Goal: Task Accomplishment & Management: Use online tool/utility

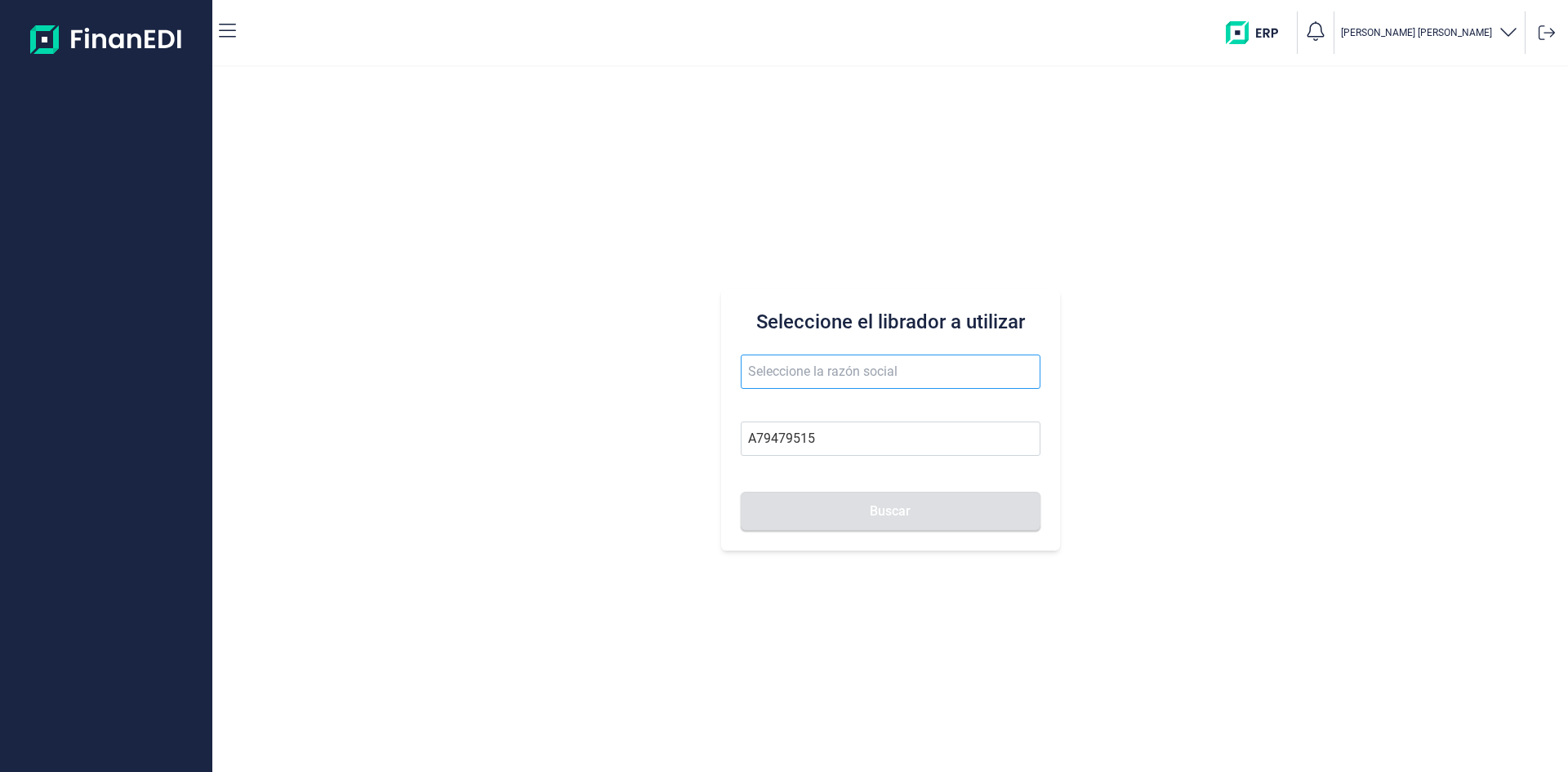
type input "A79479515"
click at [915, 371] on input "text" at bounding box center [890, 372] width 300 height 34
type input "SISTEMAS AUTOMATISMOS Y [PERSON_NAME] ELECTRICOS SA"
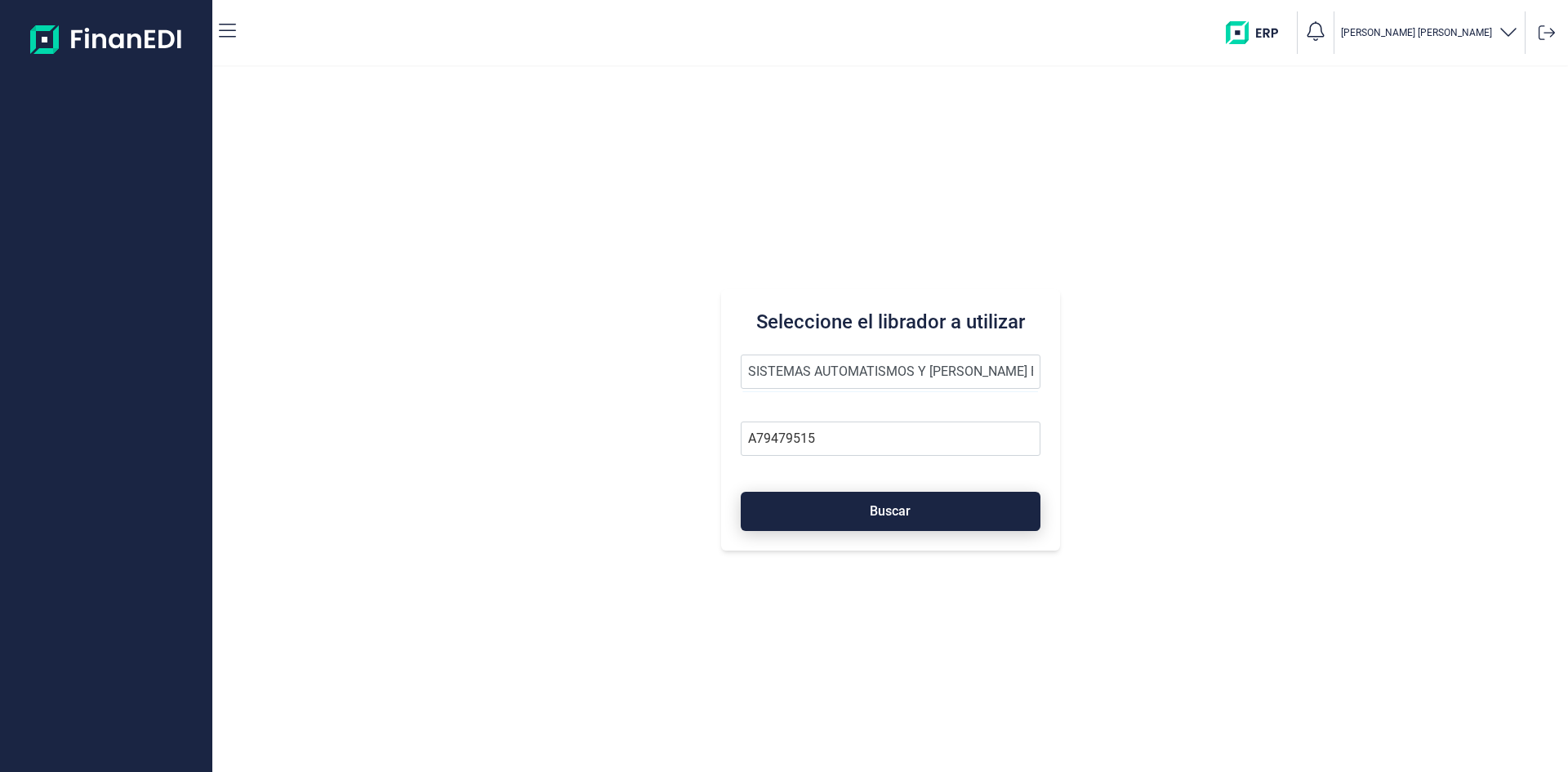
click at [923, 507] on button "Buscar" at bounding box center [890, 511] width 300 height 40
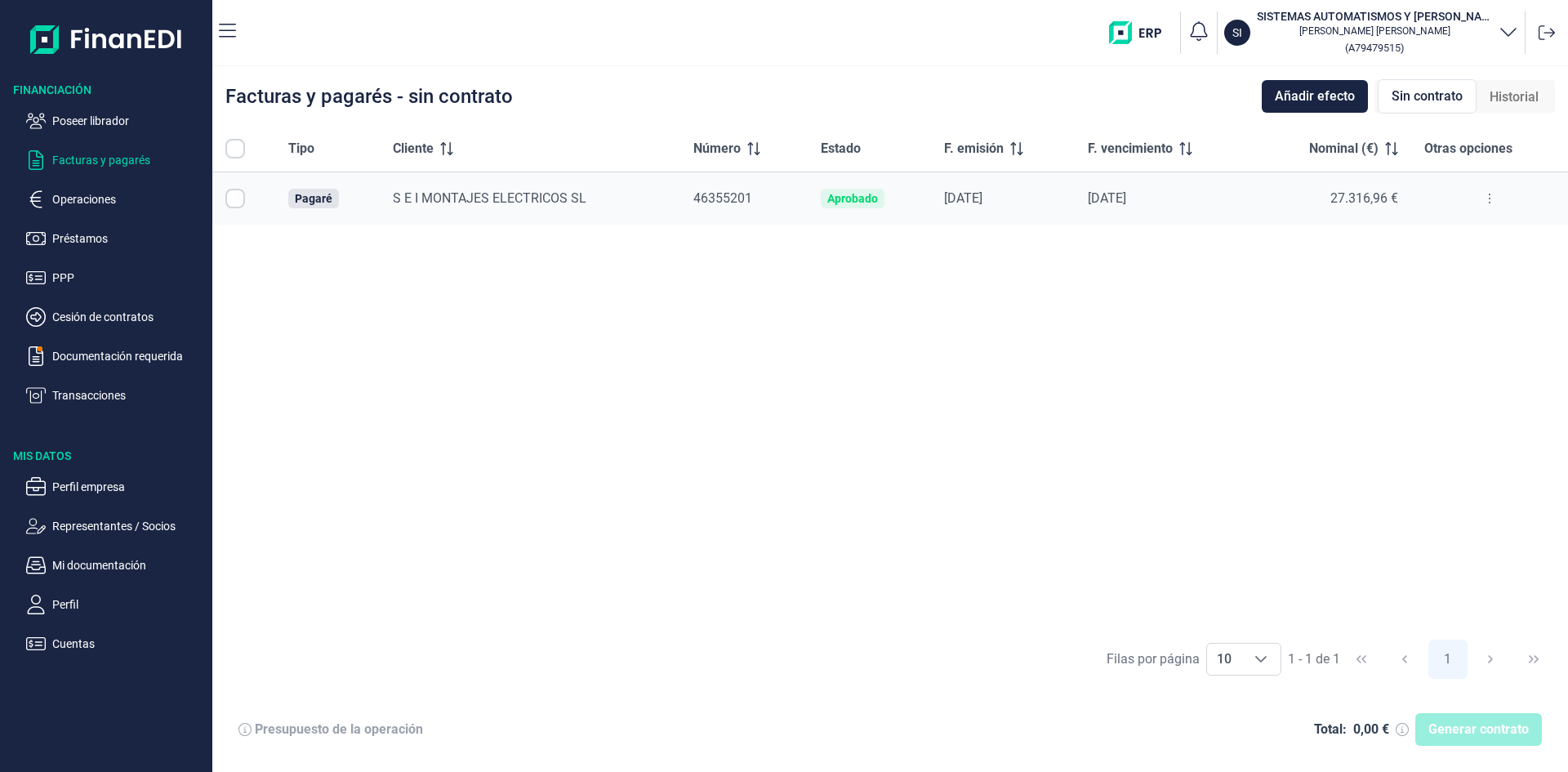
checkbox input "true"
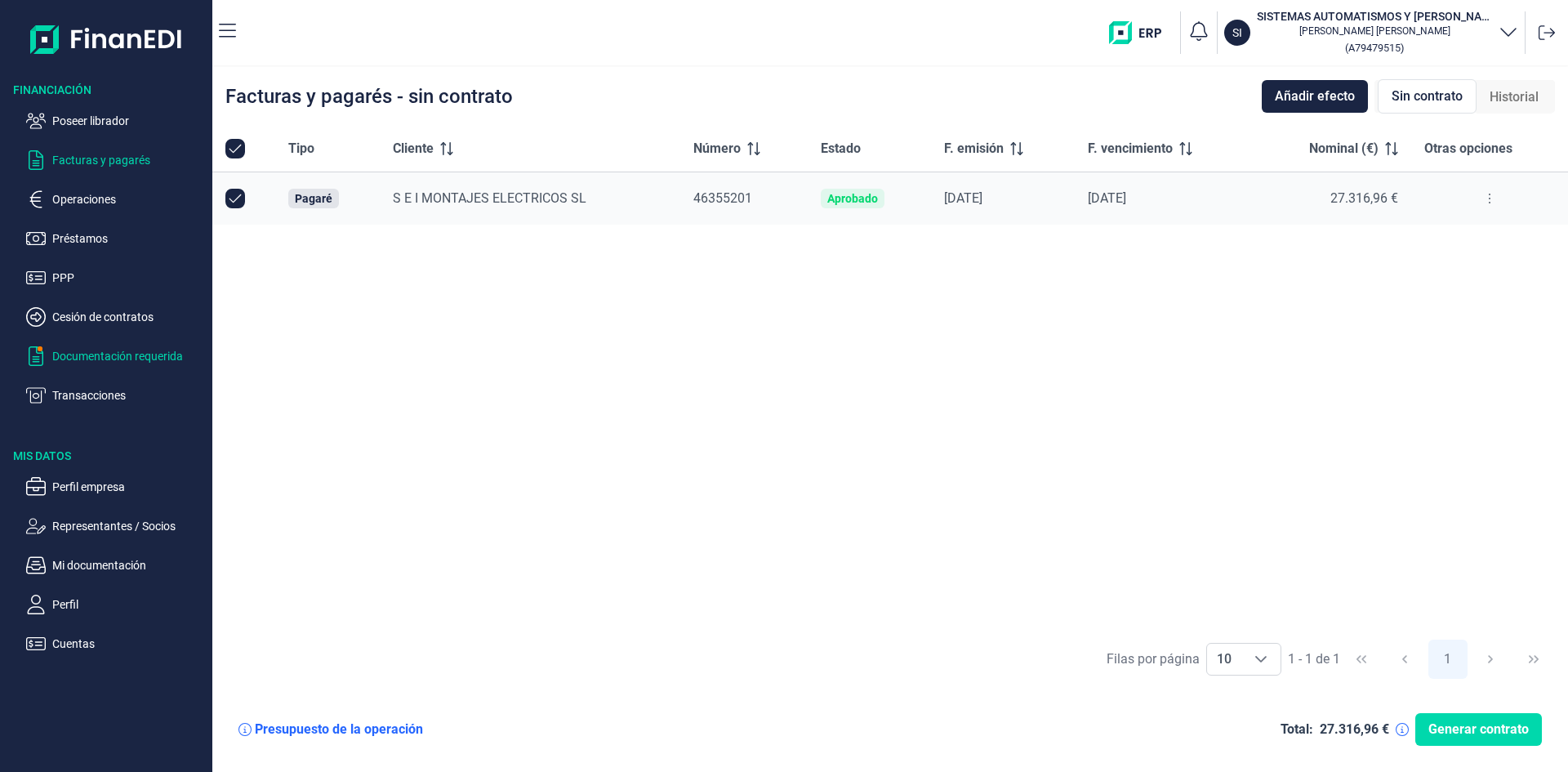
click at [161, 350] on p "Documentación requerida" at bounding box center [129, 356] width 154 height 19
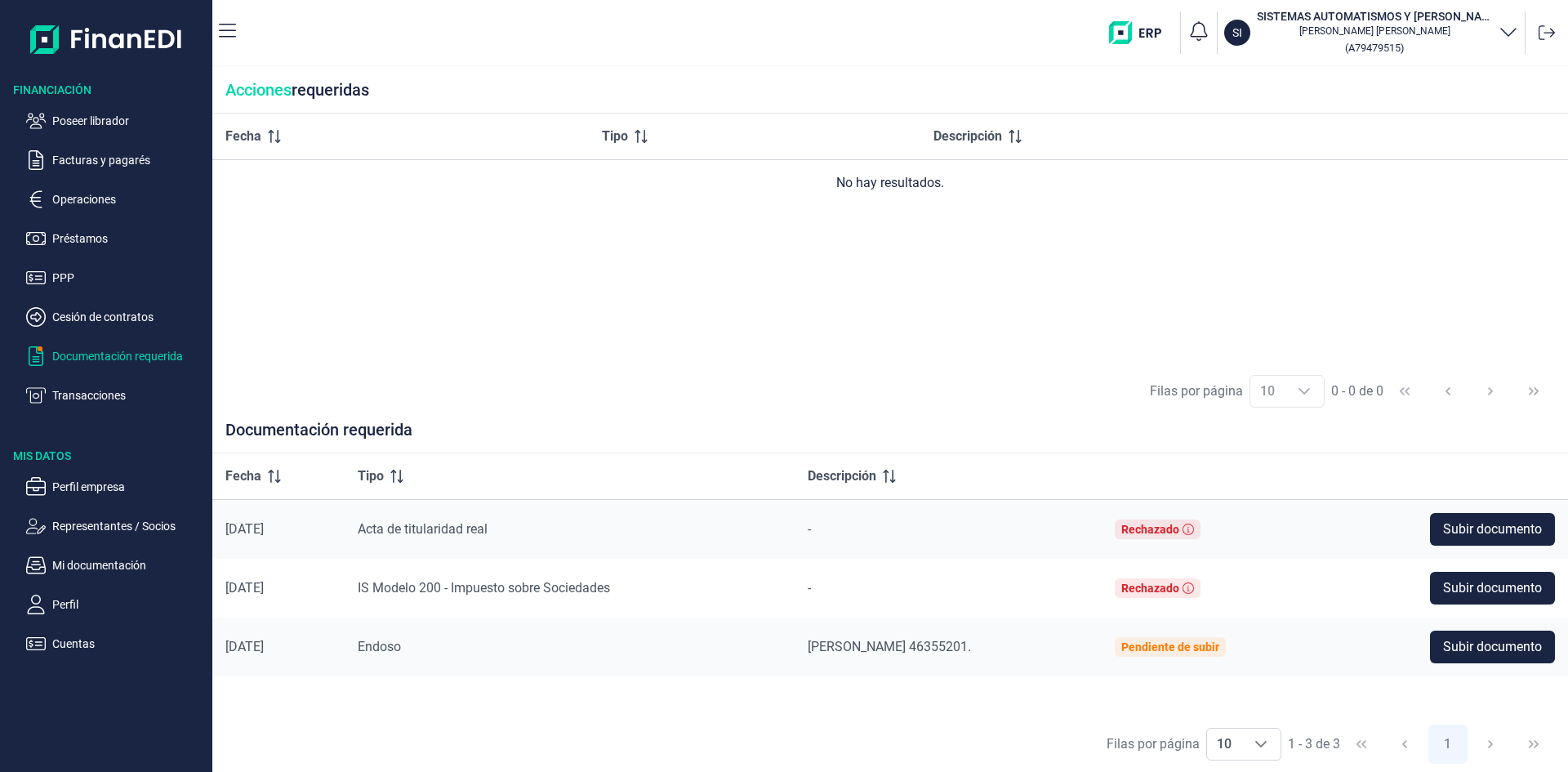
click at [162, 357] on p "Documentación requerida" at bounding box center [129, 356] width 154 height 19
click at [116, 124] on p "Poseer librador" at bounding box center [129, 120] width 154 height 19
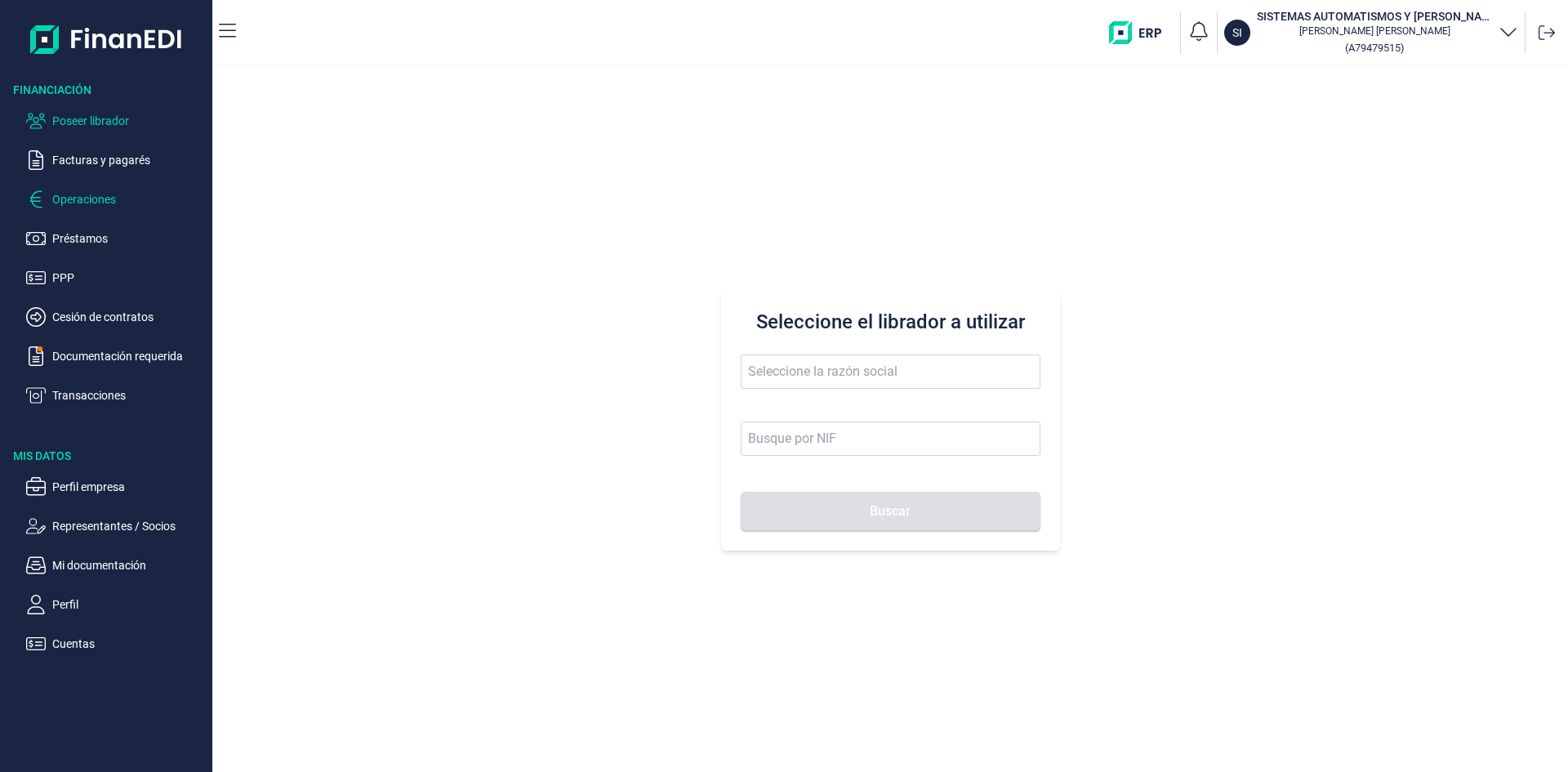
click at [101, 201] on p "Operaciones" at bounding box center [129, 198] width 154 height 19
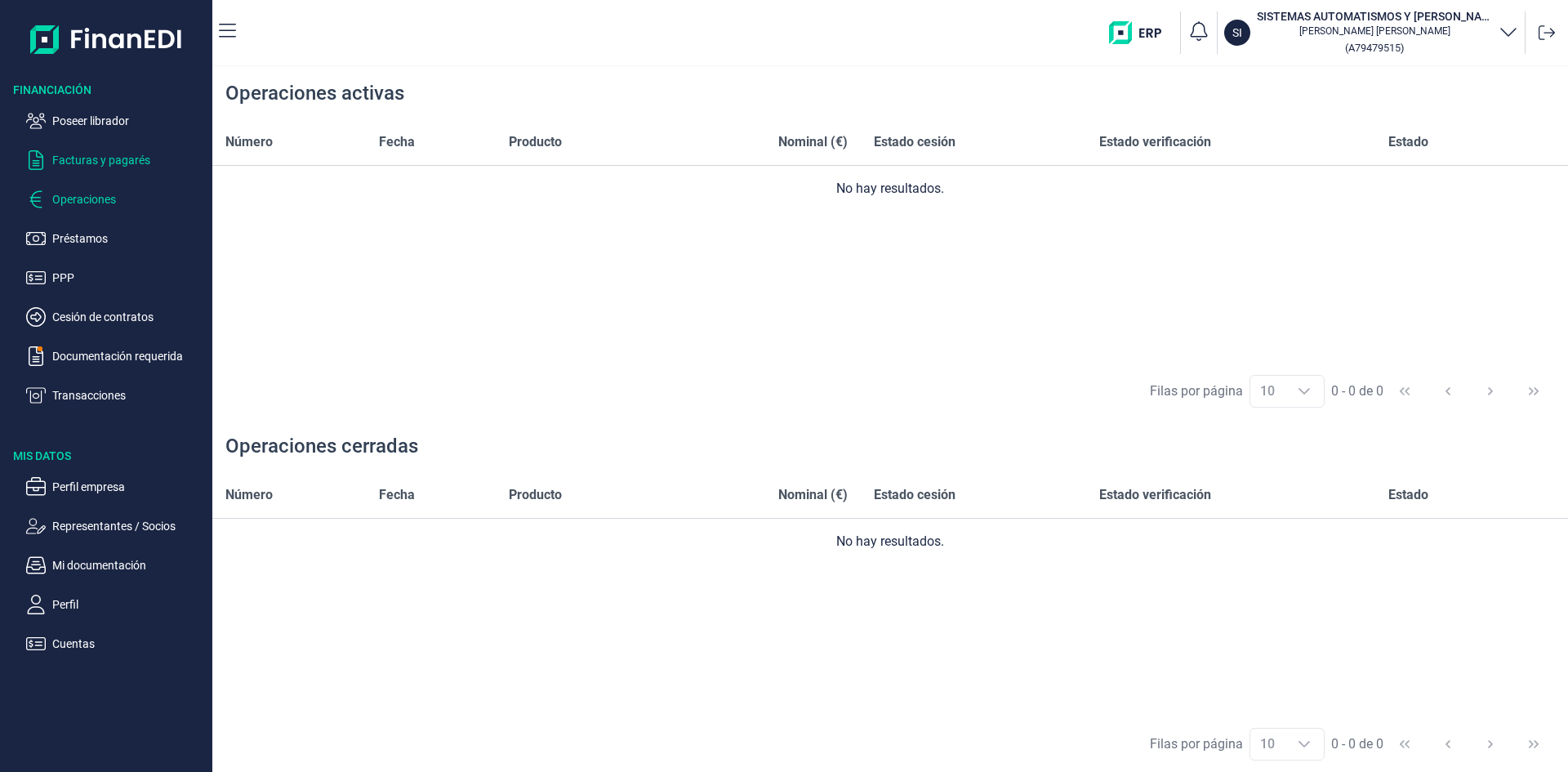
click at [101, 162] on p "Facturas y pagarés" at bounding box center [129, 160] width 154 height 19
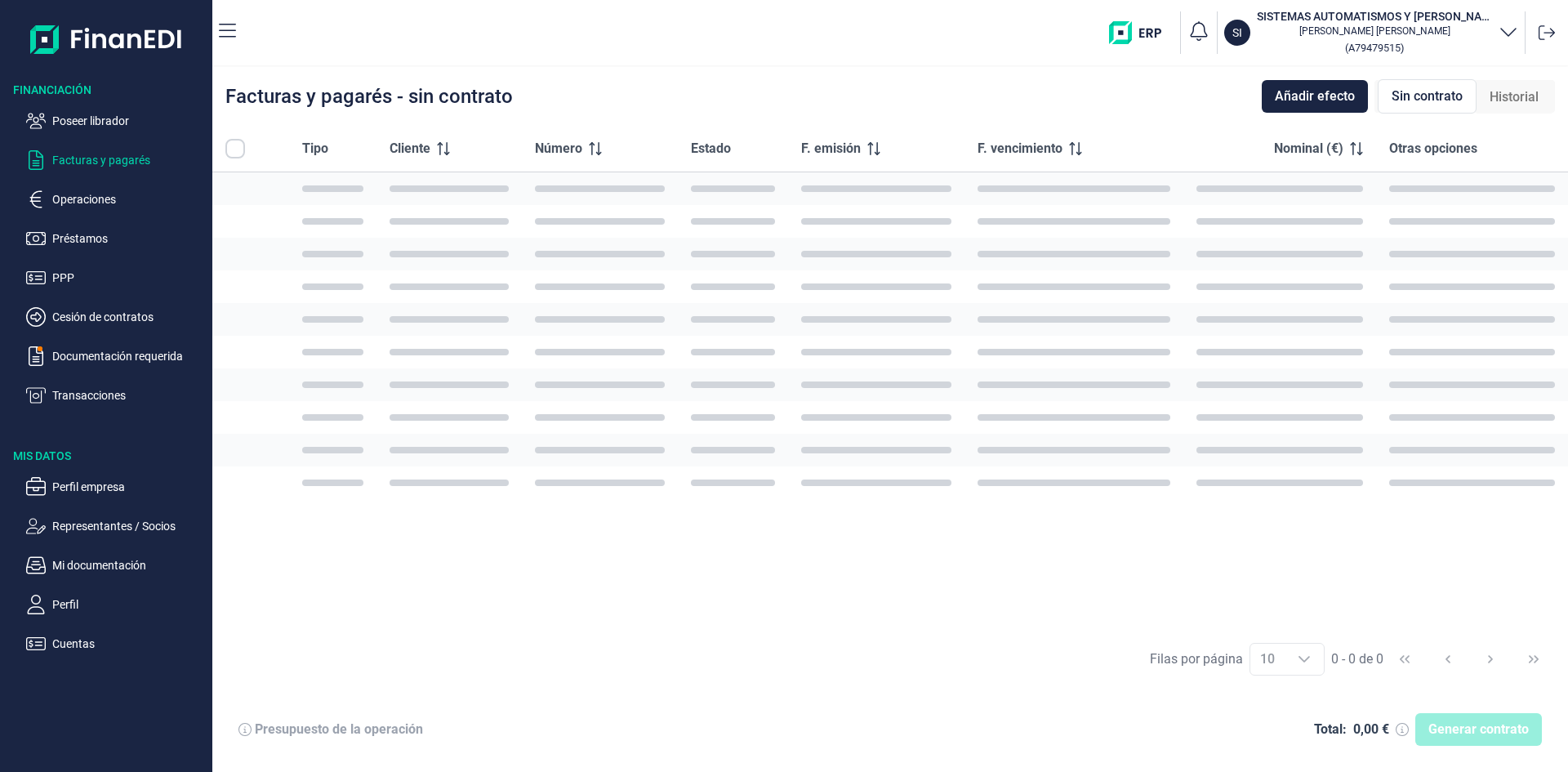
checkbox input "true"
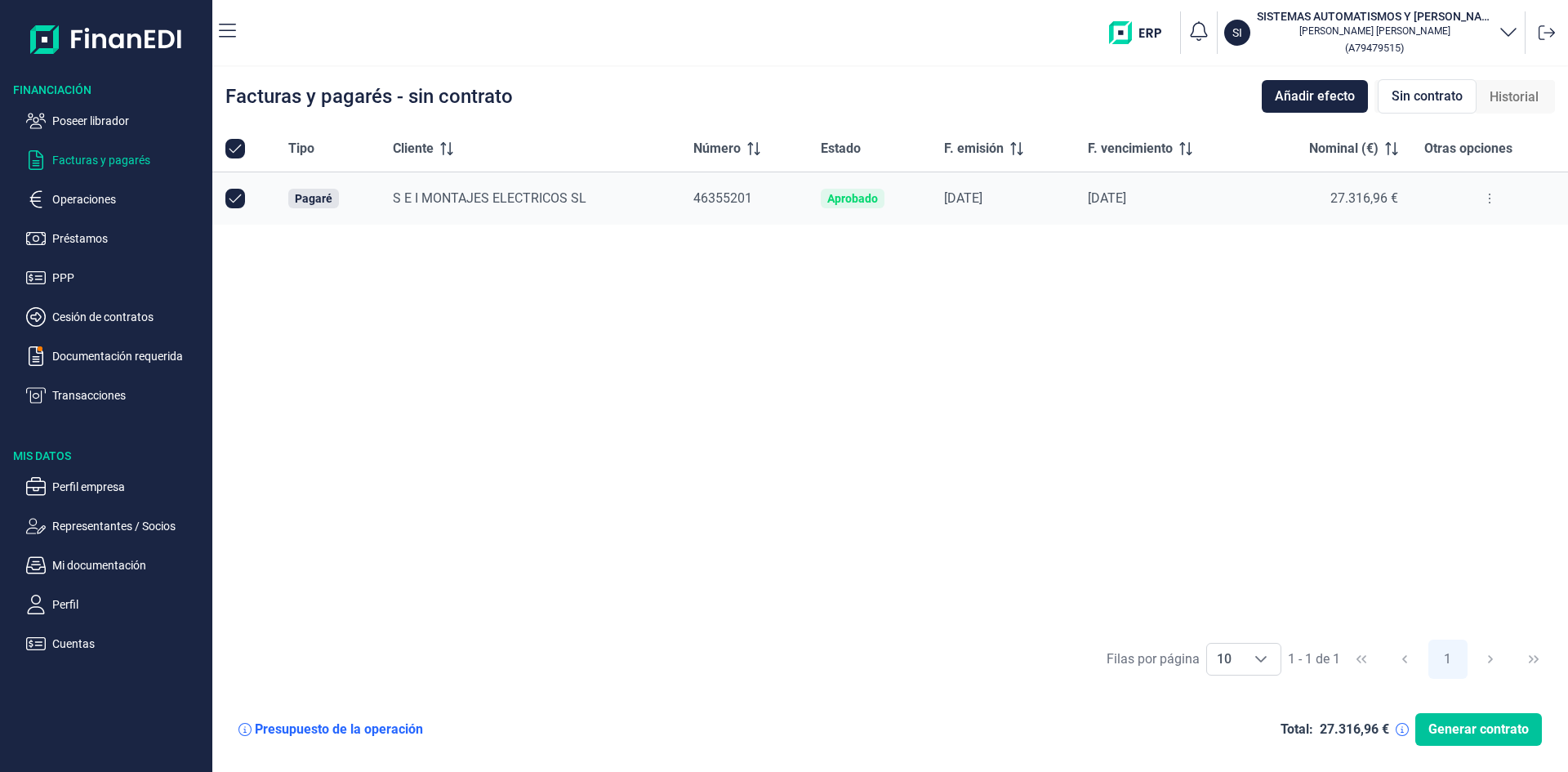
click at [1470, 725] on span "Generar contrato" at bounding box center [1478, 729] width 100 height 19
checkbox input "true"
click at [1465, 732] on span "Generar contrato" at bounding box center [1478, 729] width 100 height 19
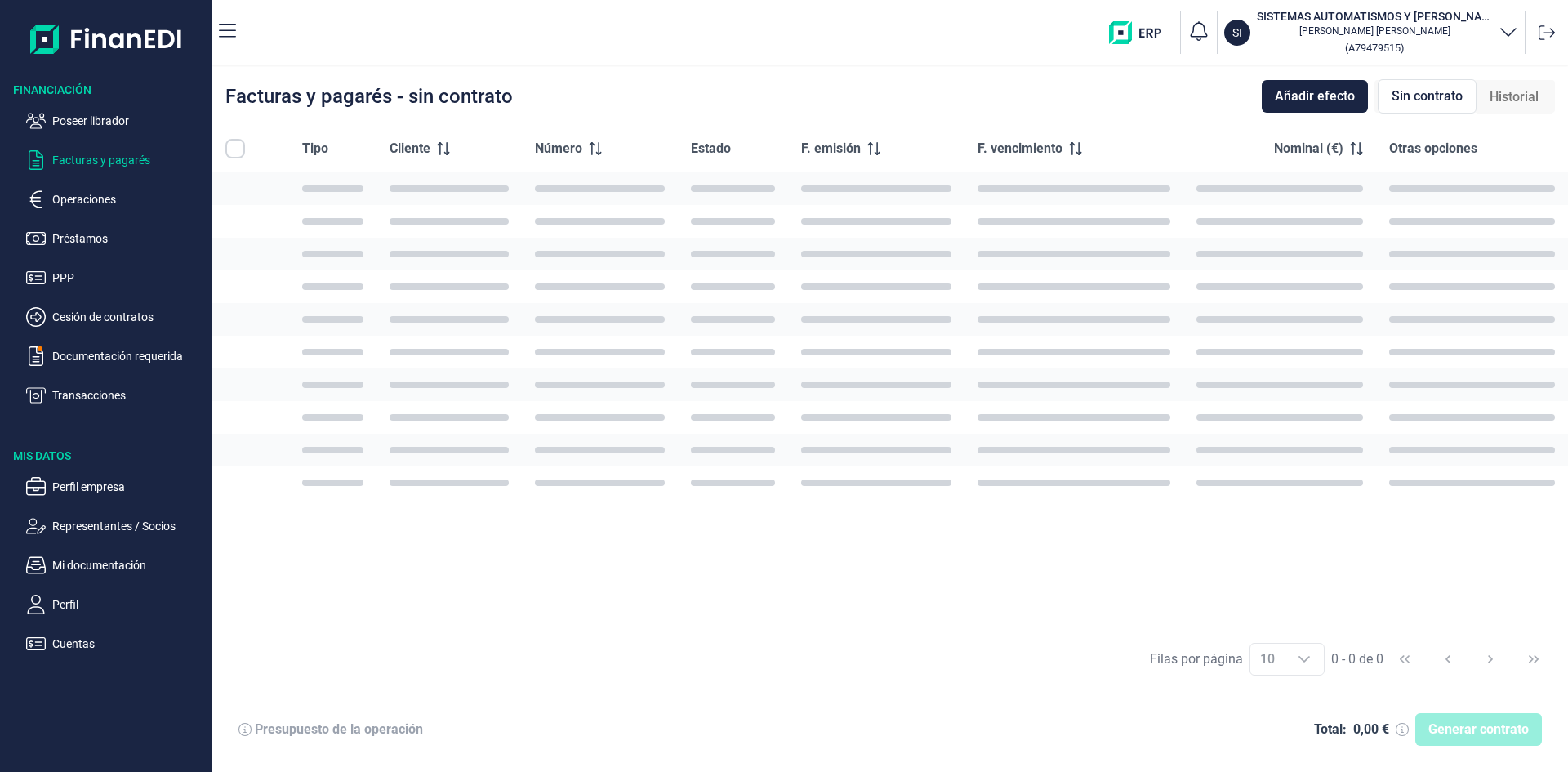
checkbox input "true"
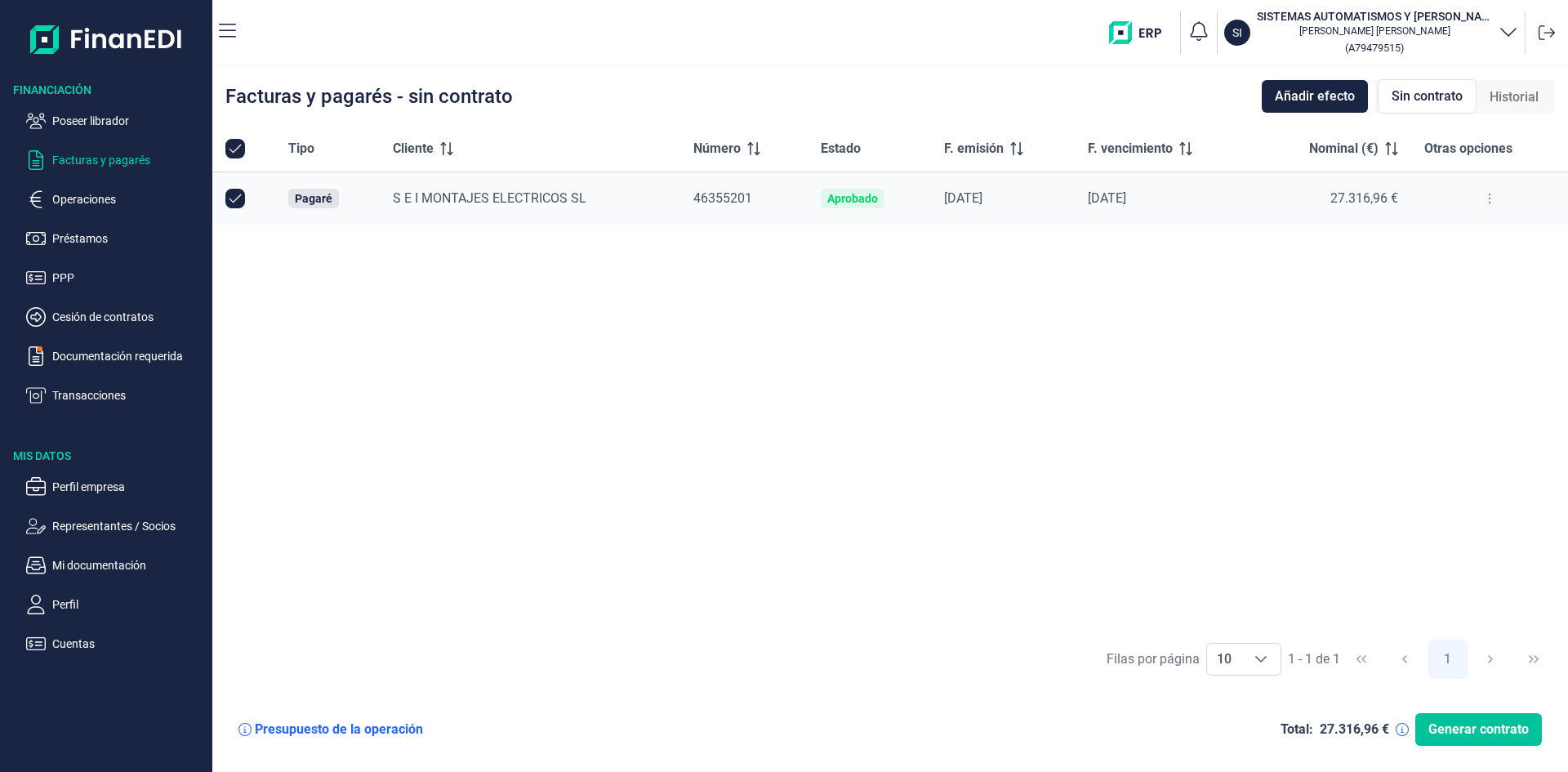
click at [1454, 724] on span "Generar contrato" at bounding box center [1478, 729] width 100 height 19
checkbox input "true"
click at [1468, 736] on span "Generar contrato" at bounding box center [1478, 729] width 100 height 19
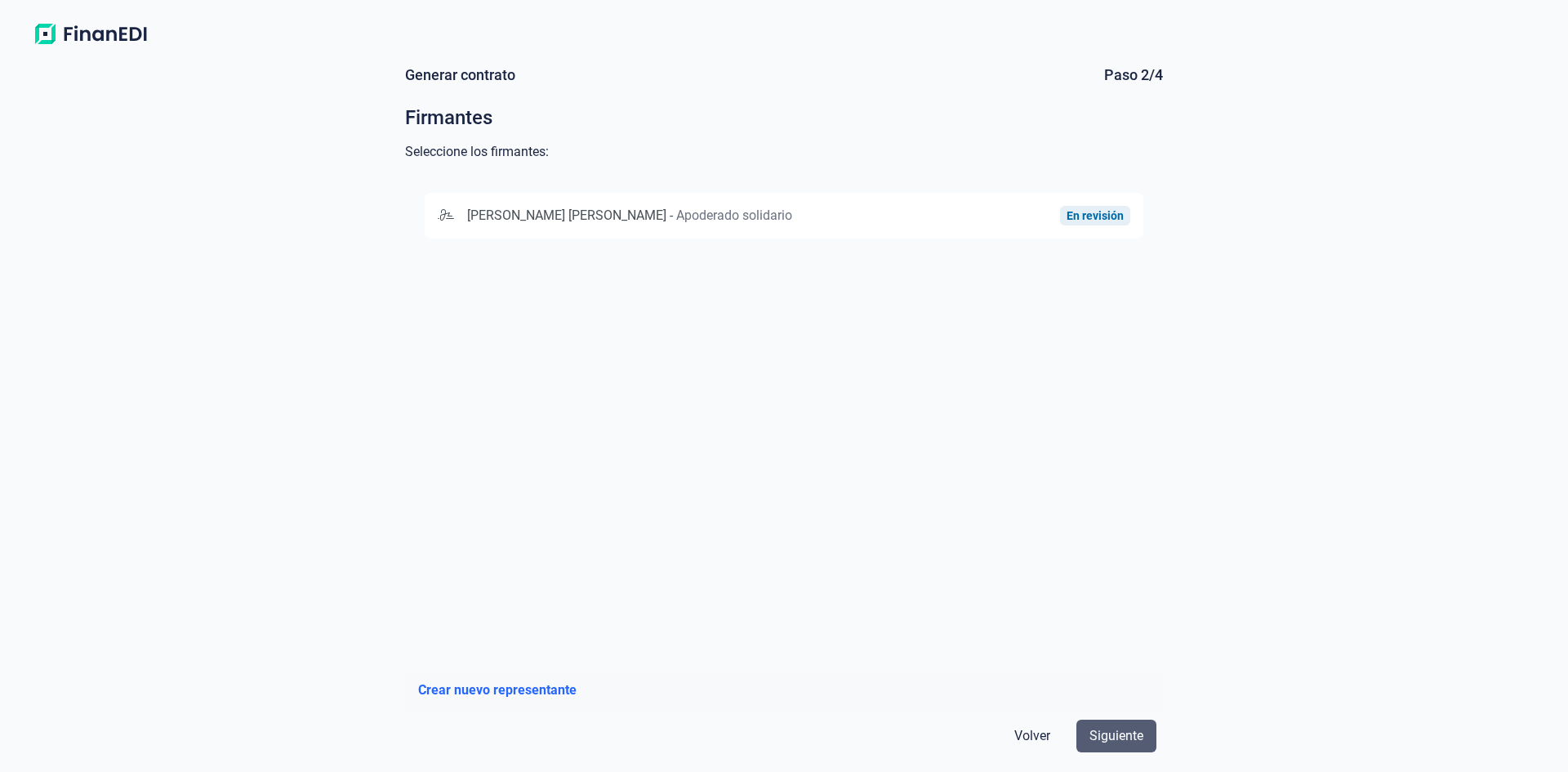
click at [1111, 730] on span "Siguiente" at bounding box center [1117, 736] width 54 height 19
click at [564, 214] on span "[PERSON_NAME] [PERSON_NAME]" at bounding box center [567, 215] width 199 height 15
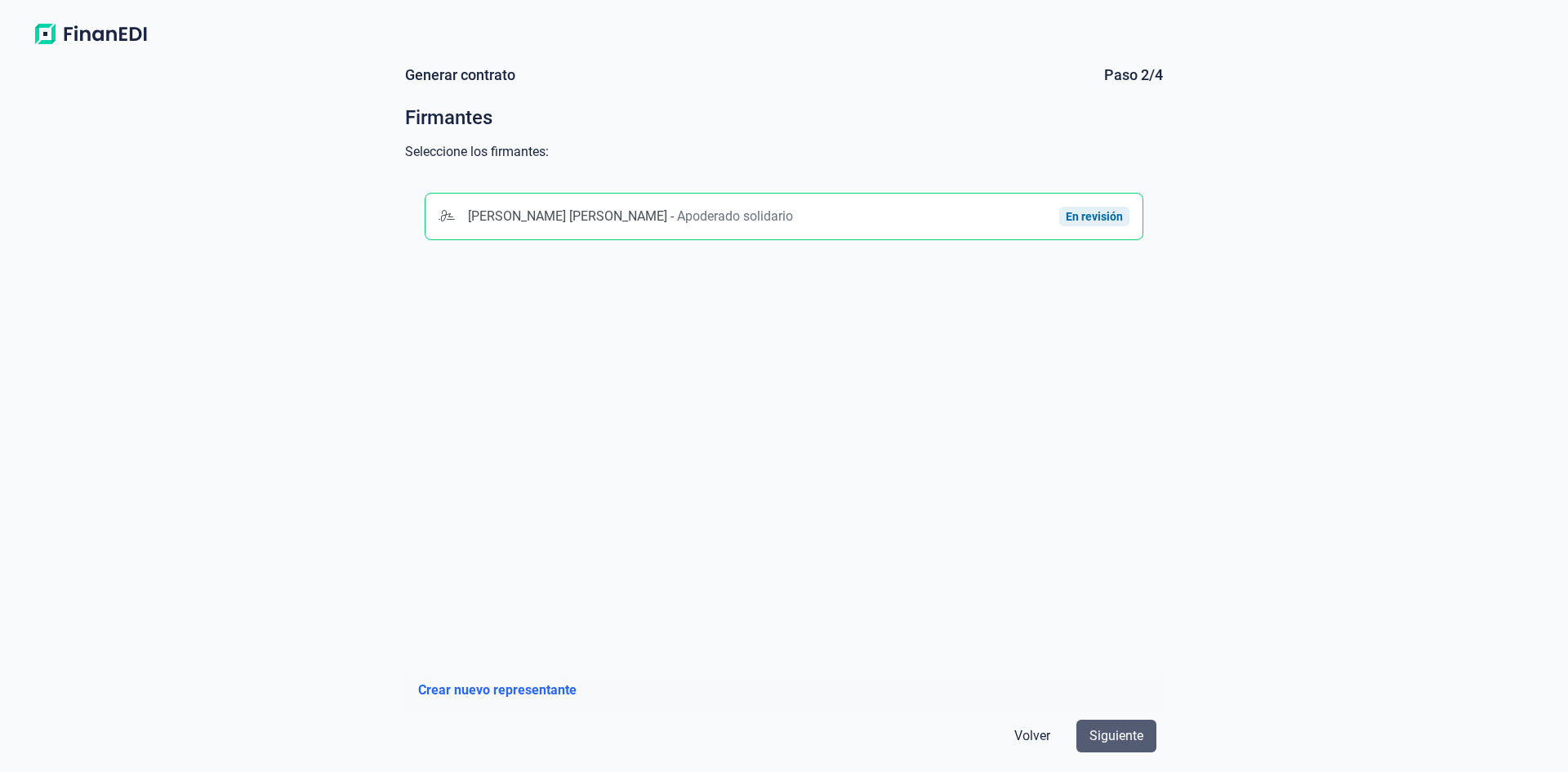
click at [1113, 732] on span "Siguiente" at bounding box center [1117, 736] width 54 height 19
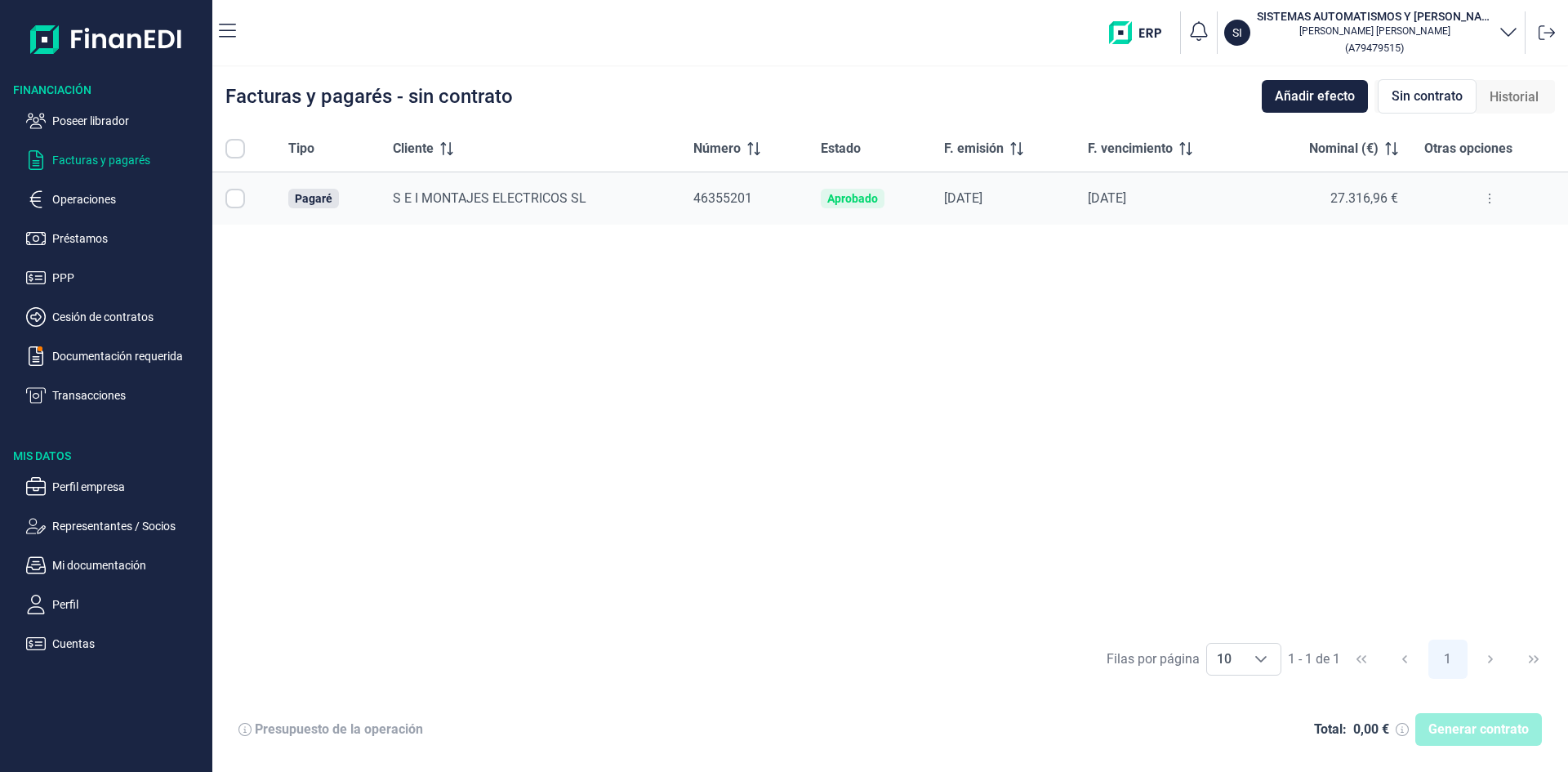
checkbox input "true"
click at [1458, 730] on span "Generar contrato" at bounding box center [1478, 729] width 100 height 19
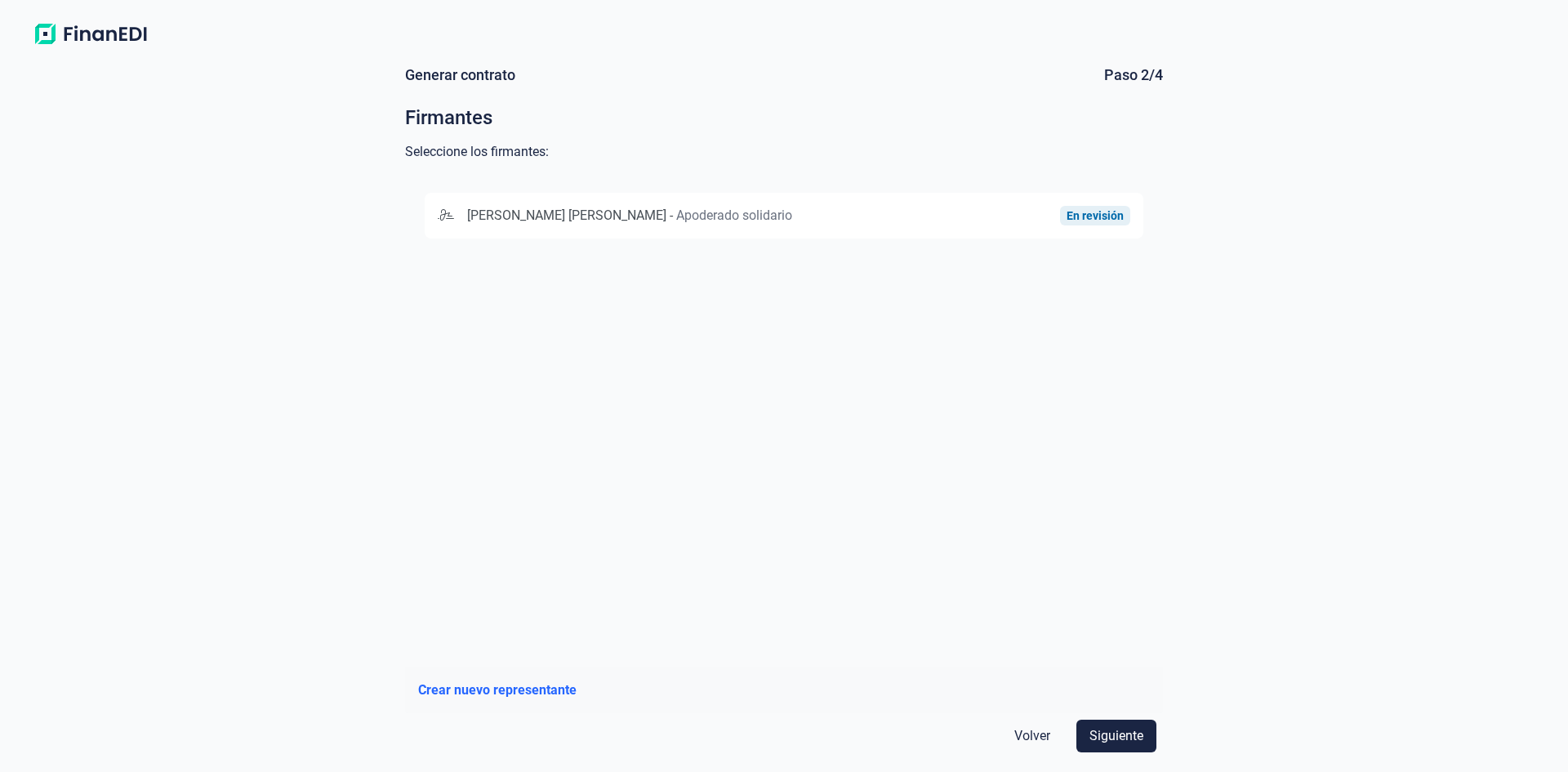
click at [720, 219] on span "Apoderado solidario" at bounding box center [734, 215] width 116 height 15
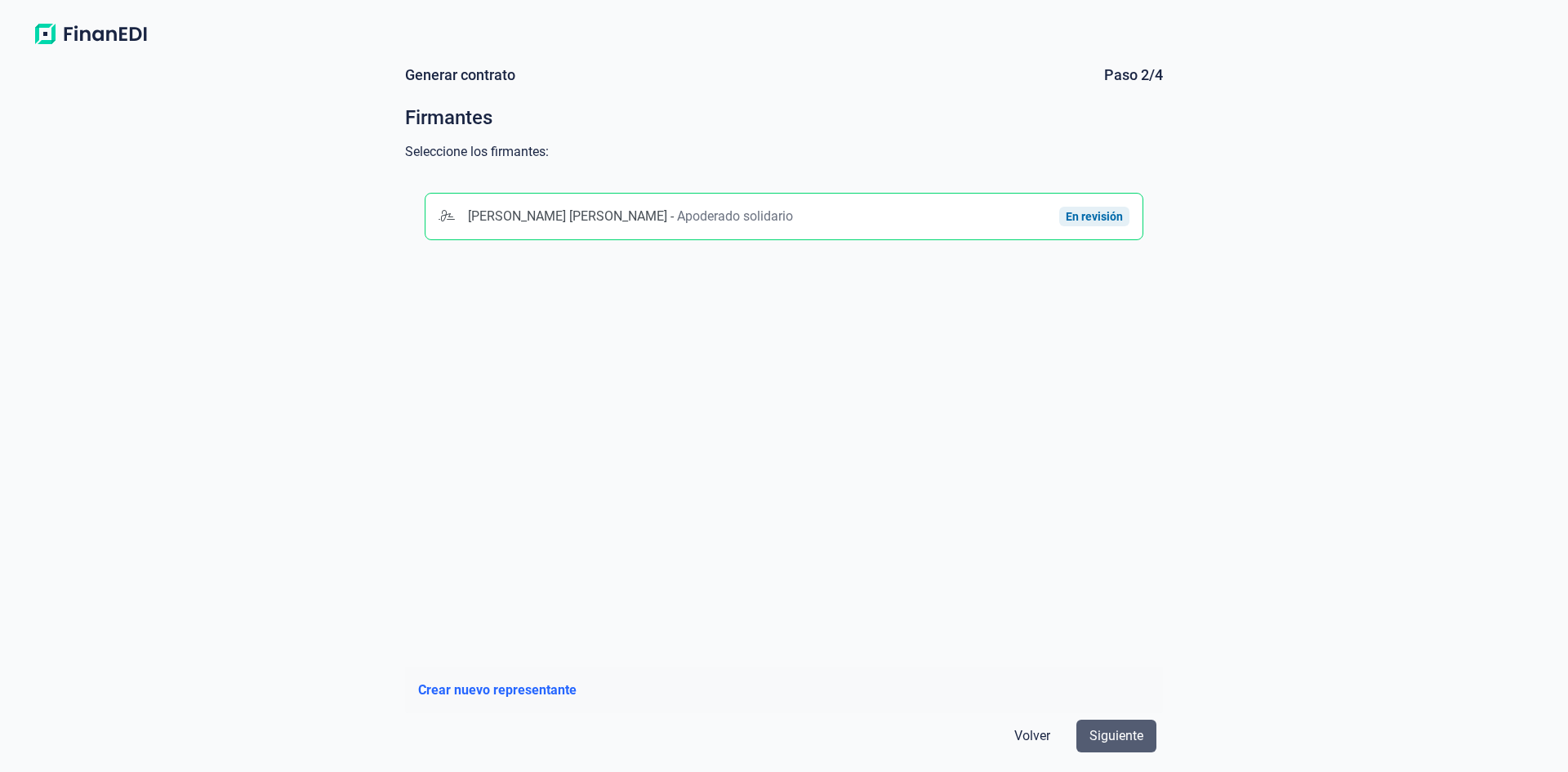
click at [1129, 729] on span "Siguiente" at bounding box center [1117, 736] width 54 height 19
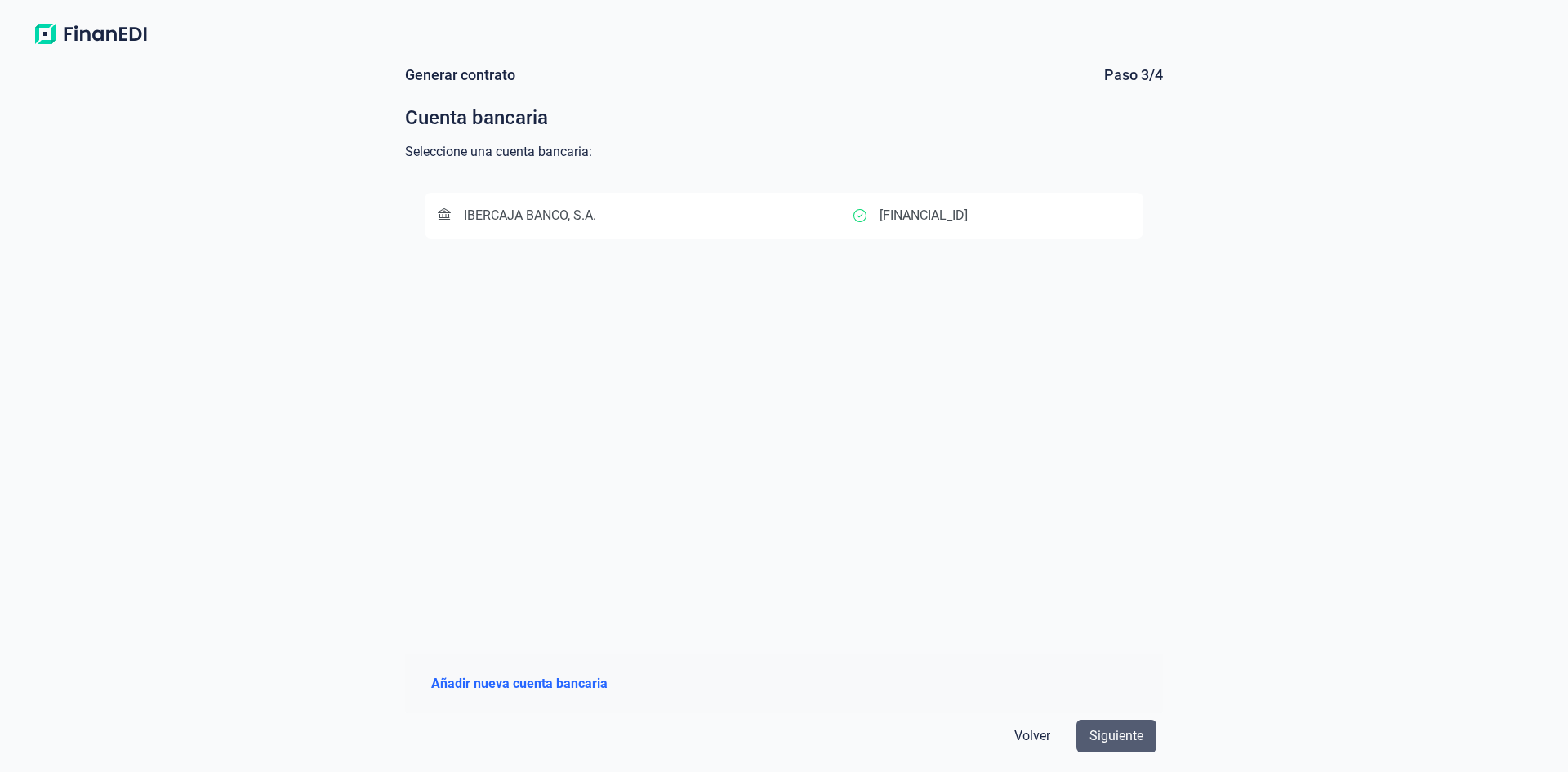
click at [1132, 732] on span "Siguiente" at bounding box center [1117, 736] width 54 height 19
click at [1129, 737] on span "Siguiente" at bounding box center [1117, 736] width 54 height 19
click at [665, 219] on div "IBERCAJA BANCO, S.A." at bounding box center [646, 215] width 416 height 19
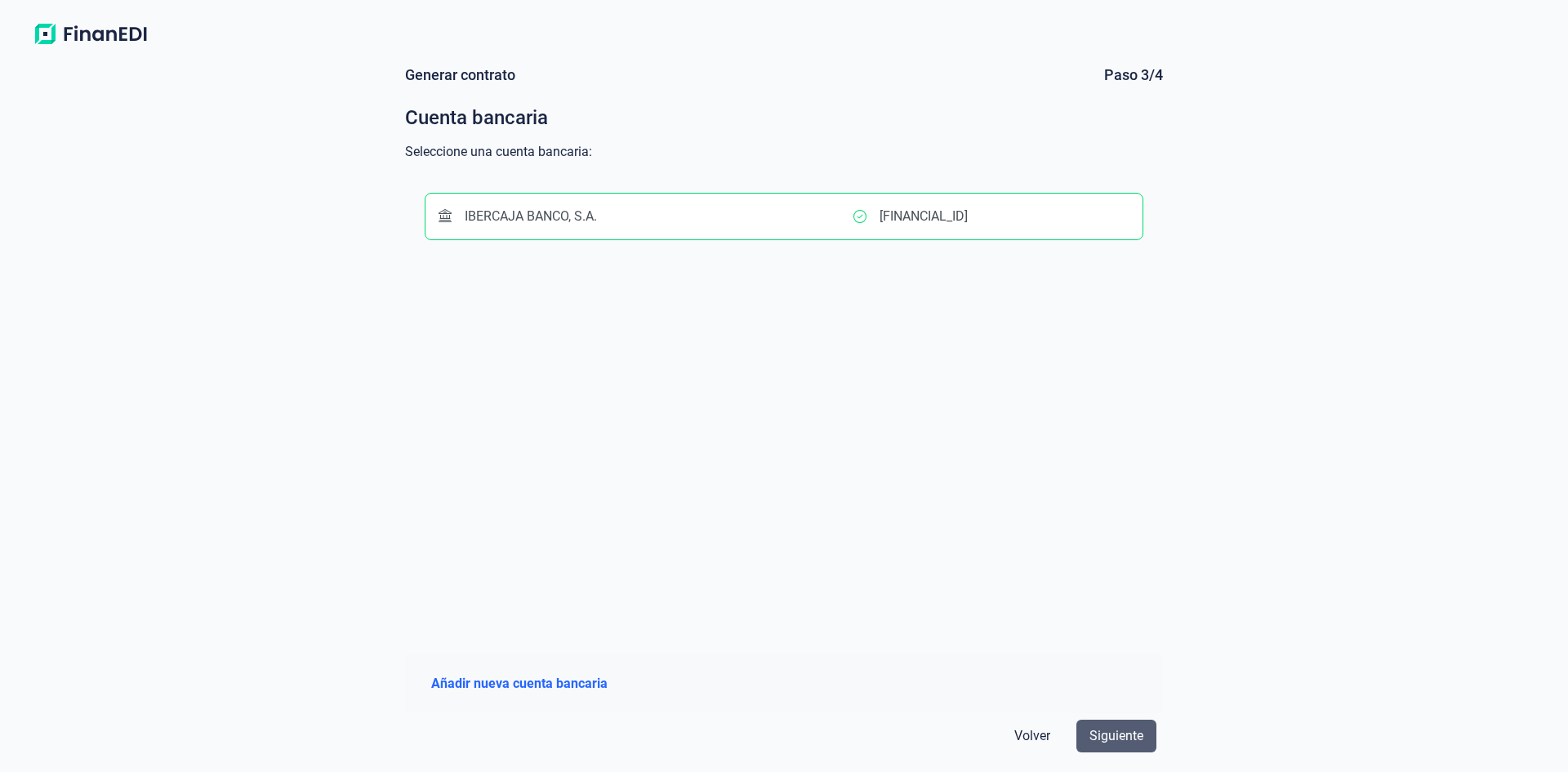
click at [1115, 741] on span "Siguiente" at bounding box center [1117, 736] width 54 height 19
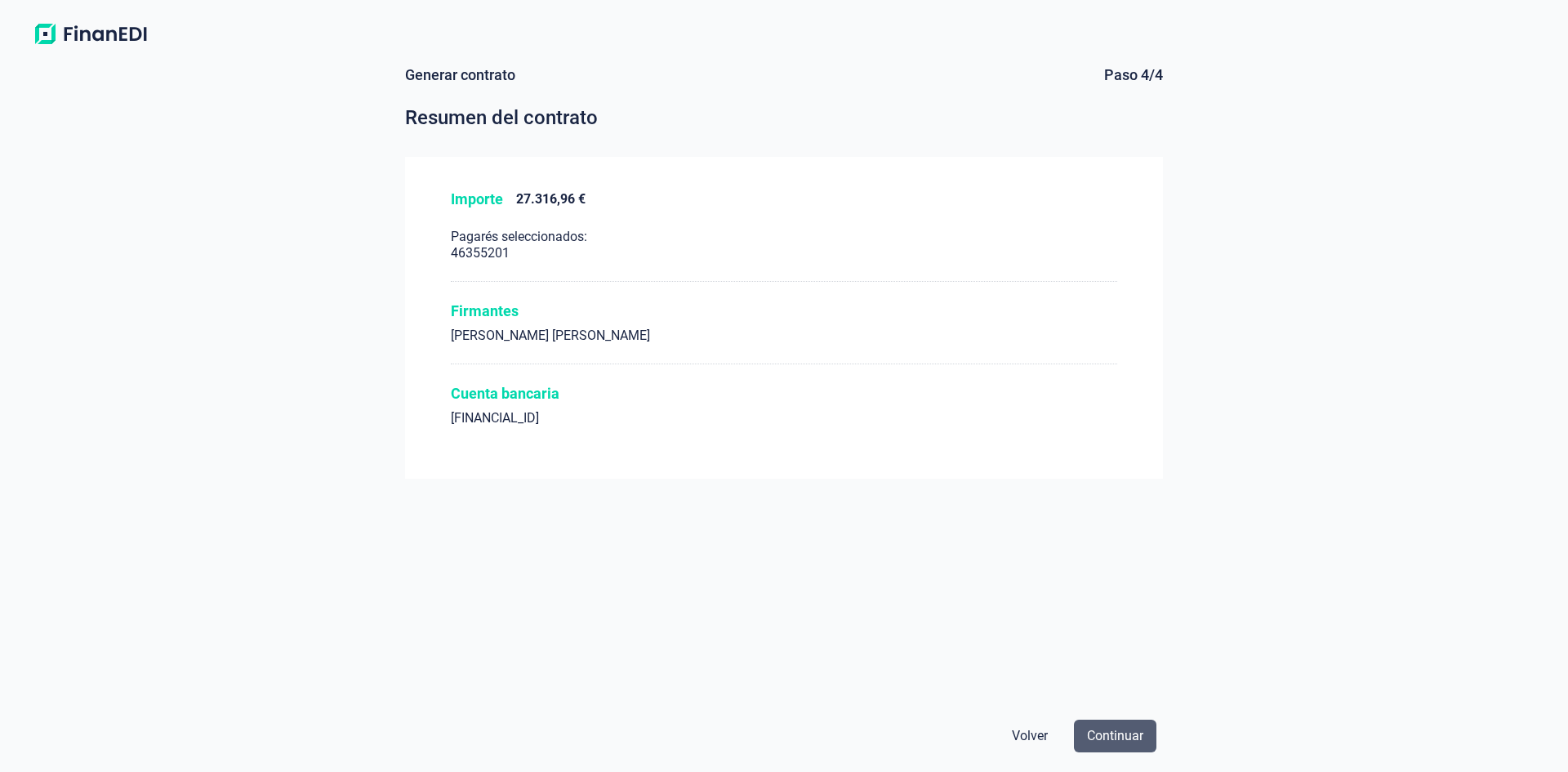
click at [1115, 733] on span "Continuar" at bounding box center [1115, 736] width 56 height 19
click at [1133, 740] on span "Continuar" at bounding box center [1115, 736] width 56 height 19
click at [1139, 733] on span "Continuar" at bounding box center [1115, 736] width 56 height 19
click at [1125, 739] on span "Continuar" at bounding box center [1115, 736] width 56 height 19
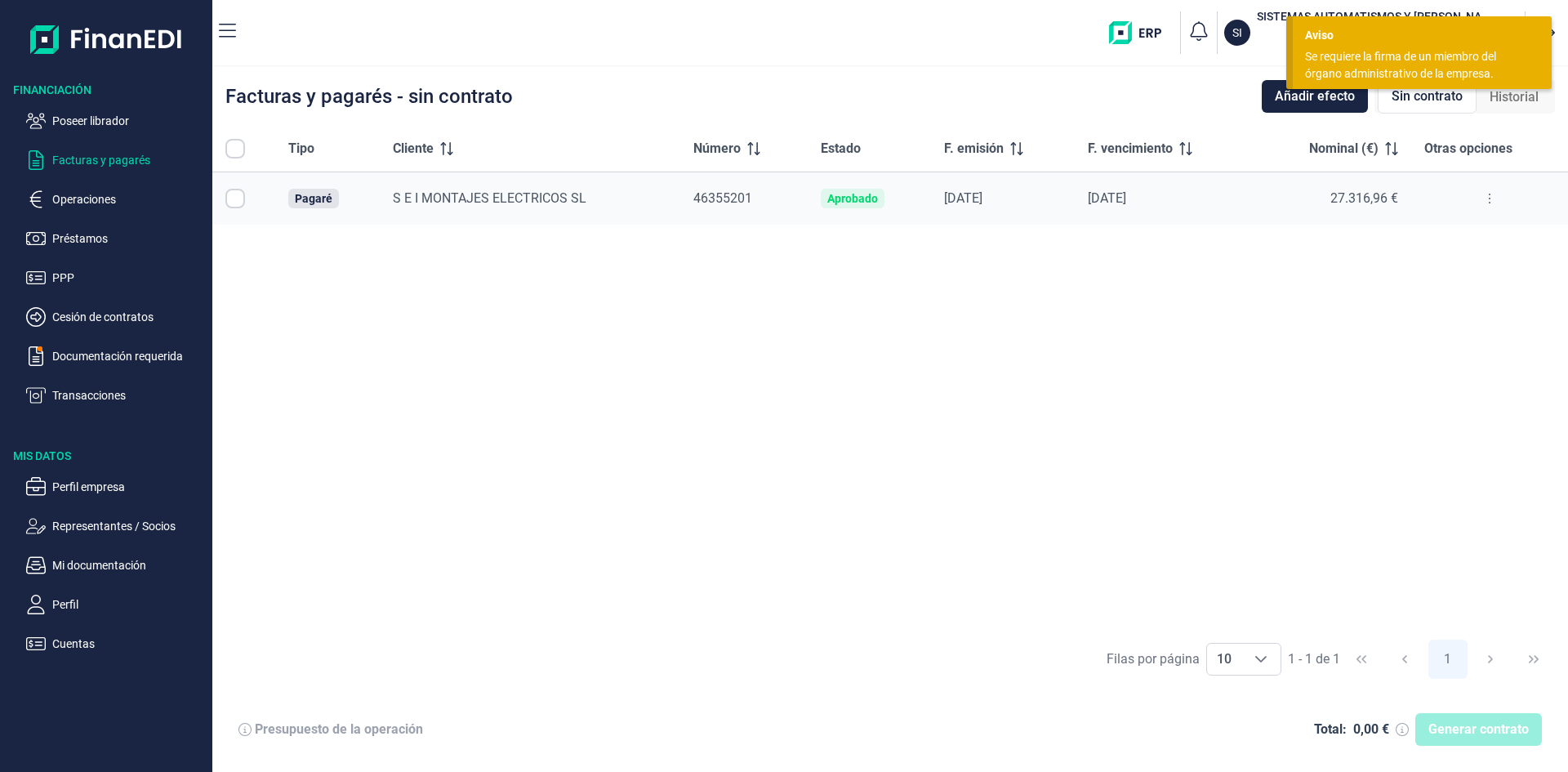
checkbox input "true"
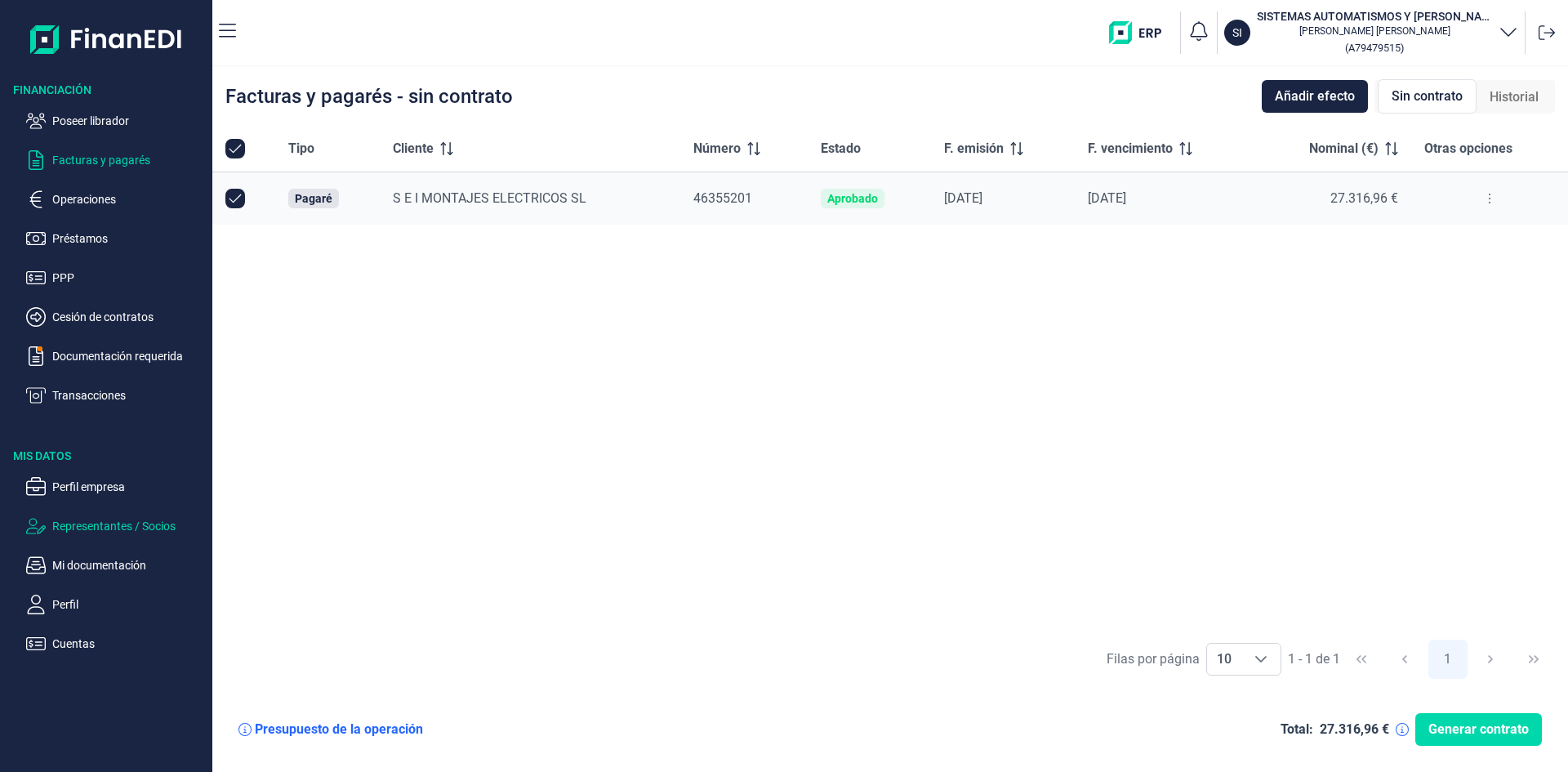
click at [124, 531] on p "Representantes / Socios" at bounding box center [129, 526] width 154 height 19
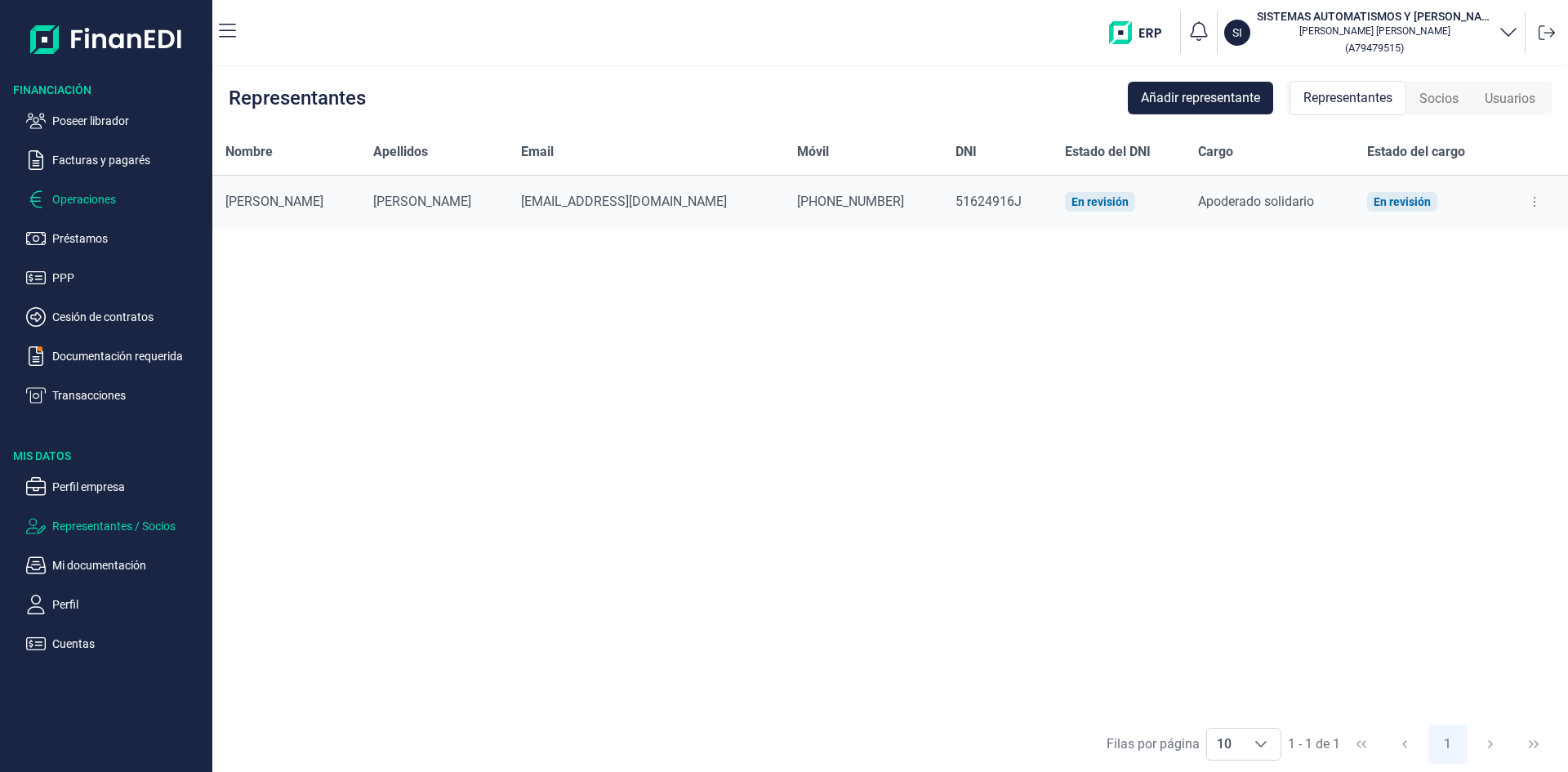
click at [98, 200] on p "Operaciones" at bounding box center [129, 198] width 154 height 19
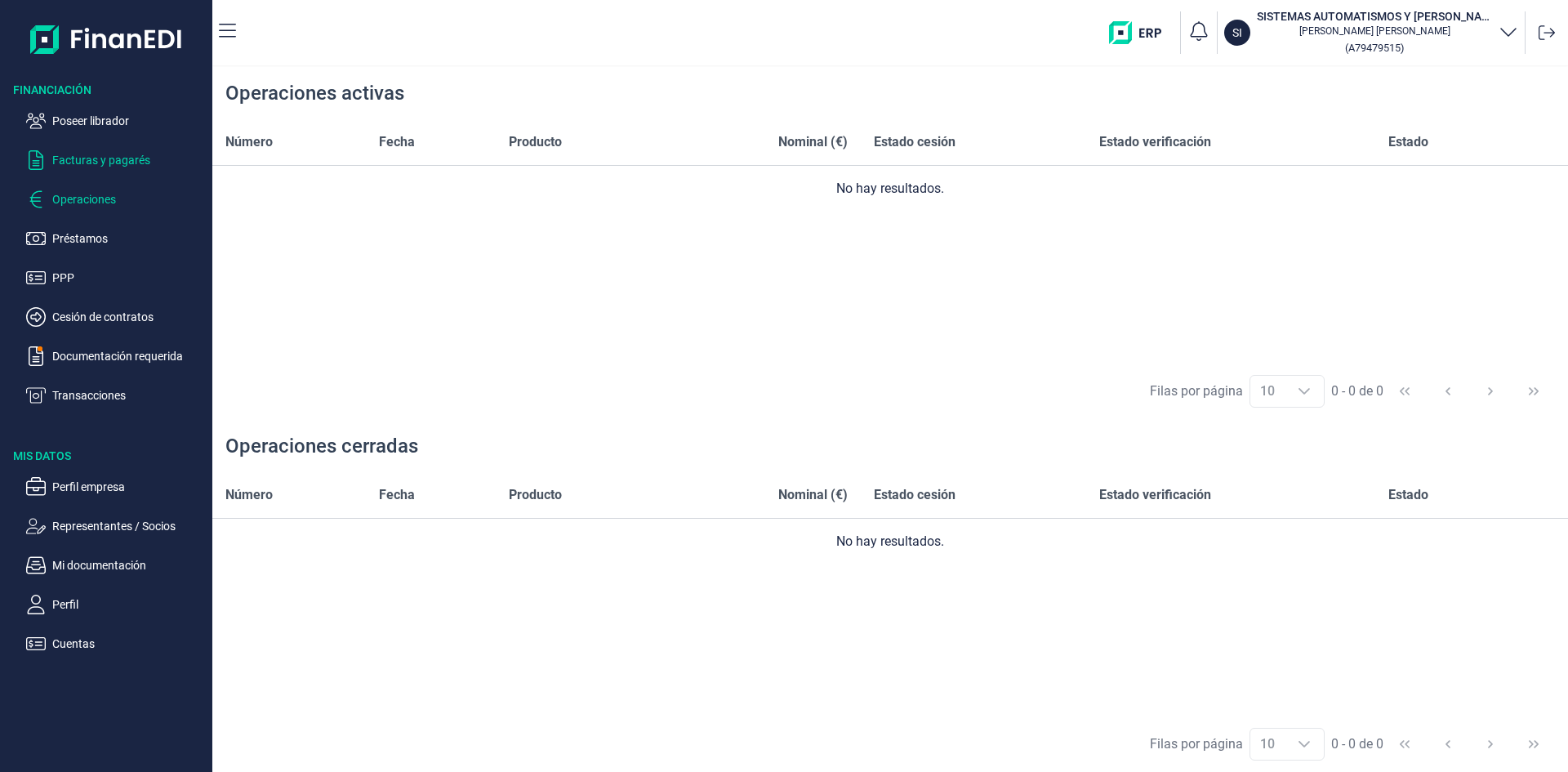
click at [129, 160] on p "Facturas y pagarés" at bounding box center [129, 160] width 154 height 19
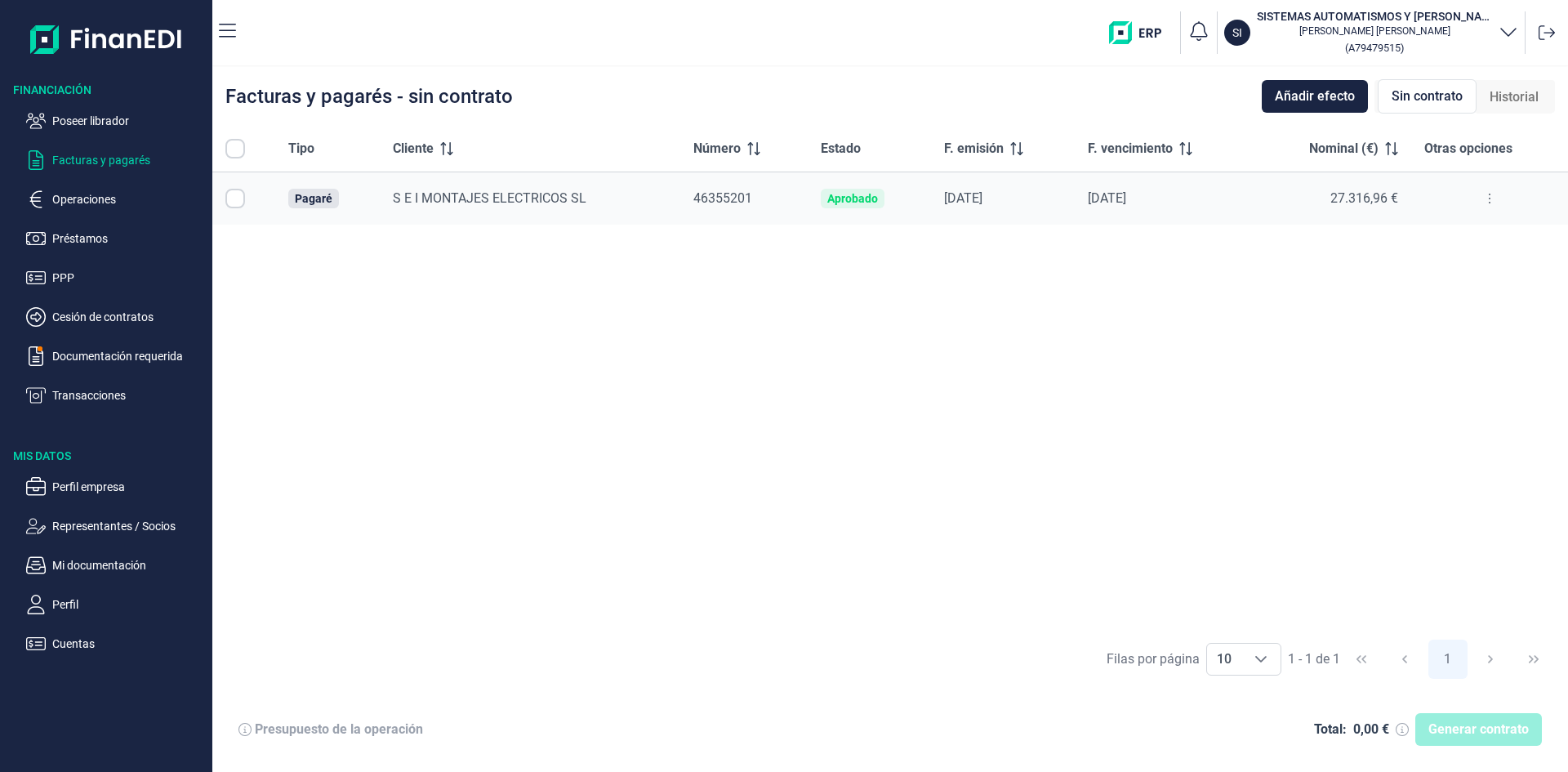
checkbox input "true"
click at [100, 641] on p "Cuentas" at bounding box center [129, 643] width 154 height 19
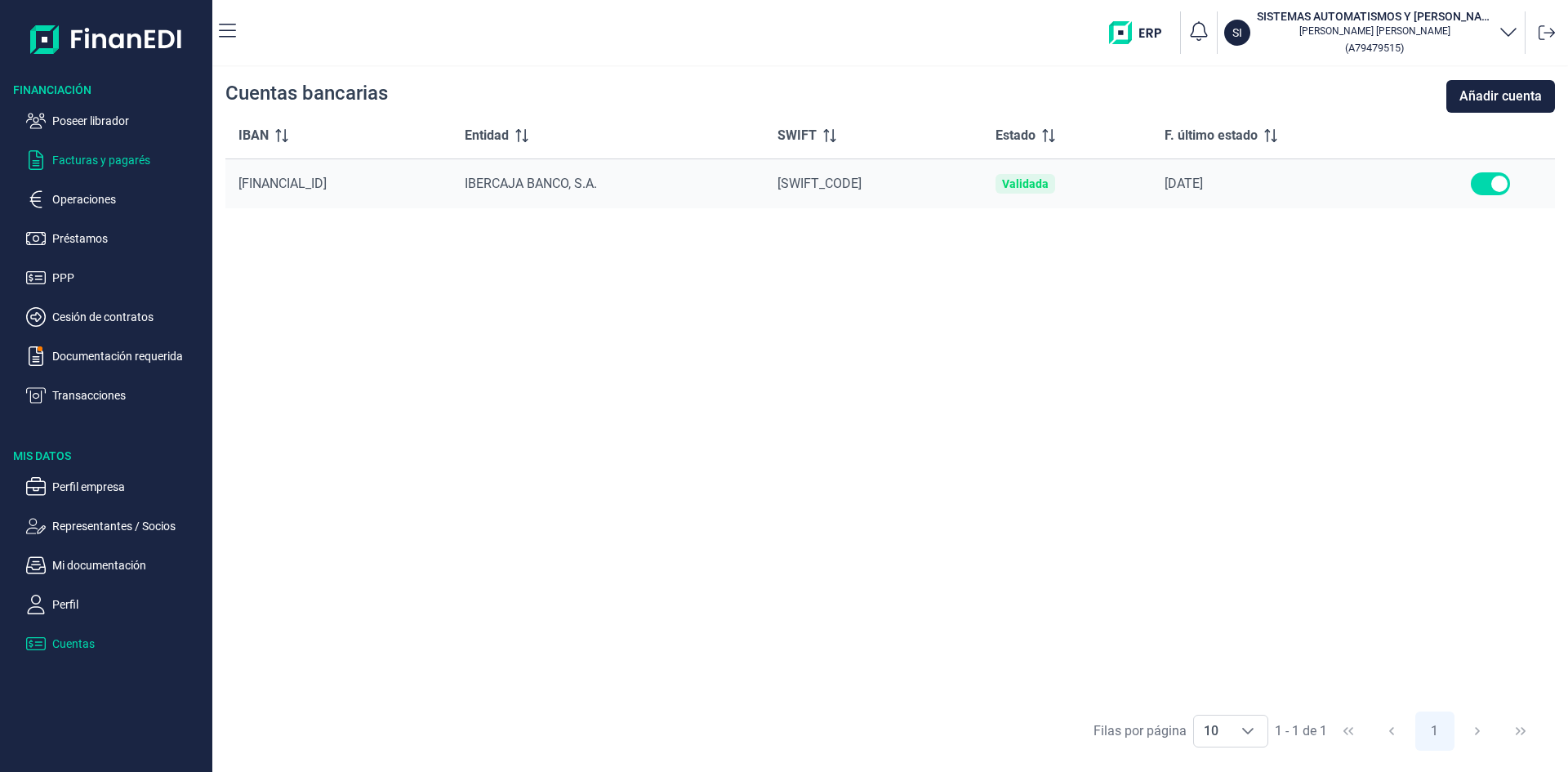
click at [135, 164] on p "Facturas y pagarés" at bounding box center [129, 160] width 154 height 19
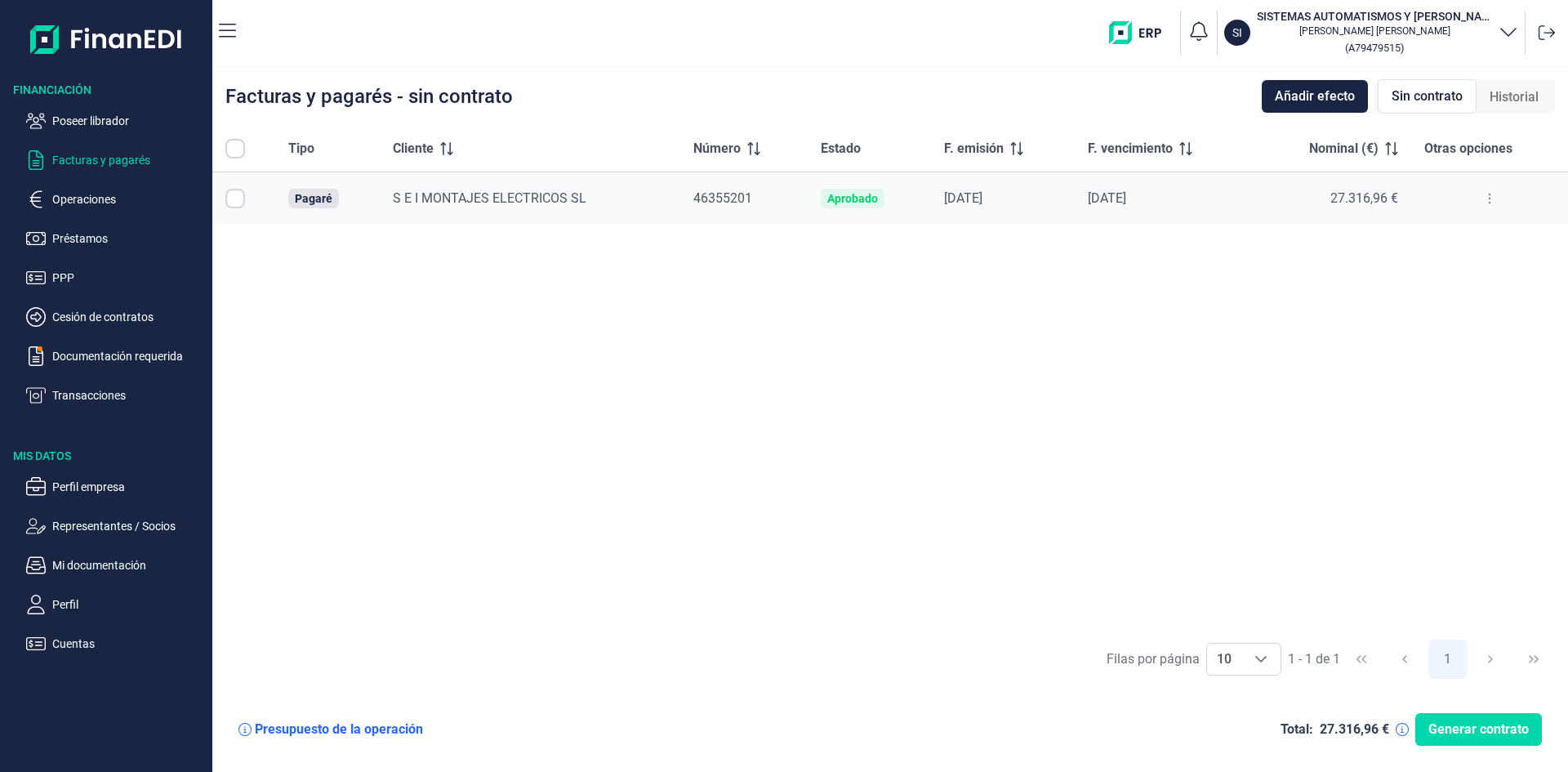
checkbox input "true"
click at [1465, 732] on span "Generar contrato" at bounding box center [1478, 729] width 100 height 19
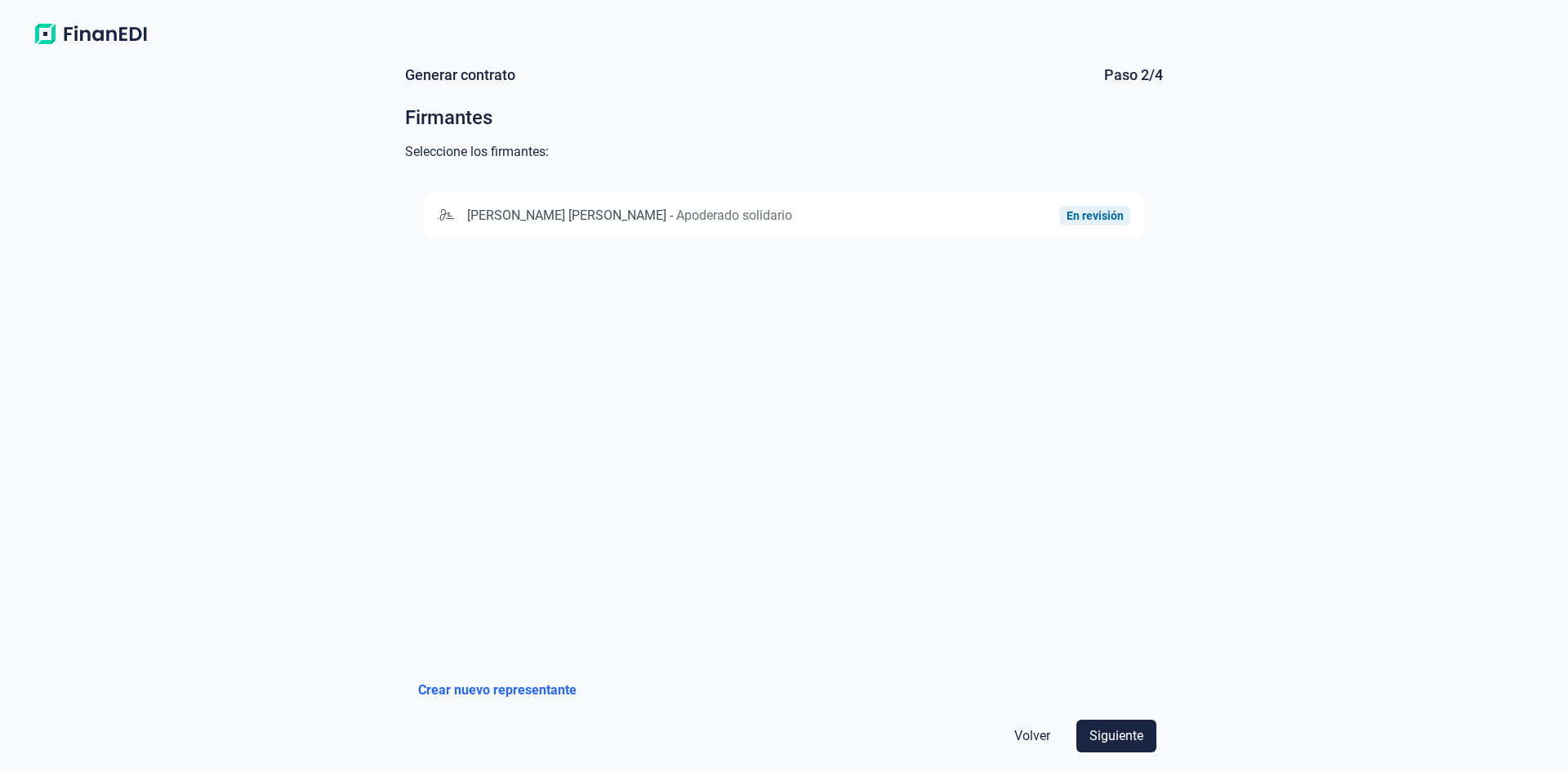
click at [745, 214] on span "Apoderado solidario" at bounding box center [734, 215] width 116 height 15
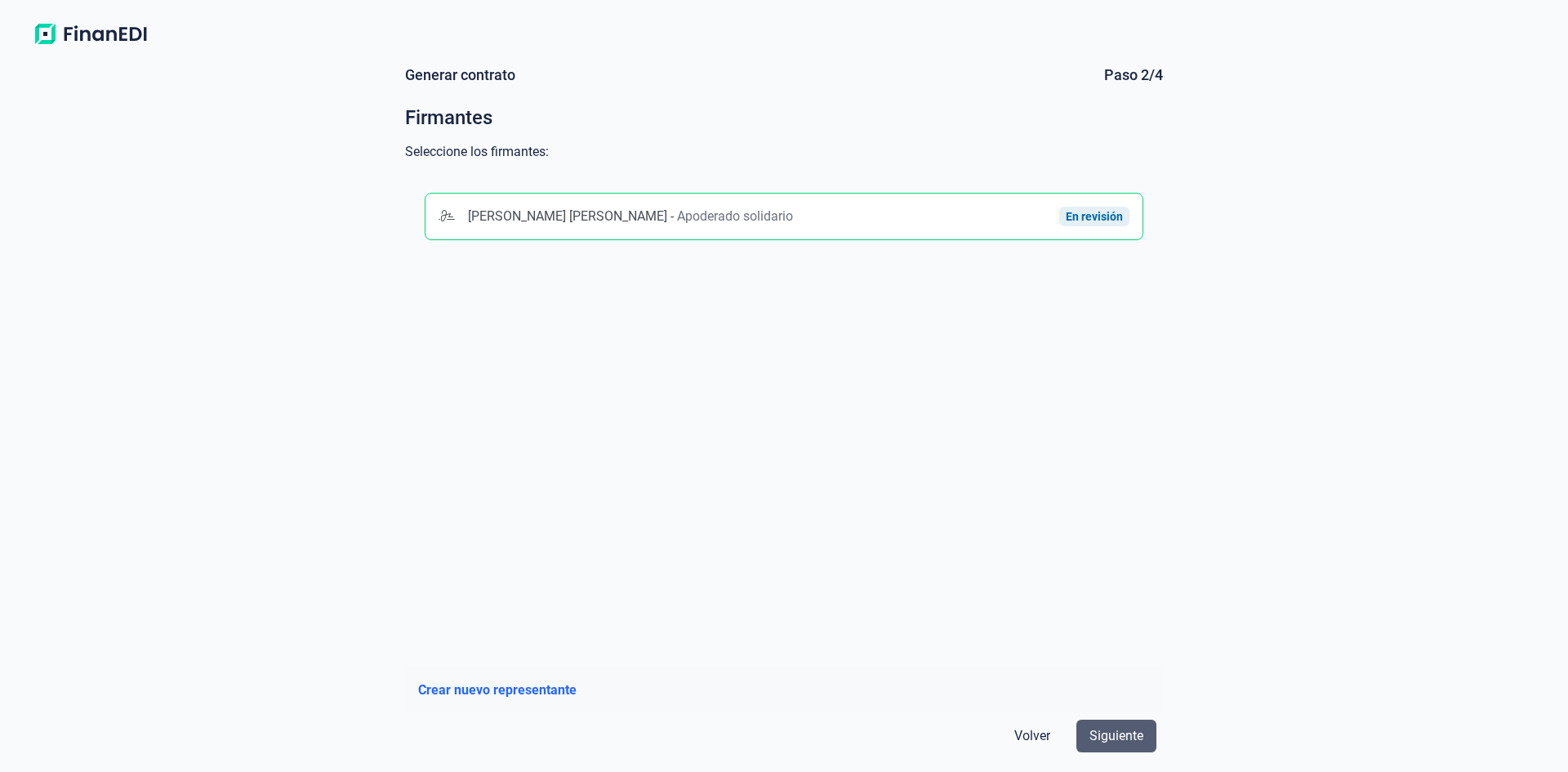
click at [1123, 743] on span "Siguiente" at bounding box center [1117, 736] width 54 height 19
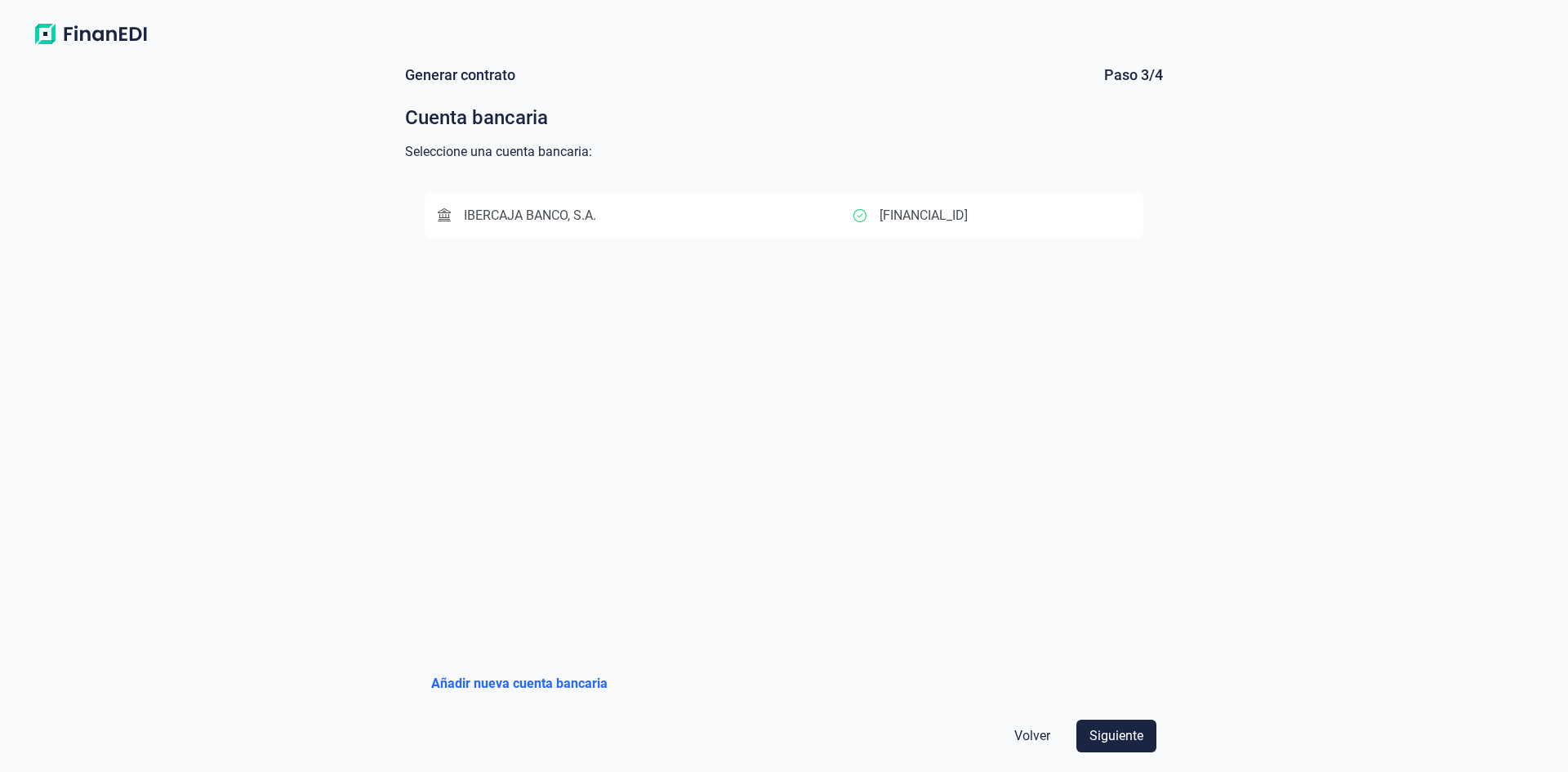
click at [699, 207] on div "IBERCAJA BANCO, S.A." at bounding box center [646, 215] width 416 height 19
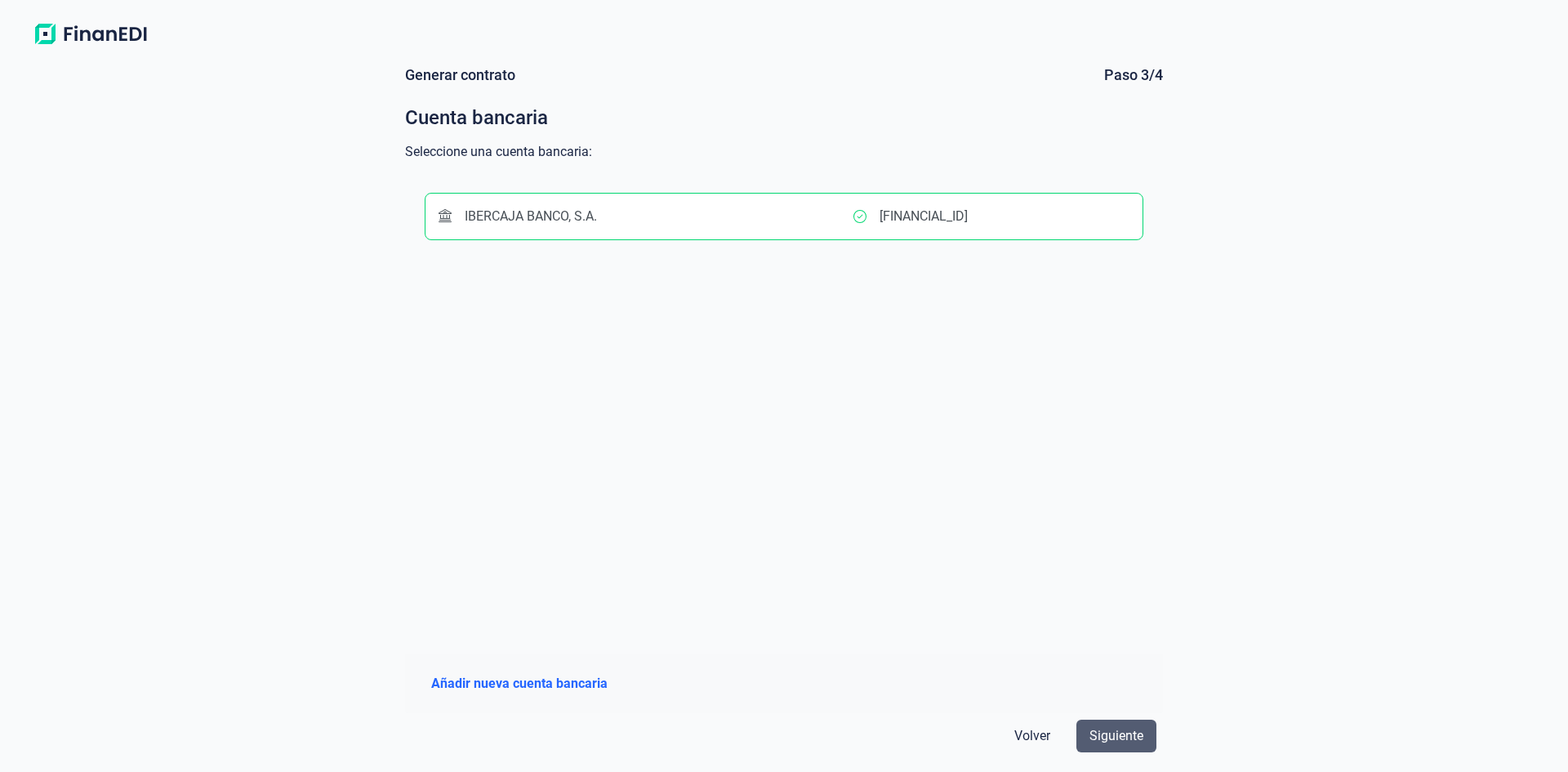
click at [1102, 734] on span "Siguiente" at bounding box center [1117, 736] width 54 height 19
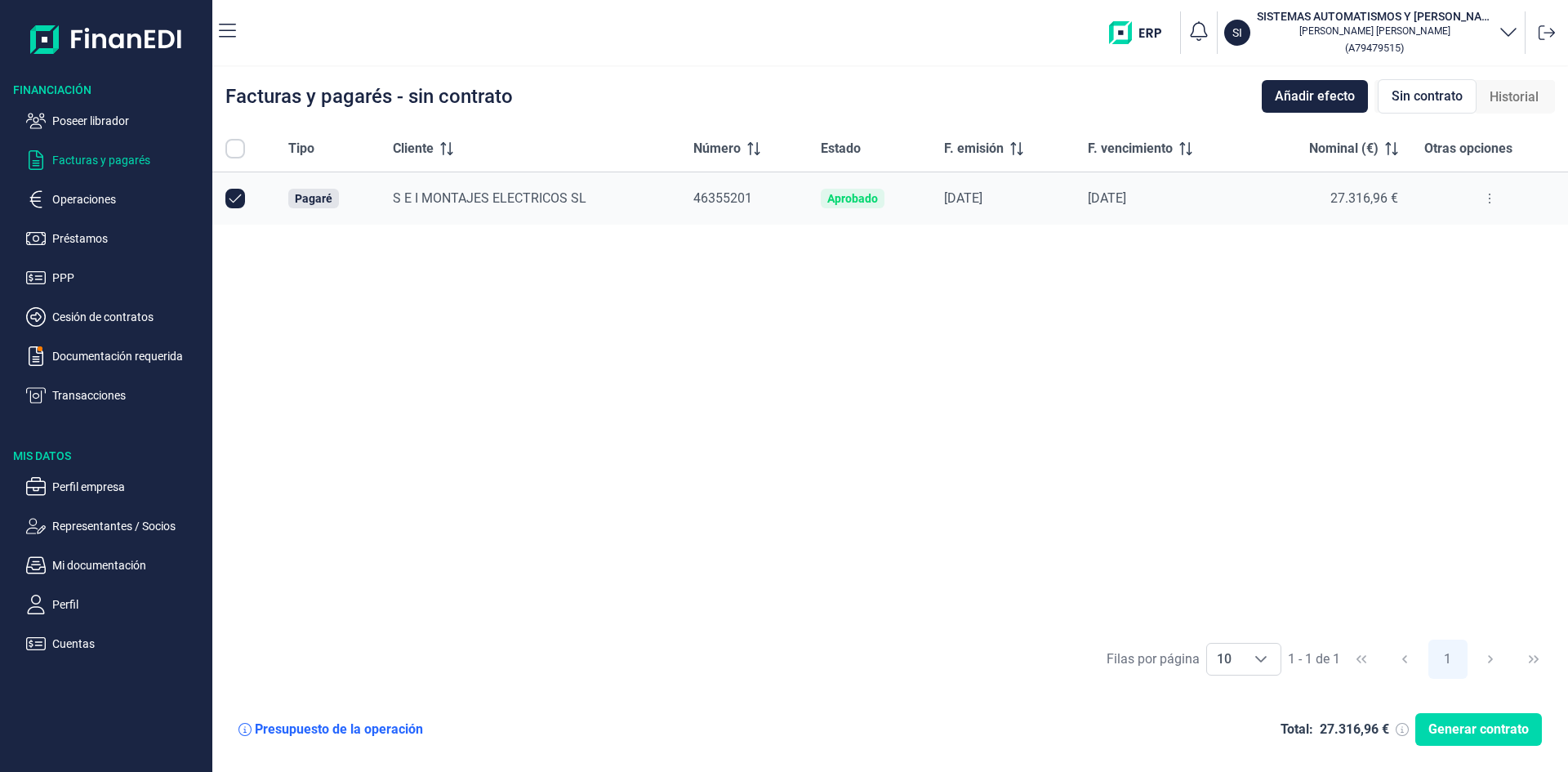
checkbox input "true"
click at [166, 521] on p "Representantes / Socios" at bounding box center [129, 526] width 154 height 19
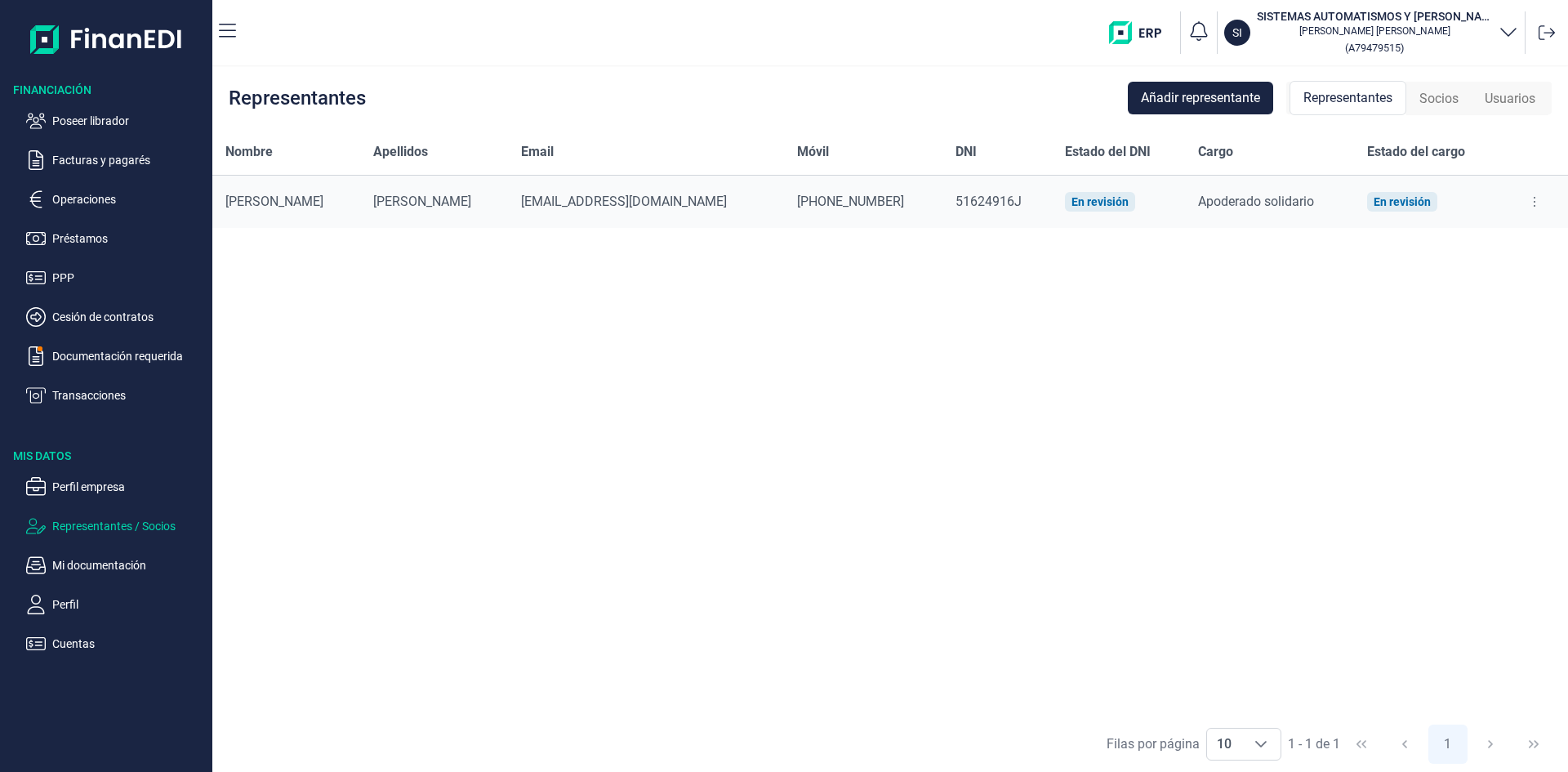
click at [1534, 208] on icon at bounding box center [1535, 202] width 3 height 13
click at [956, 406] on div "Nombre Apellidos Email Móvil DNI Estado del DNI Cargo Estado del cargo [PERSON_…" at bounding box center [890, 423] width 1356 height 587
click at [119, 489] on p "Perfil empresa" at bounding box center [129, 486] width 154 height 19
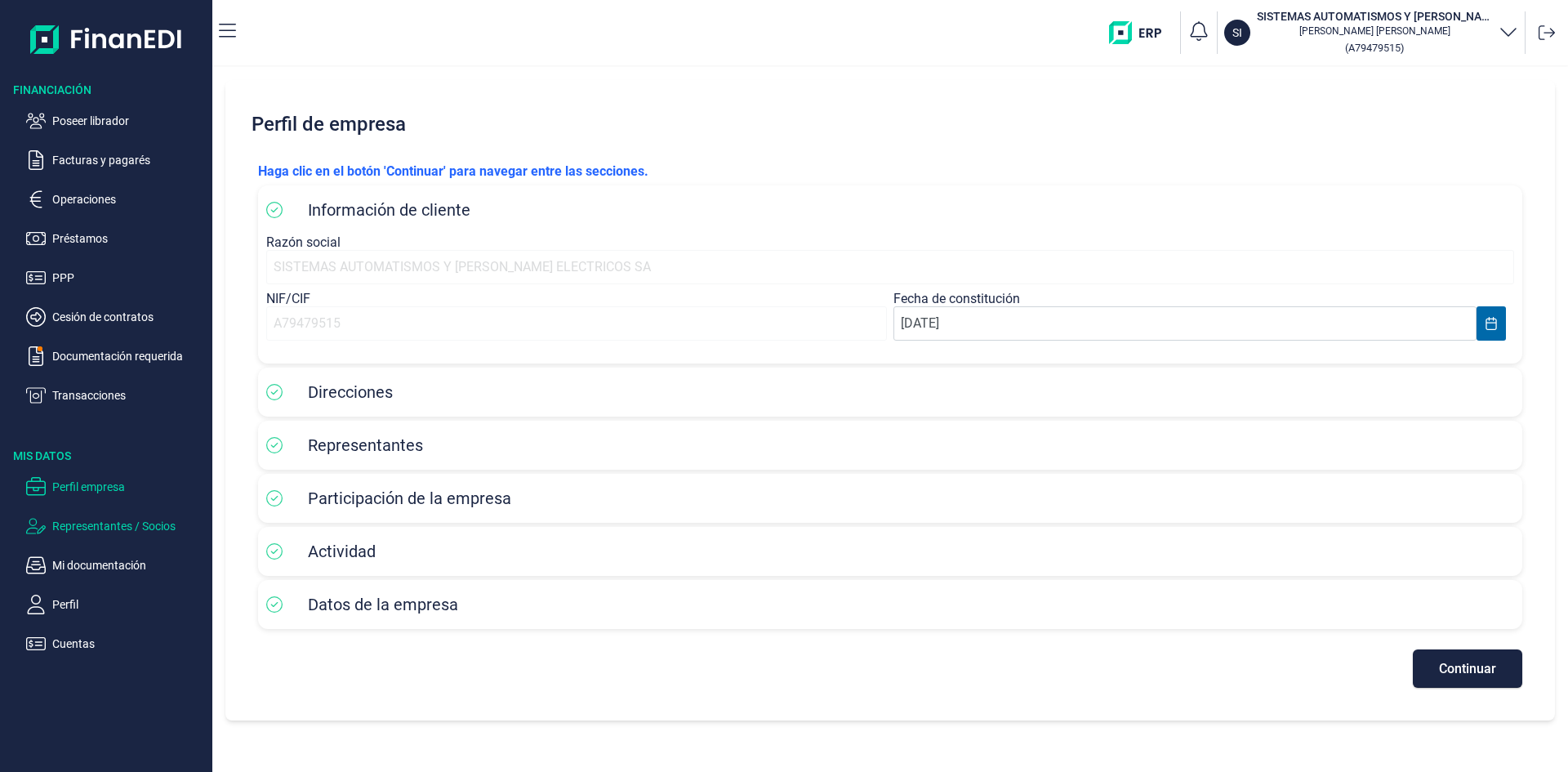
click at [138, 530] on p "Representantes / Socios" at bounding box center [129, 526] width 154 height 19
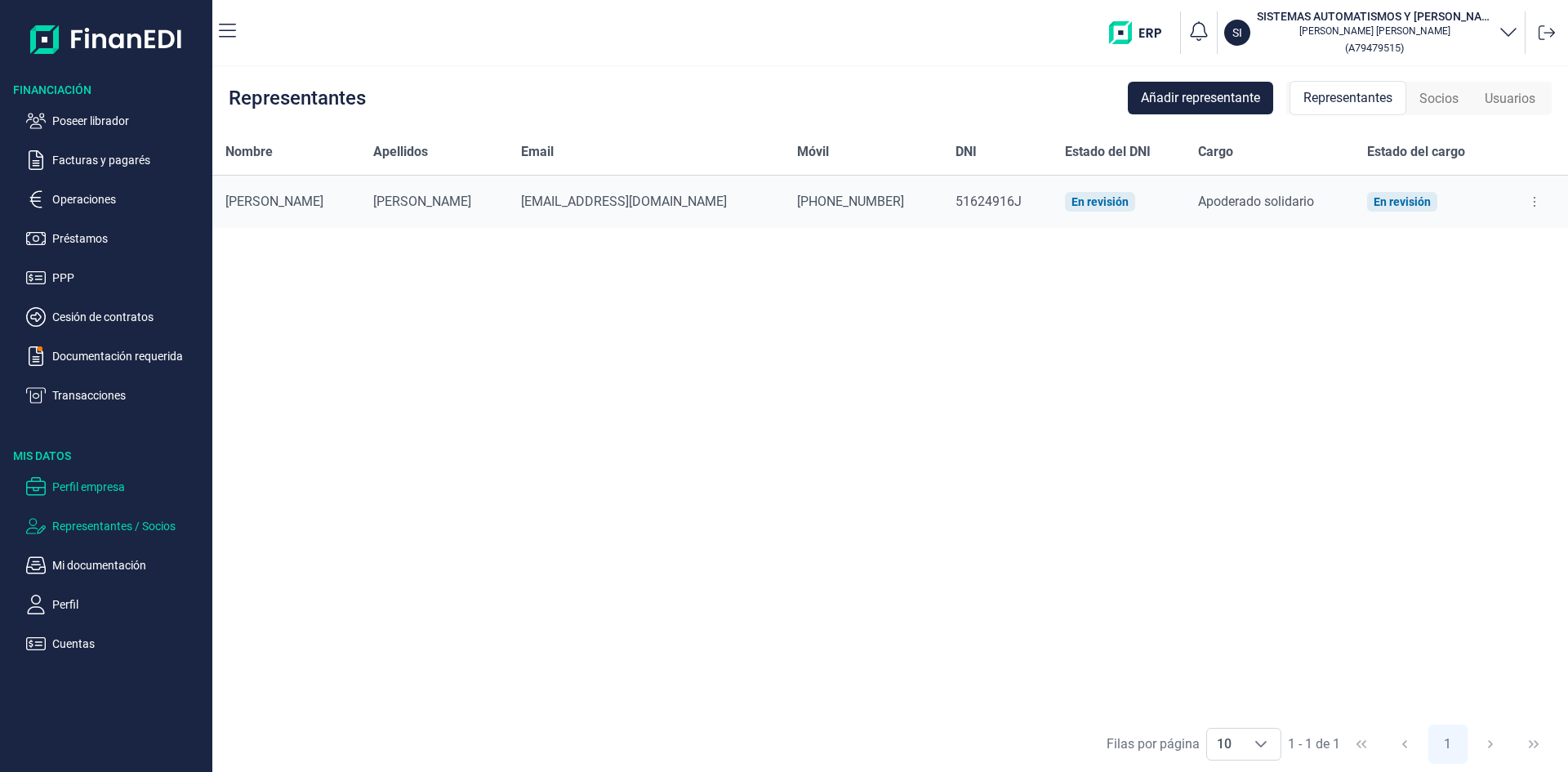
click at [124, 486] on p "Perfil empresa" at bounding box center [129, 486] width 154 height 19
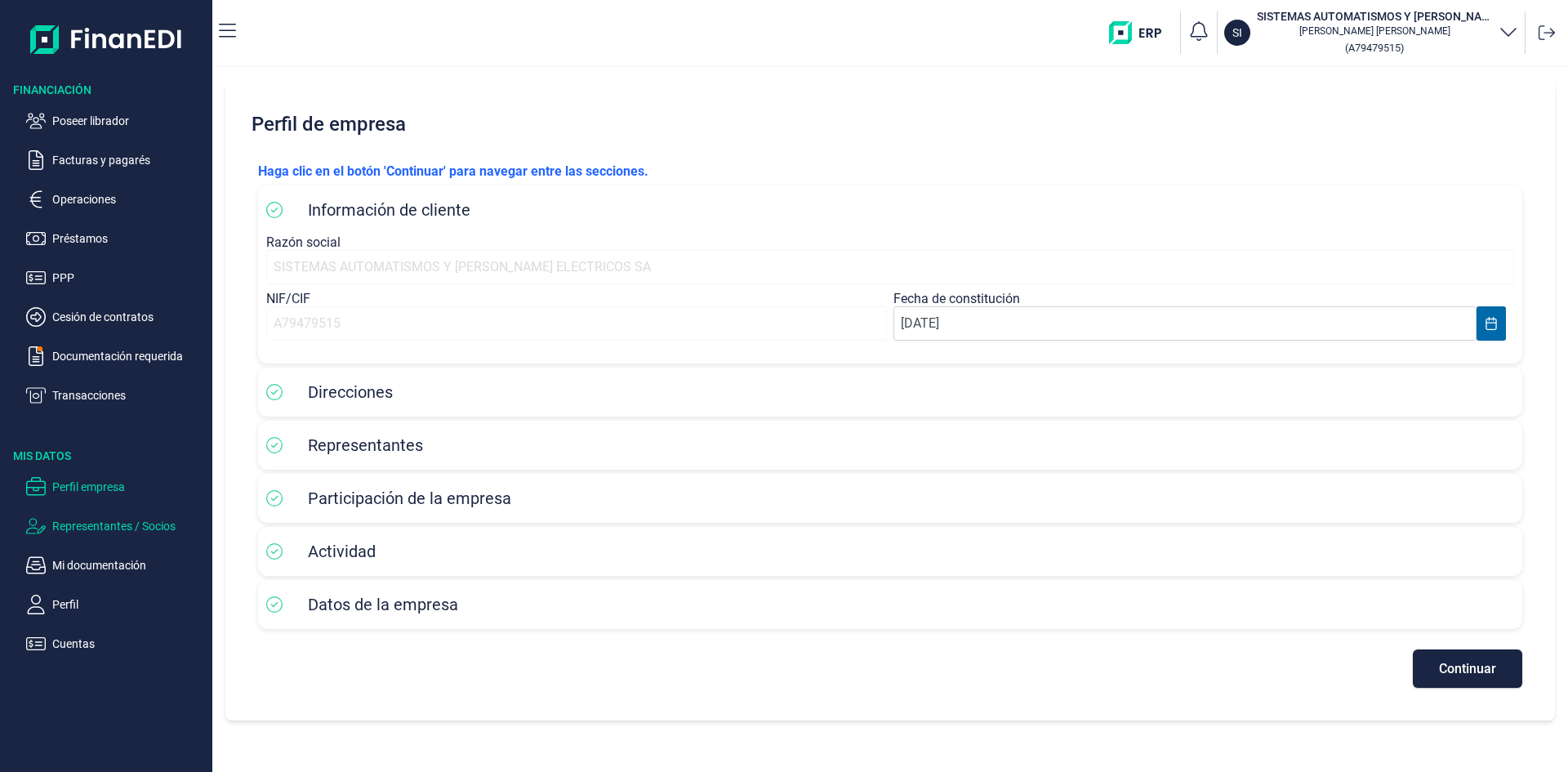
click at [156, 522] on p "Representantes / Socios" at bounding box center [129, 526] width 154 height 19
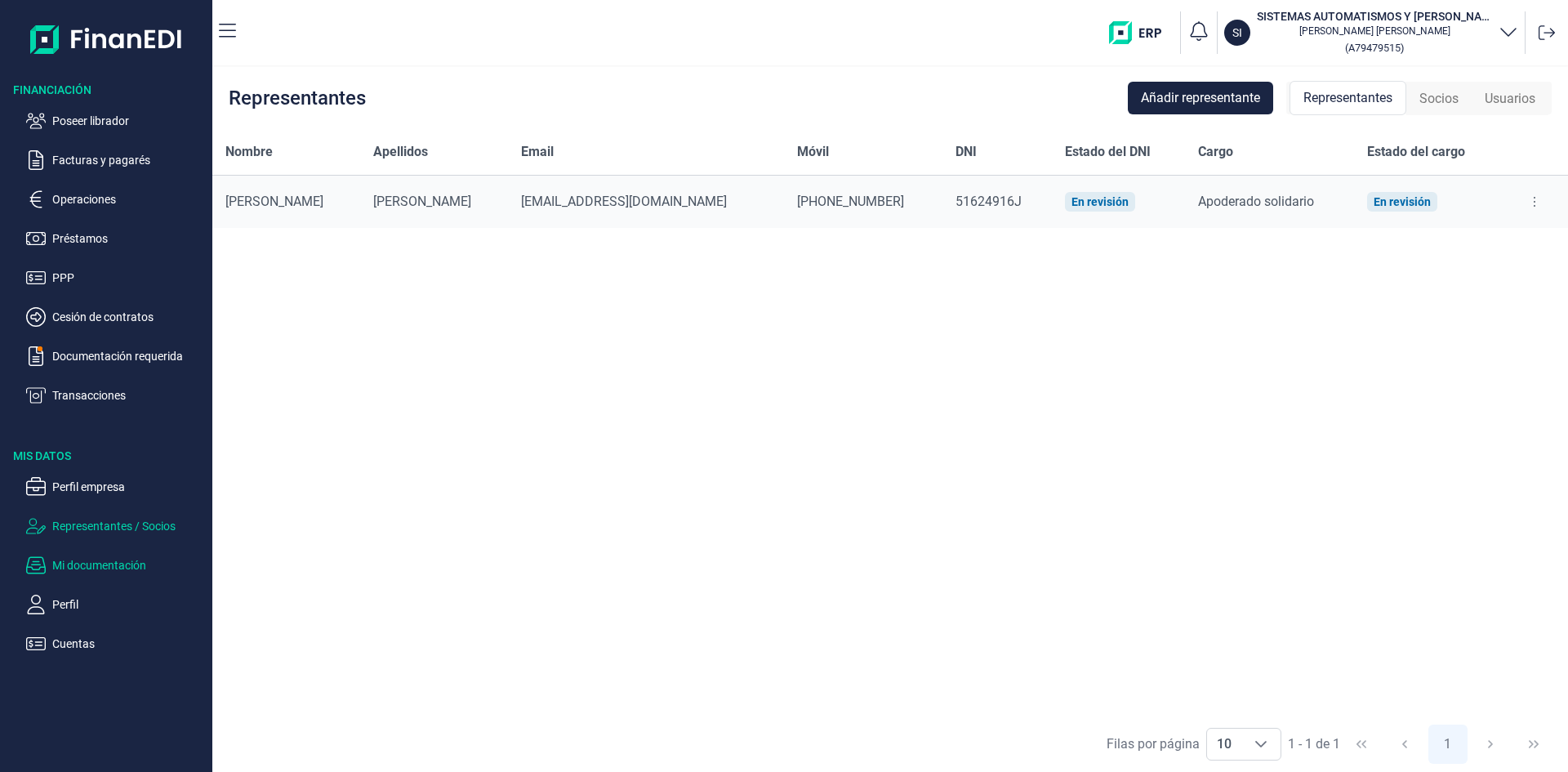
click at [130, 568] on p "Mi documentación" at bounding box center [129, 565] width 154 height 19
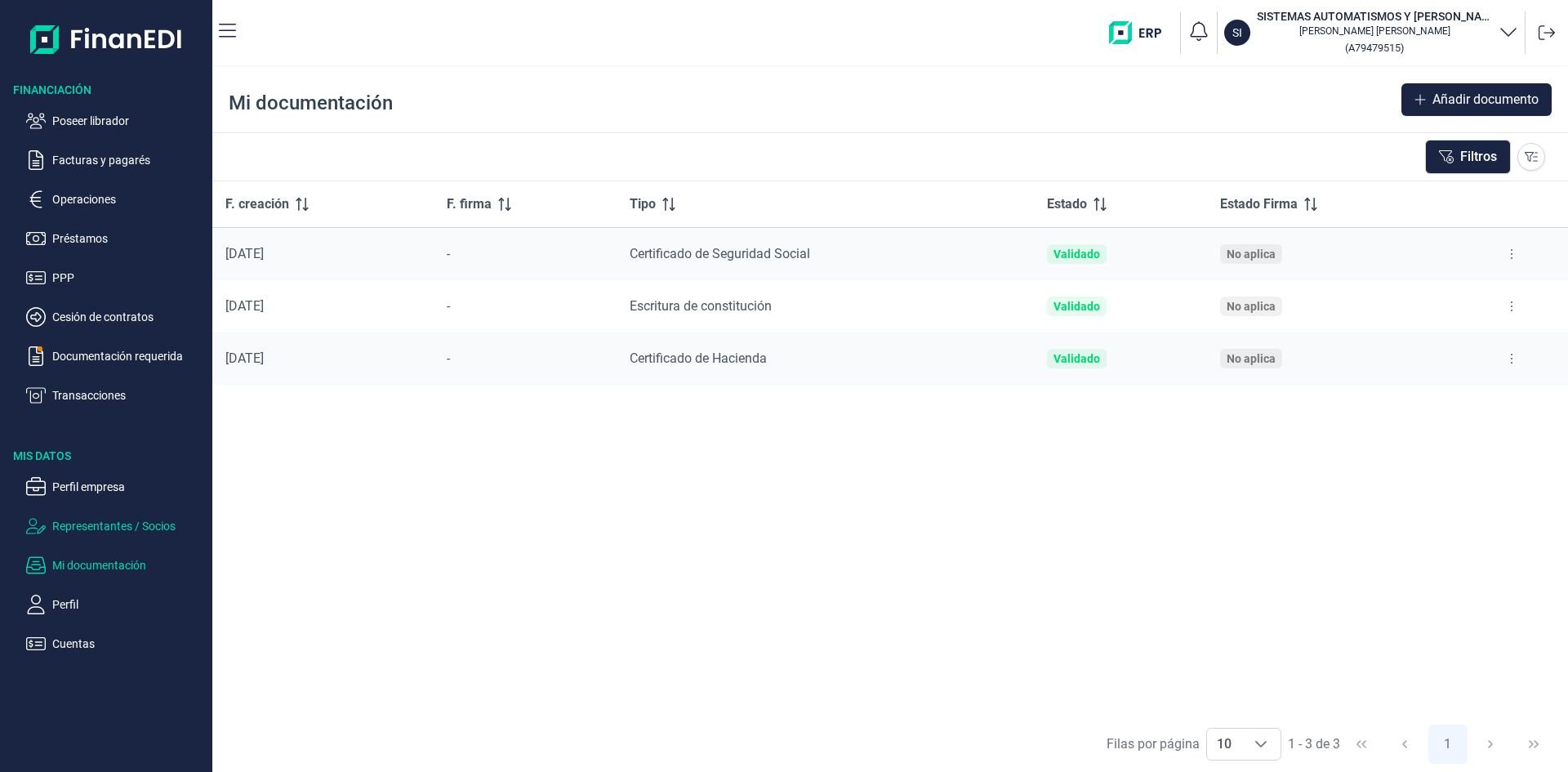
click at [104, 523] on p "Representantes / Socios" at bounding box center [129, 526] width 154 height 19
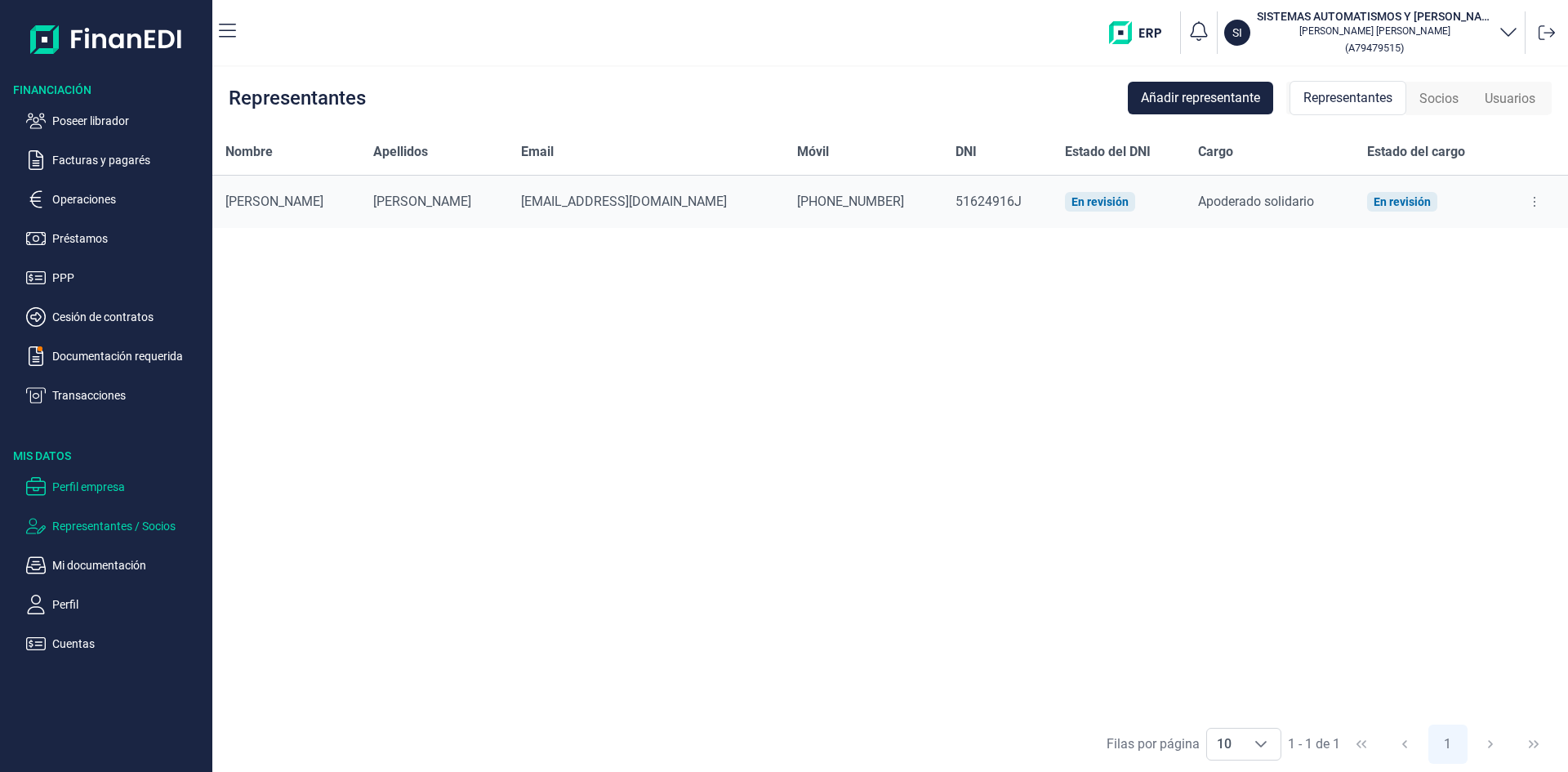
click at [94, 488] on p "Perfil empresa" at bounding box center [129, 486] width 154 height 19
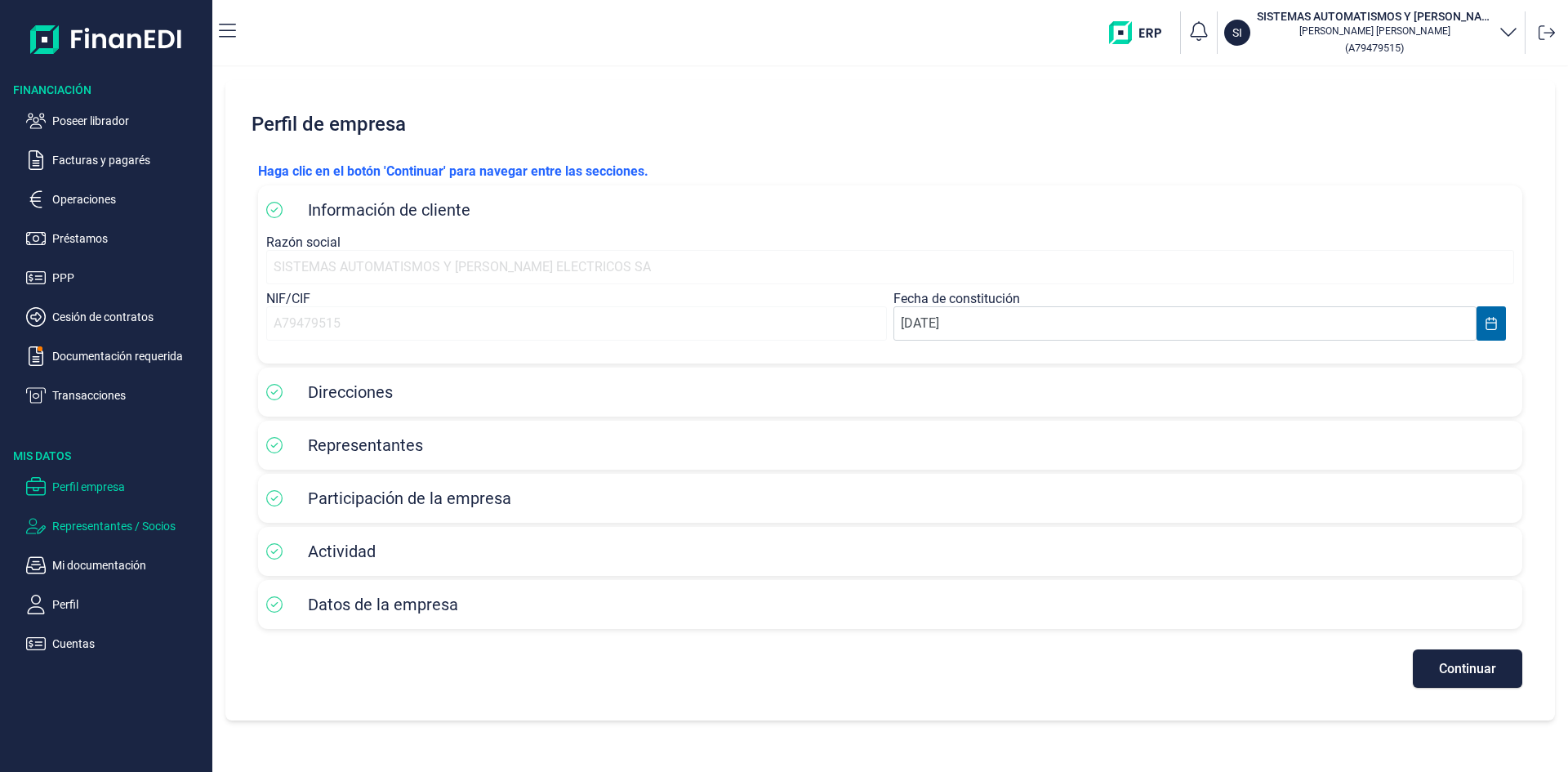
click at [131, 525] on p "Representantes / Socios" at bounding box center [129, 526] width 154 height 19
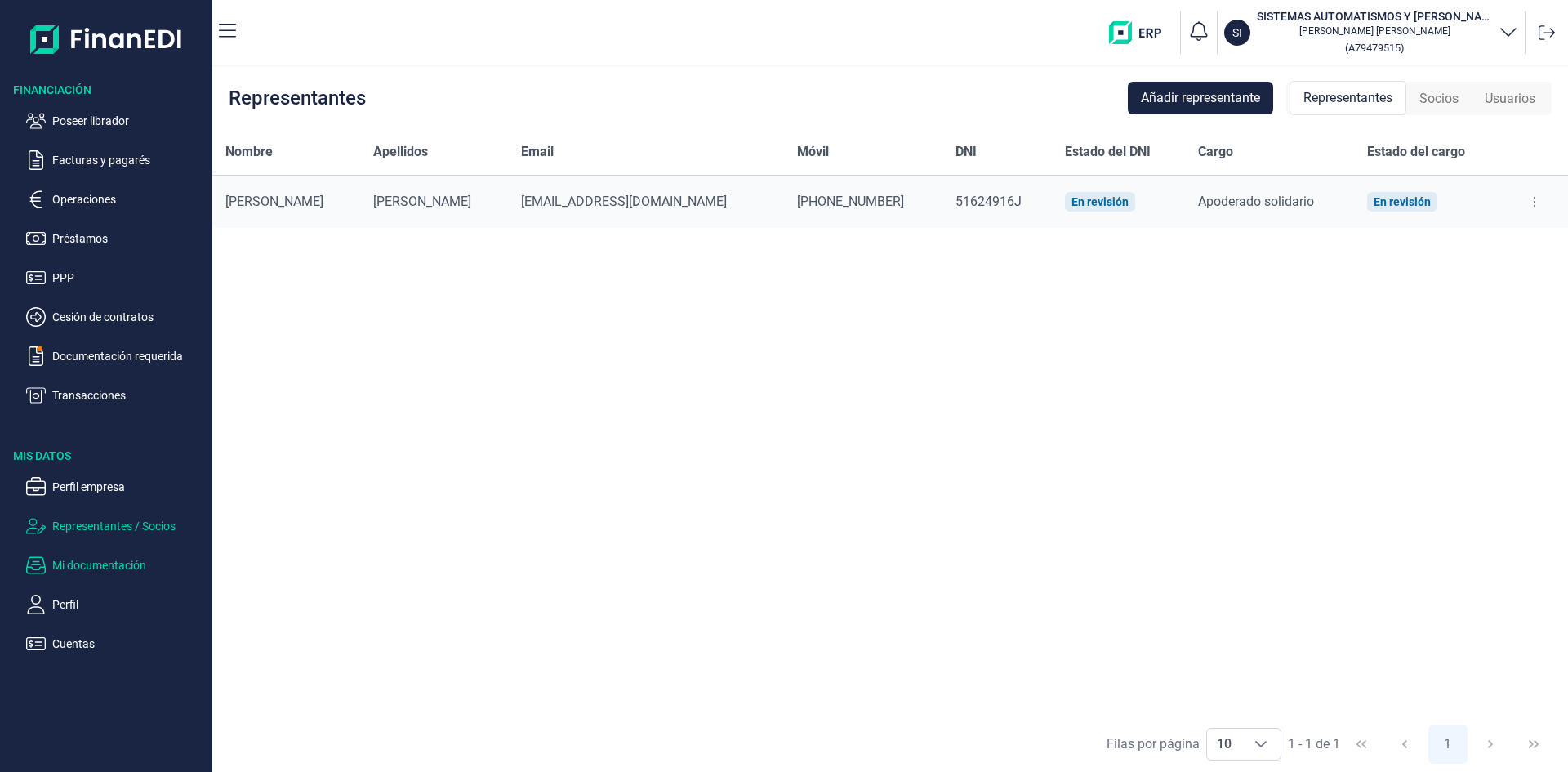
click at [138, 564] on p "Mi documentación" at bounding box center [129, 565] width 154 height 19
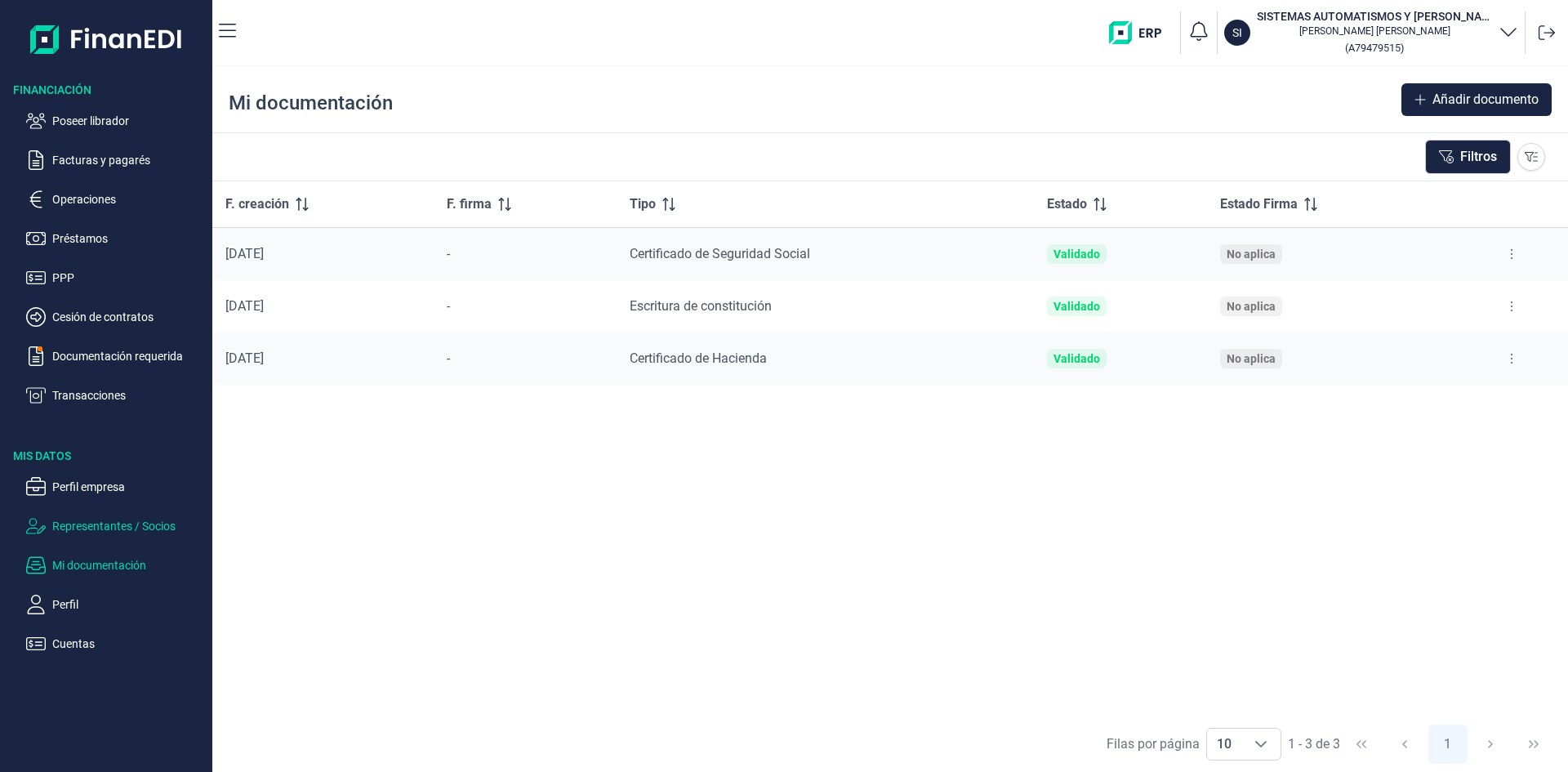
click at [137, 525] on p "Representantes / Socios" at bounding box center [129, 526] width 154 height 19
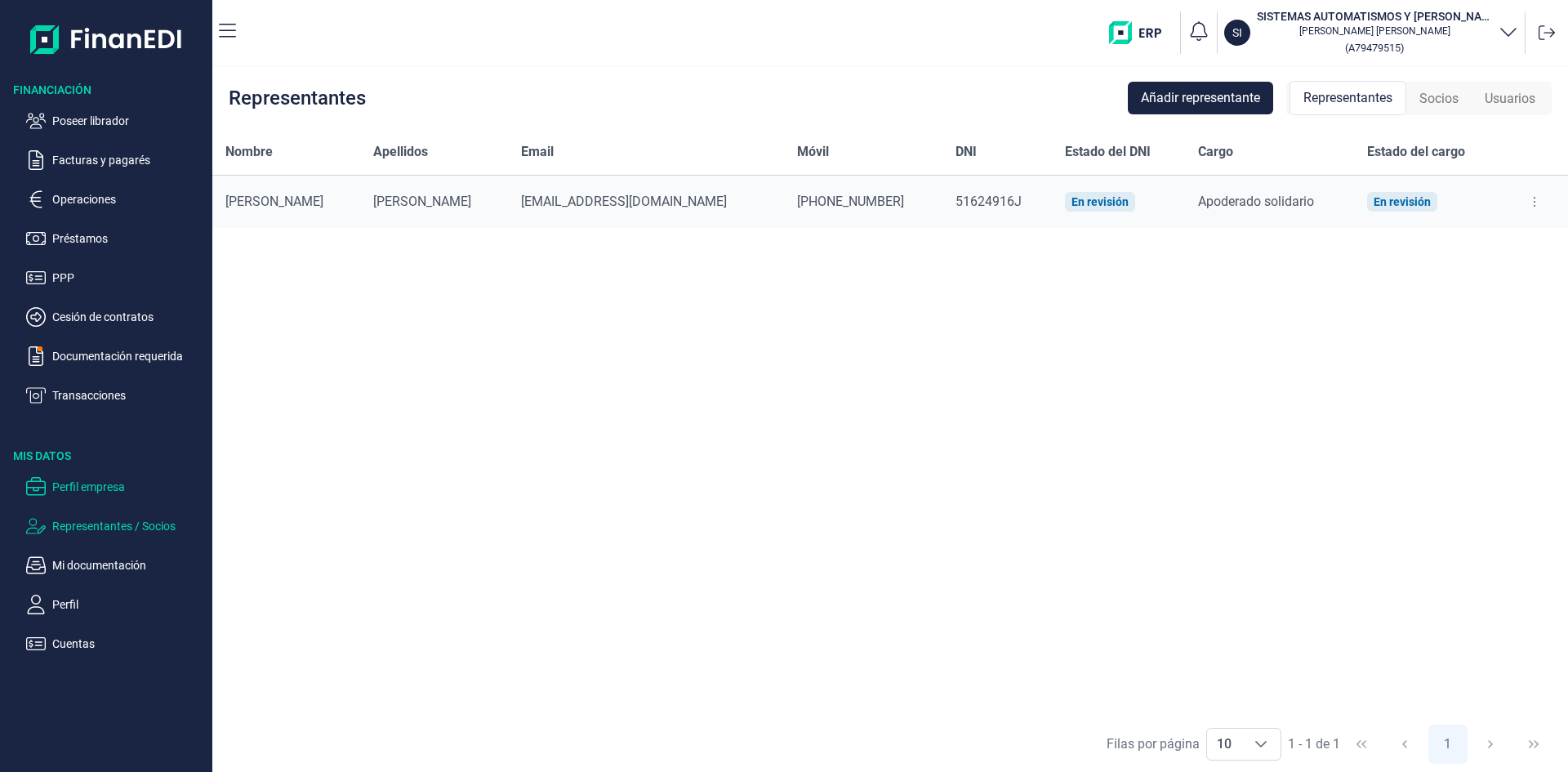
click at [107, 487] on p "Perfil empresa" at bounding box center [129, 486] width 154 height 19
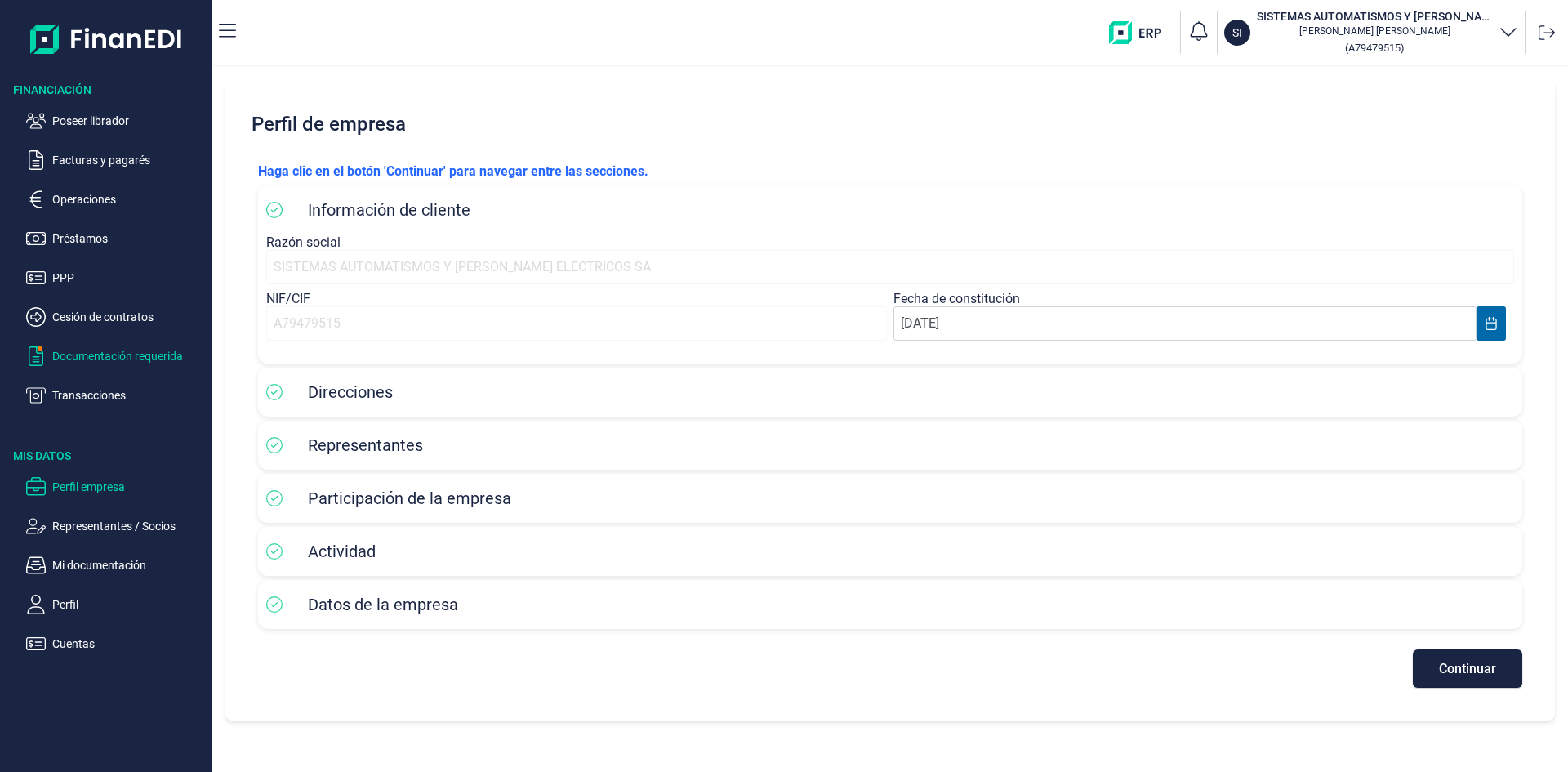
click at [145, 354] on p "Documentación requerida" at bounding box center [129, 356] width 154 height 19
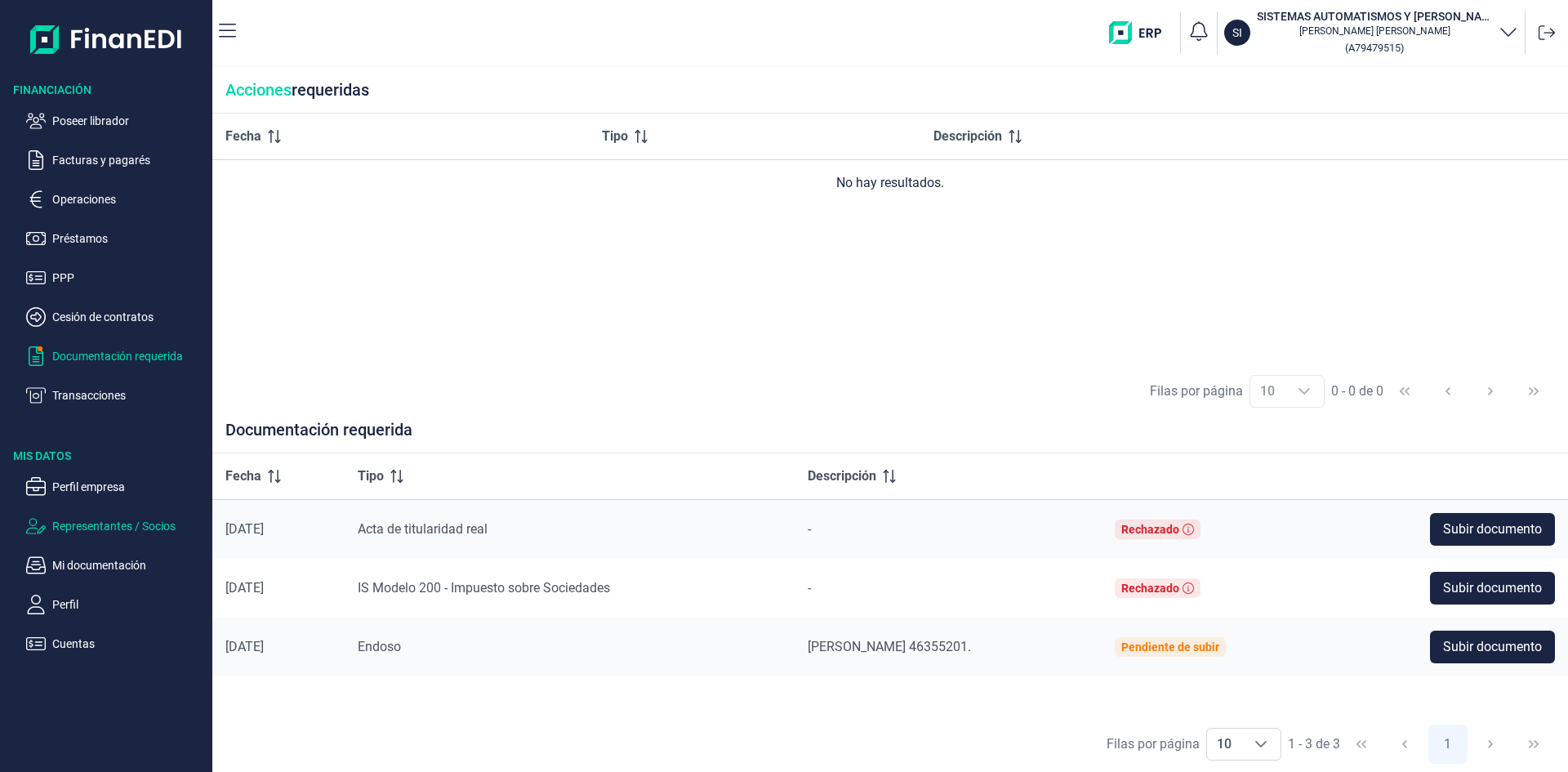
click at [100, 526] on p "Representantes / Socios" at bounding box center [129, 526] width 154 height 19
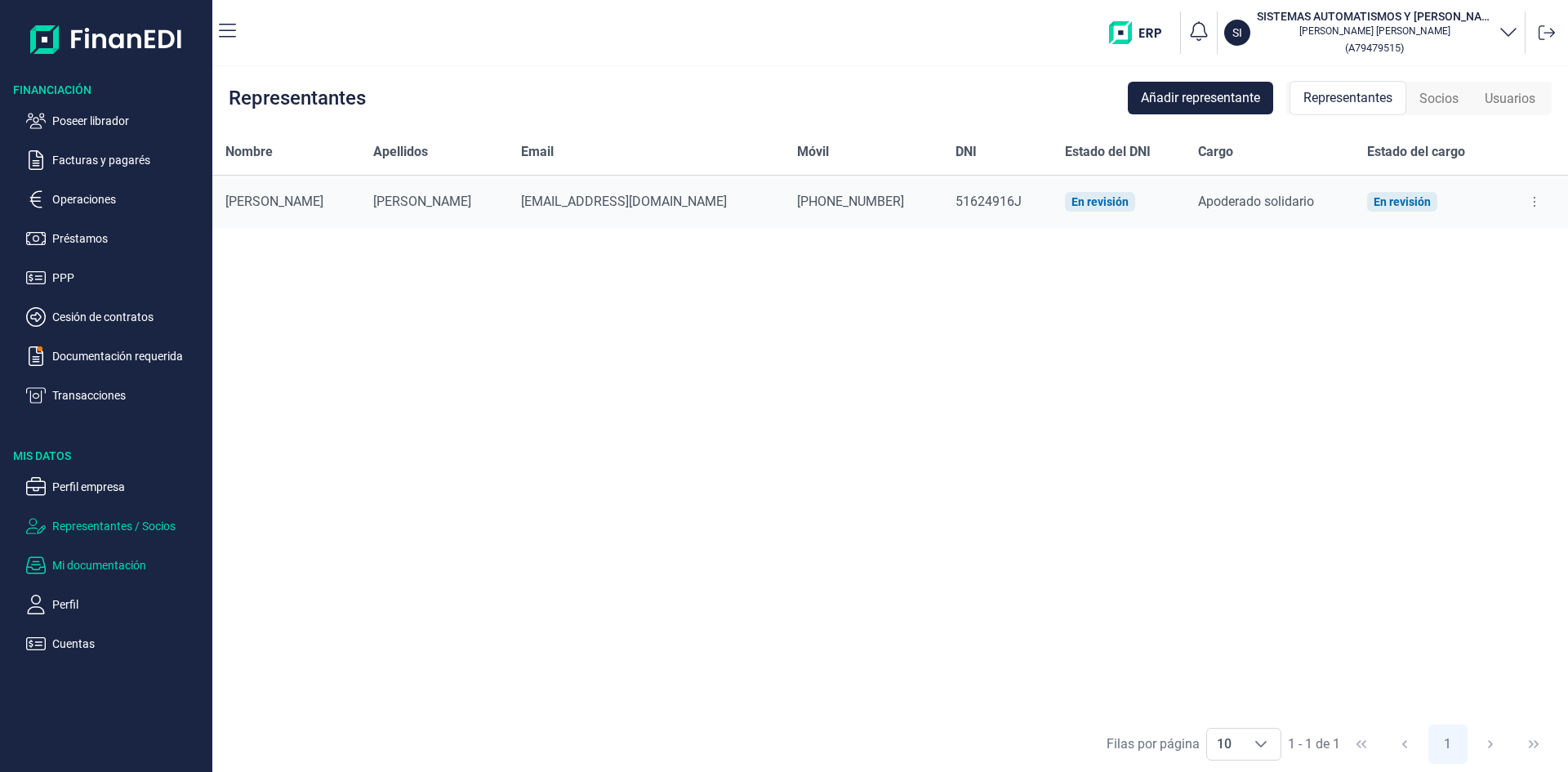
click at [99, 563] on p "Mi documentación" at bounding box center [129, 565] width 154 height 19
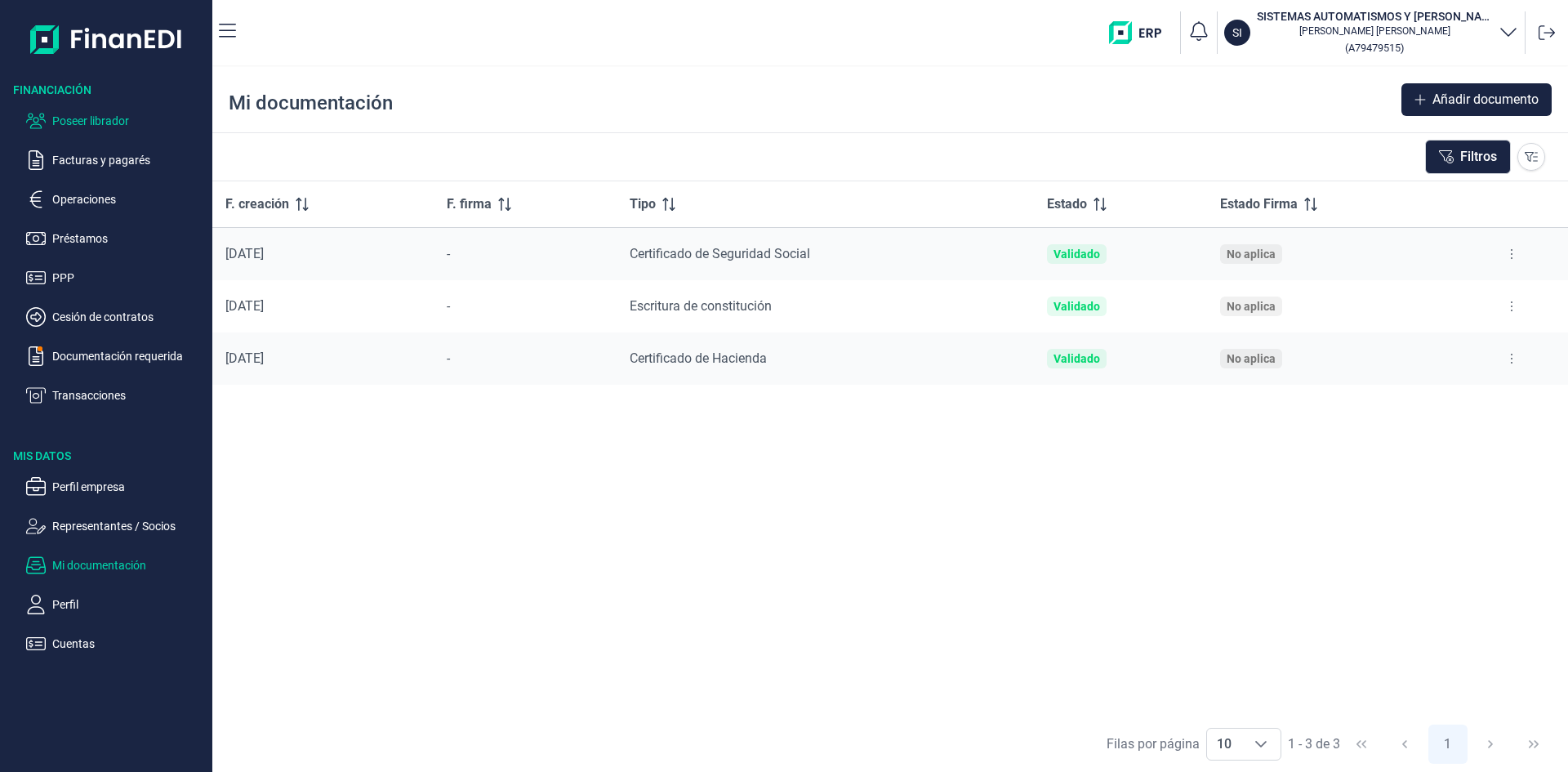
click at [118, 121] on p "Poseer librador" at bounding box center [129, 120] width 154 height 19
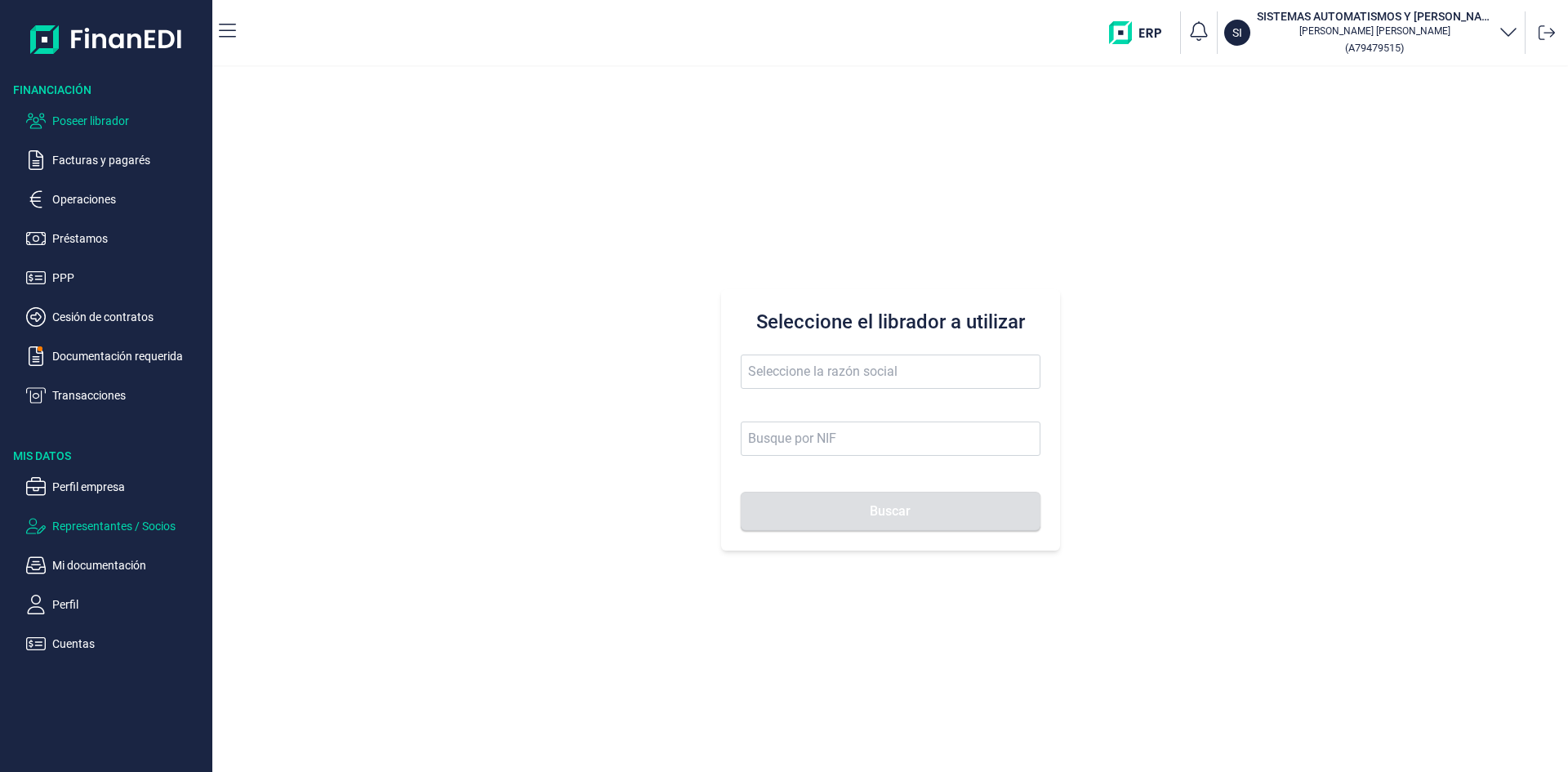
click at [100, 531] on p "Representantes / Socios" at bounding box center [129, 526] width 154 height 19
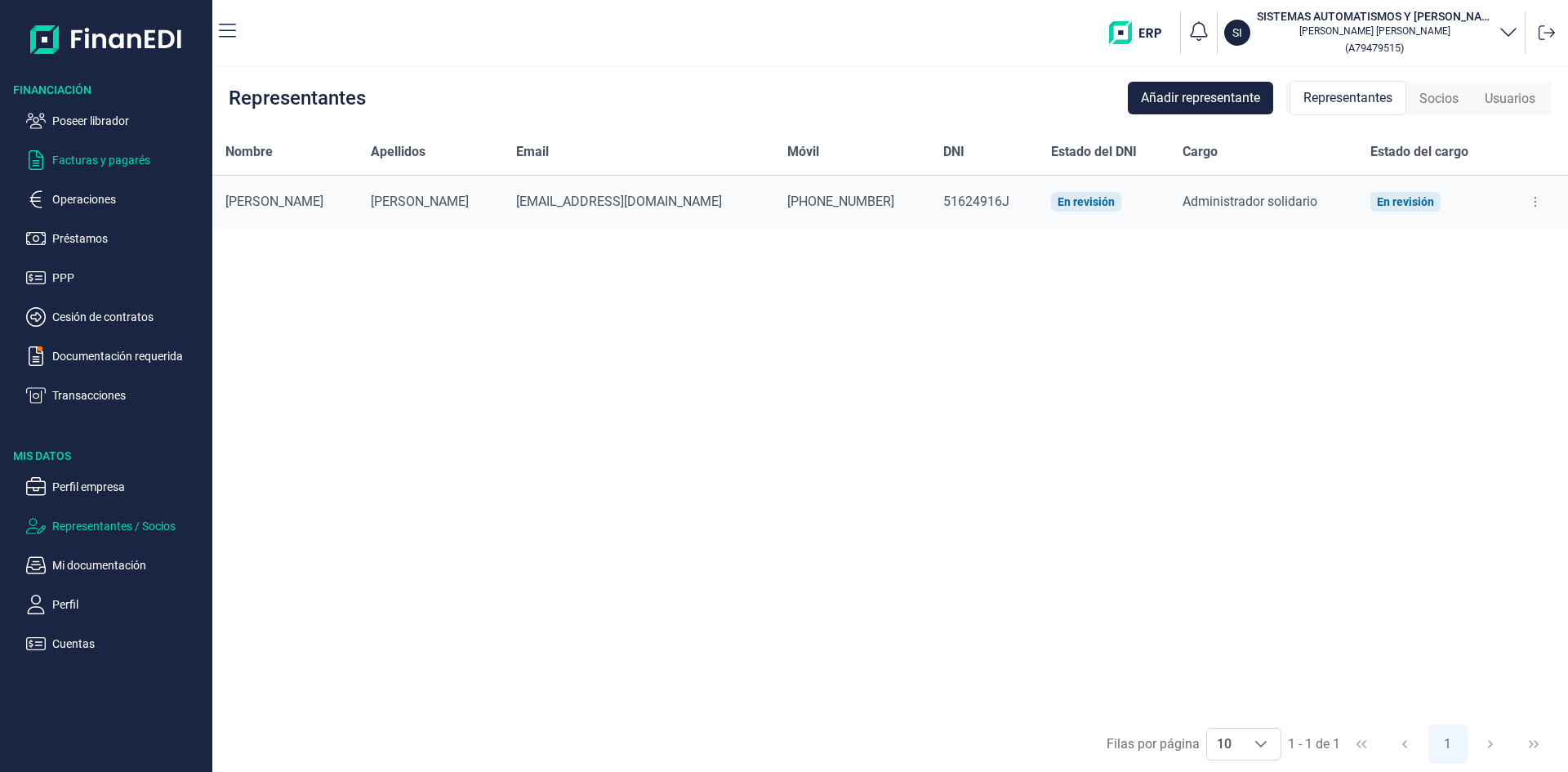
click at [112, 164] on p "Facturas y pagarés" at bounding box center [129, 160] width 154 height 19
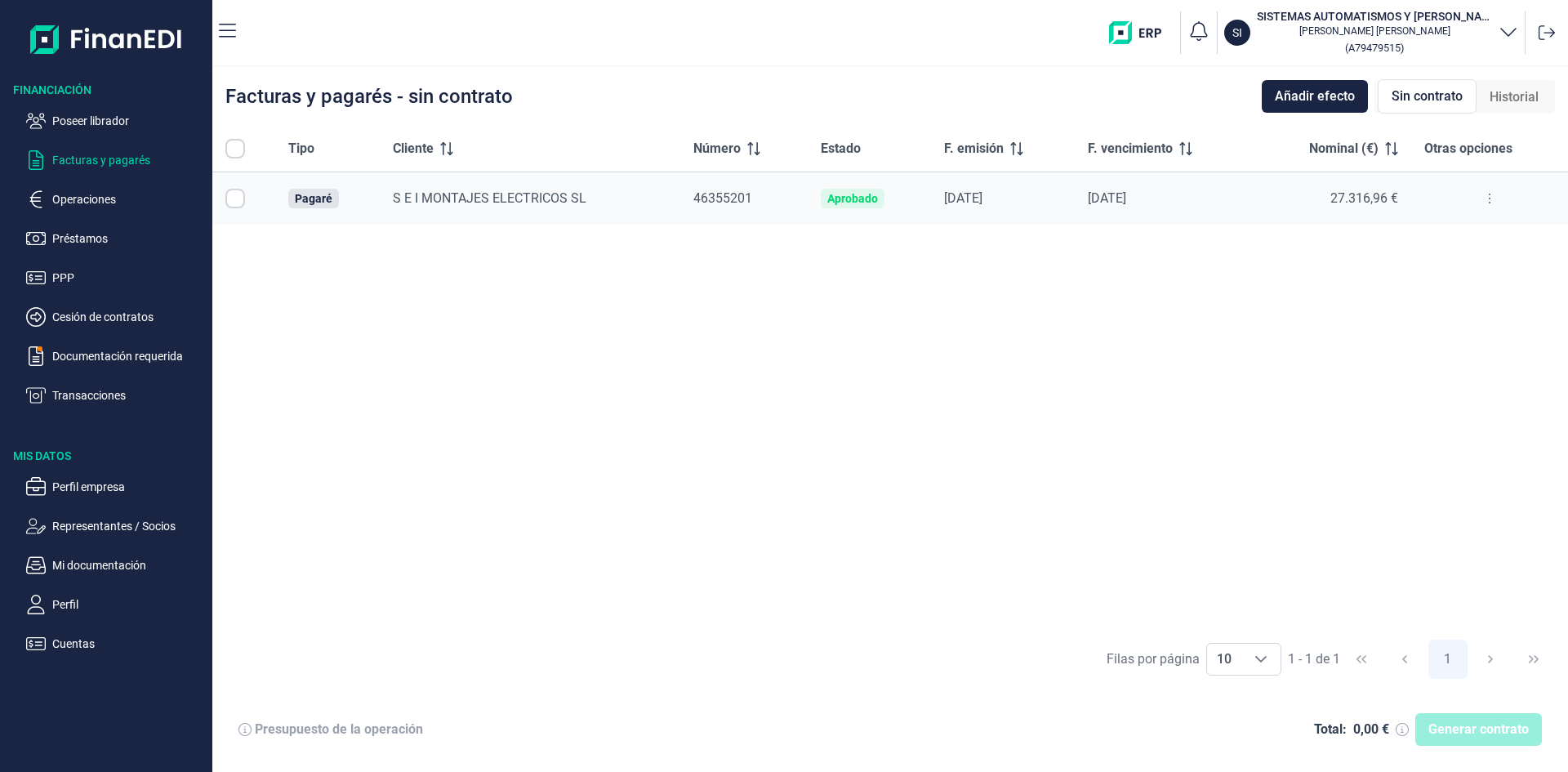
checkbox input "true"
click at [103, 201] on p "Operaciones" at bounding box center [129, 198] width 154 height 19
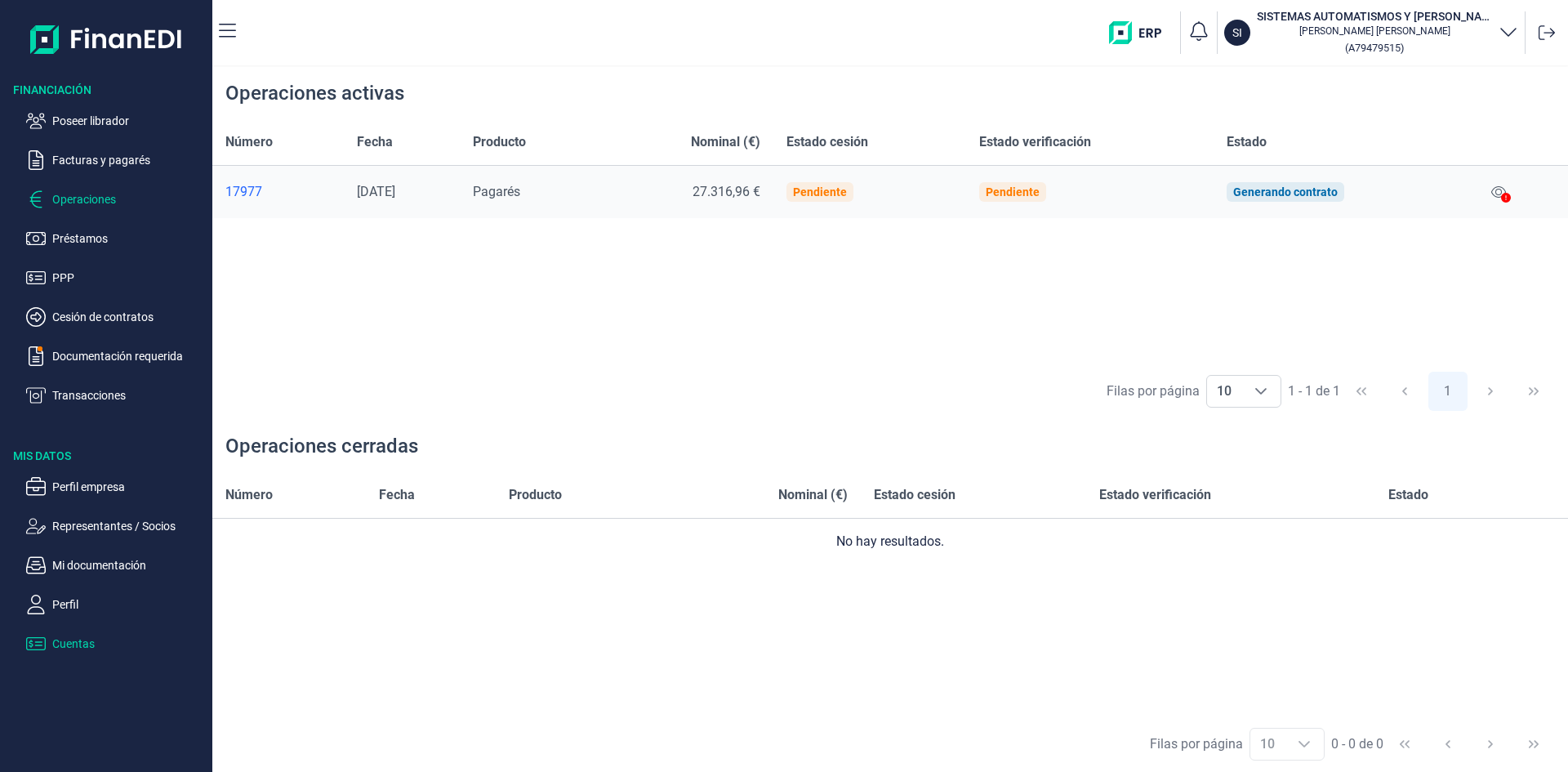
click at [77, 646] on p "Cuentas" at bounding box center [129, 643] width 154 height 19
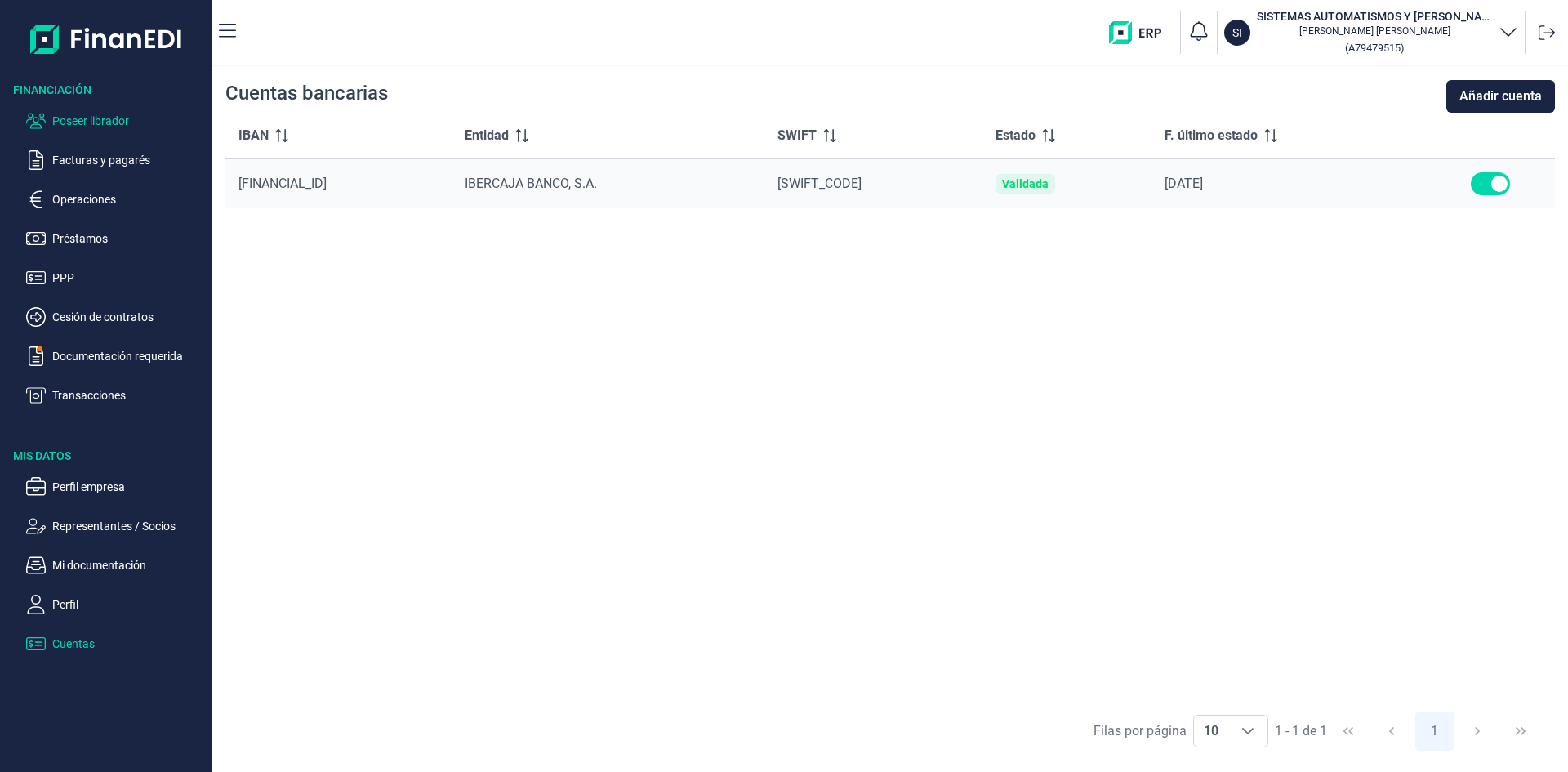
click at [95, 119] on p "Poseer librador" at bounding box center [129, 120] width 154 height 19
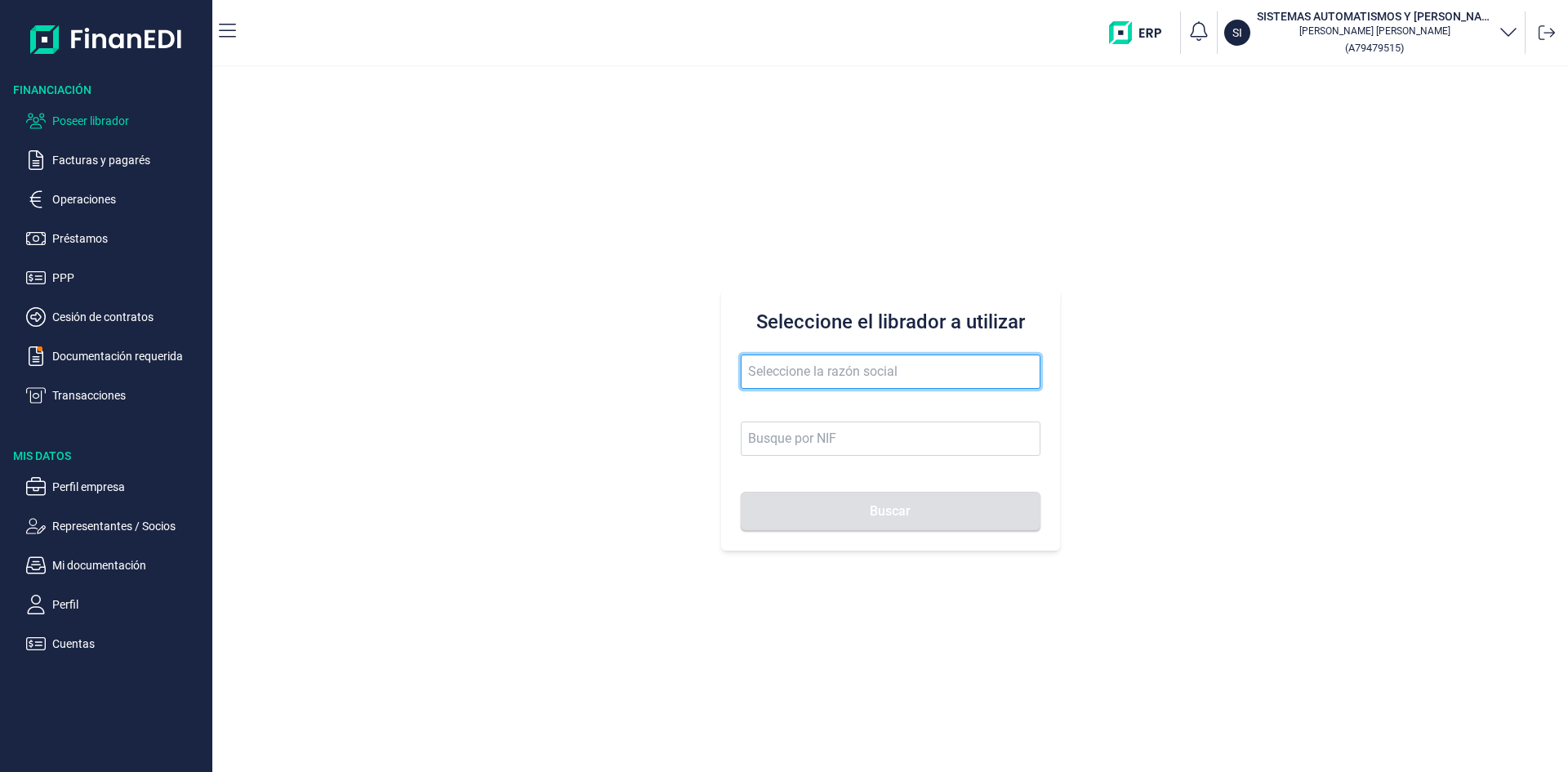
click at [886, 378] on input "text" at bounding box center [890, 372] width 300 height 34
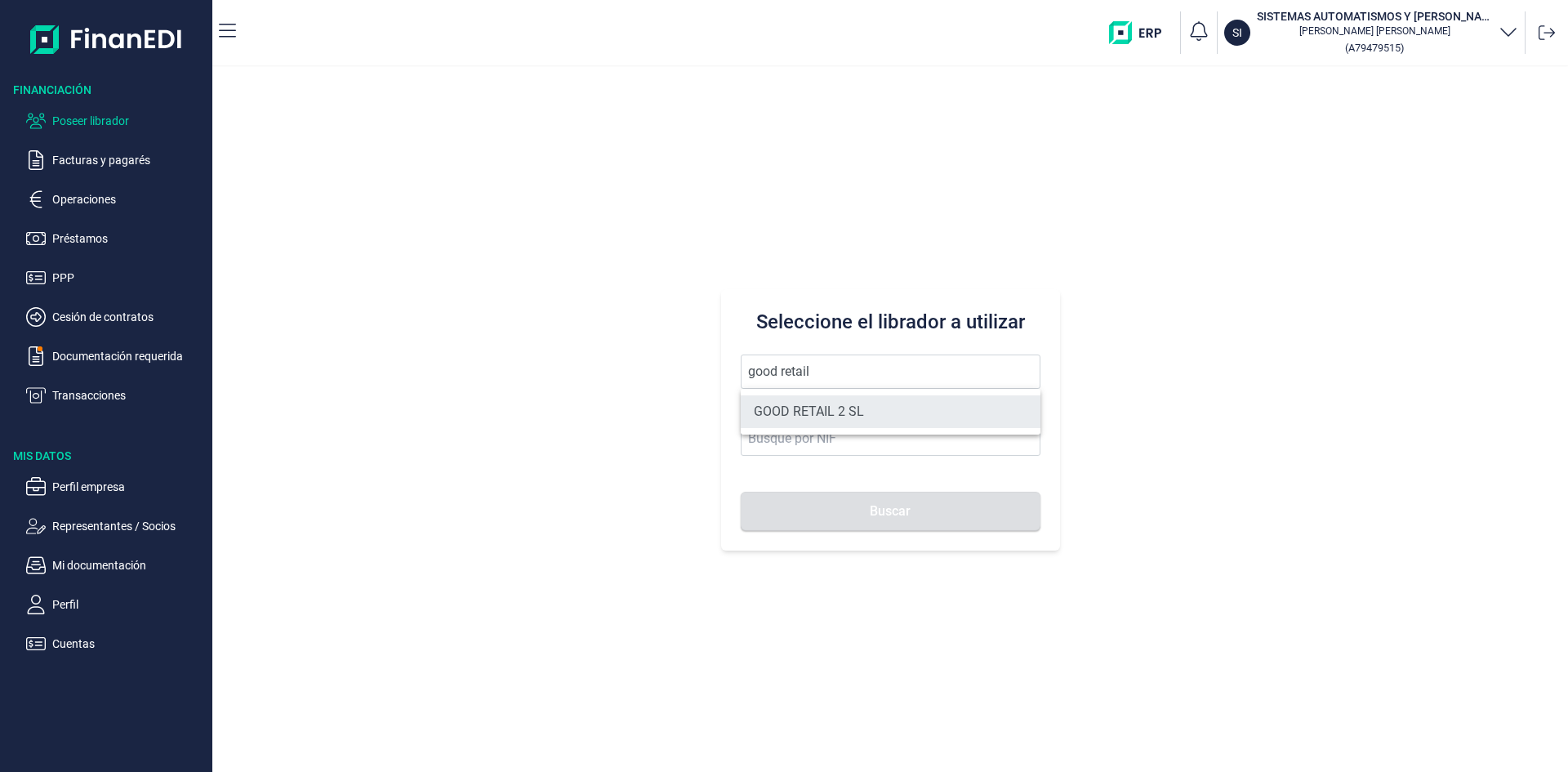
click at [879, 404] on li "GOOD RETAIL 2 SL" at bounding box center [890, 411] width 300 height 33
type input "GOOD RETAIL 2 SL"
type input "B05482914"
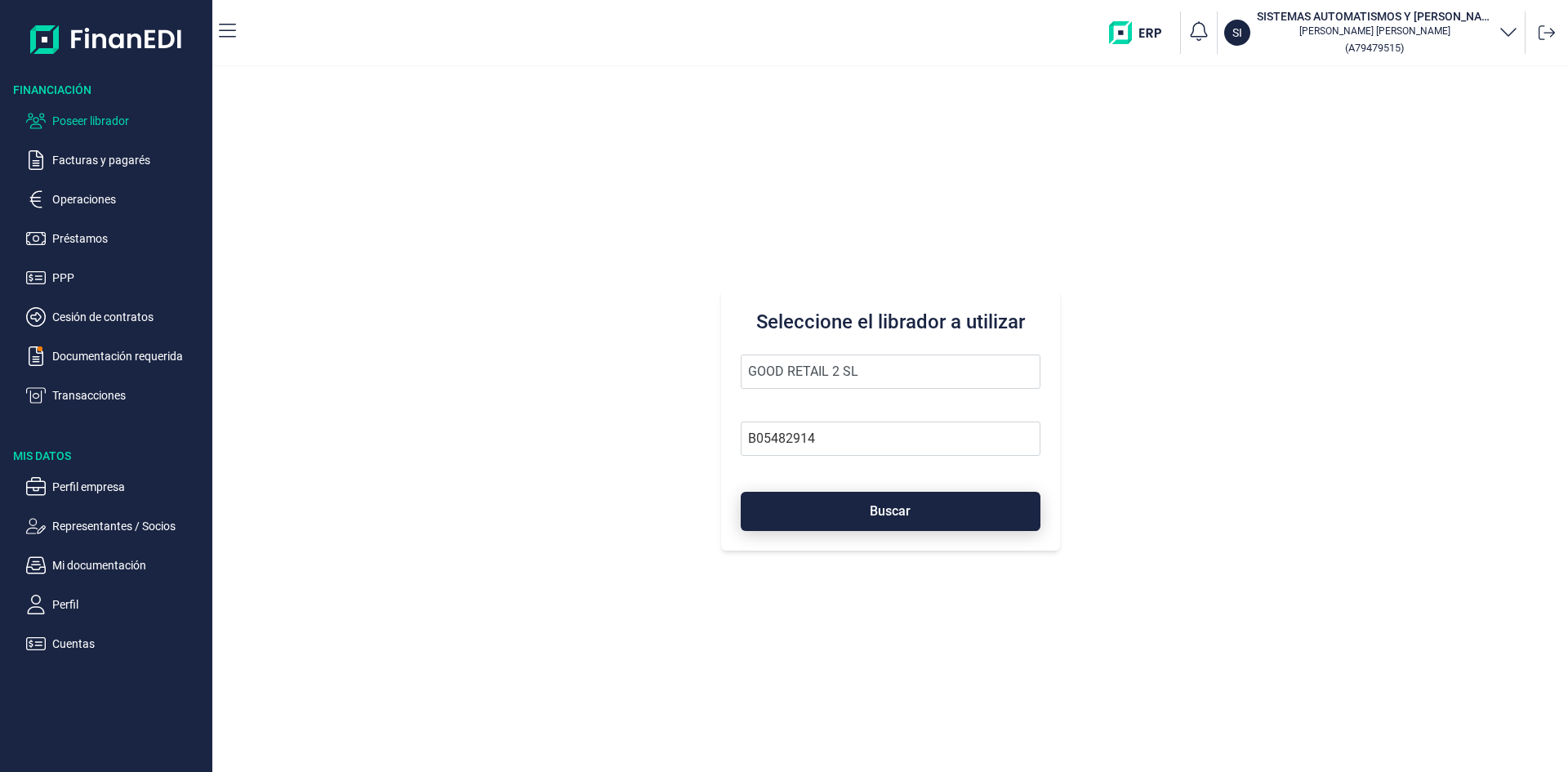
click at [873, 510] on span "Buscar" at bounding box center [890, 510] width 41 height 13
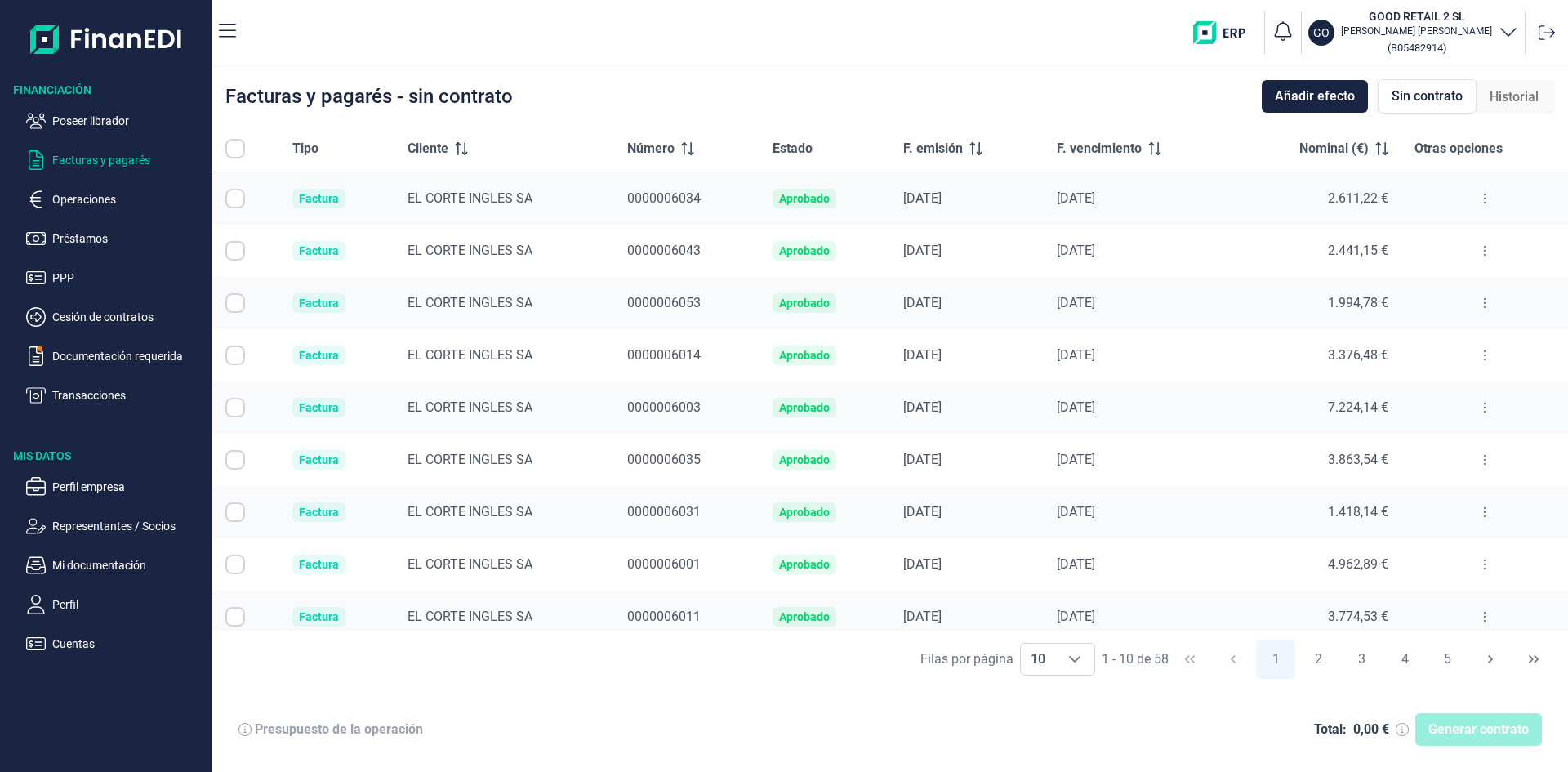
checkbox input "true"
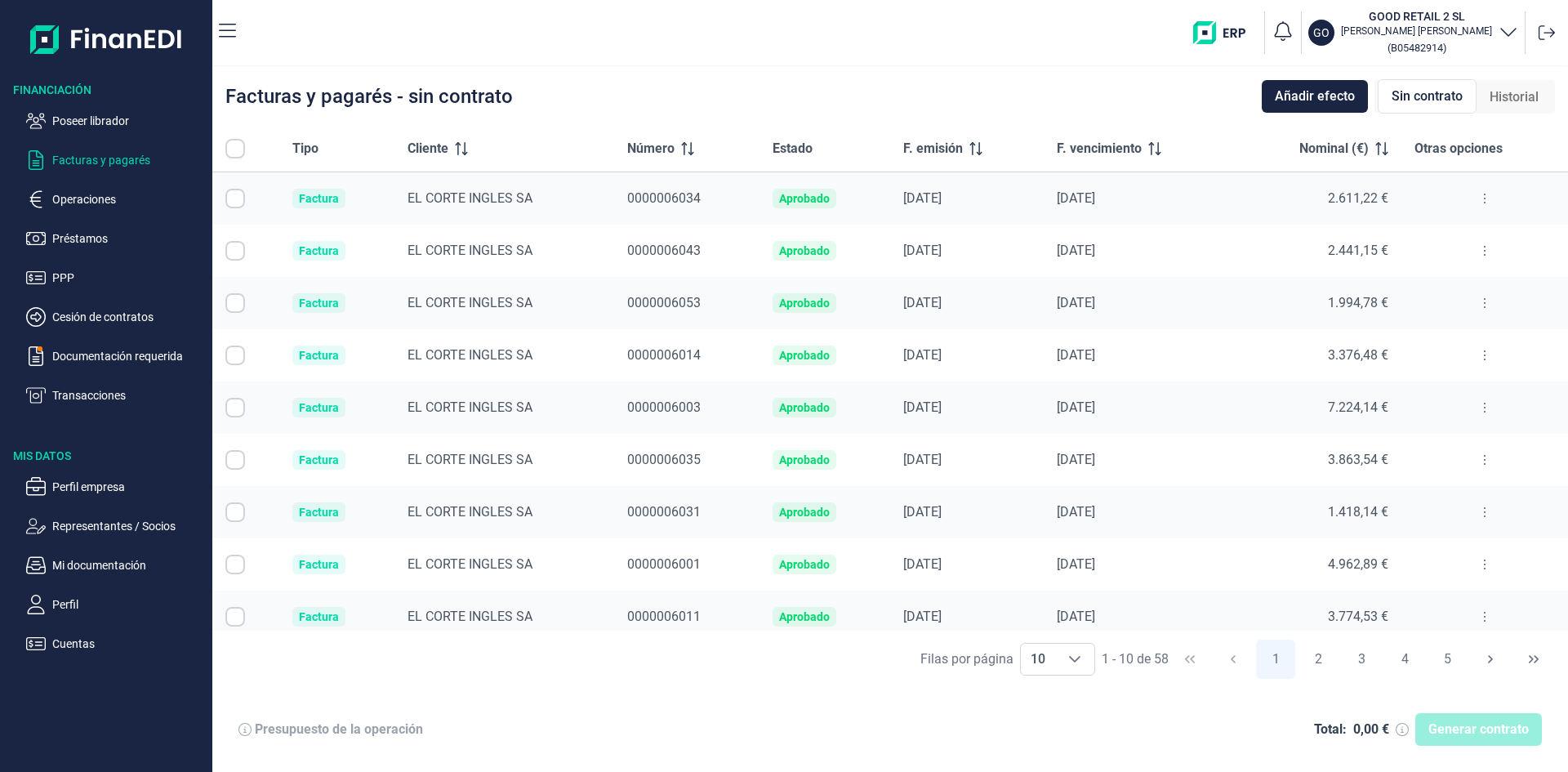
checkbox input "true"
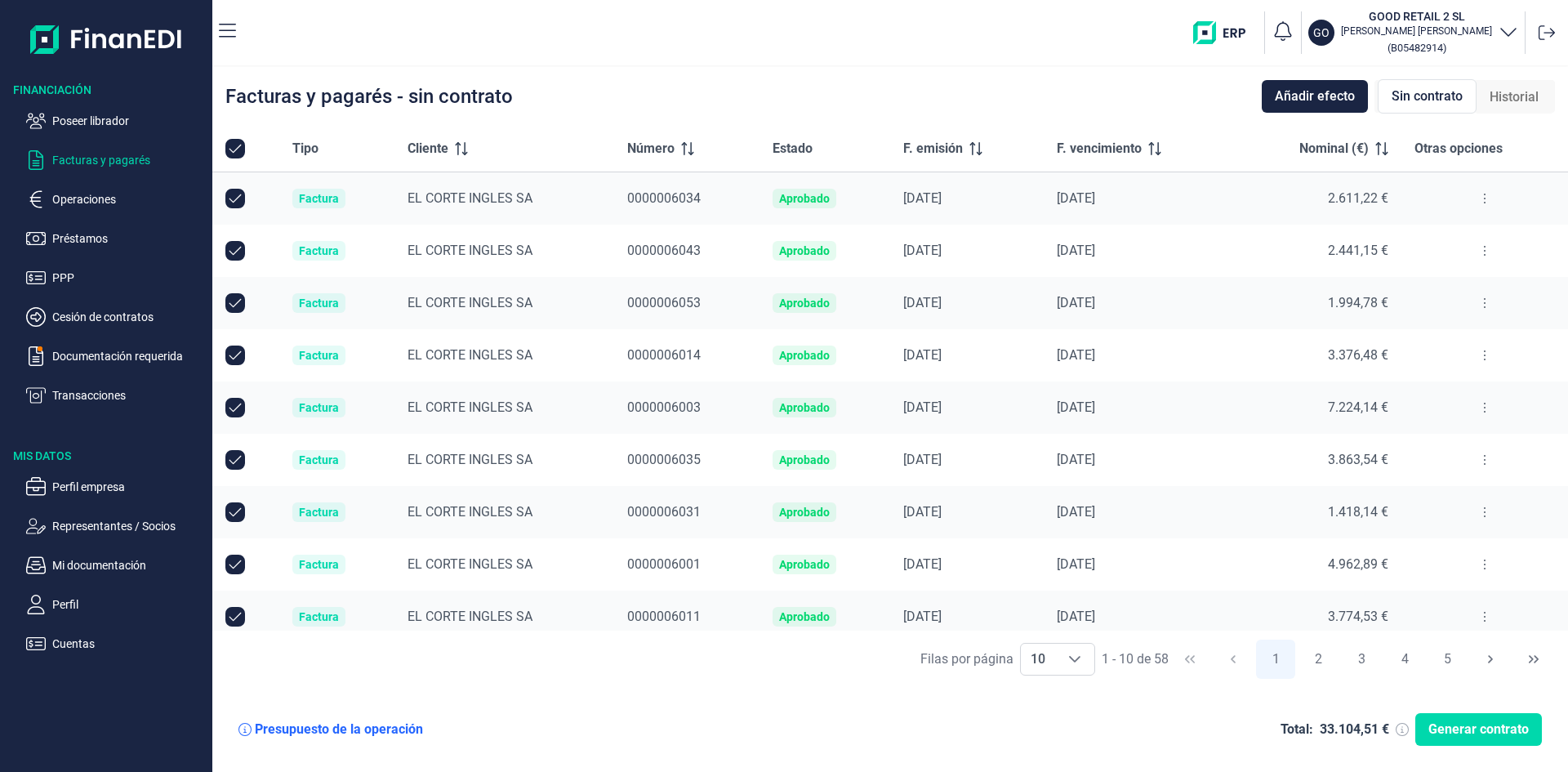
checkbox input "true"
click at [114, 397] on p "Transacciones" at bounding box center [129, 395] width 154 height 19
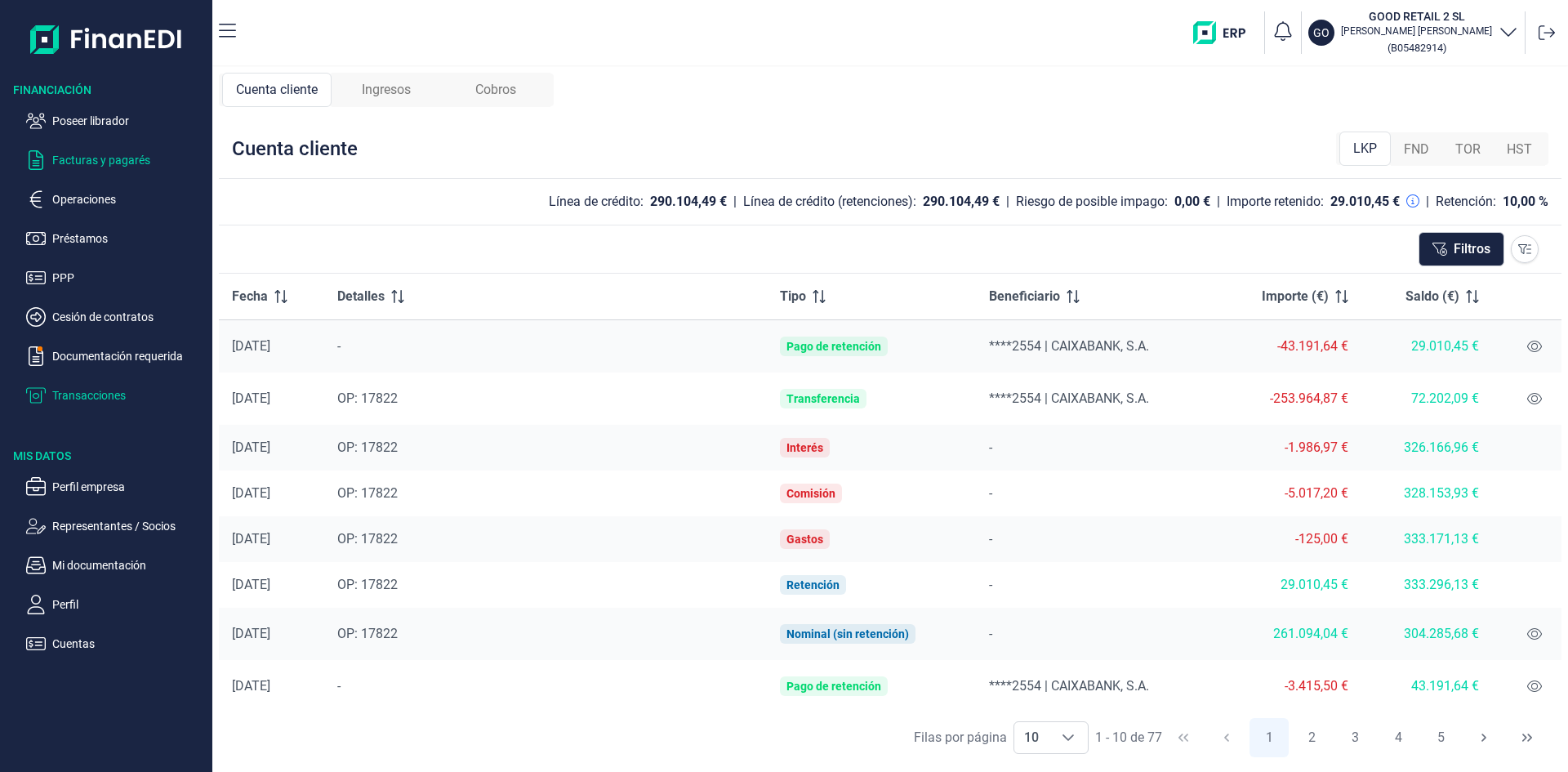
click at [134, 158] on p "Facturas y pagarés" at bounding box center [129, 160] width 154 height 19
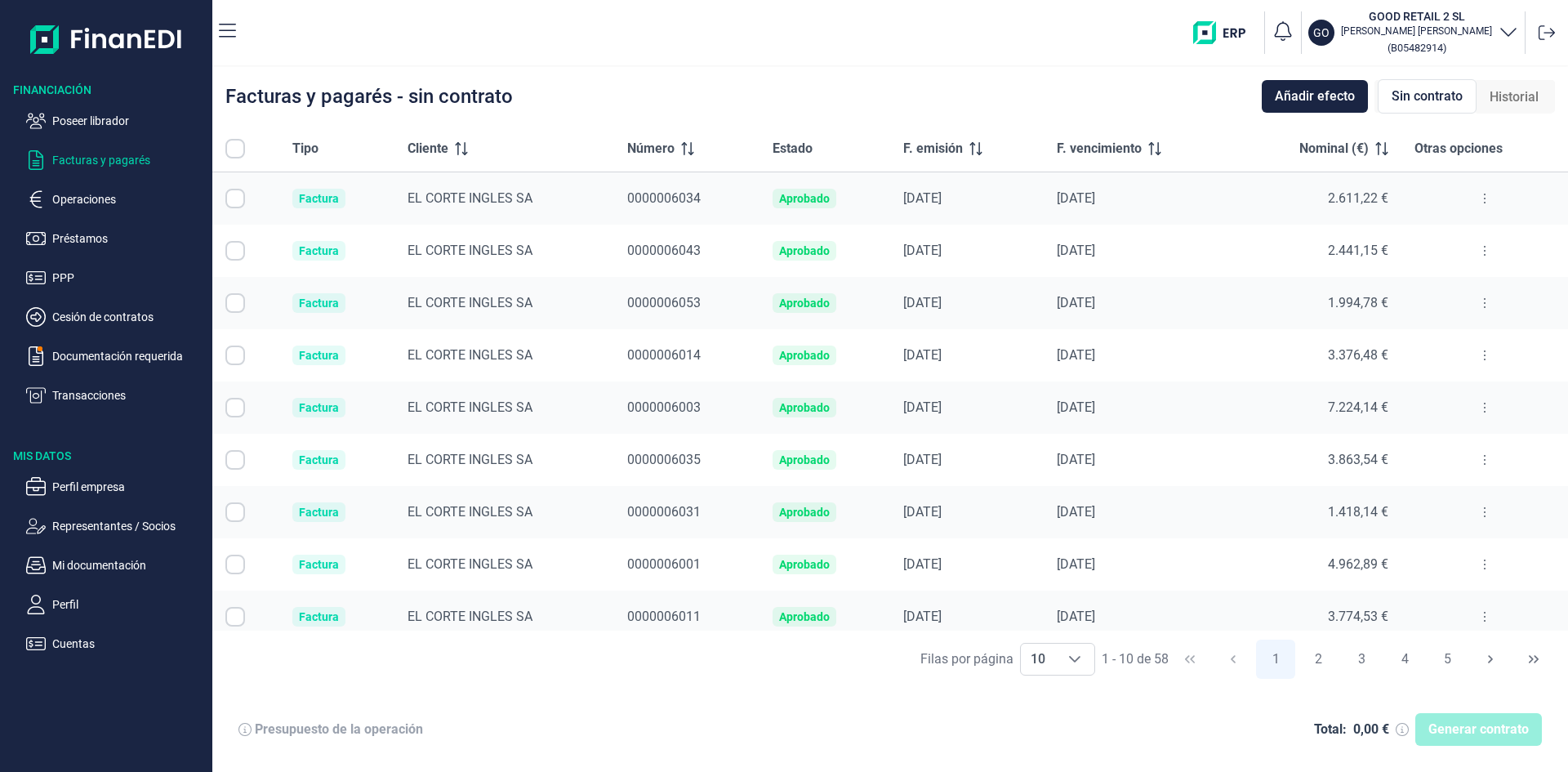
checkbox input "true"
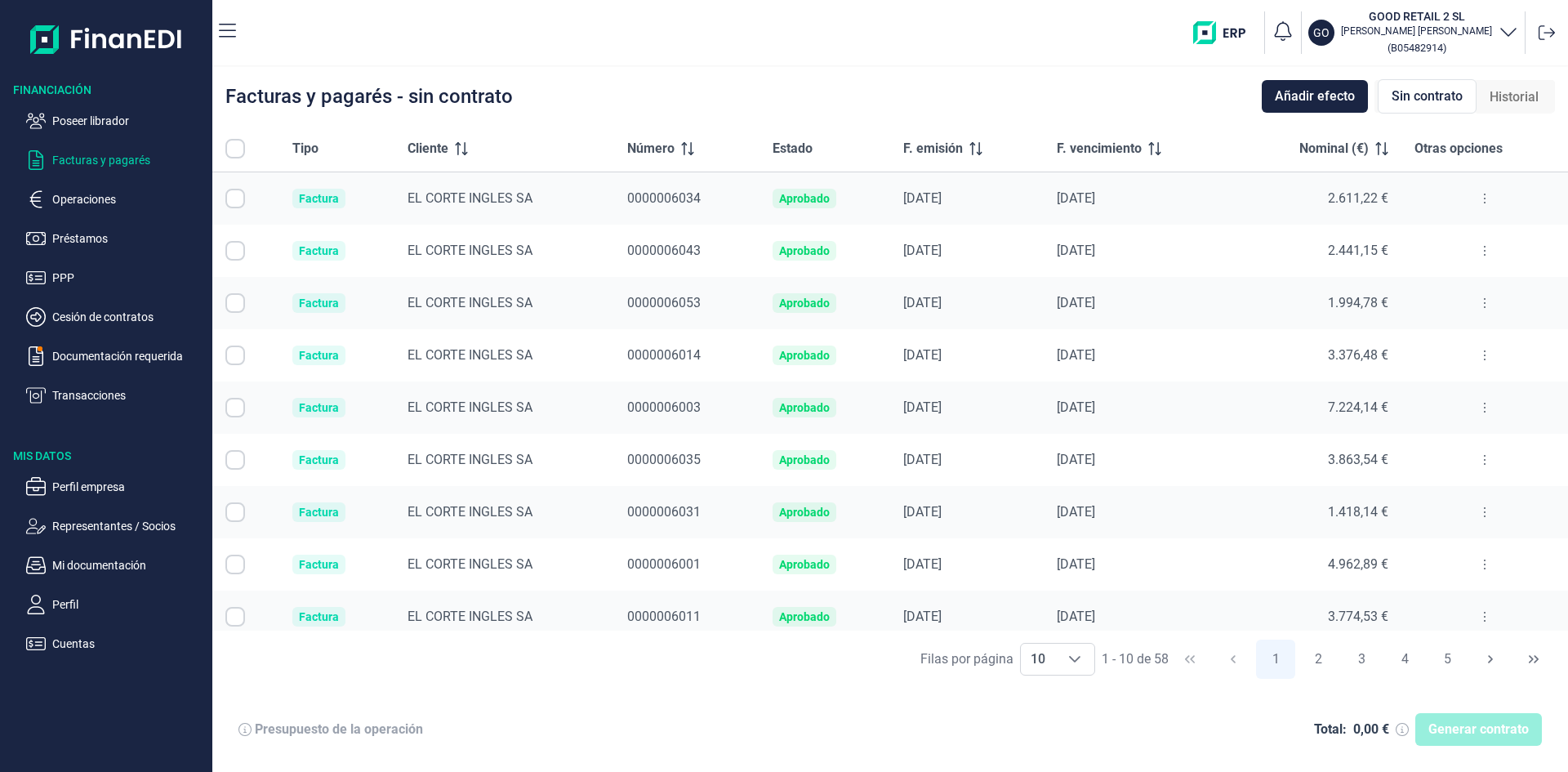
checkbox input "true"
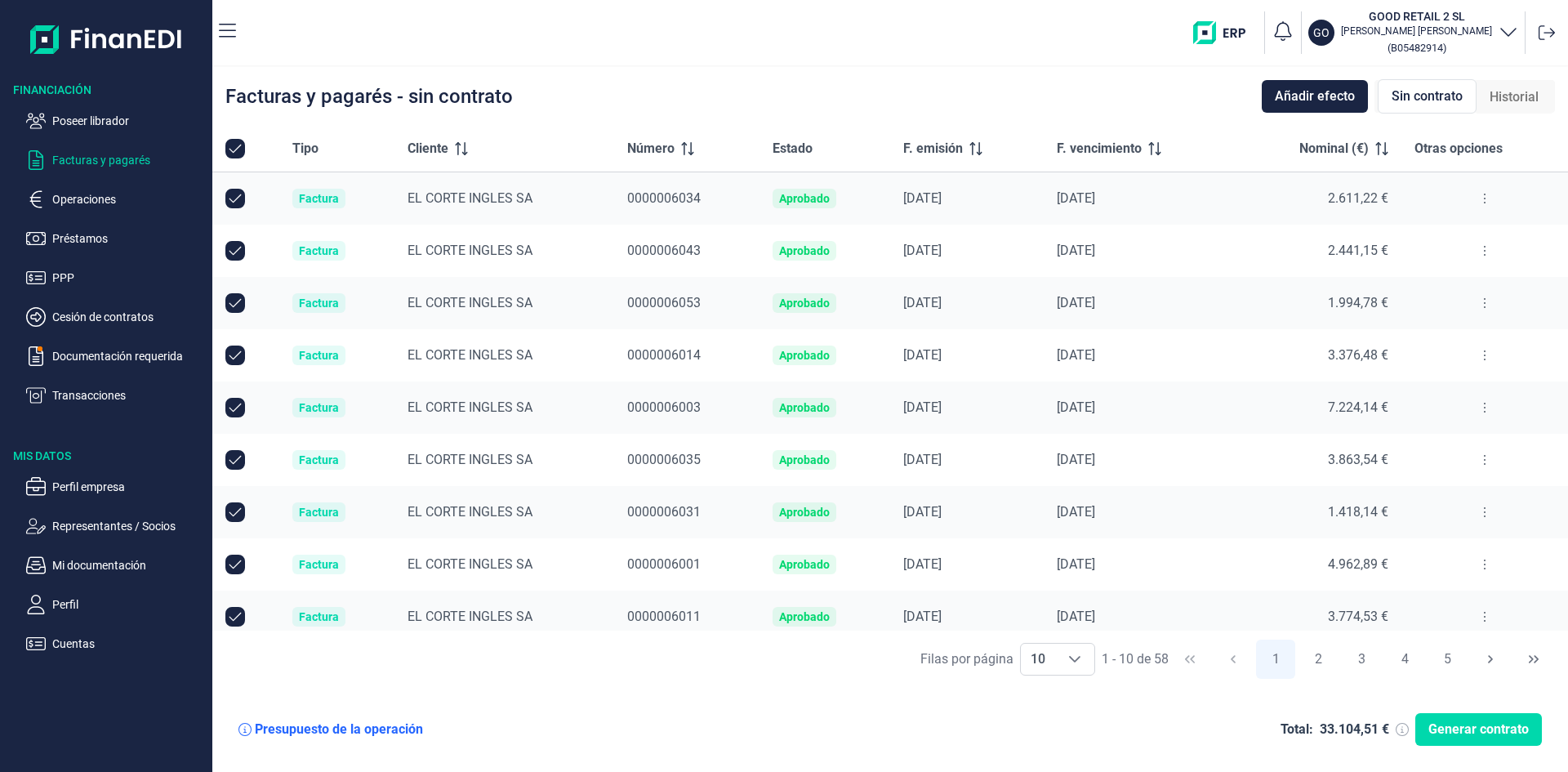
checkbox input "true"
click at [98, 392] on p "Transacciones" at bounding box center [129, 395] width 154 height 19
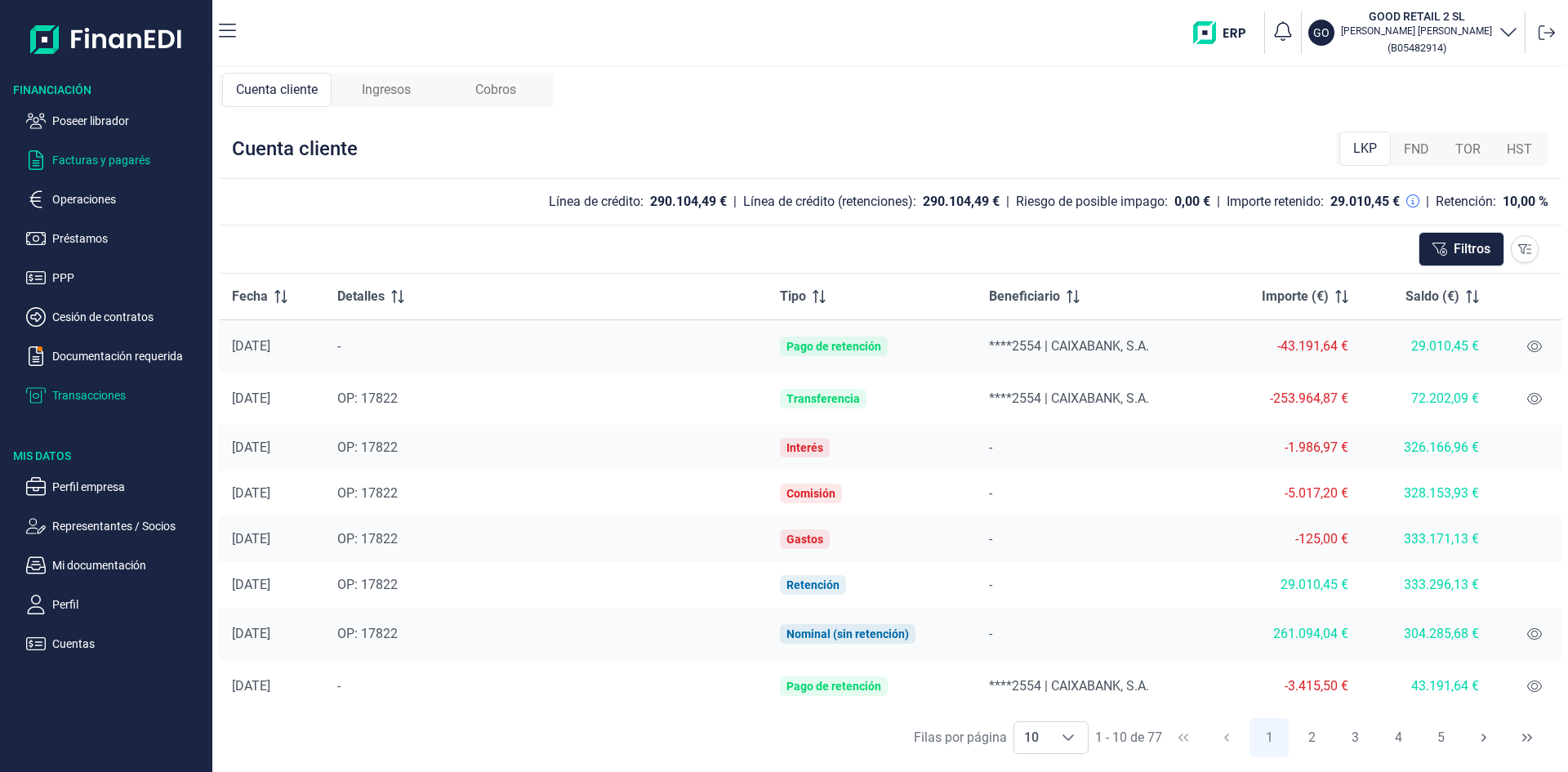
click at [120, 165] on p "Facturas y pagarés" at bounding box center [129, 160] width 154 height 19
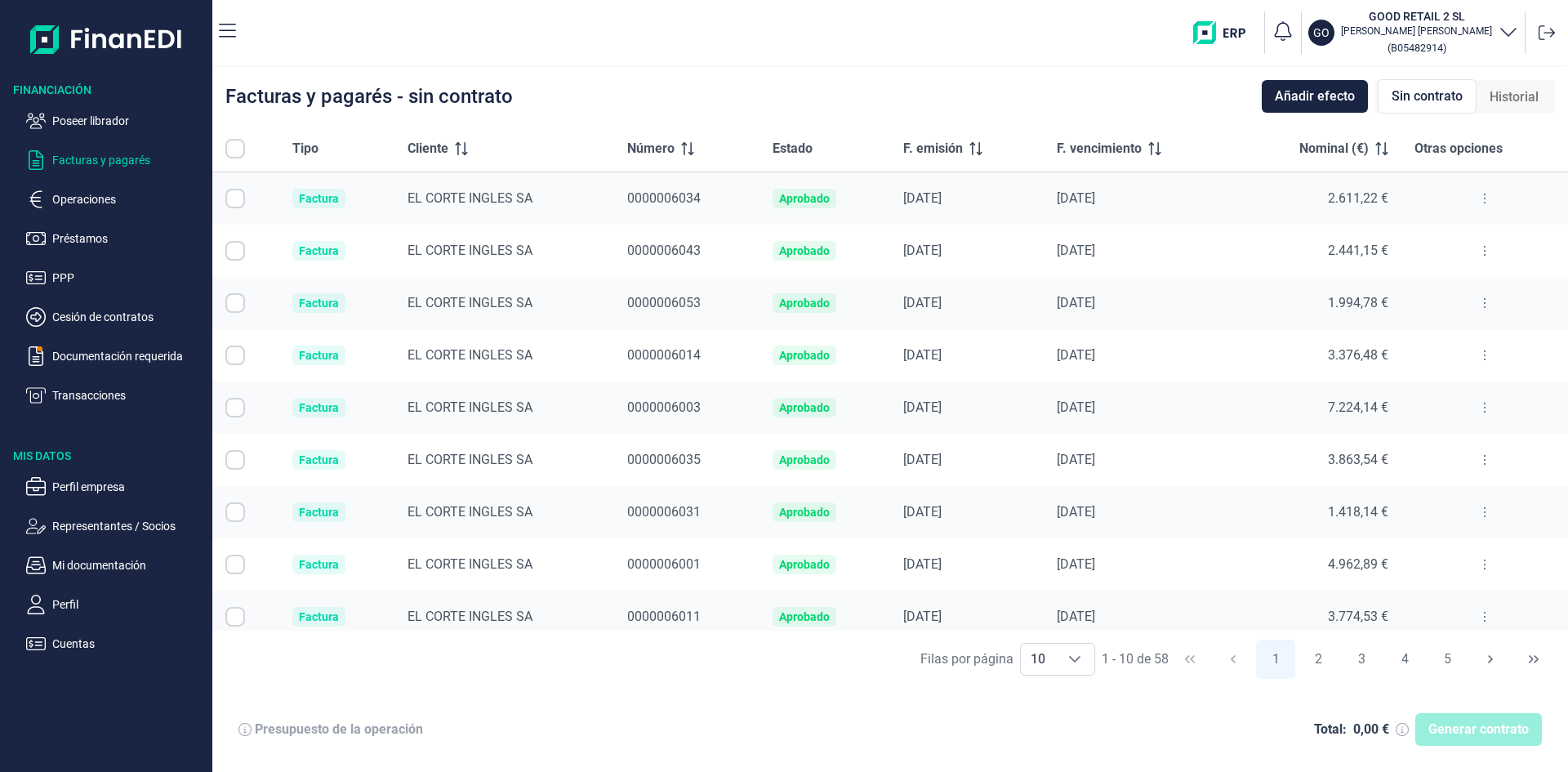
checkbox input "true"
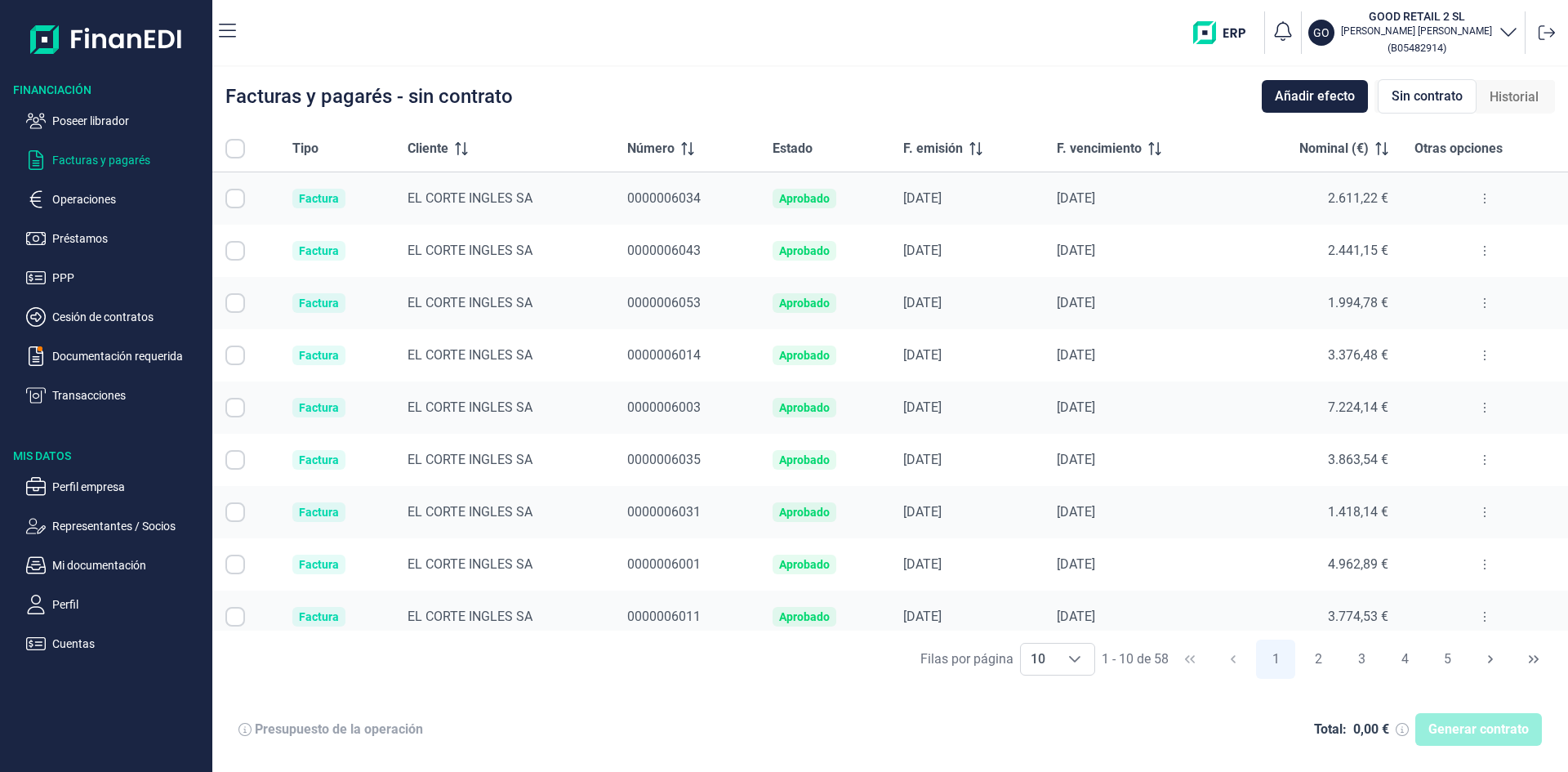
checkbox input "true"
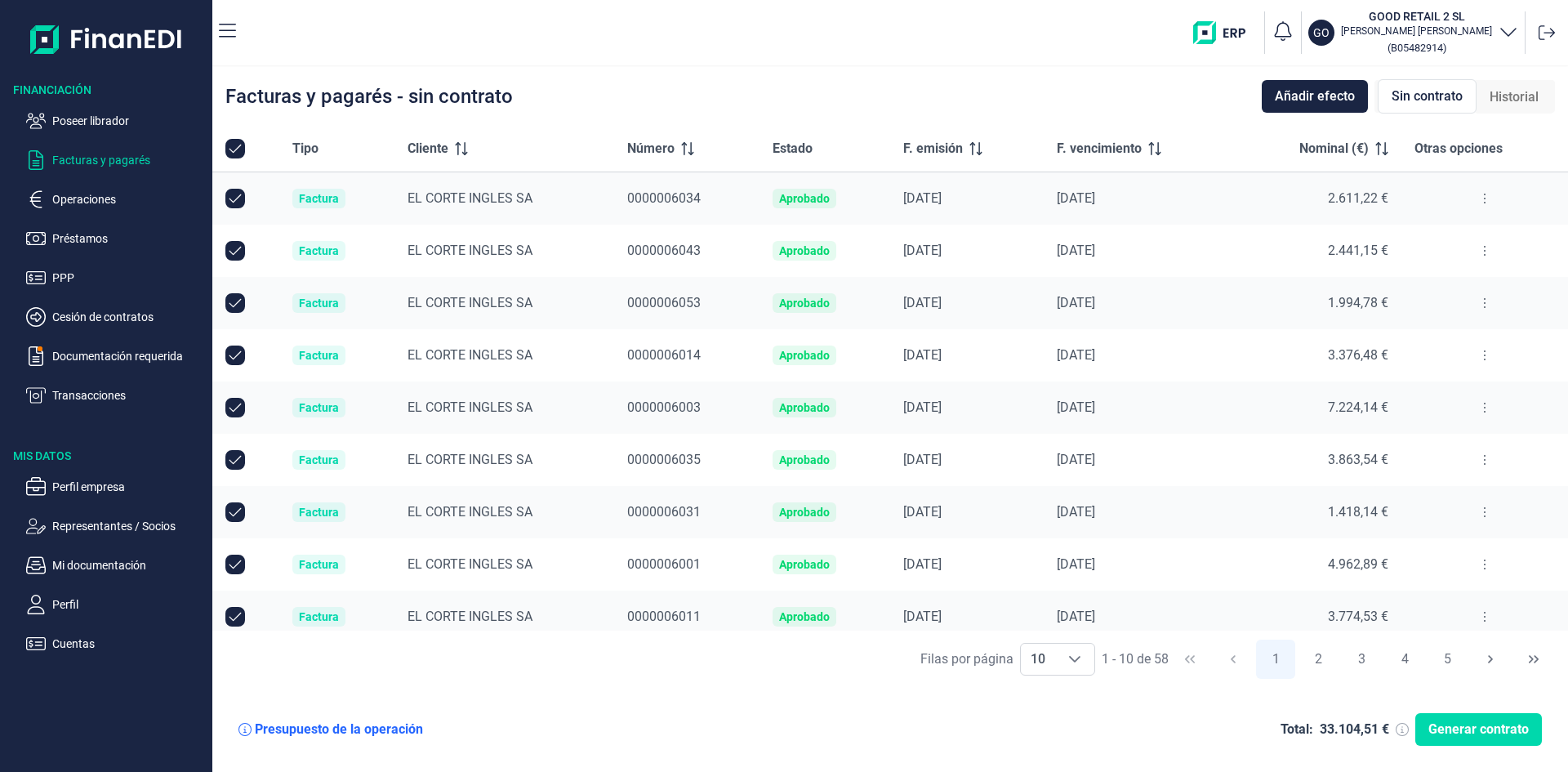
checkbox input "true"
click at [1076, 656] on icon "Choose" at bounding box center [1075, 659] width 13 height 13
click at [1064, 626] on li "100" at bounding box center [1056, 623] width 75 height 40
type input "100"
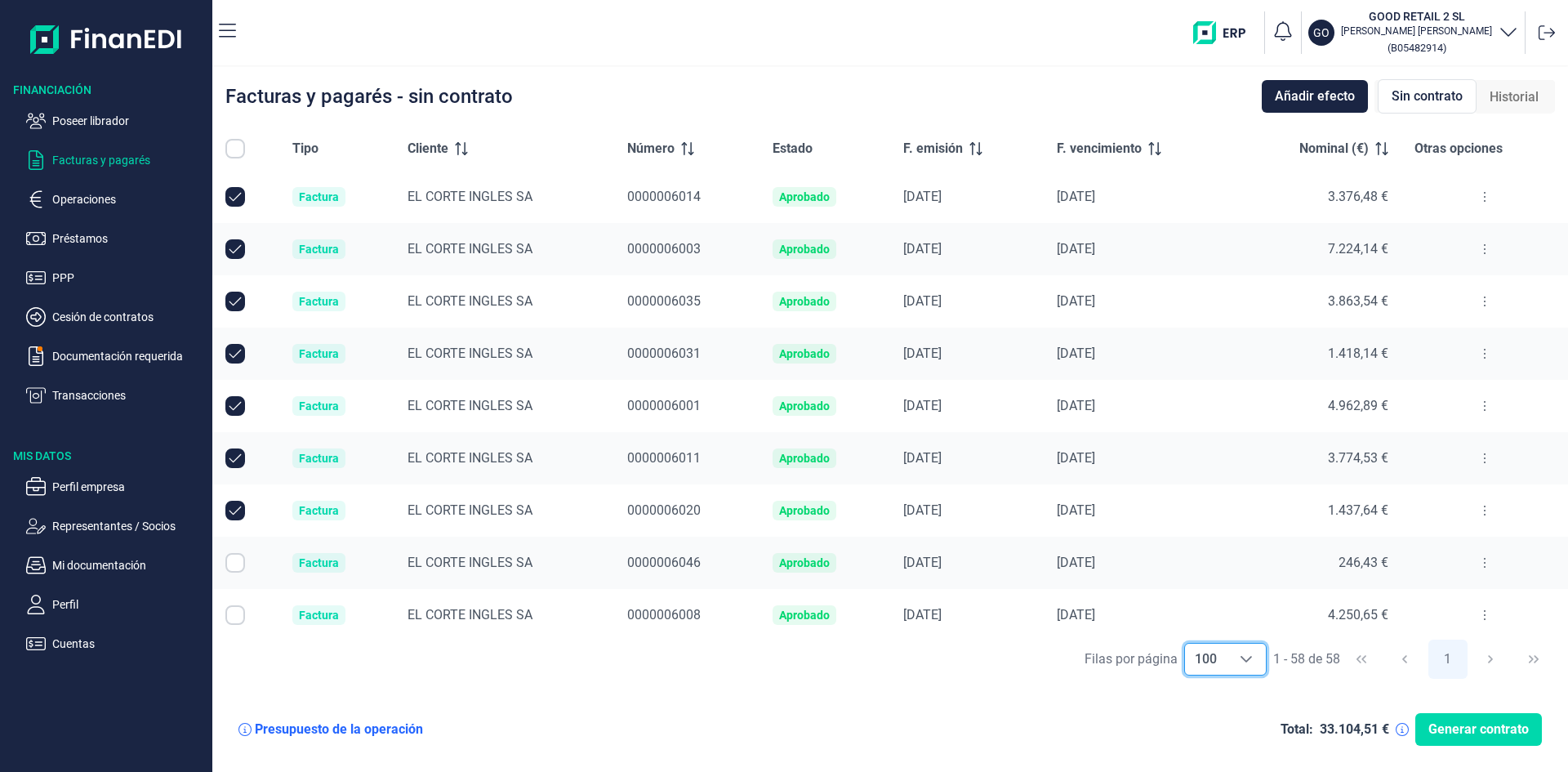
scroll to position [163, 0]
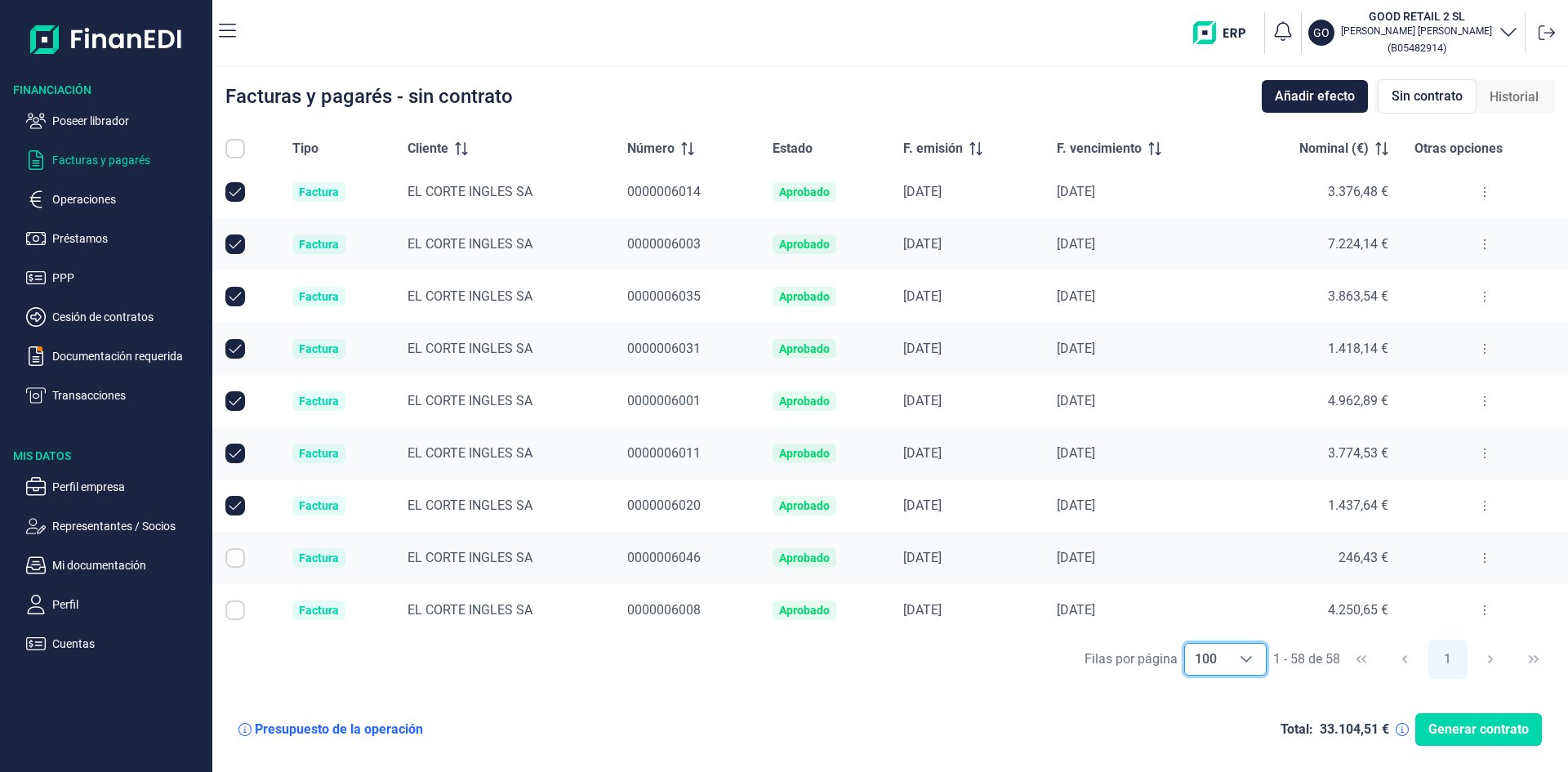
click at [230, 150] on input "All items unselected" at bounding box center [235, 148] width 19 height 19
checkbox input "false"
checkbox input "true"
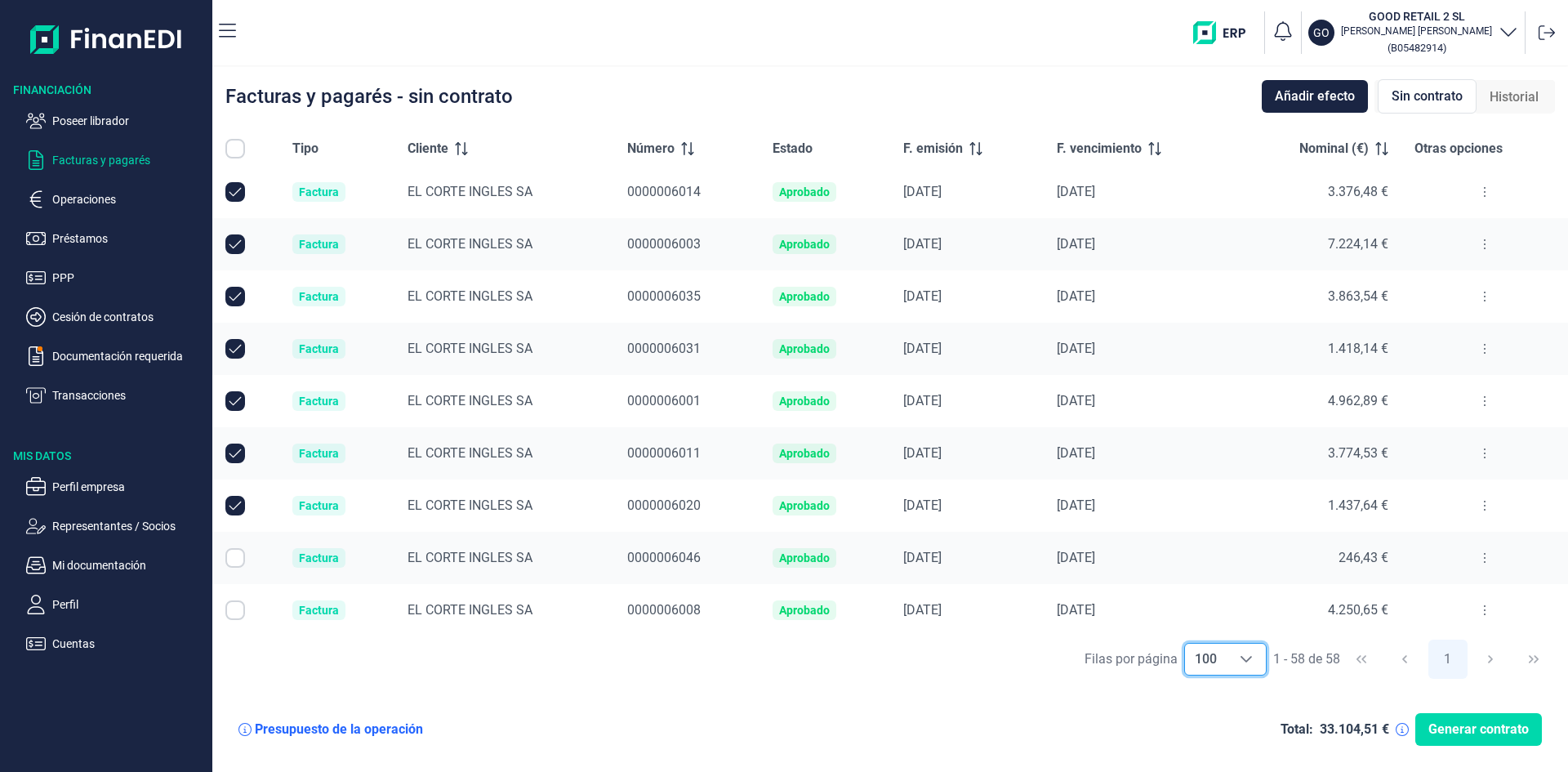
checkbox input "true"
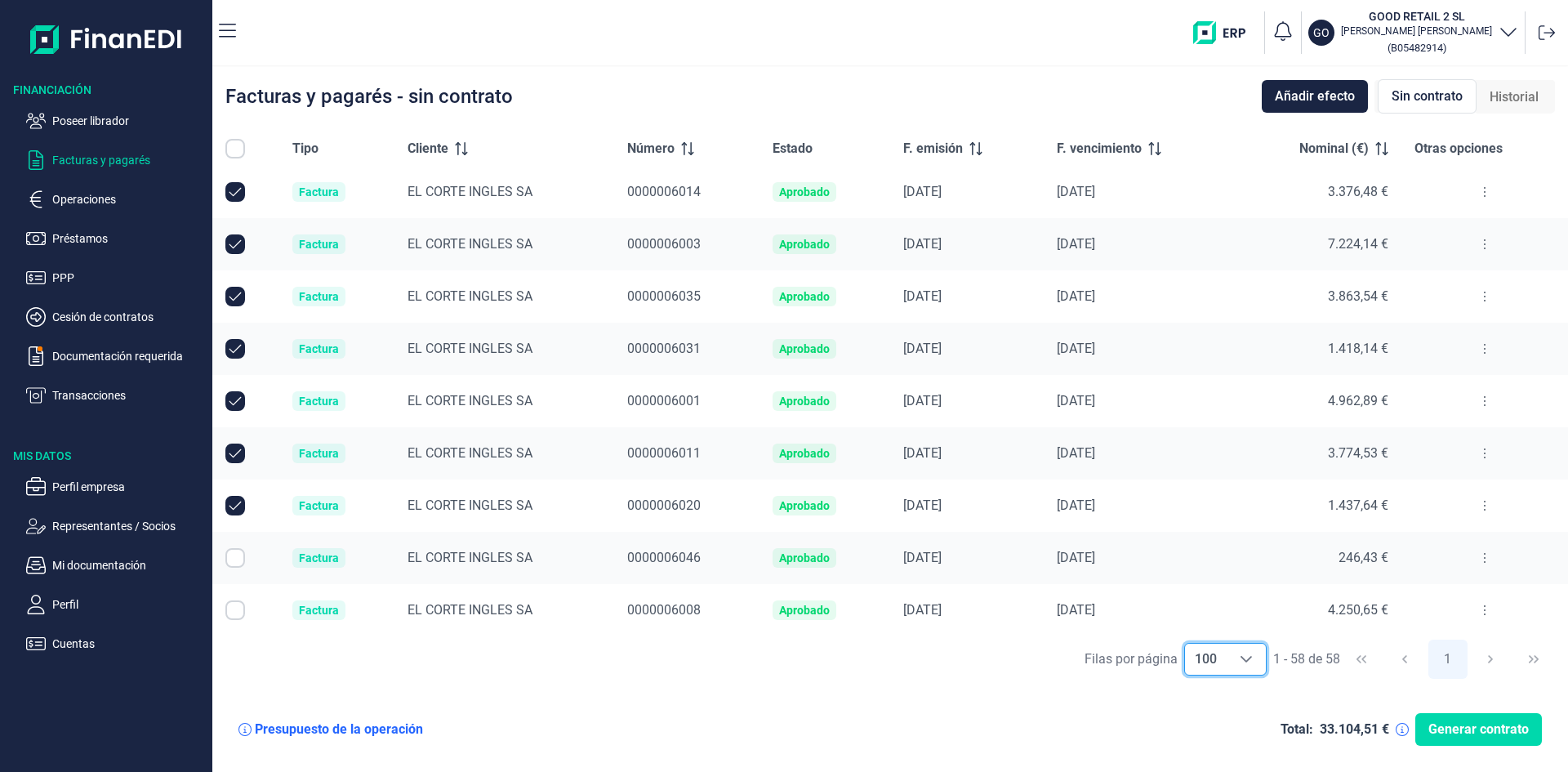
checkbox input "true"
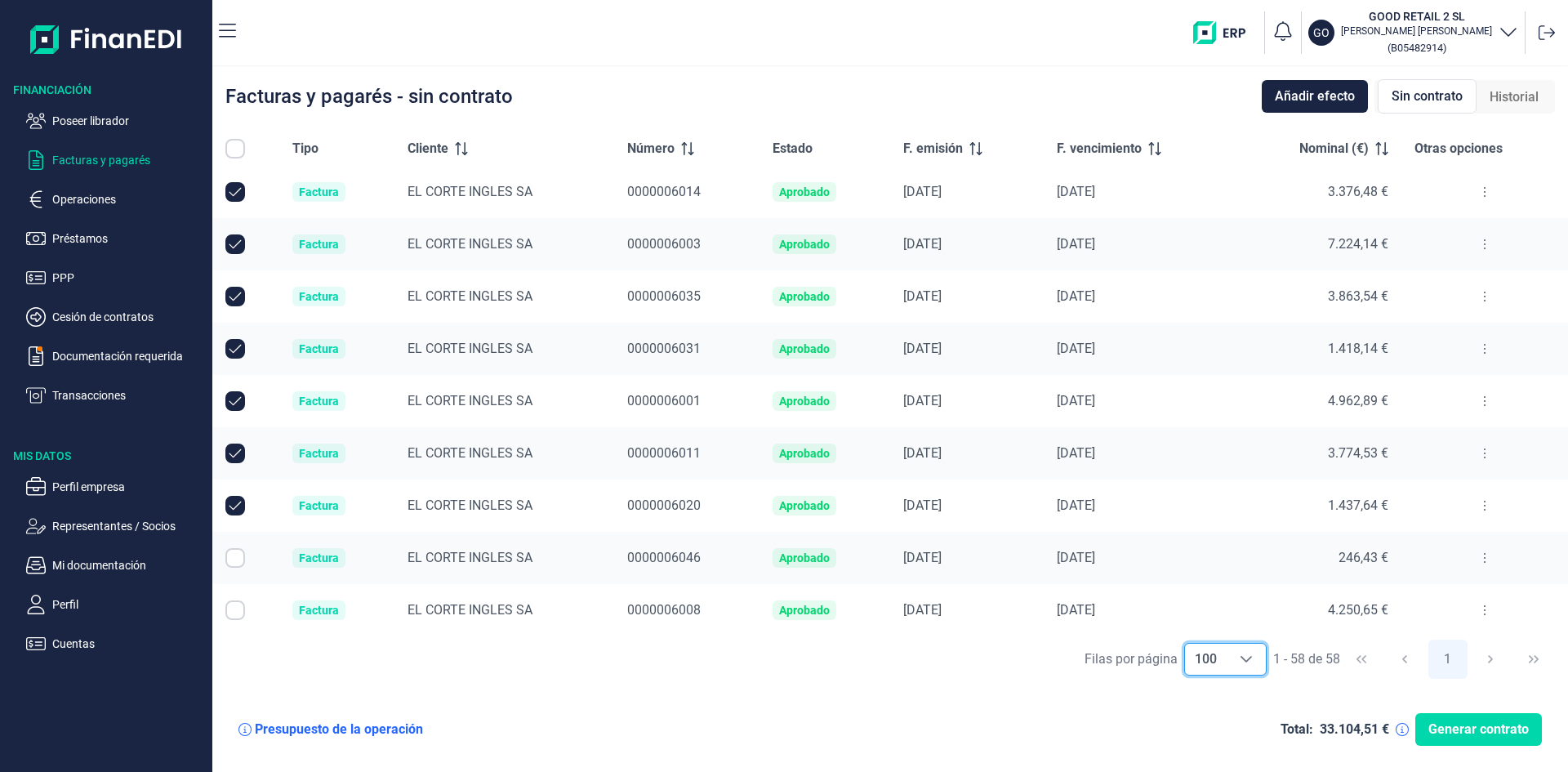
checkbox input "true"
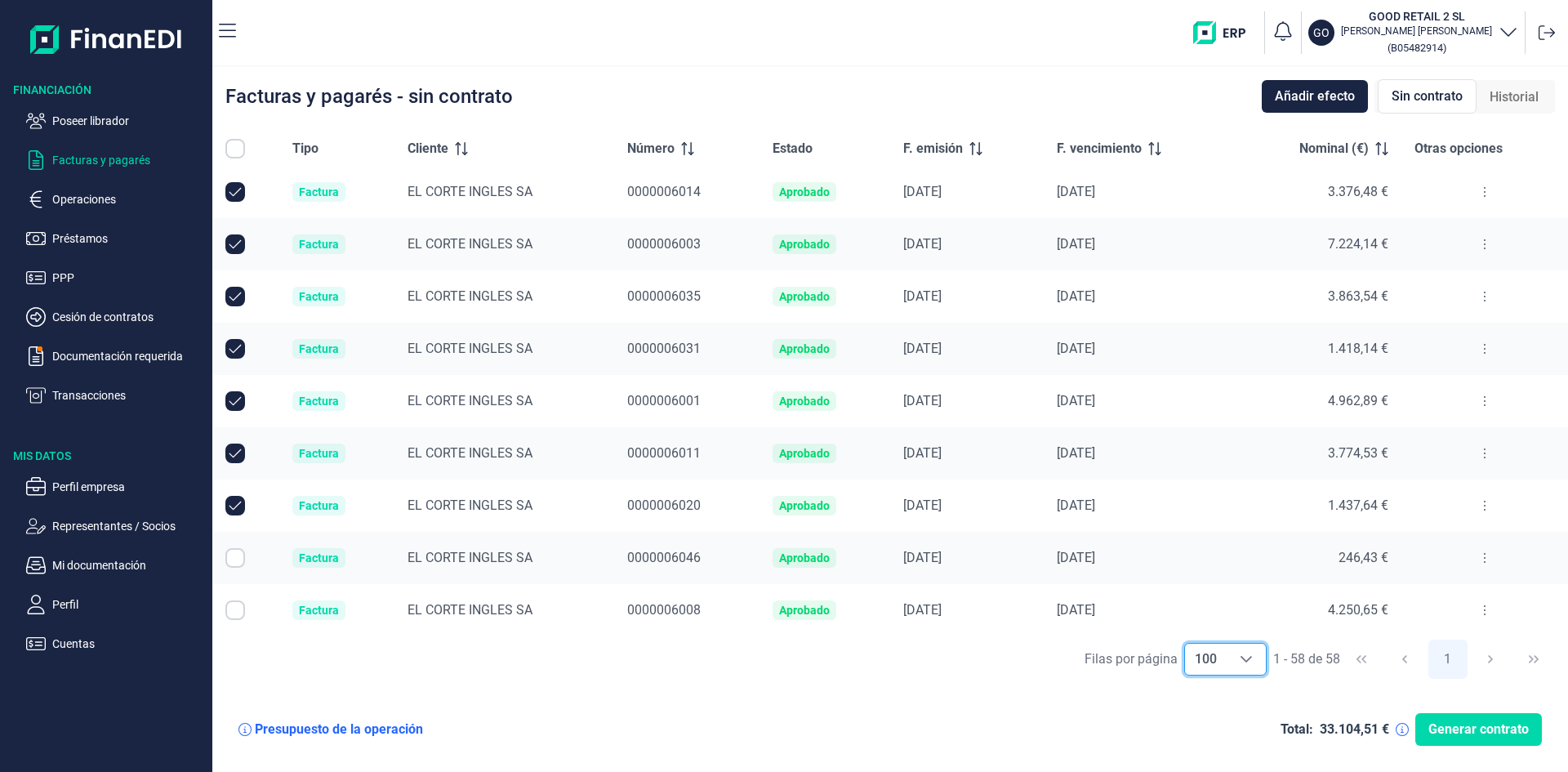
checkbox input "true"
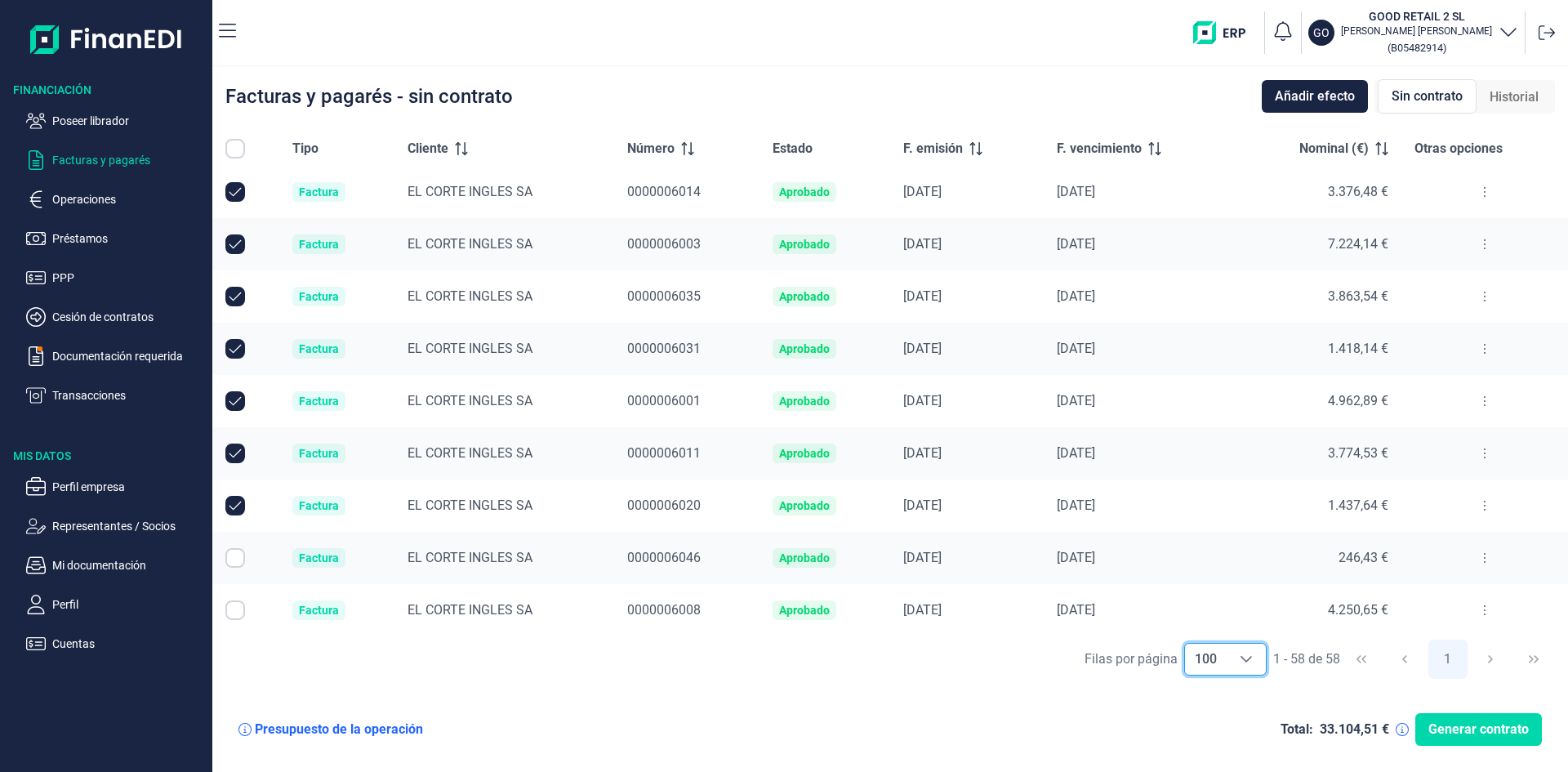
checkbox input "true"
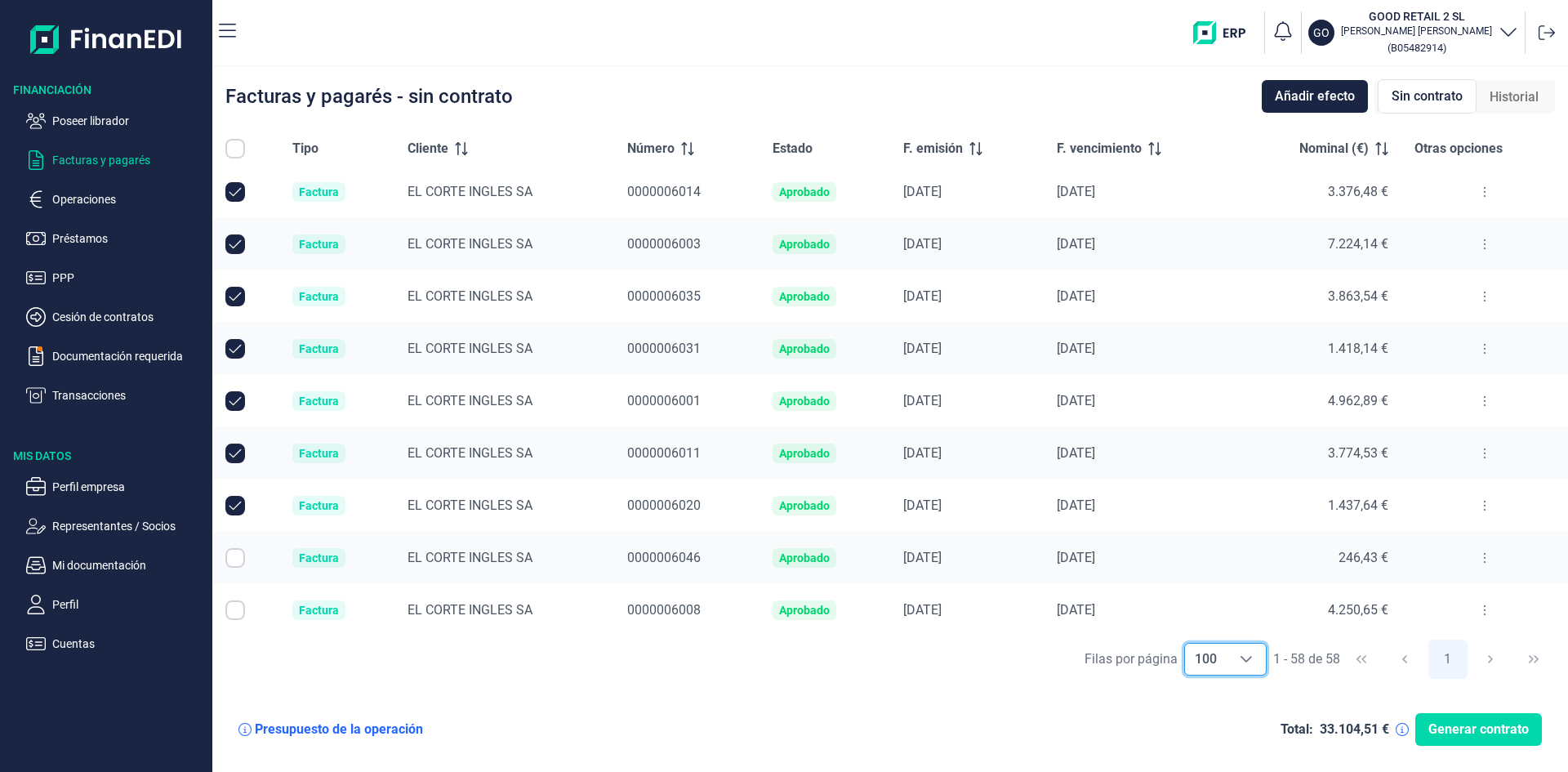
checkbox input "true"
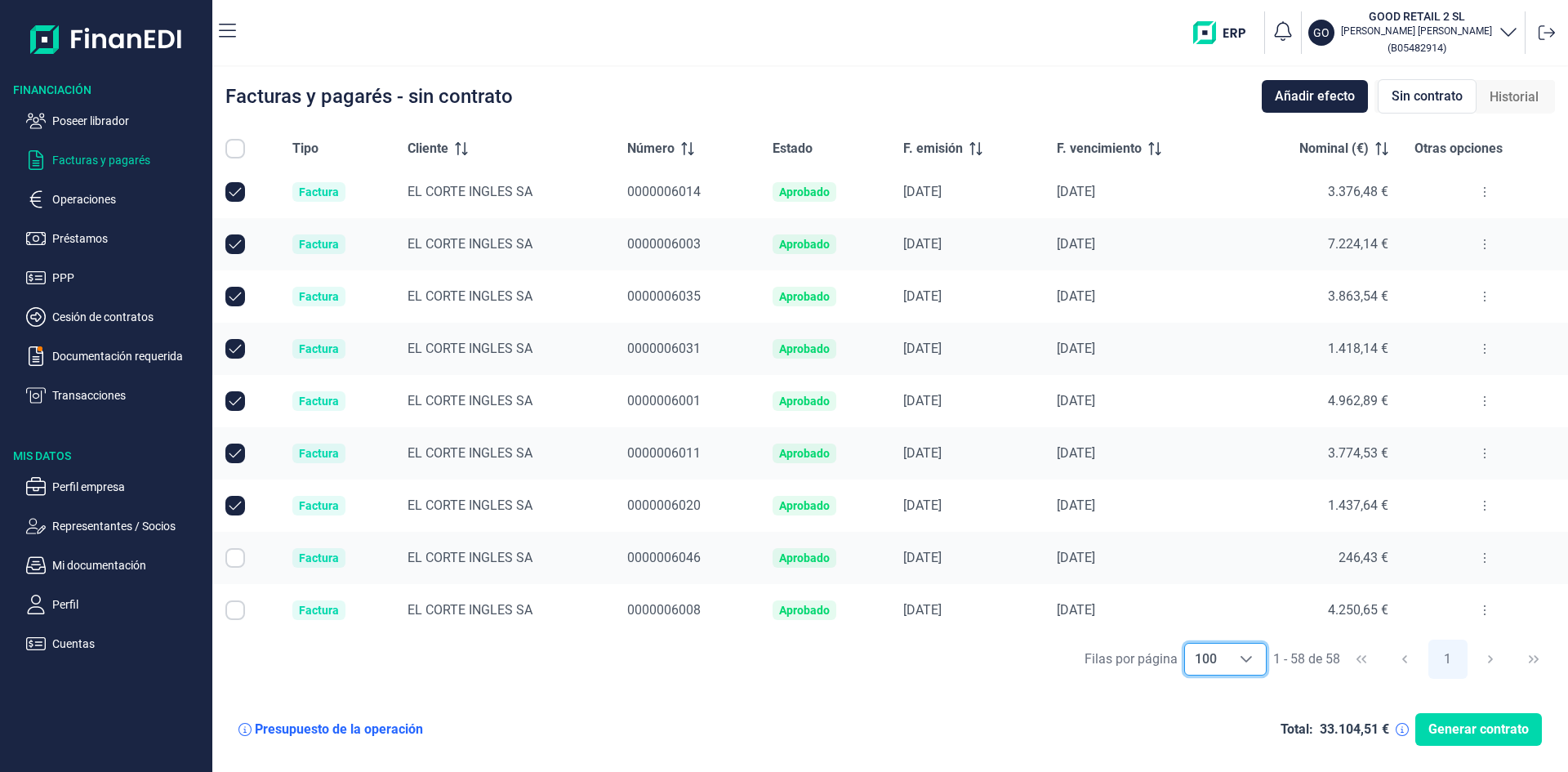
checkbox input "true"
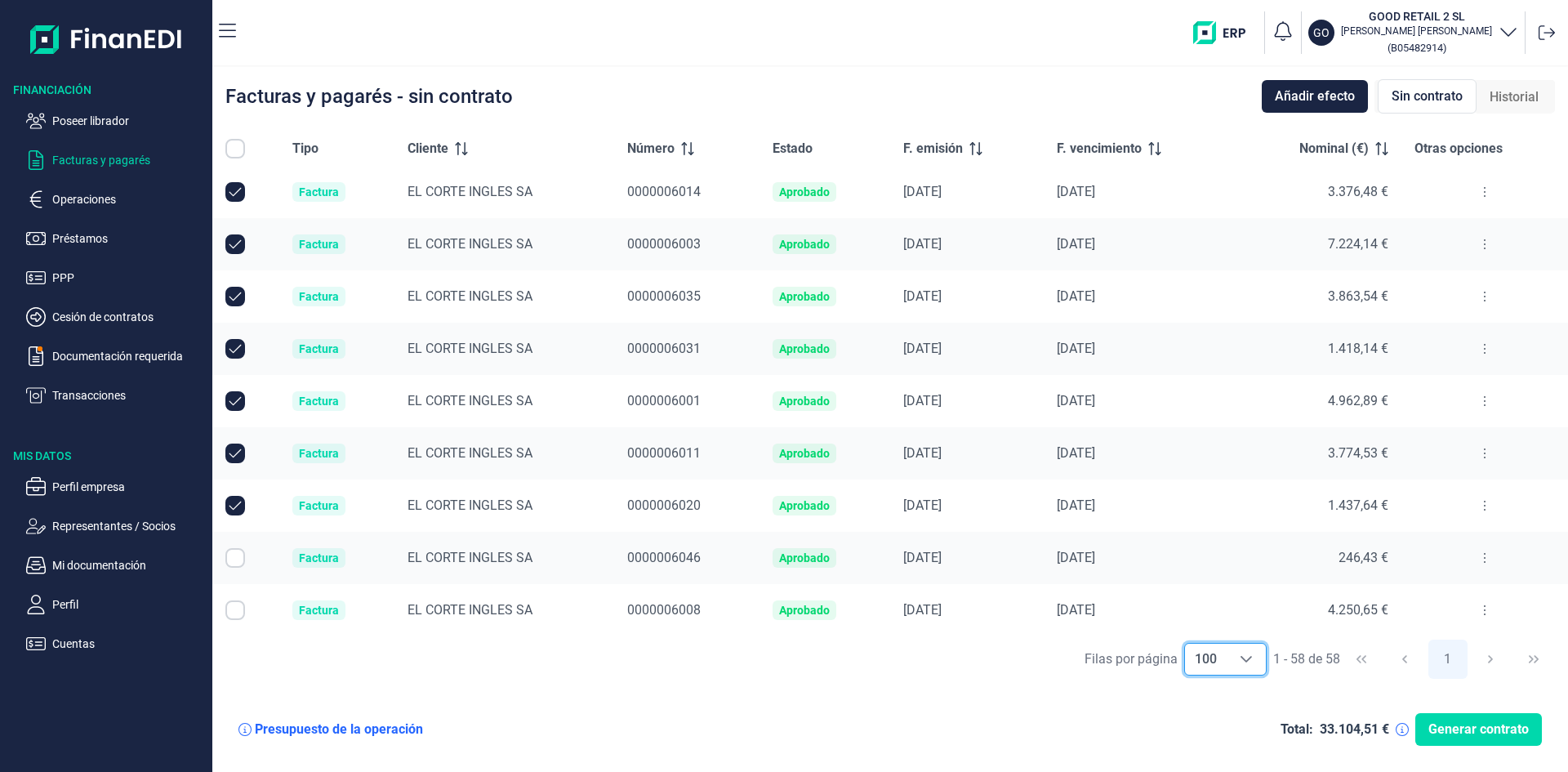
checkbox input "true"
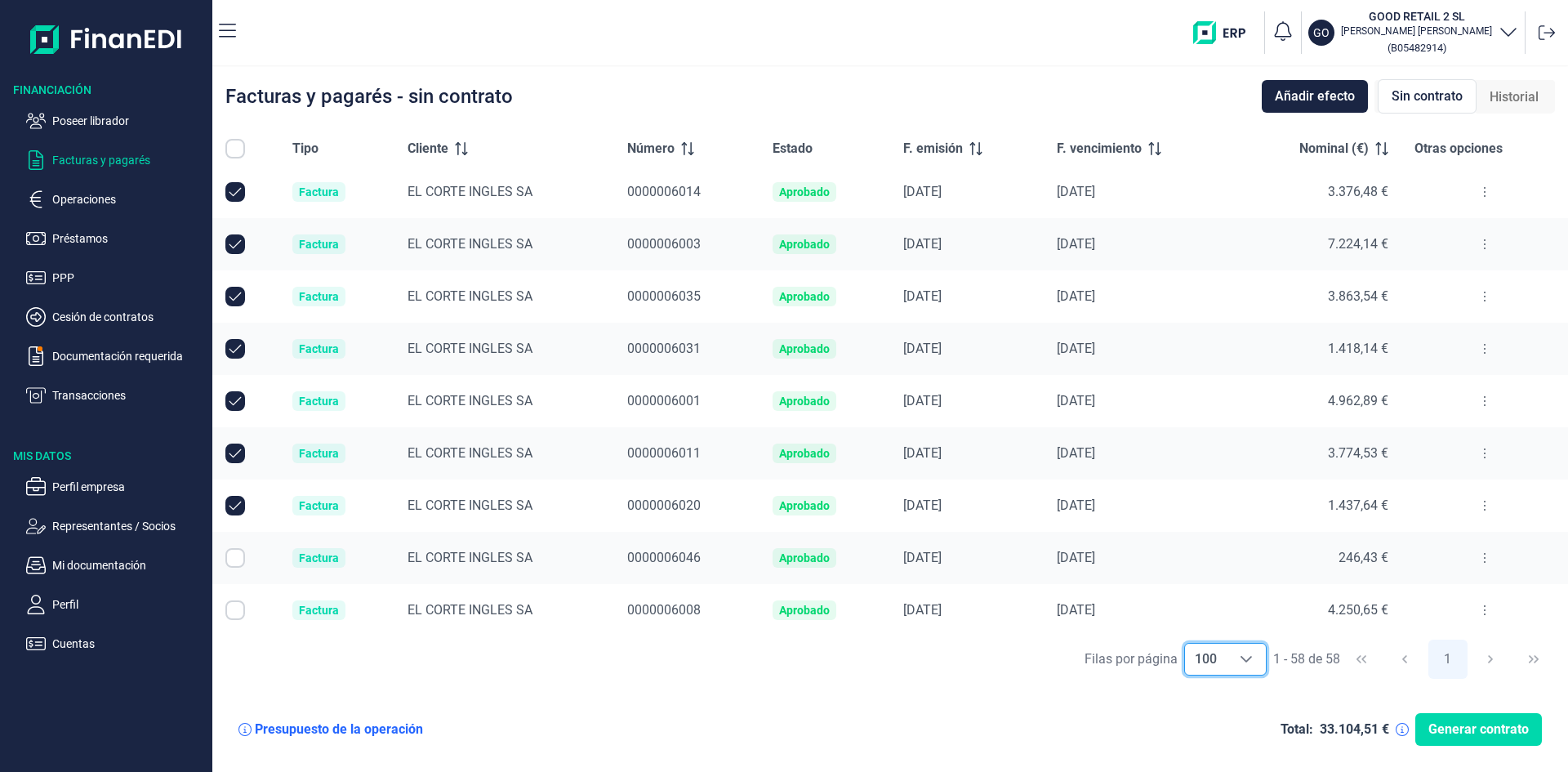
checkbox input "true"
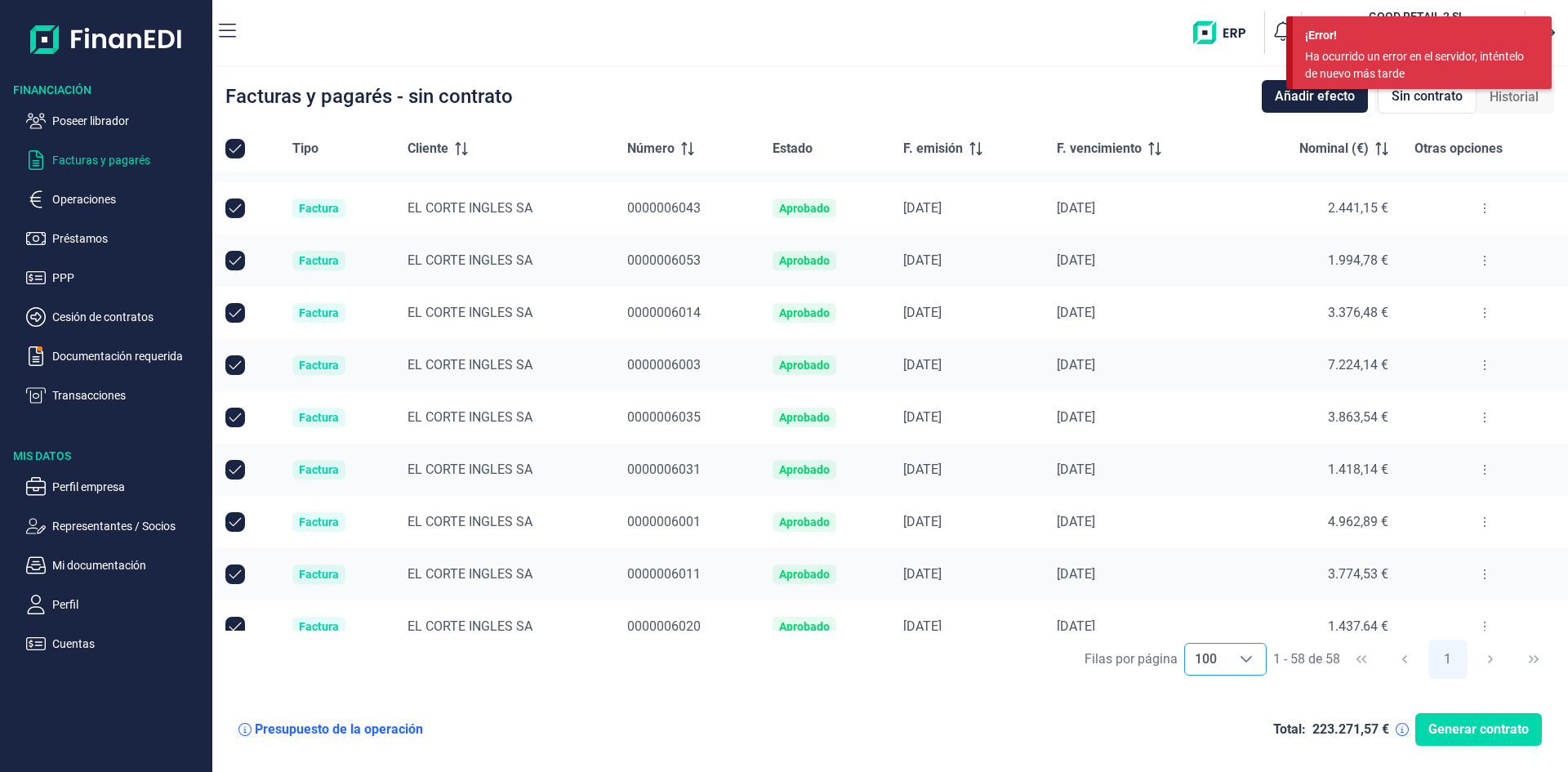
scroll to position [0, 0]
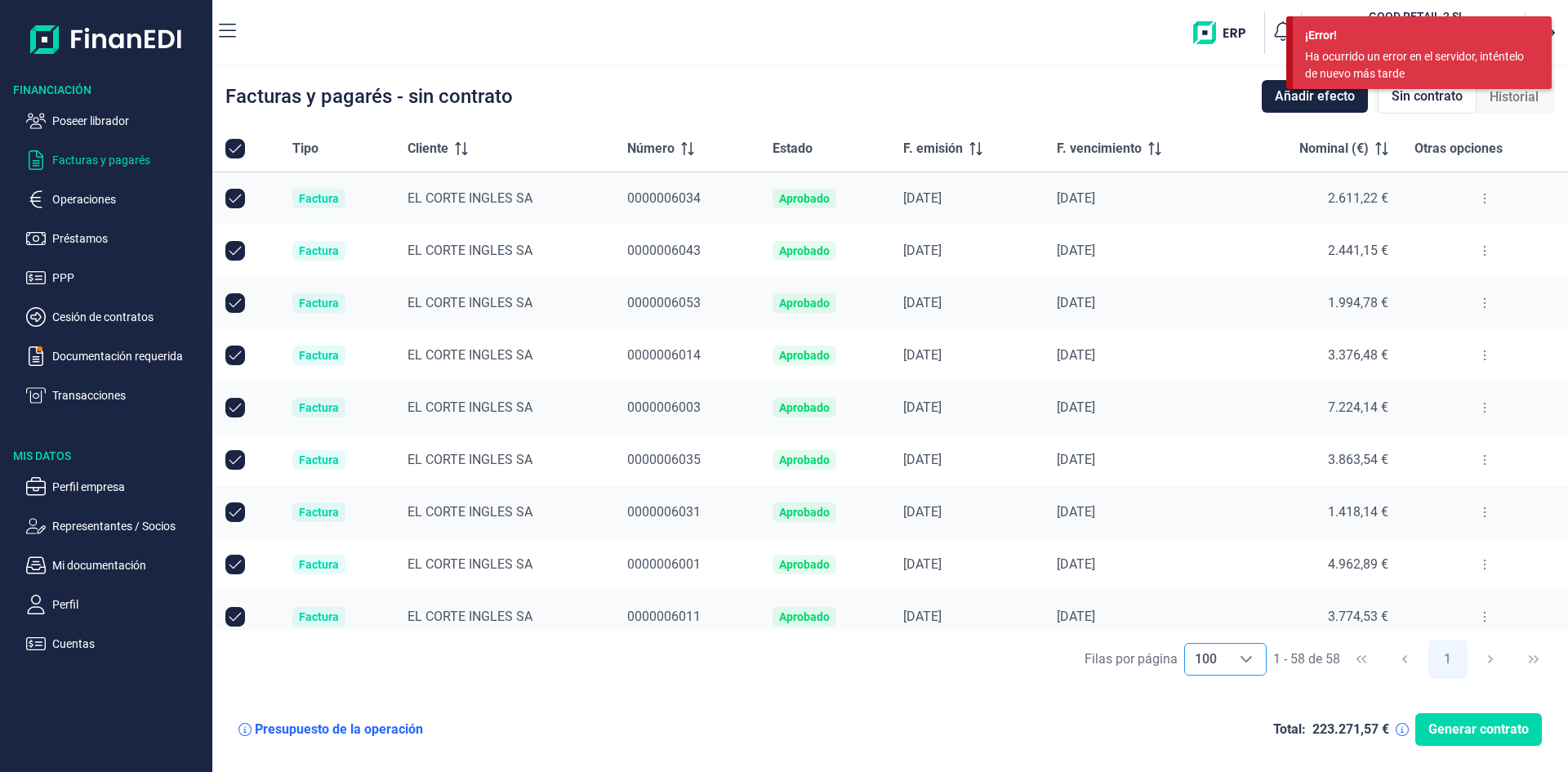
click at [239, 150] on input "All items selected" at bounding box center [235, 148] width 19 height 19
checkbox input "true"
checkbox input "false"
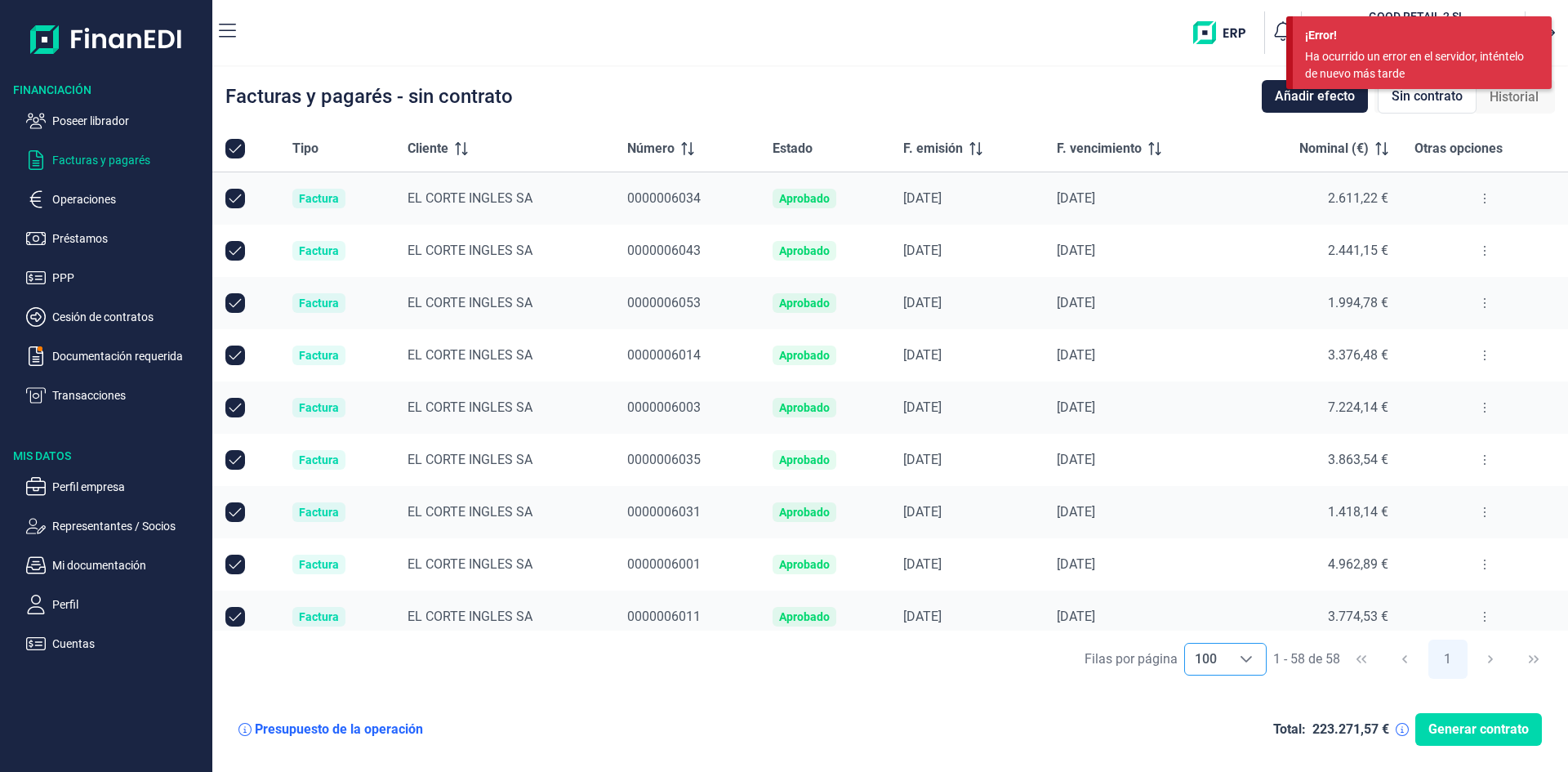
checkbox input "false"
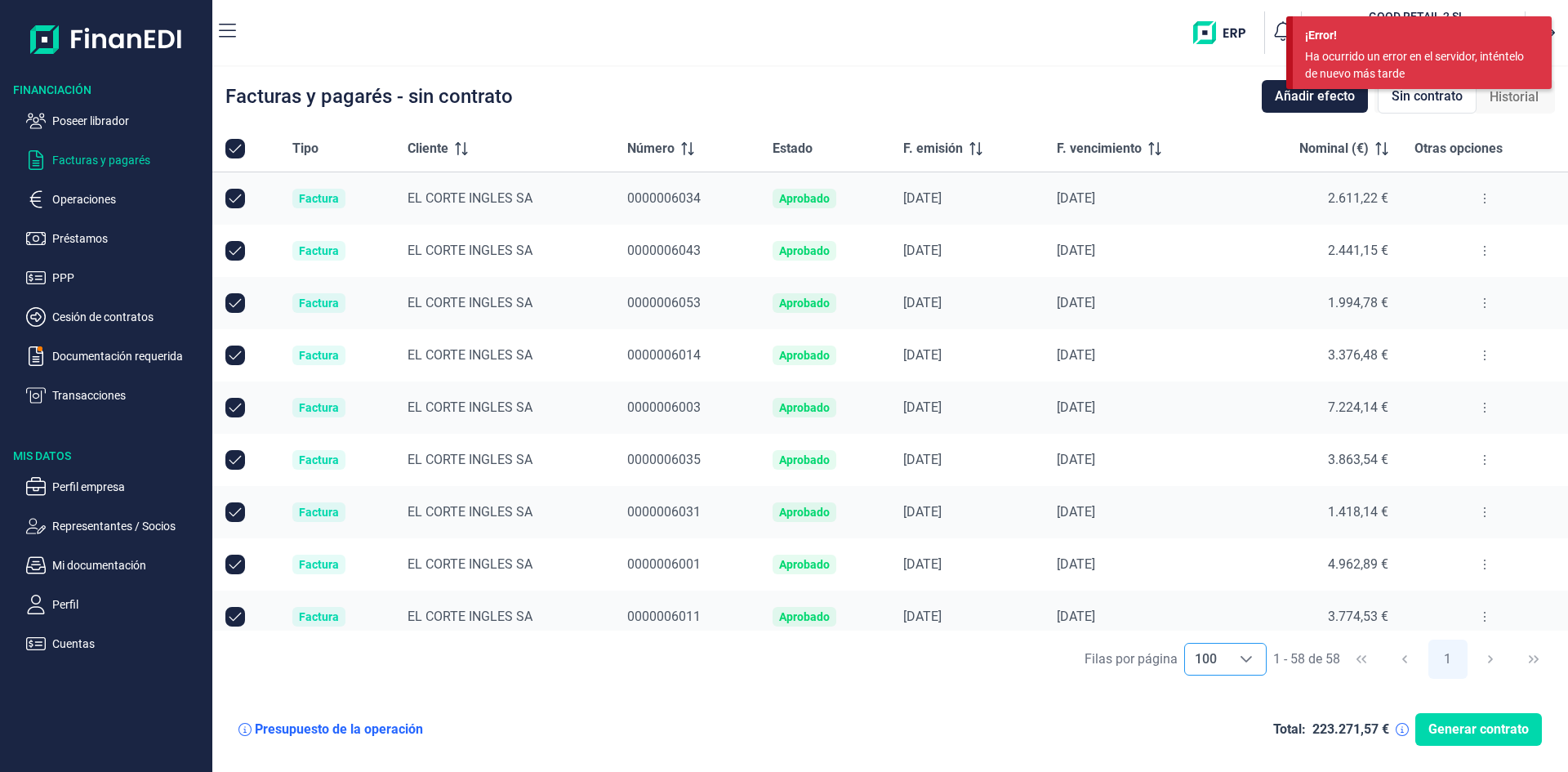
checkbox input "false"
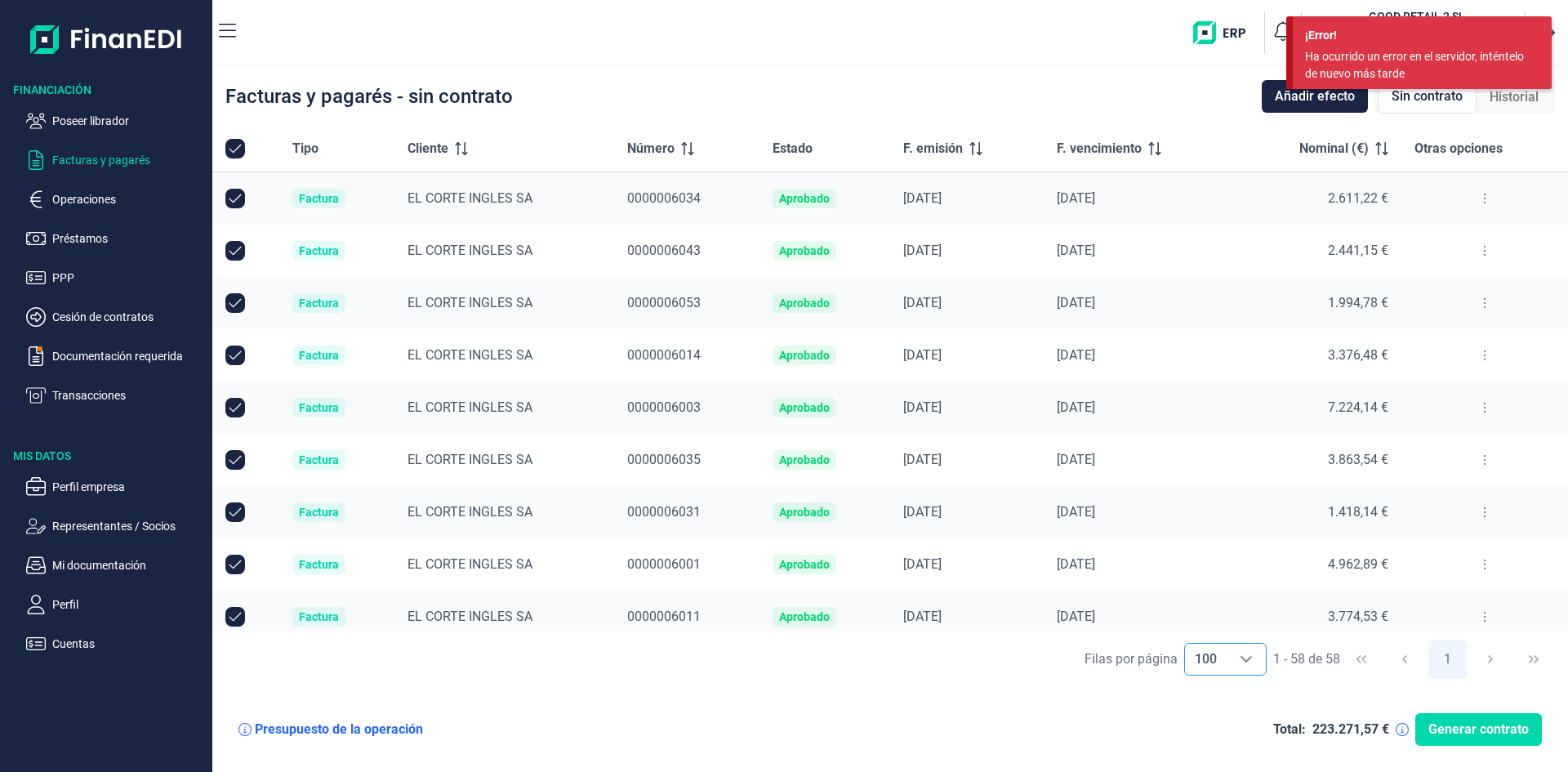
checkbox input "false"
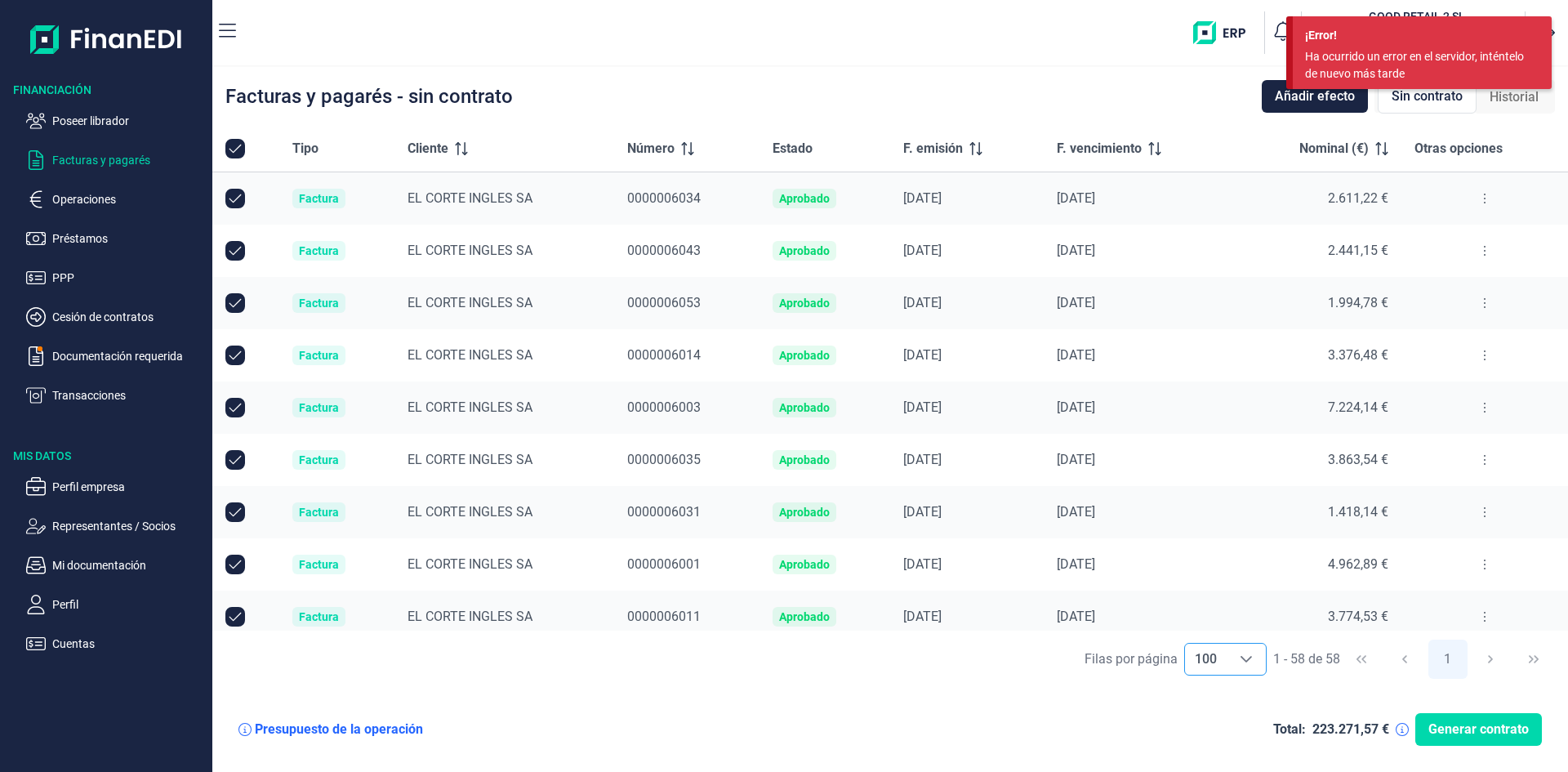
checkbox input "false"
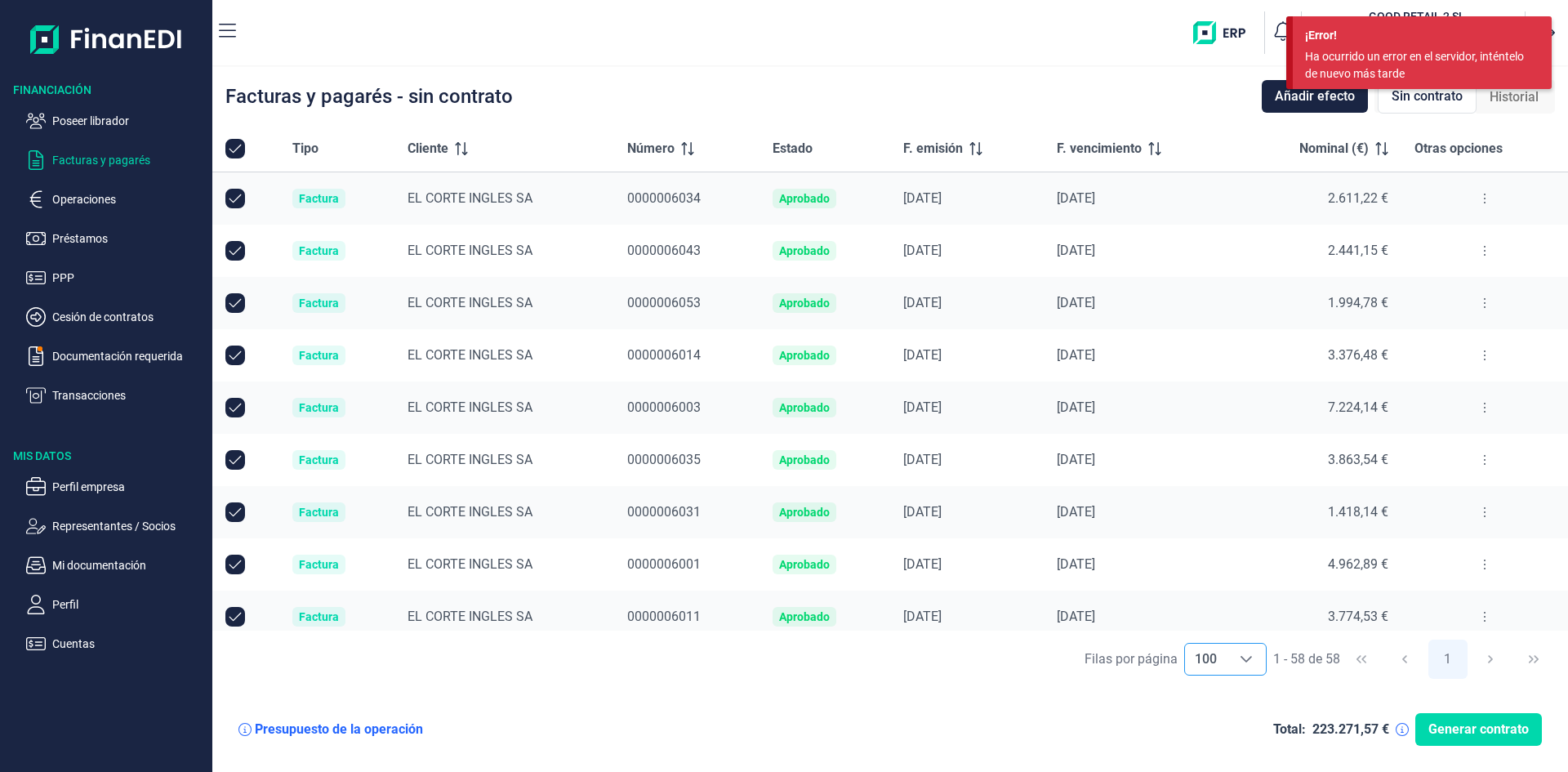
checkbox input "false"
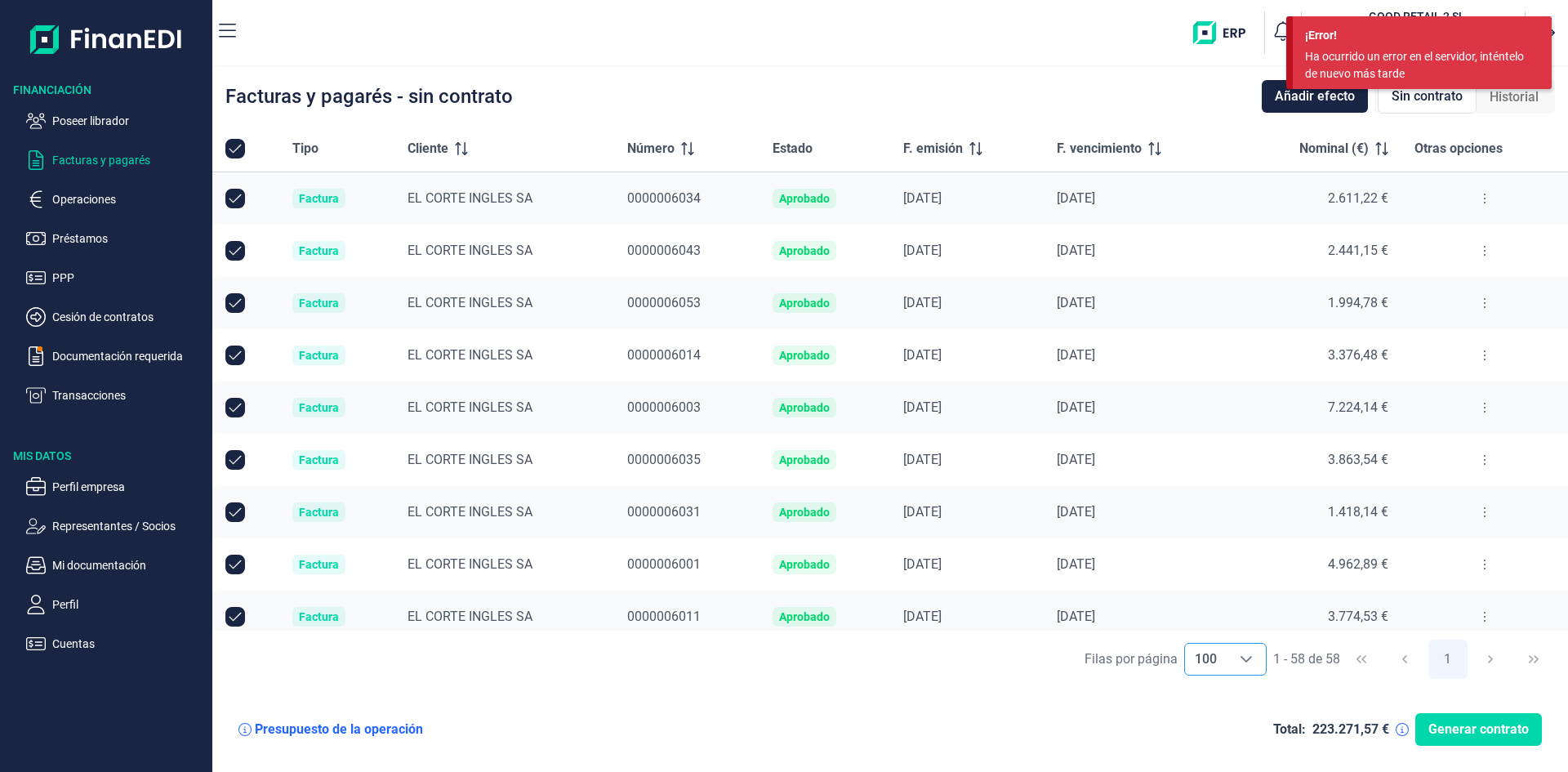
checkbox input "false"
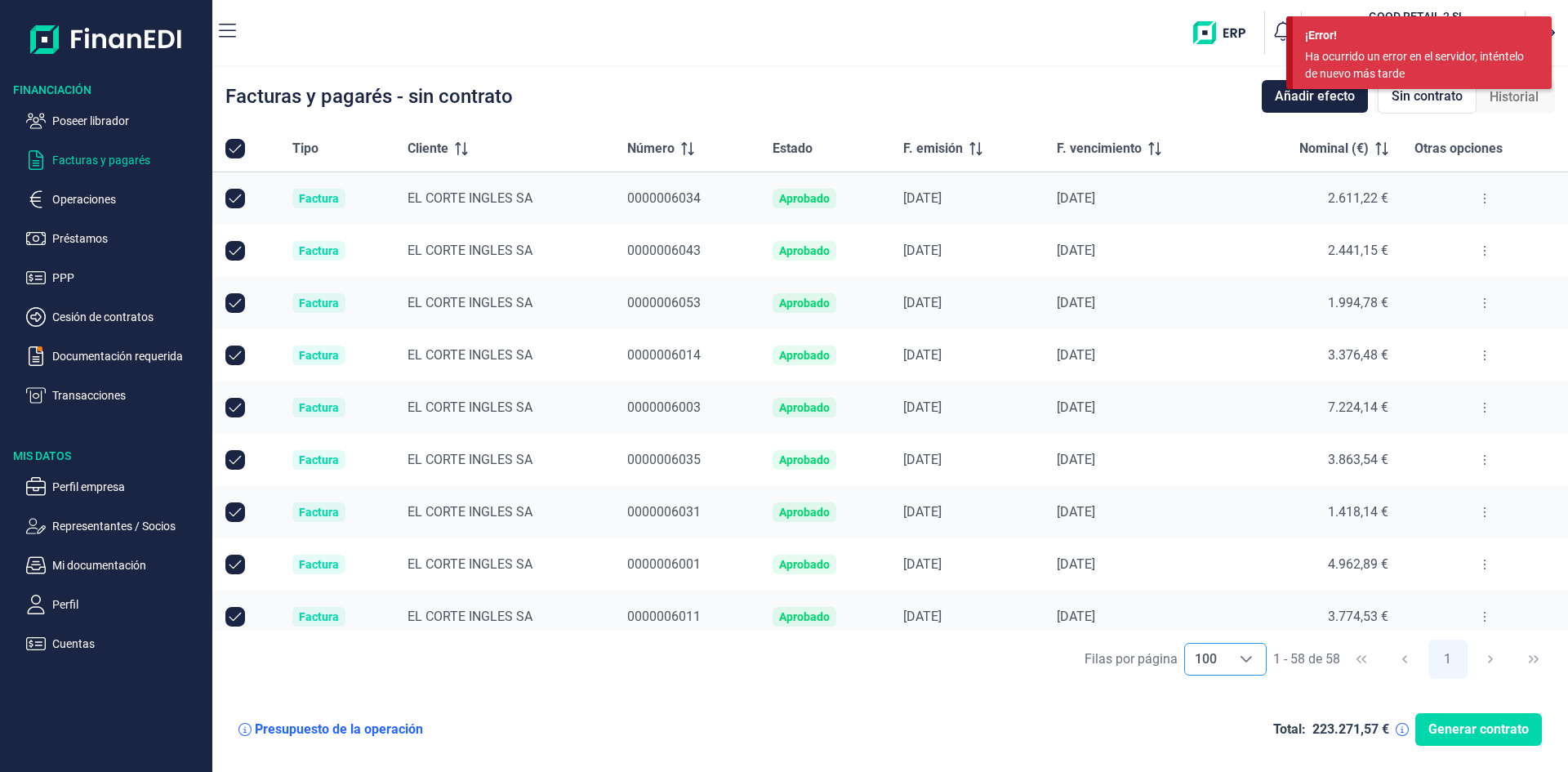
checkbox input "false"
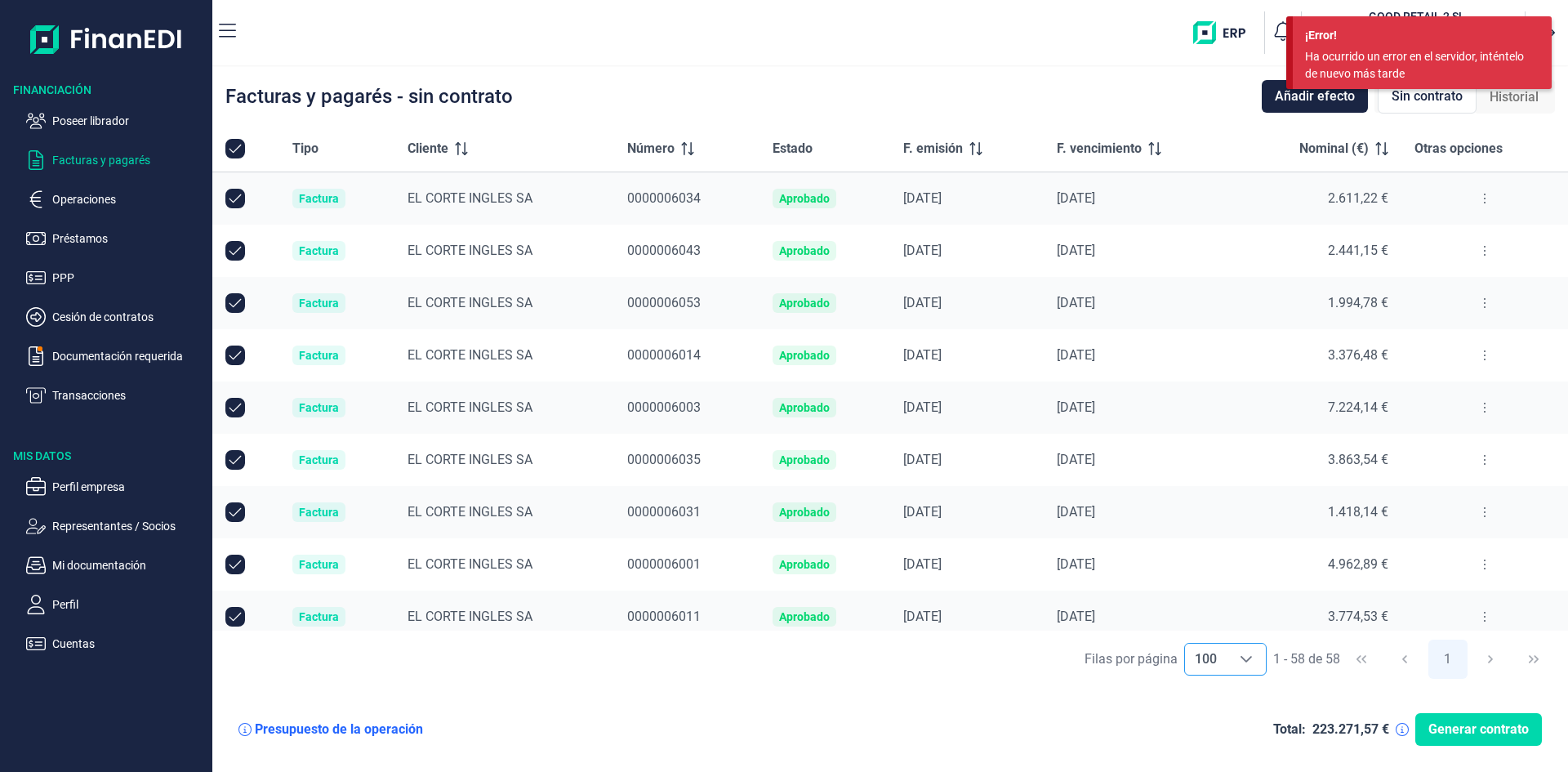
checkbox input "false"
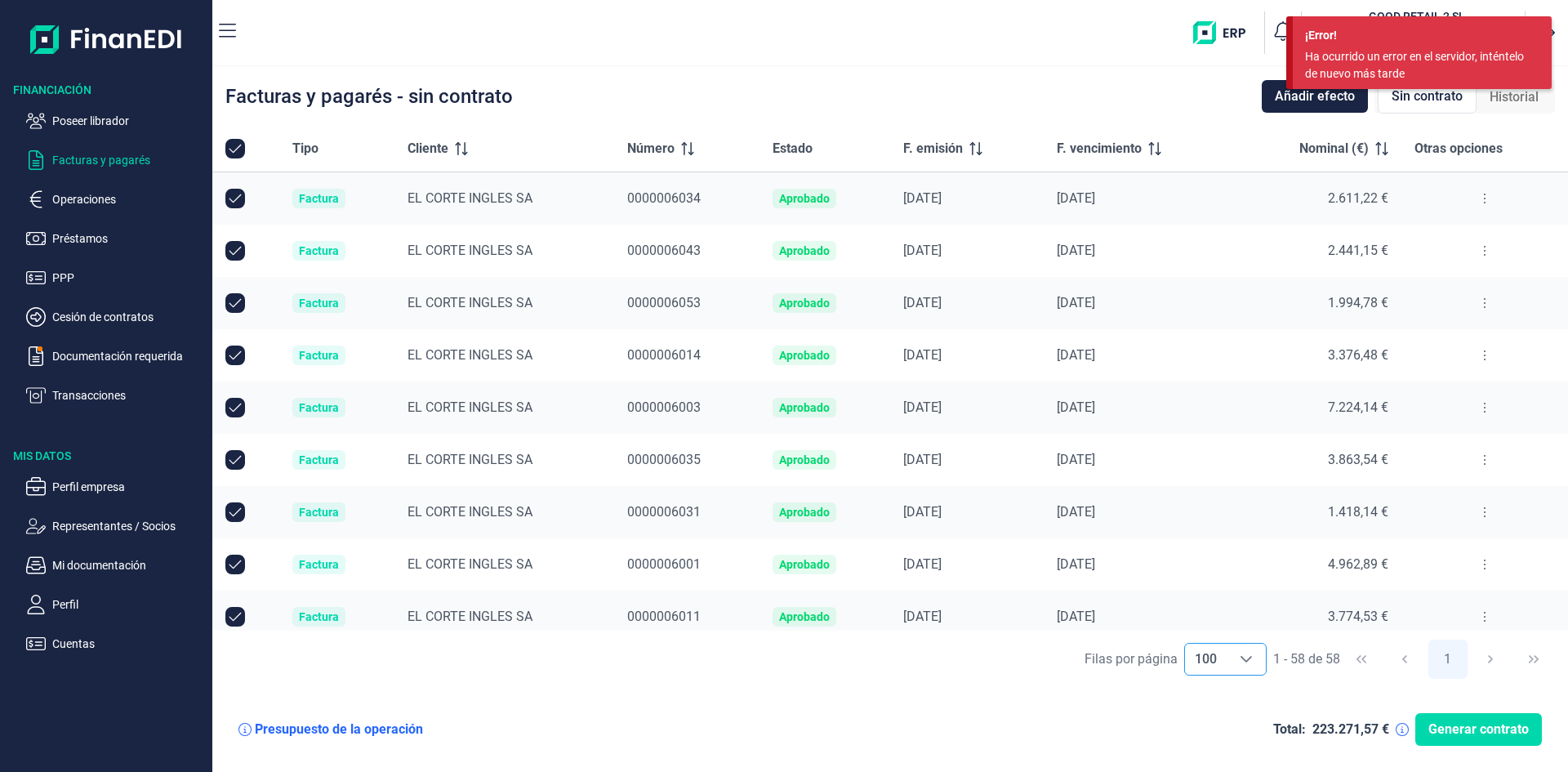
checkbox input "false"
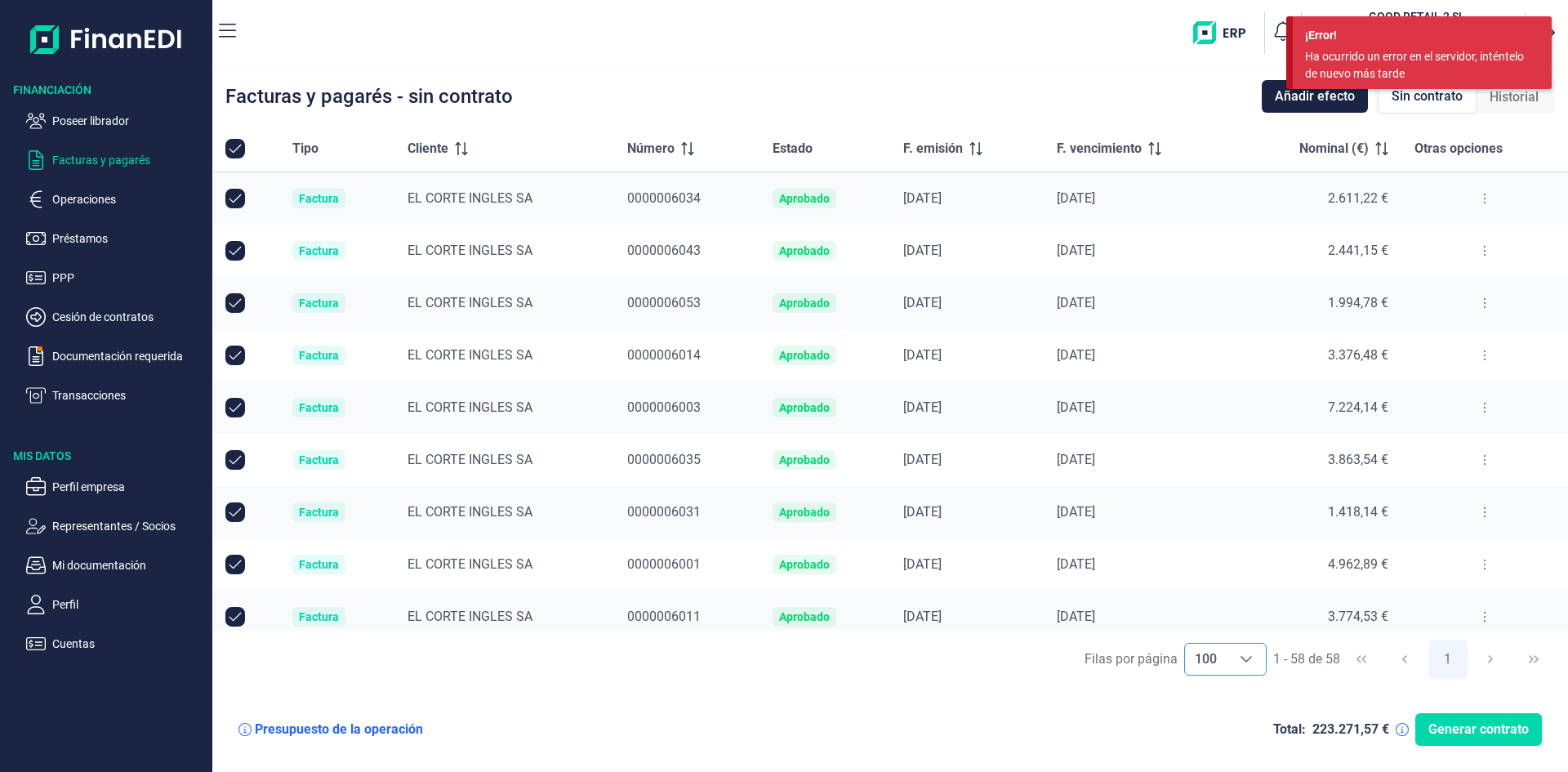
checkbox input "false"
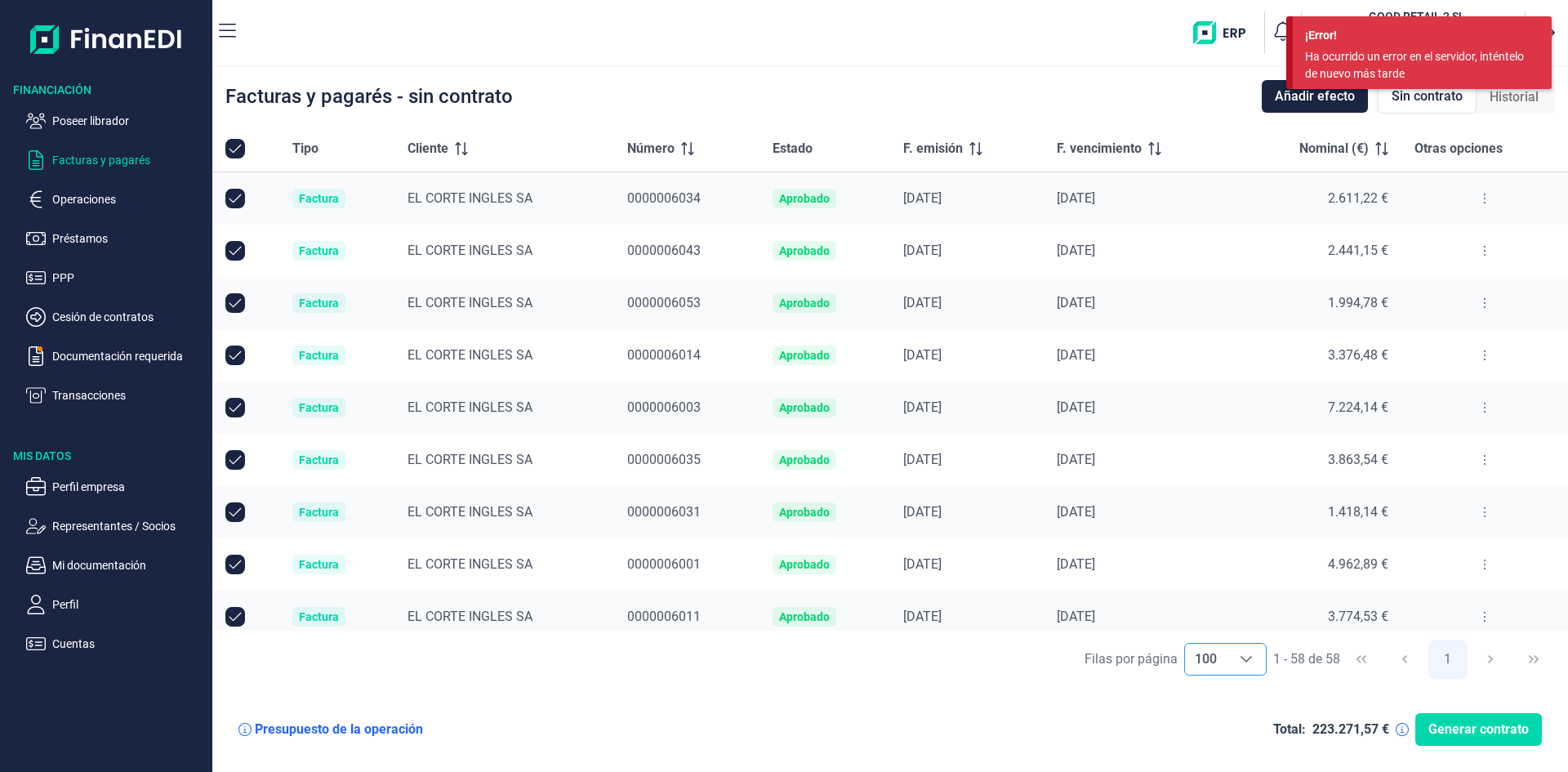
checkbox input "false"
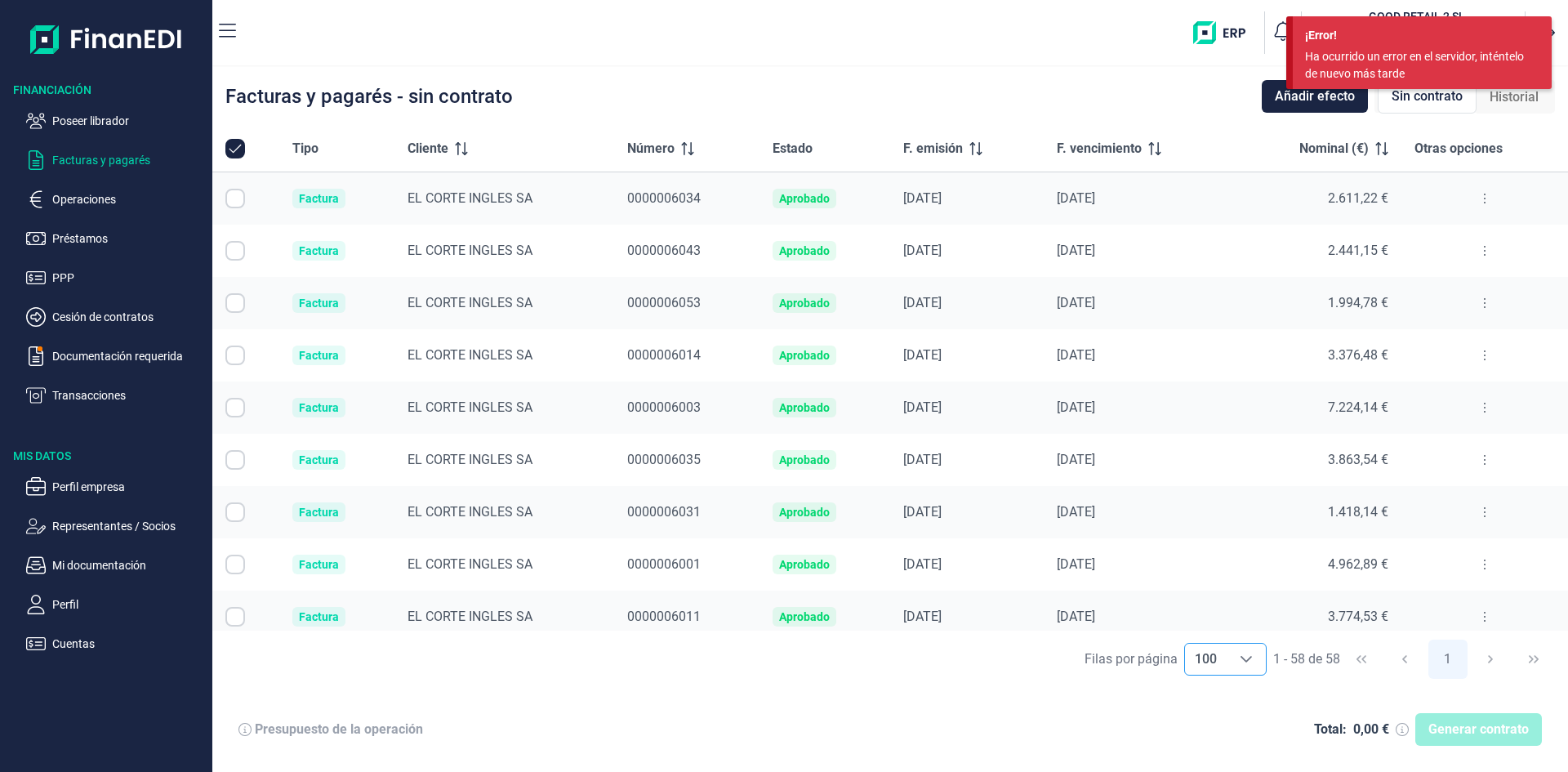
checkbox input "false"
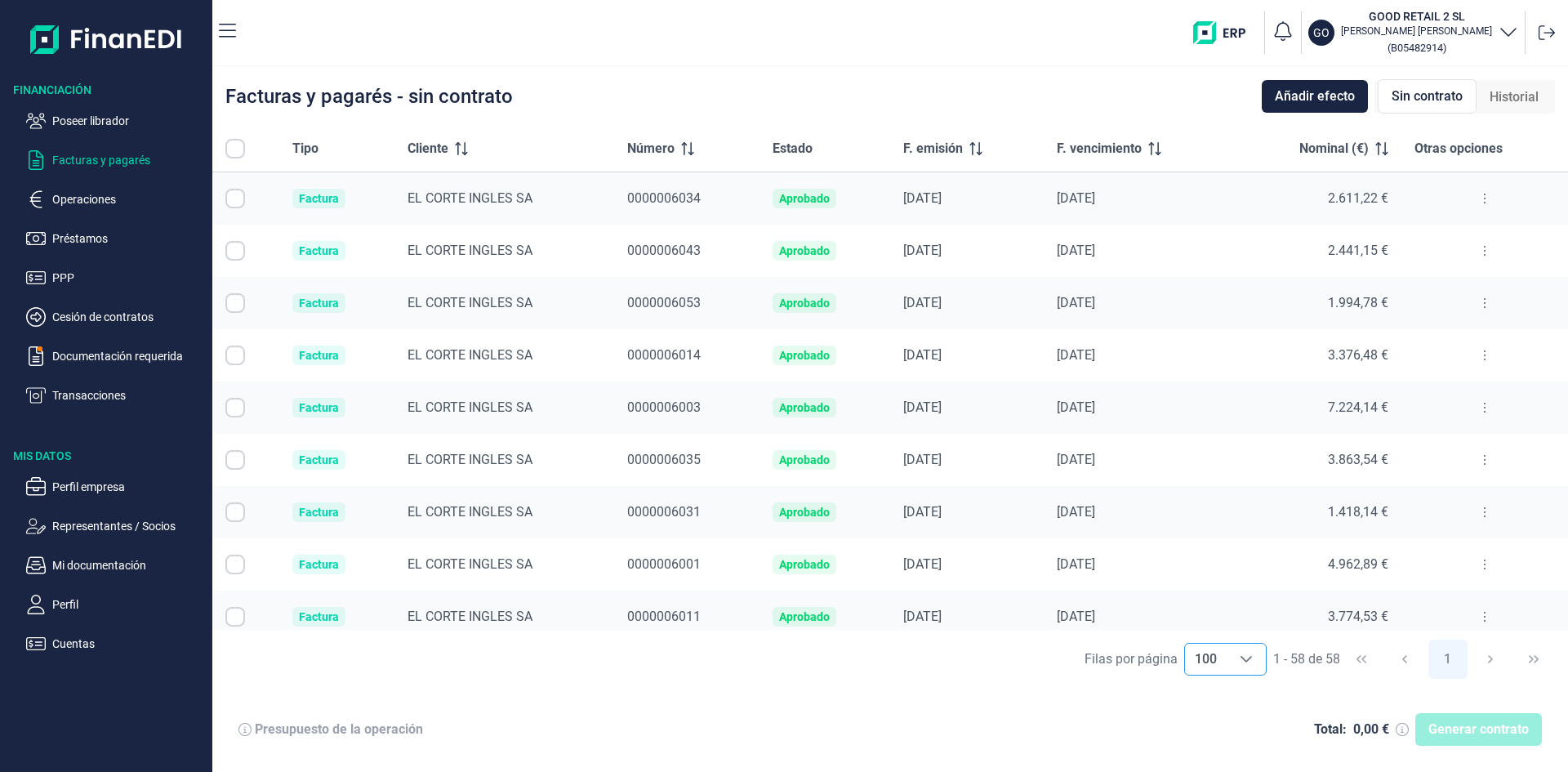
click at [236, 199] on input "Row Selected null" at bounding box center [235, 198] width 19 height 19
checkbox input "true"
drag, startPoint x: 235, startPoint y: 250, endPoint x: 252, endPoint y: 254, distance: 17.5
click at [235, 251] on input "Row Selected null" at bounding box center [235, 251] width 19 height 19
checkbox input "true"
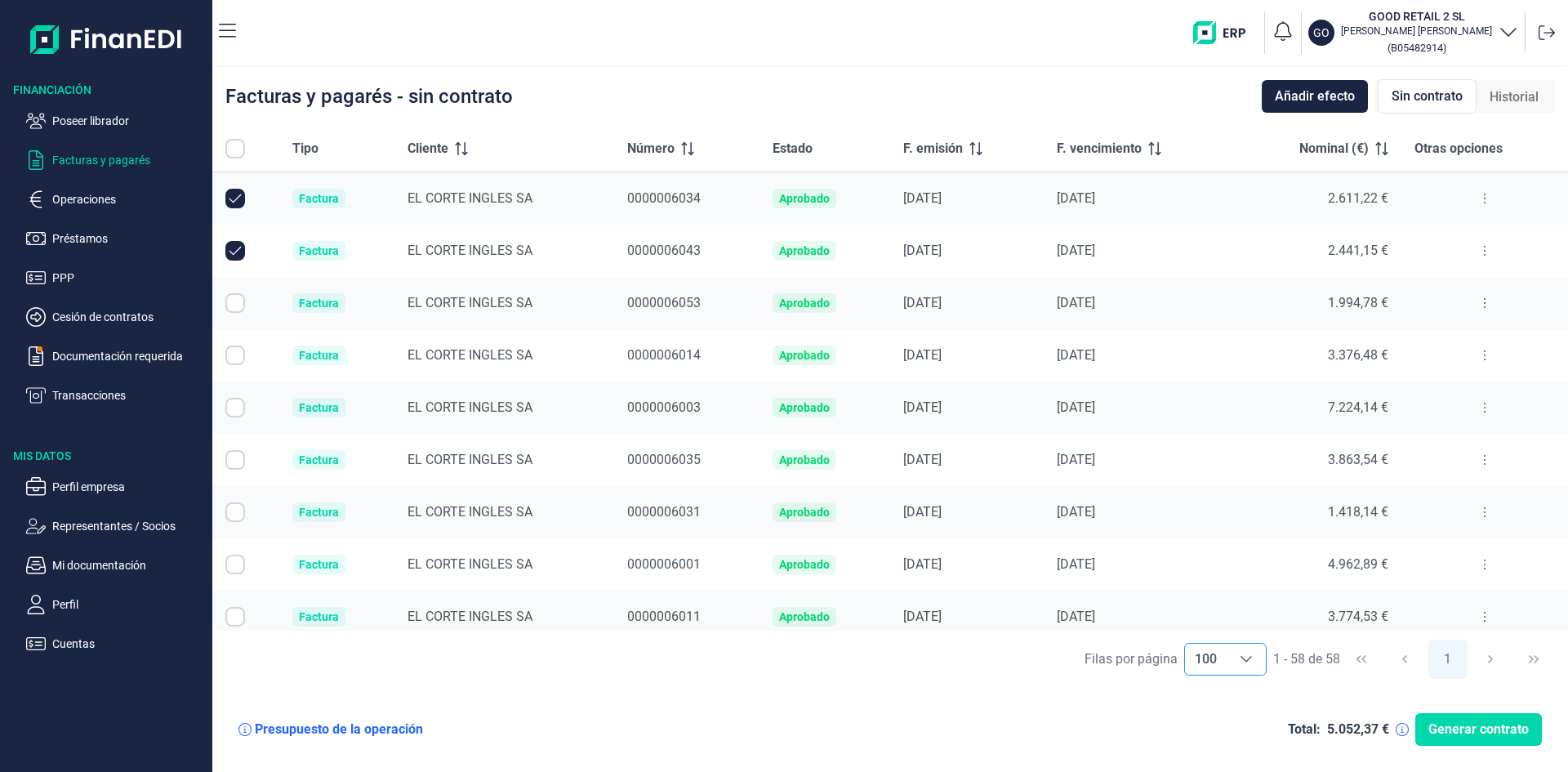
click at [236, 300] on input "Row Selected null" at bounding box center [235, 303] width 19 height 19
checkbox input "true"
click at [235, 353] on input "Row Selected null" at bounding box center [235, 355] width 19 height 19
checkbox input "true"
click at [237, 411] on input "Row Selected null" at bounding box center [235, 407] width 19 height 19
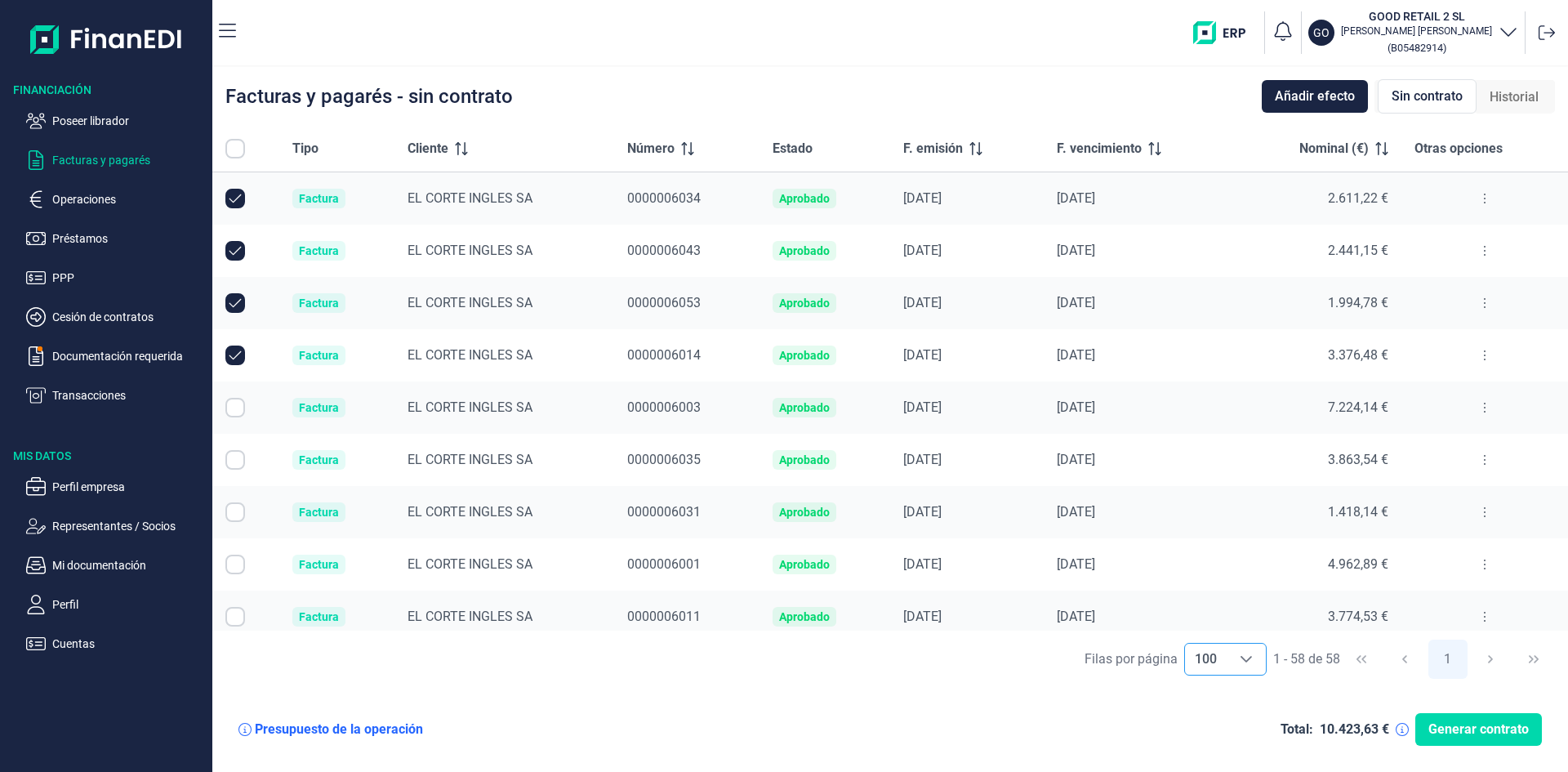
checkbox input "true"
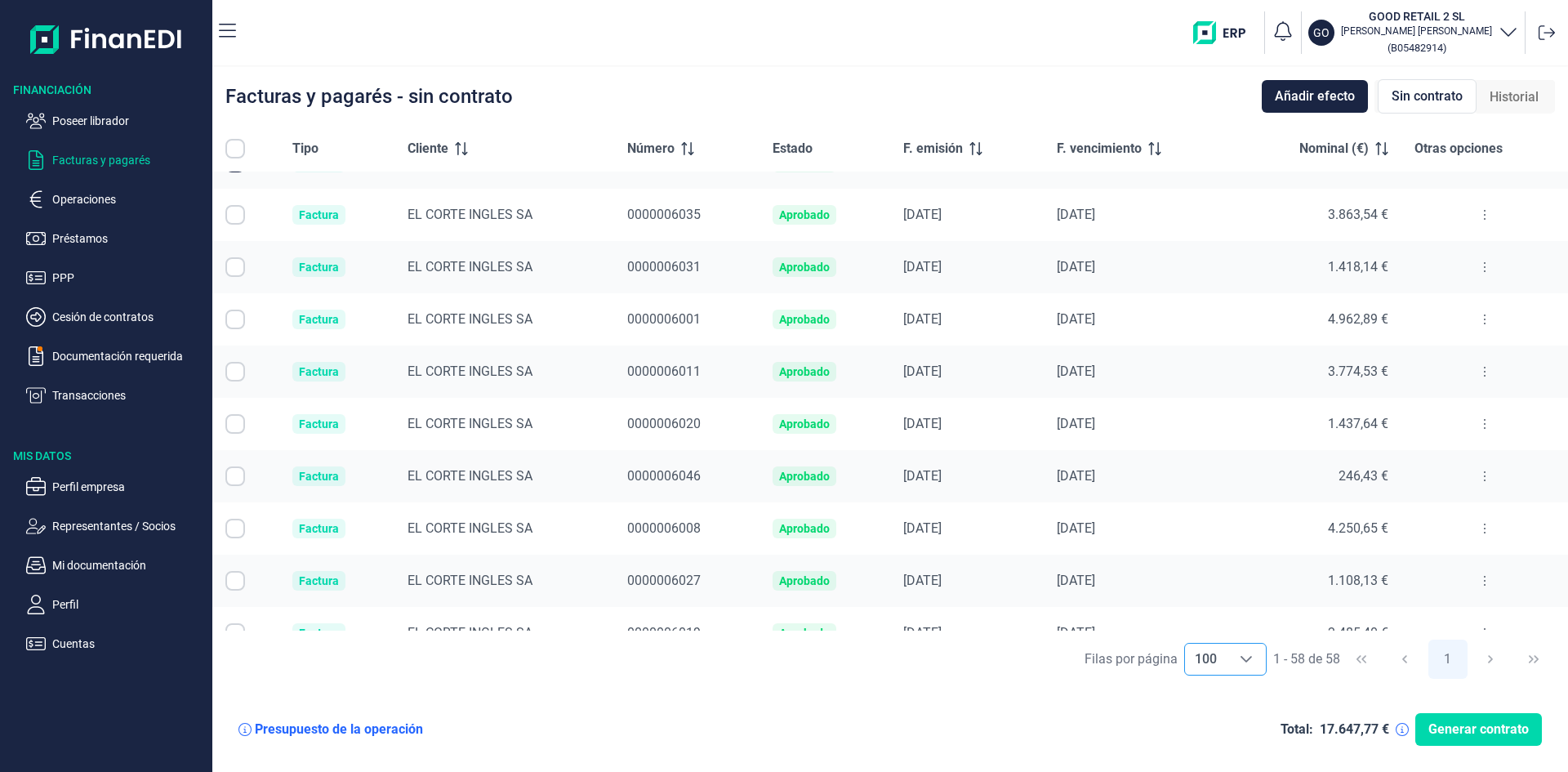
scroll to position [82, 0]
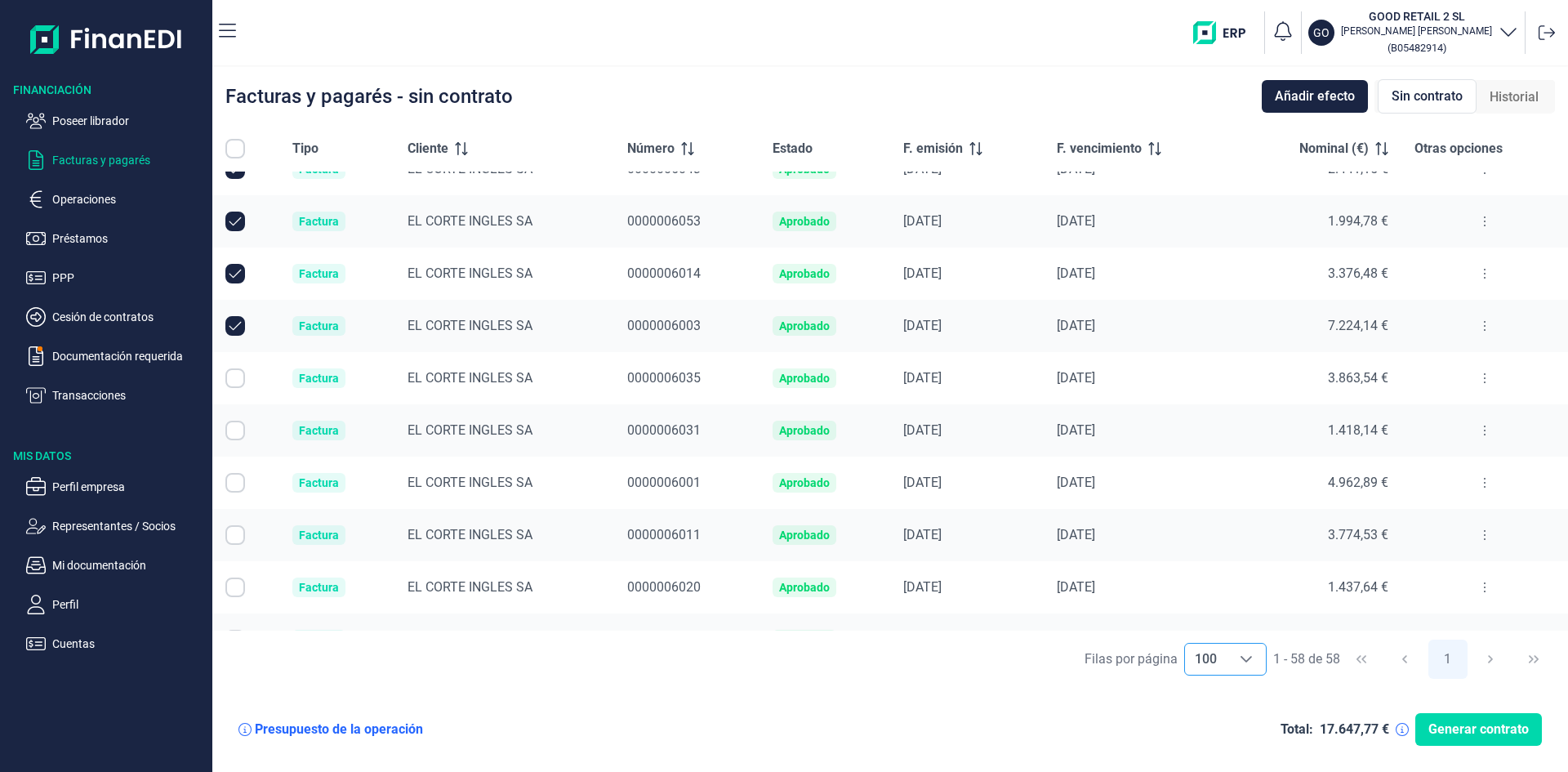
click at [238, 379] on input "Row Selected null" at bounding box center [235, 378] width 19 height 19
checkbox input "true"
click at [232, 433] on input "Row Selected null" at bounding box center [235, 430] width 19 height 19
checkbox input "true"
click at [234, 483] on input "Row Selected null" at bounding box center [235, 483] width 19 height 19
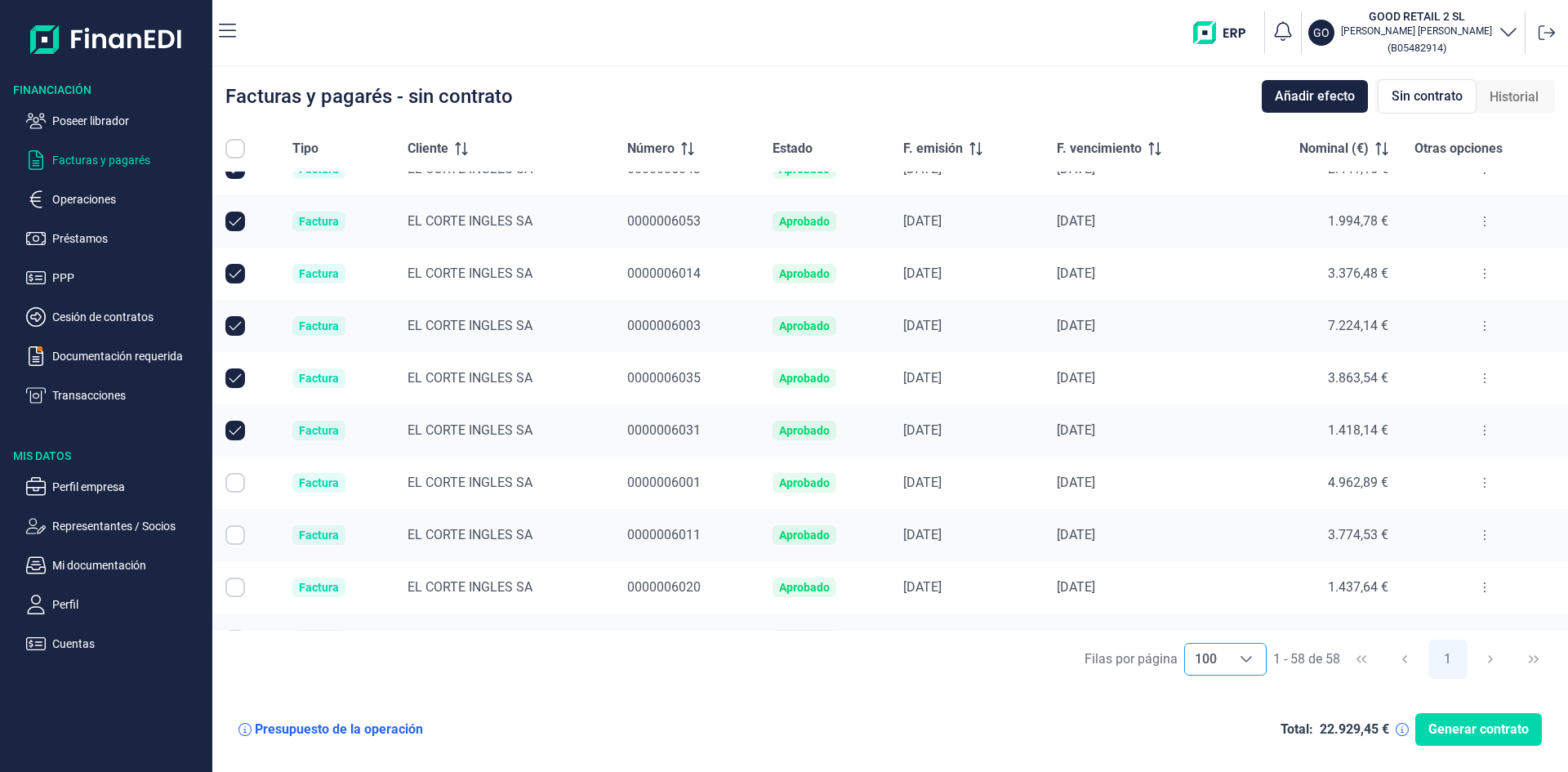
checkbox input "true"
click at [235, 542] on input "Row Selected null" at bounding box center [235, 535] width 19 height 19
checkbox input "true"
click at [232, 584] on input "Row Selected null" at bounding box center [235, 587] width 19 height 19
checkbox input "true"
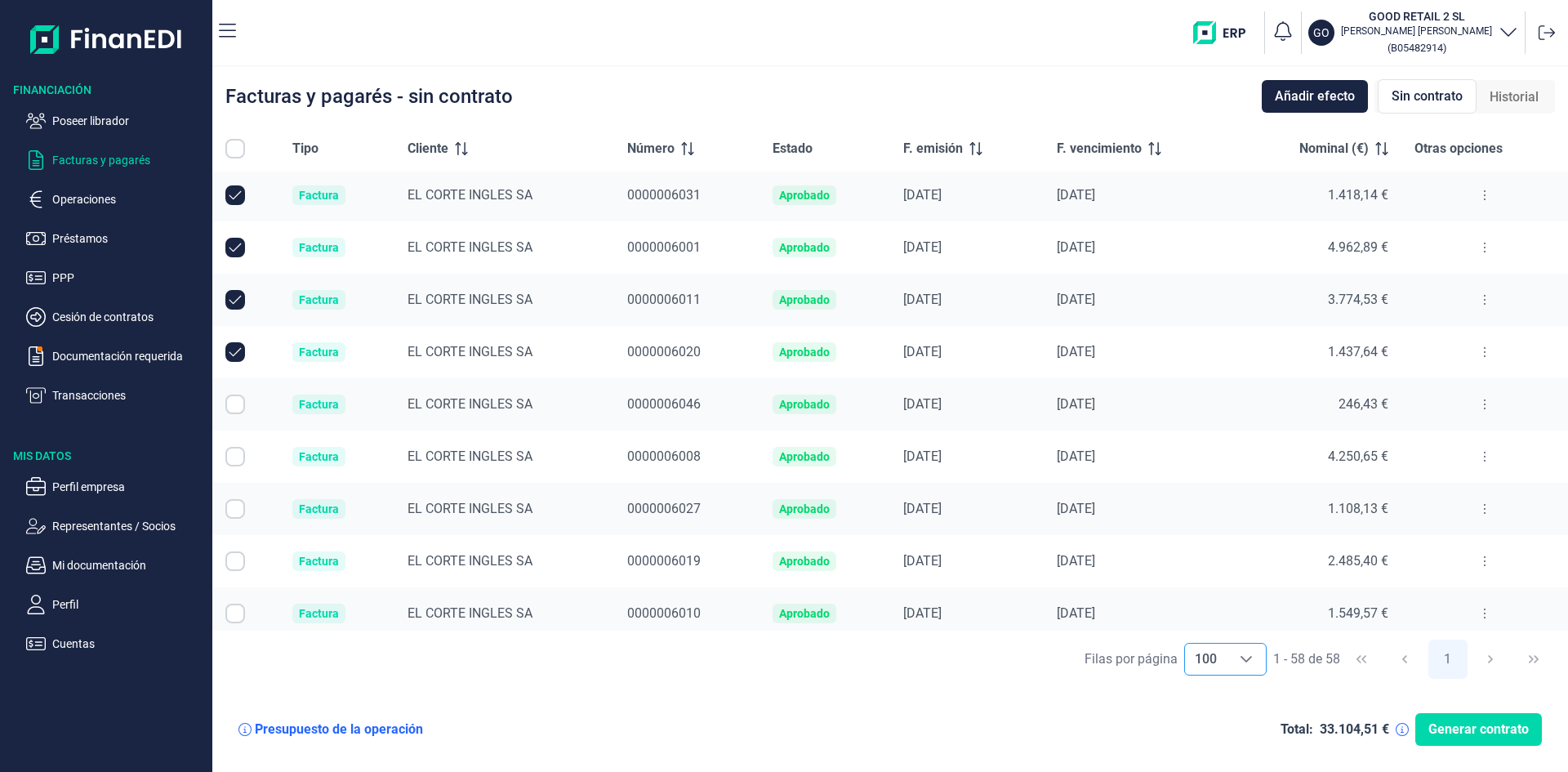
scroll to position [327, 0]
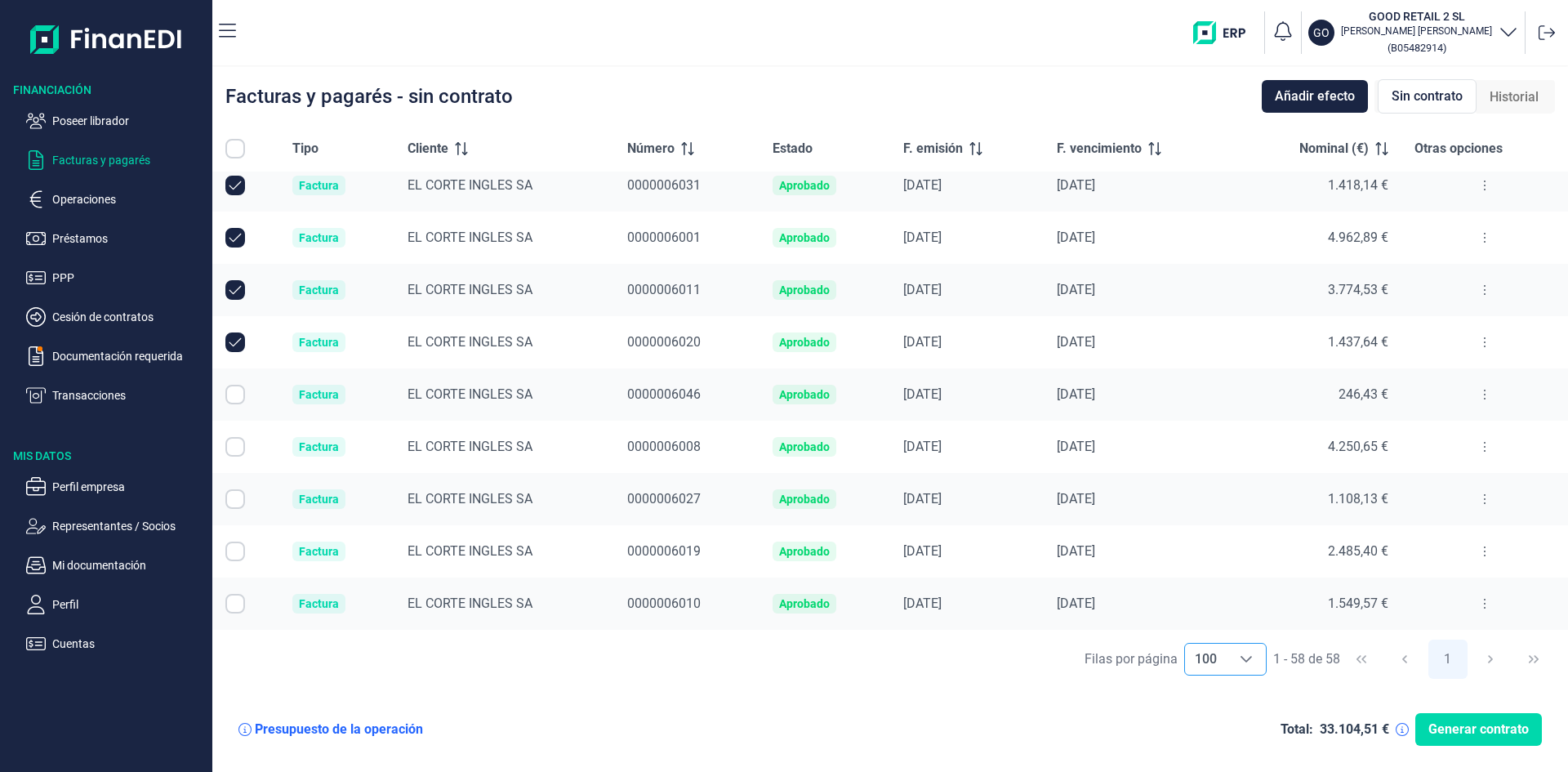
click at [235, 396] on input "Row Selected null" at bounding box center [235, 394] width 19 height 19
checkbox input "true"
click at [235, 445] on input "Row Selected null" at bounding box center [235, 447] width 19 height 19
checkbox input "true"
click at [233, 501] on input "Row Selected null" at bounding box center [235, 499] width 19 height 19
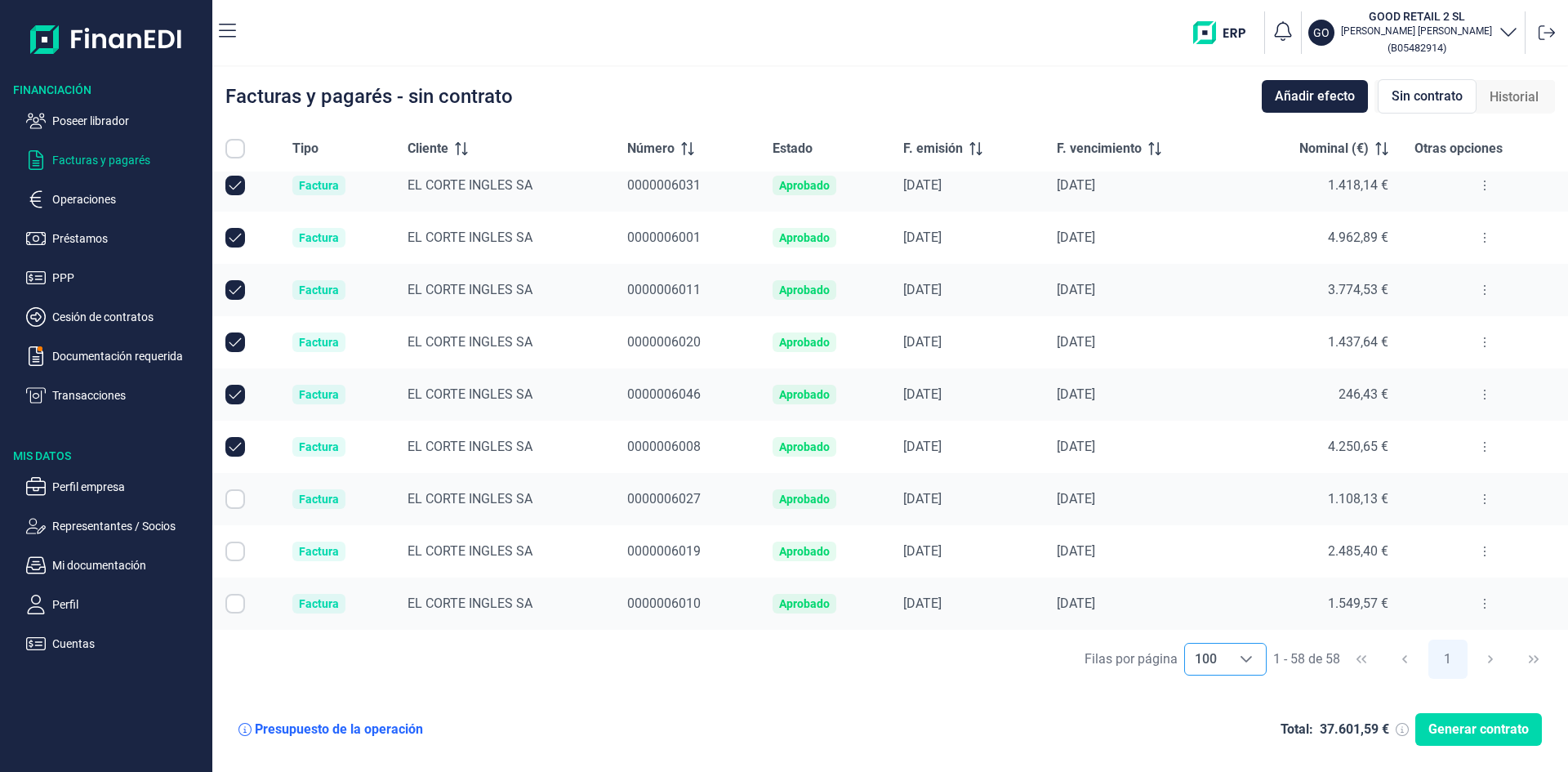
checkbox input "true"
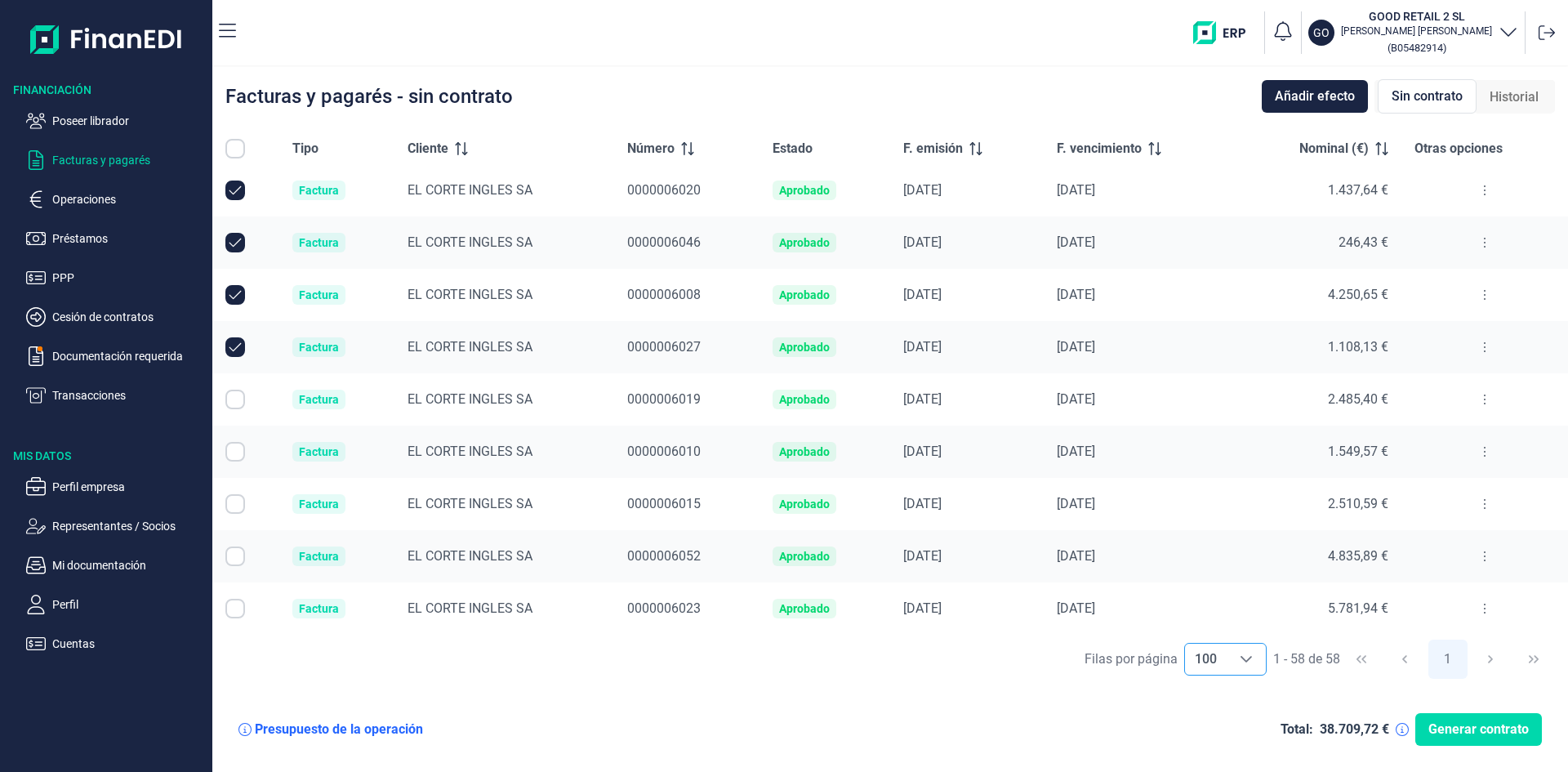
scroll to position [572, 0]
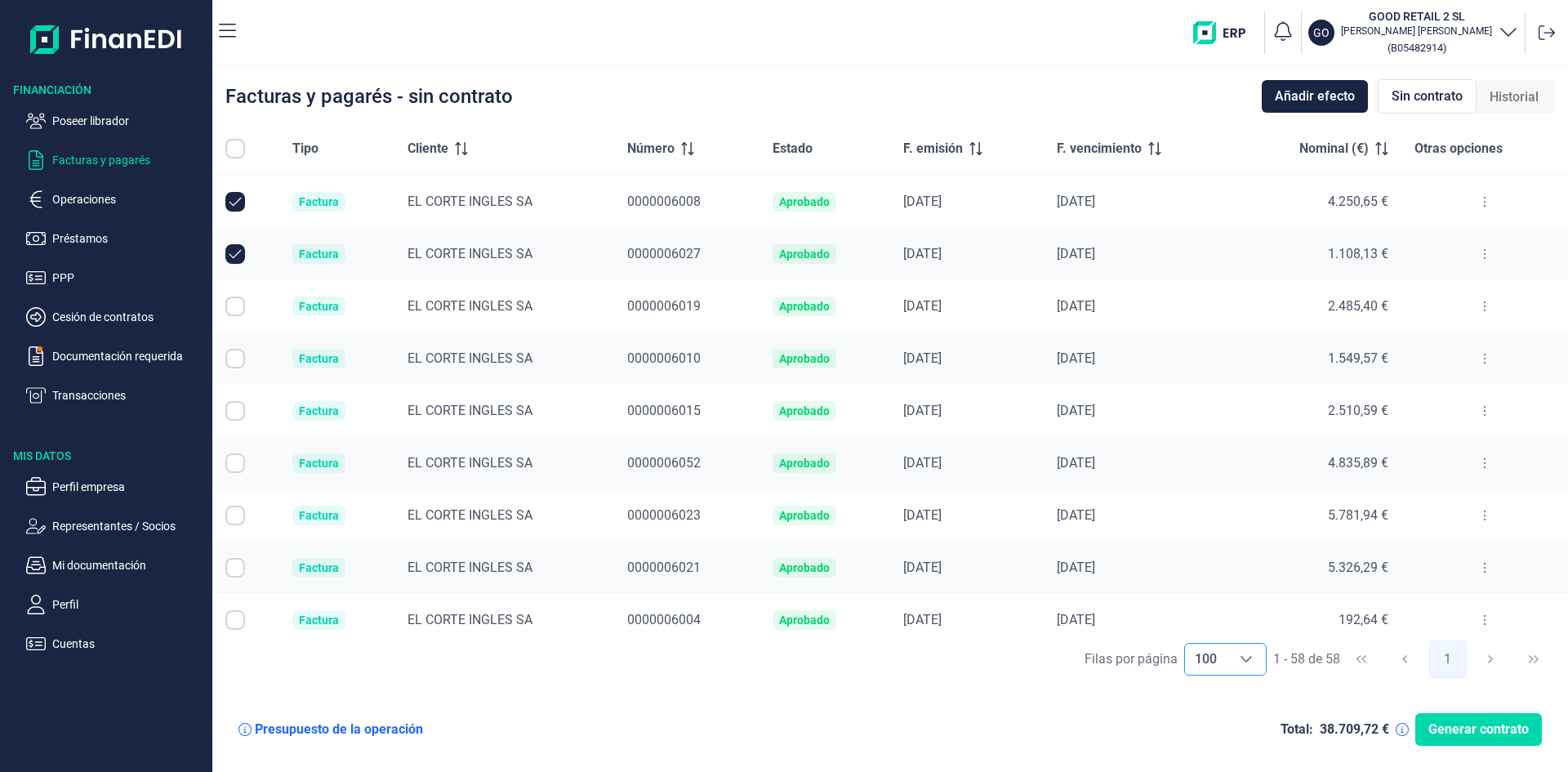
click at [234, 304] on input "Row Selected null" at bounding box center [235, 306] width 19 height 19
checkbox input "true"
click at [237, 358] on input "Row Selected null" at bounding box center [235, 358] width 19 height 19
checkbox input "true"
click at [235, 416] on input "Row Selected null" at bounding box center [235, 410] width 19 height 19
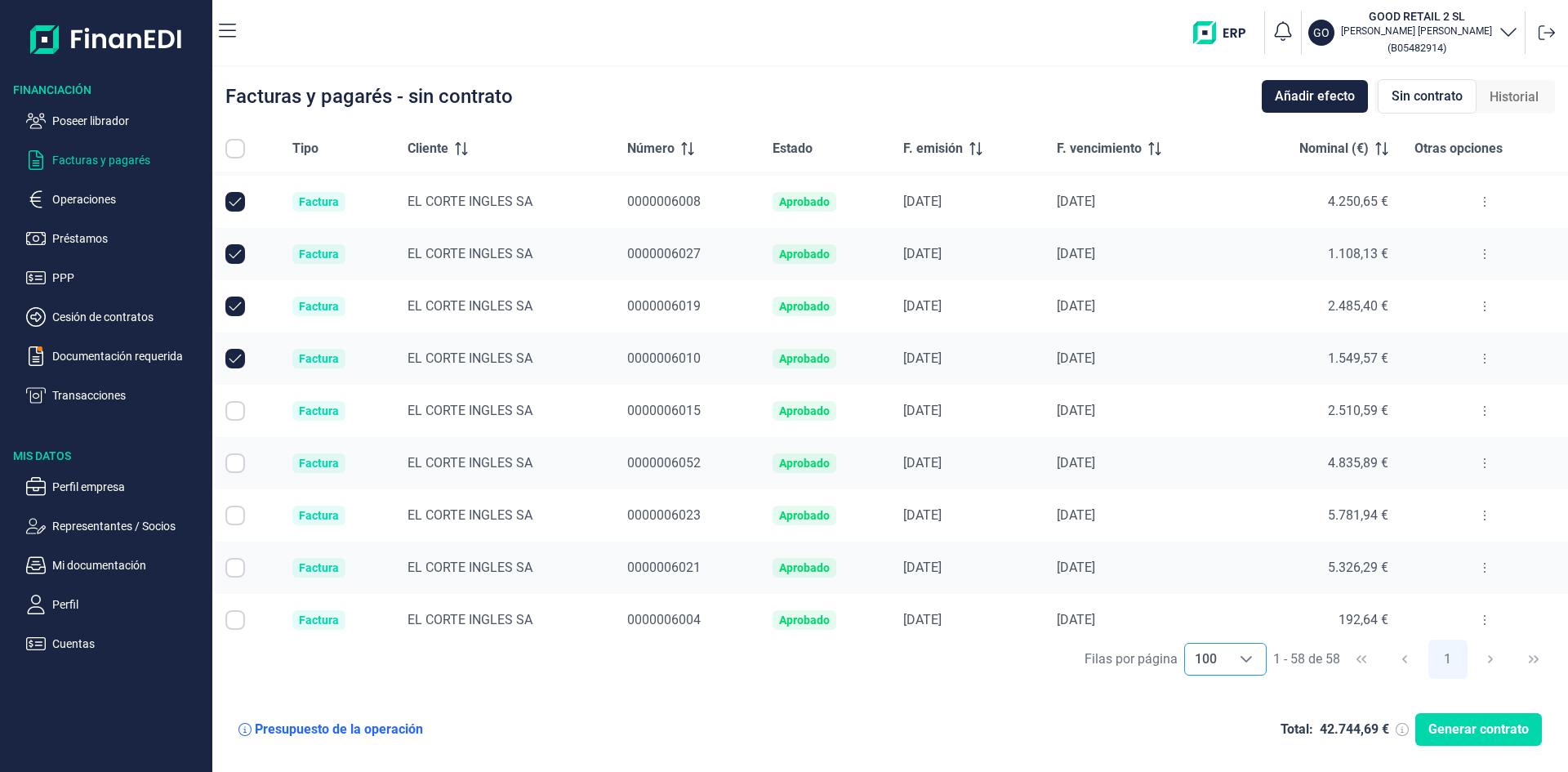
checkbox input "true"
click at [237, 465] on input "Row Selected null" at bounding box center [235, 463] width 19 height 19
checkbox input "true"
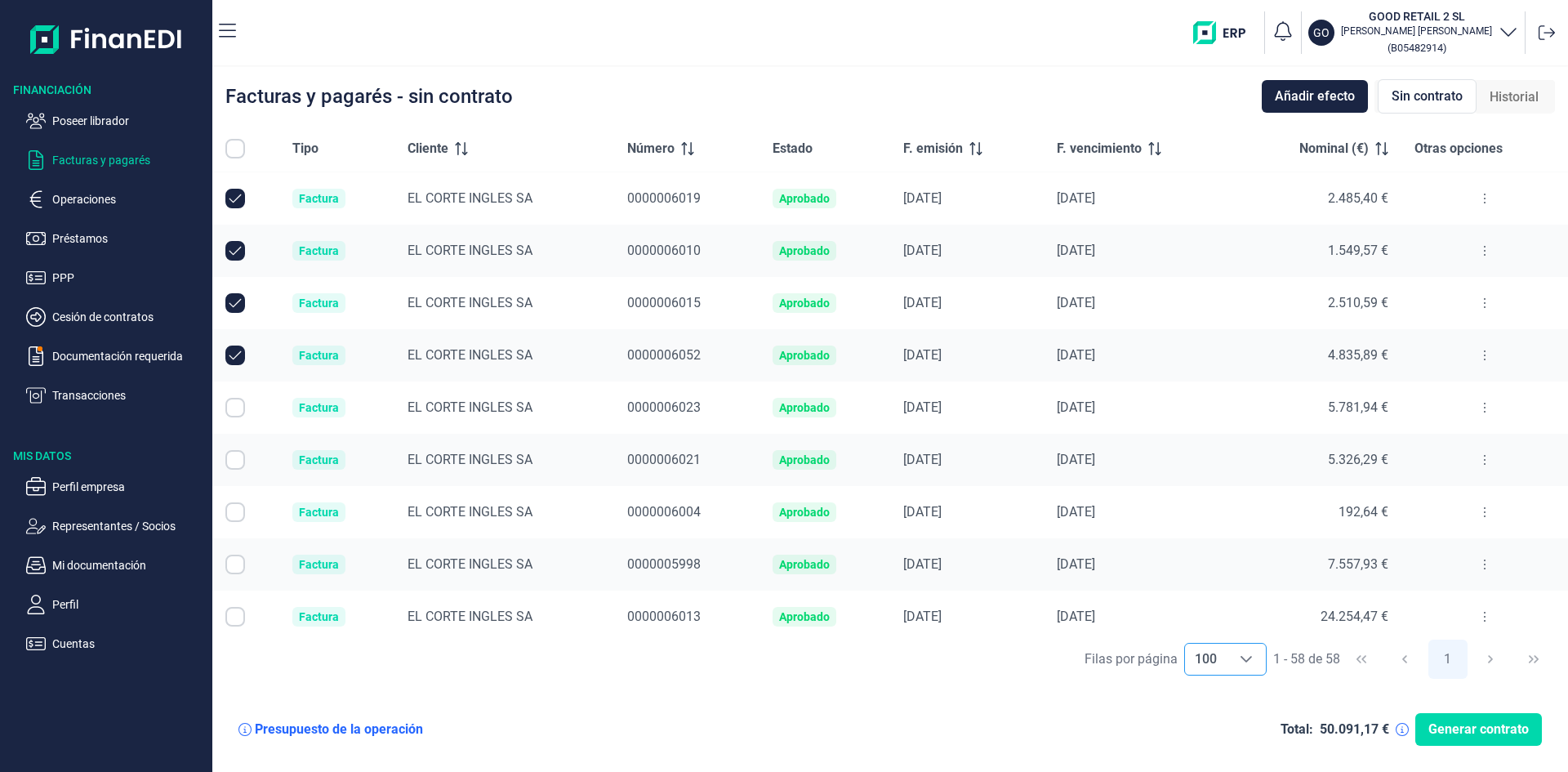
scroll to position [735, 0]
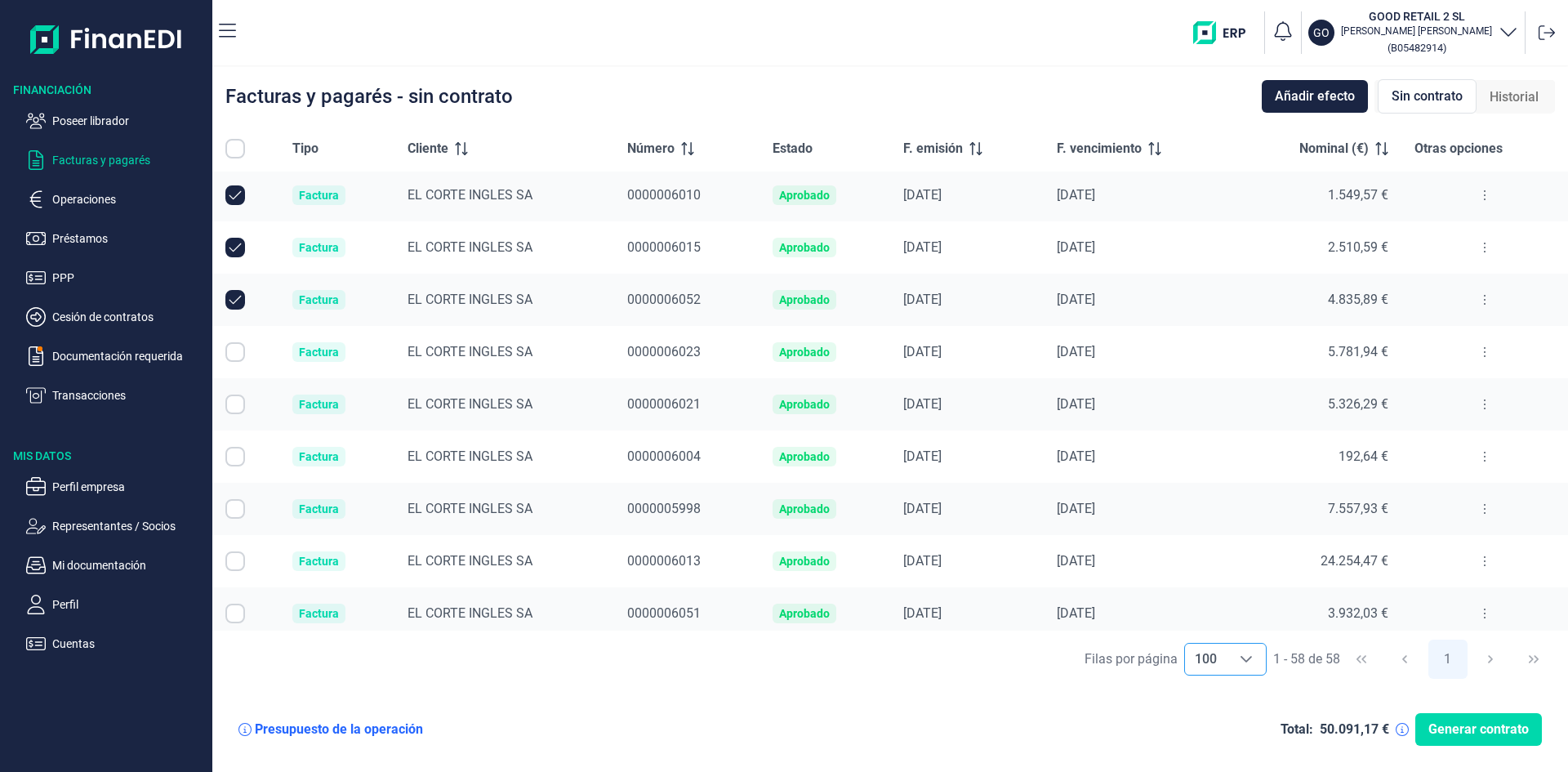
click at [231, 352] on input "Row Selected null" at bounding box center [235, 352] width 19 height 19
checkbox input "true"
click at [238, 407] on input "Row Selected null" at bounding box center [235, 404] width 19 height 19
checkbox input "true"
click at [234, 463] on input "Row Selected null" at bounding box center [235, 456] width 19 height 19
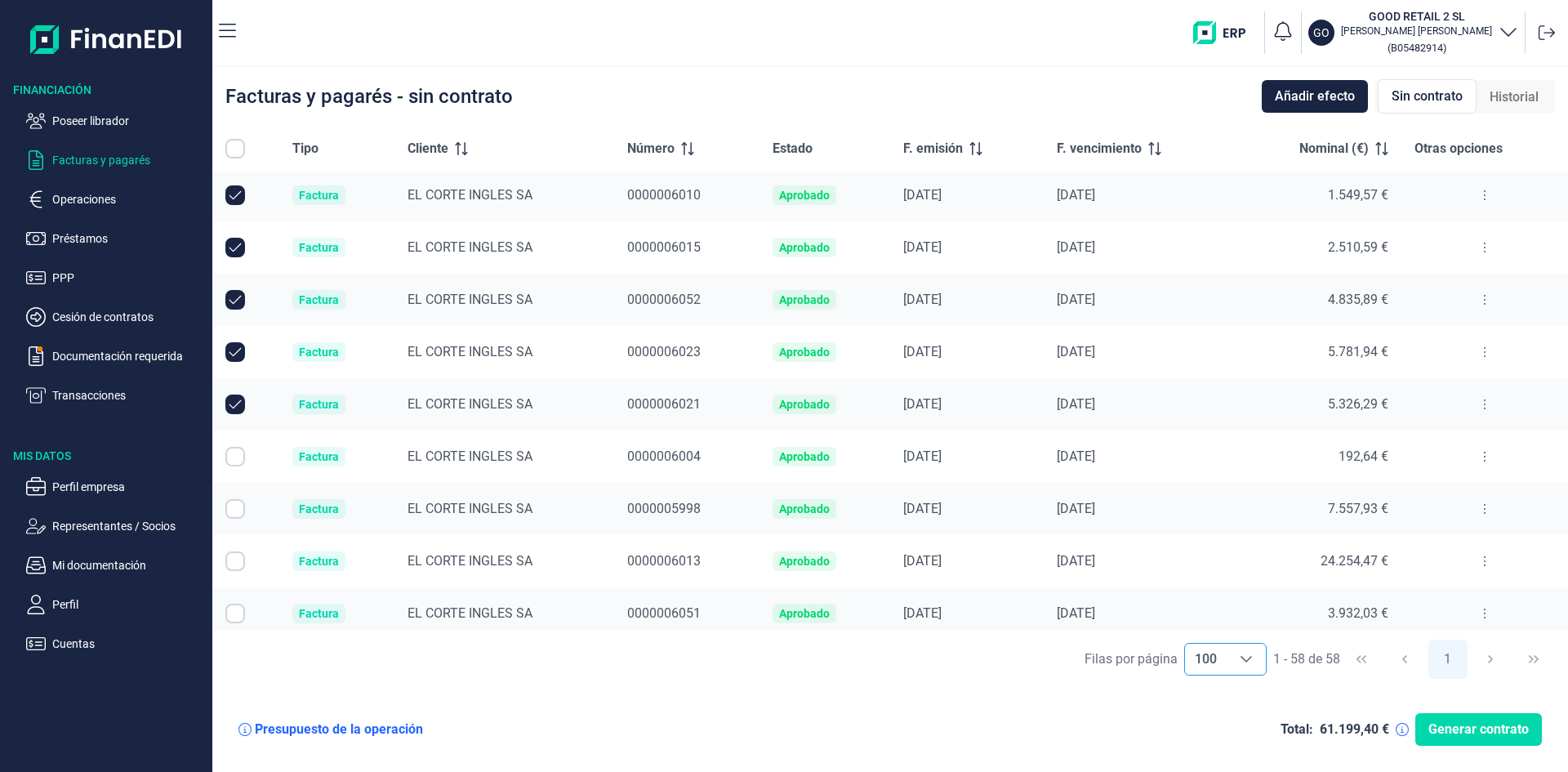
checkbox input "true"
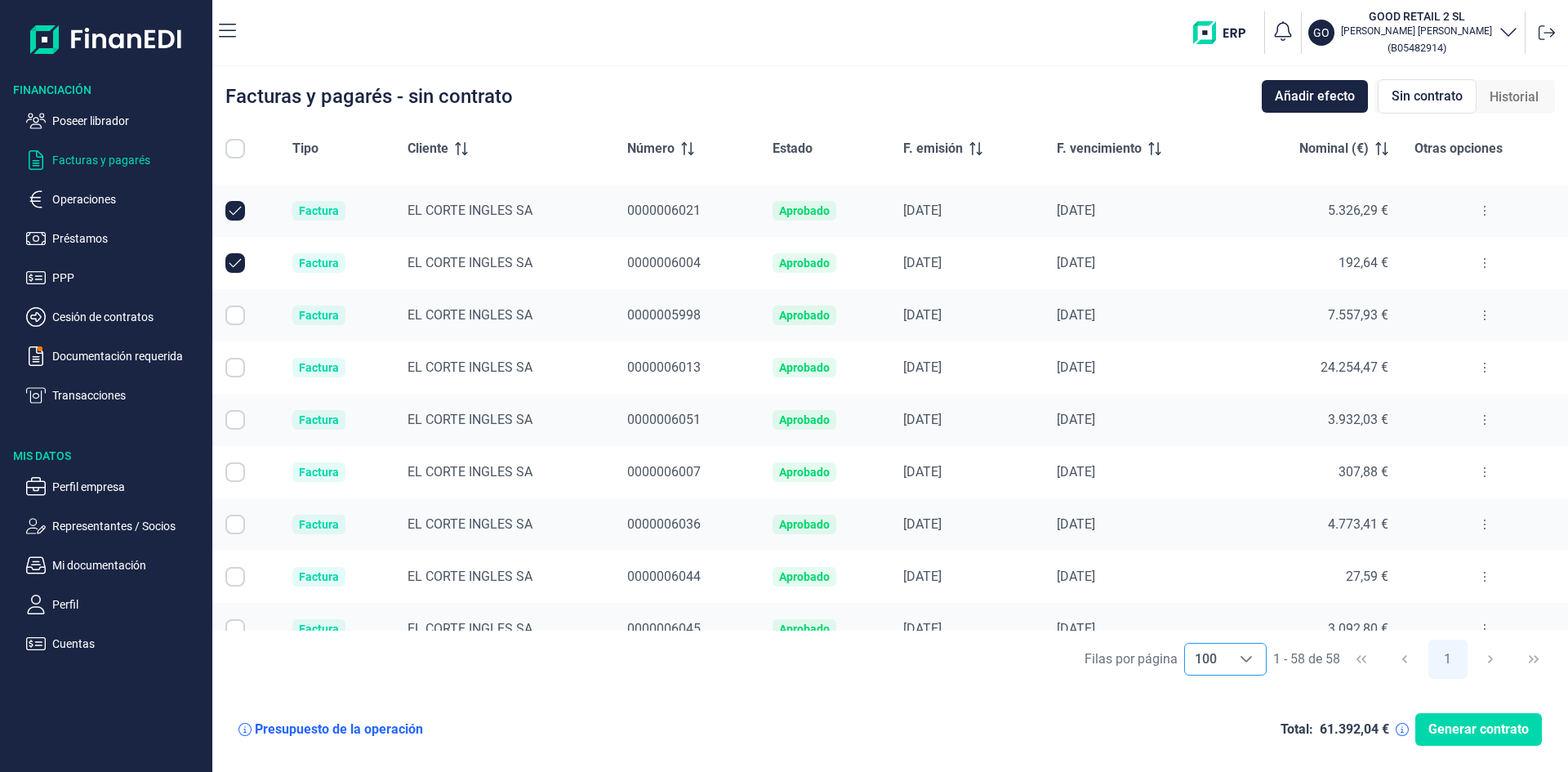
scroll to position [981, 0]
click at [234, 262] on input "Row Selected null" at bounding box center [235, 263] width 19 height 19
checkbox input "true"
click at [239, 315] on input "Row Selected null" at bounding box center [235, 315] width 19 height 19
checkbox input "true"
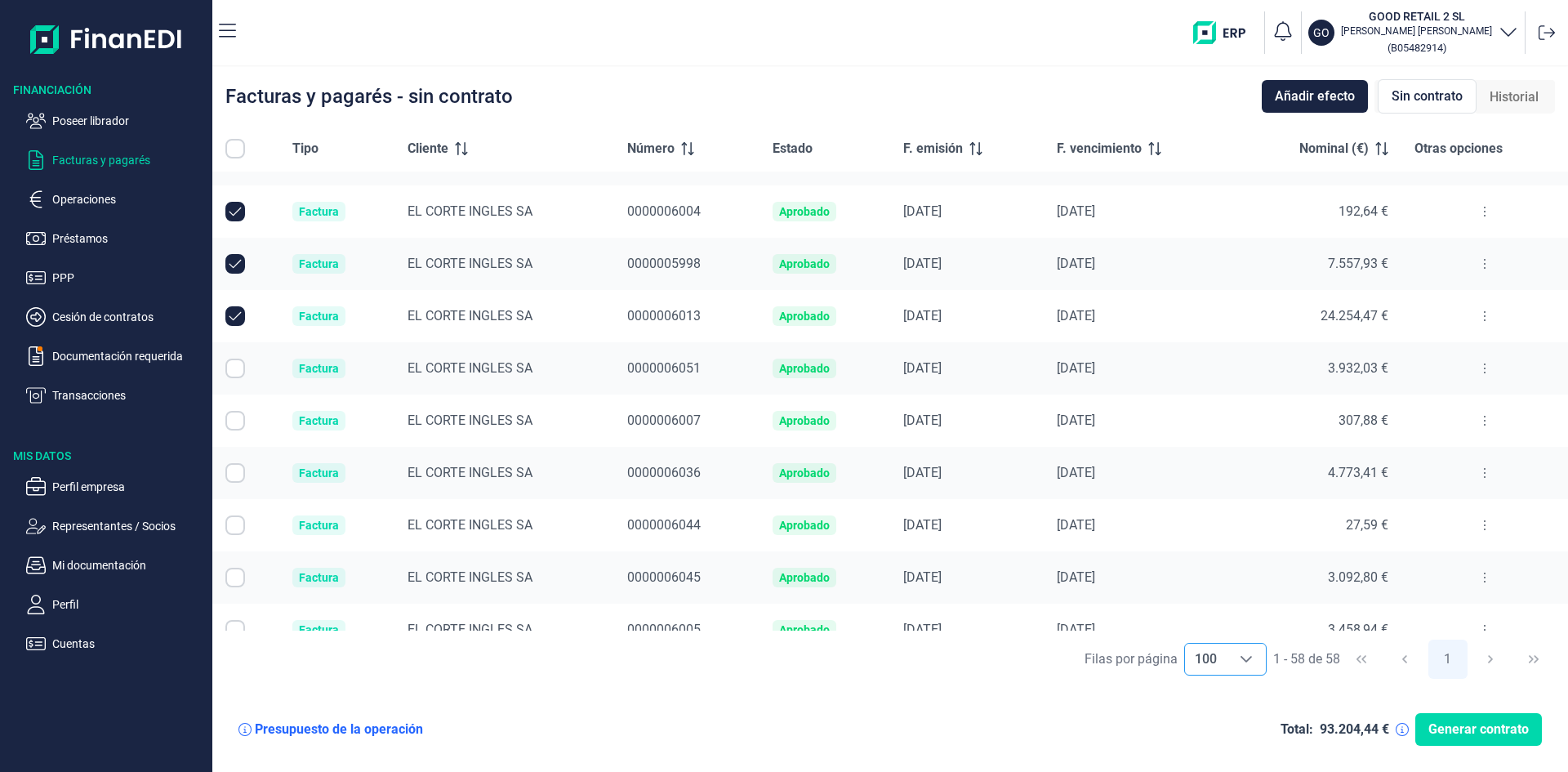
click at [235, 373] on input "Row Selected null" at bounding box center [235, 368] width 19 height 19
checkbox input "true"
click at [235, 422] on input "Row Selected null" at bounding box center [235, 420] width 19 height 19
checkbox input "true"
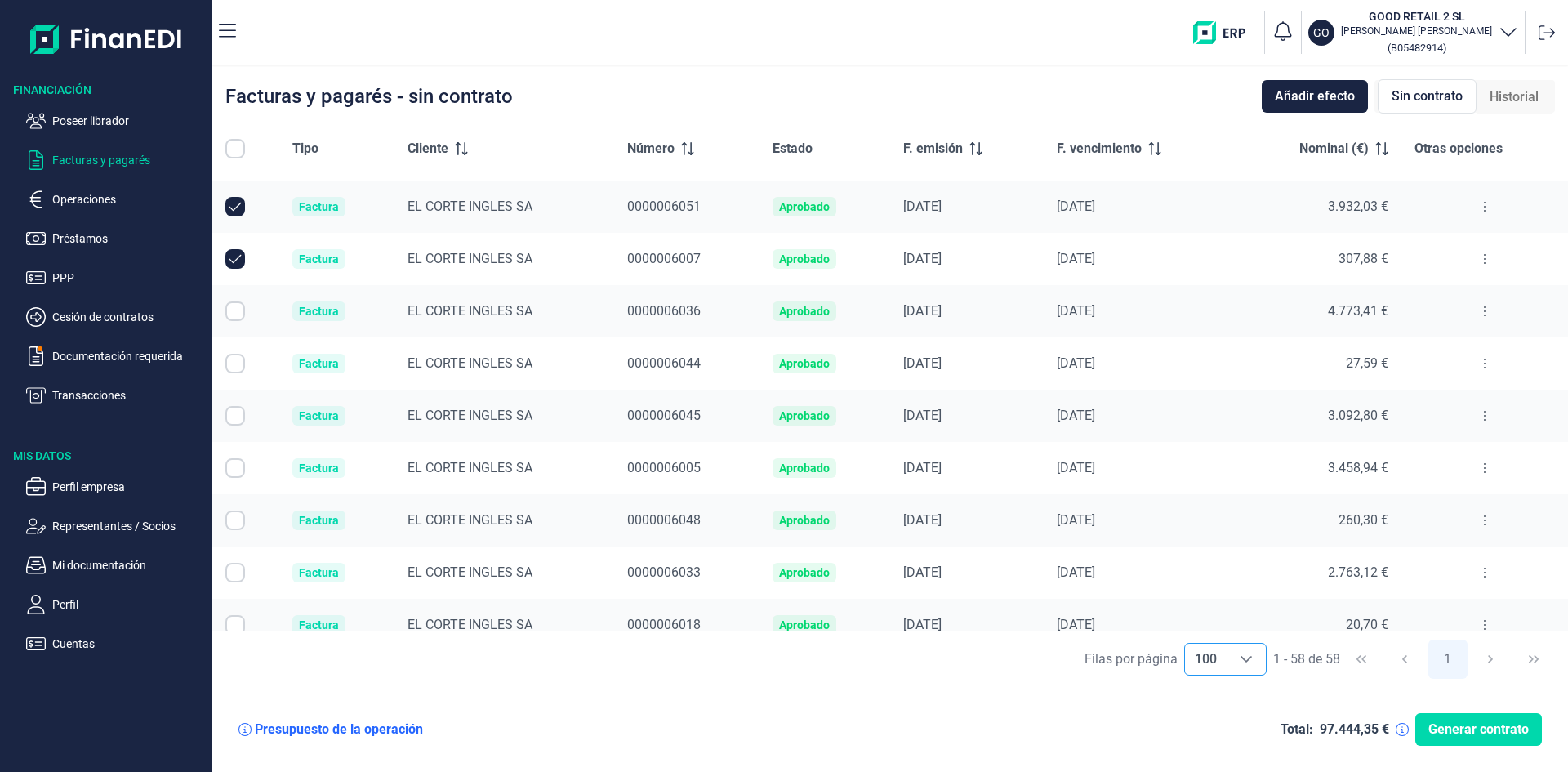
scroll to position [1144, 0]
click at [232, 314] on input "Row Selected null" at bounding box center [235, 309] width 19 height 19
checkbox input "true"
click at [239, 362] on input "Row Selected null" at bounding box center [235, 362] width 19 height 19
checkbox input "true"
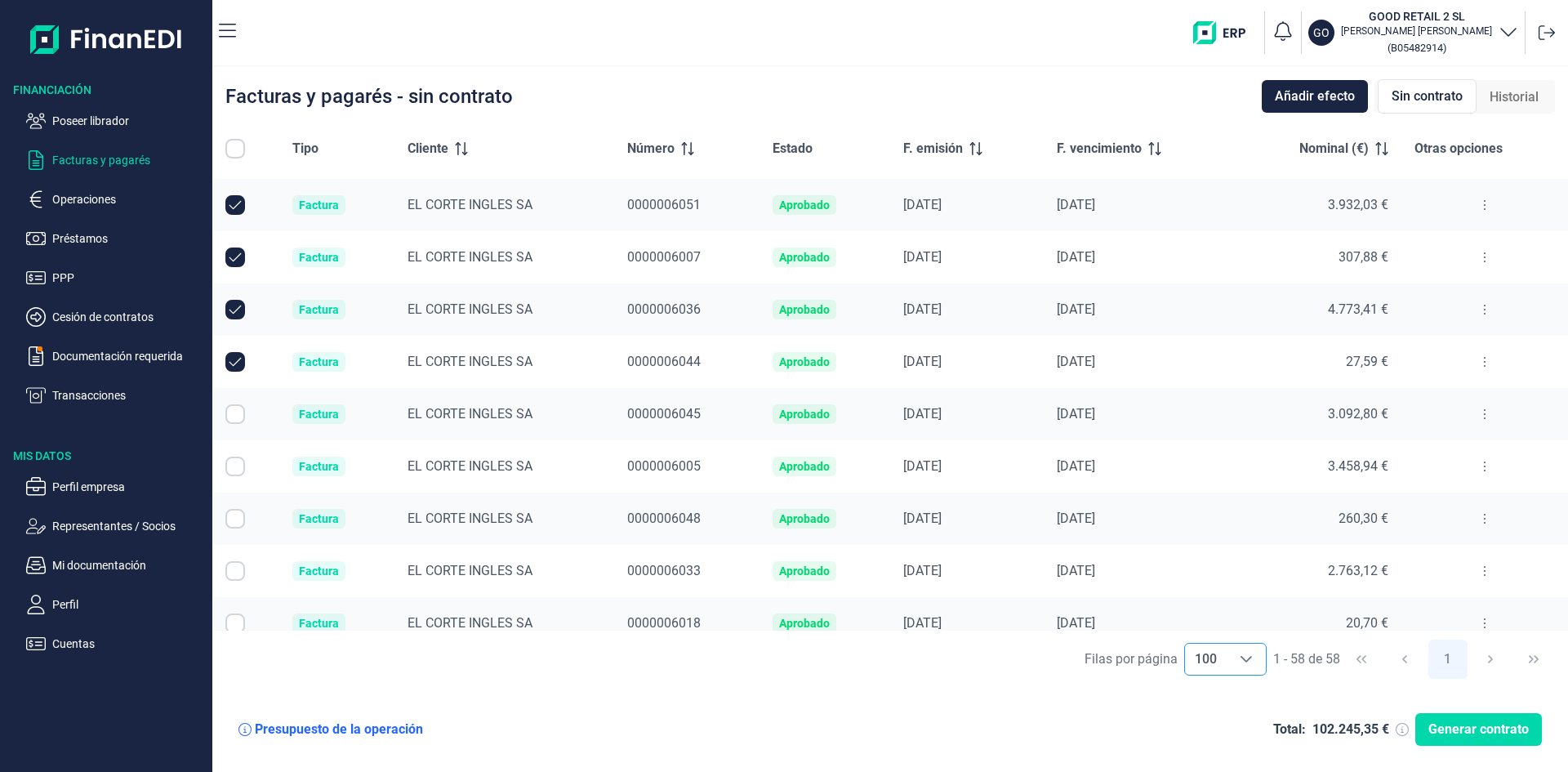
click at [231, 416] on input "Row Selected null" at bounding box center [235, 414] width 19 height 19
checkbox input "true"
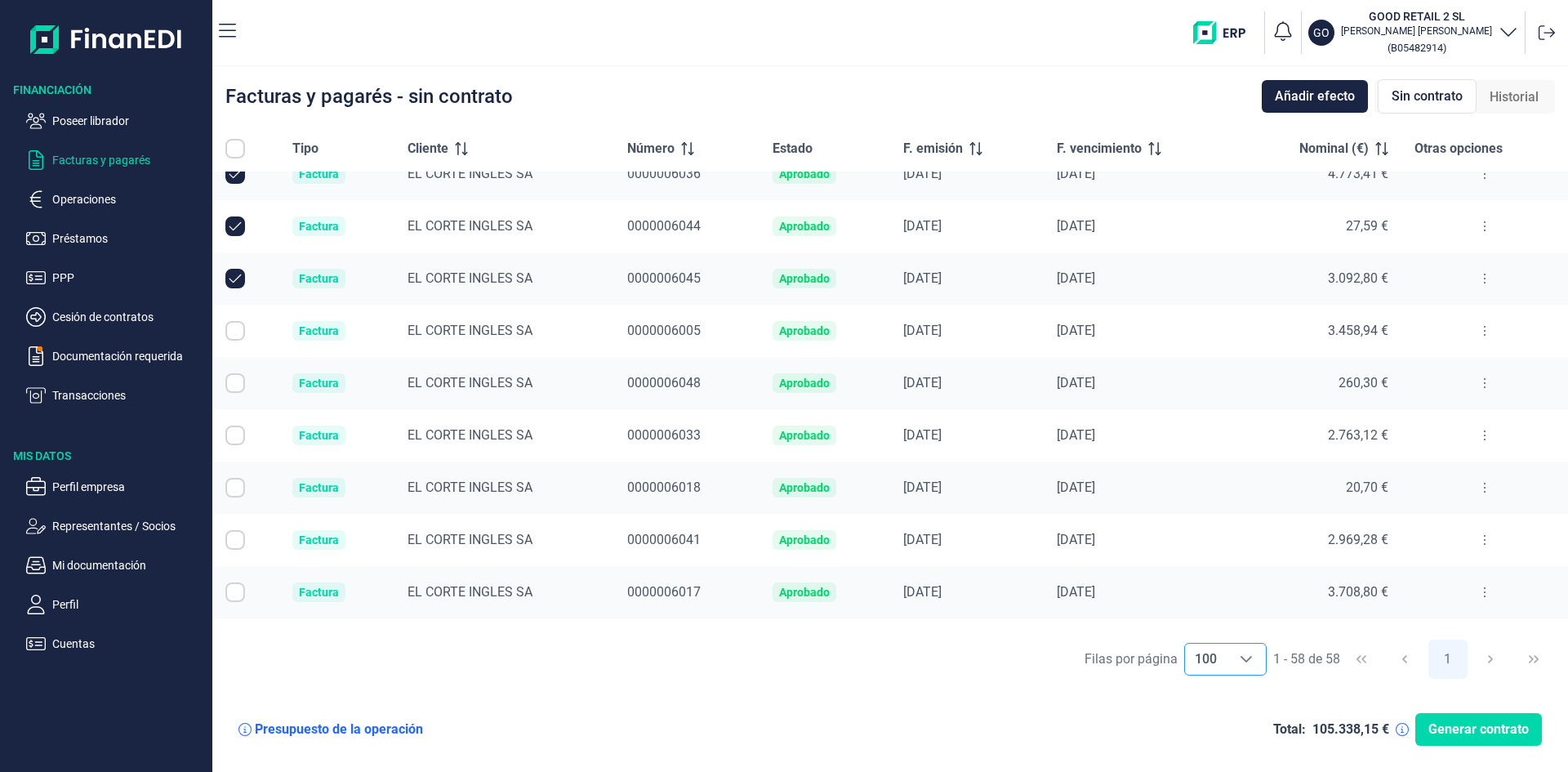
scroll to position [1307, 0]
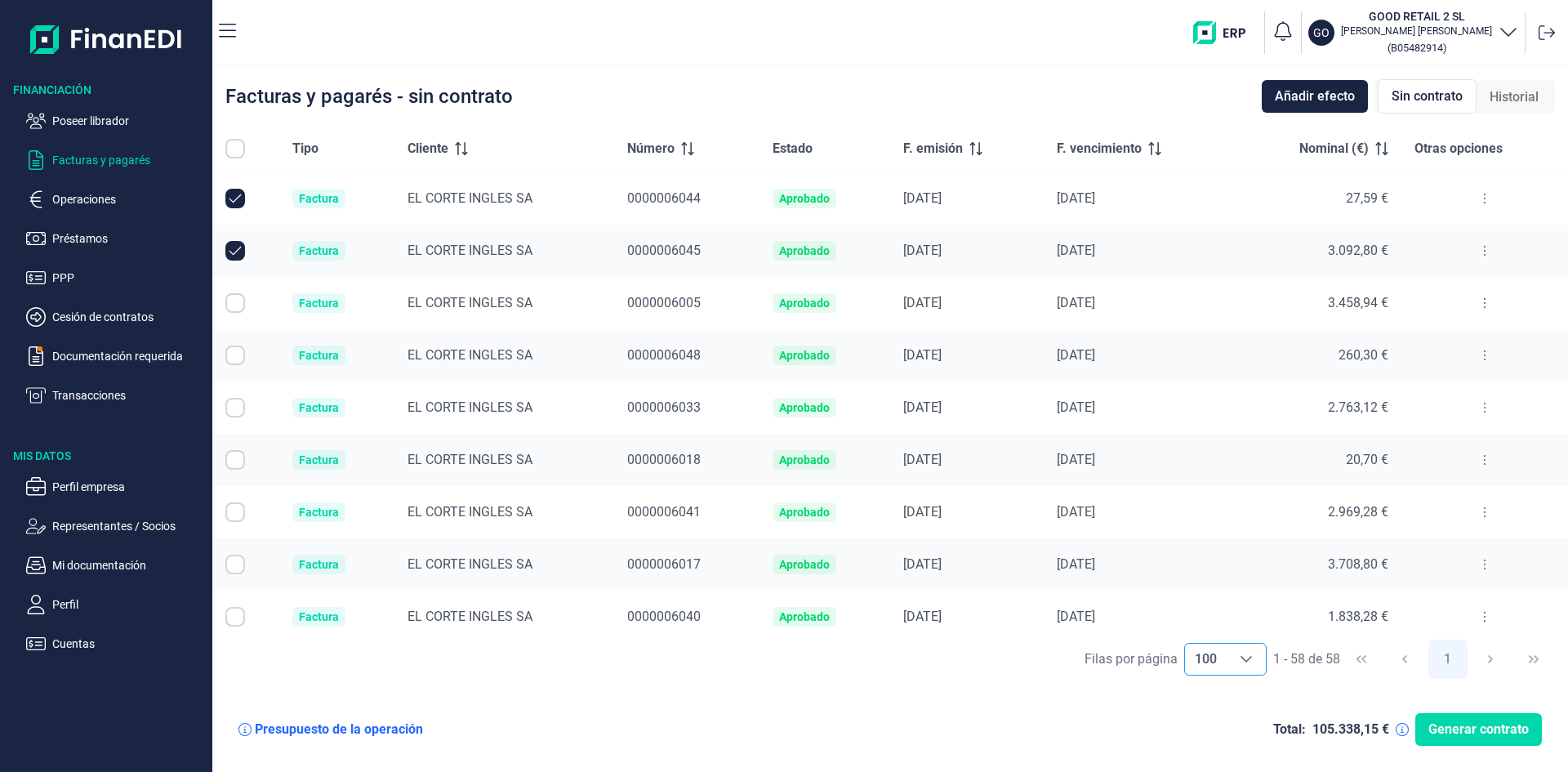
click at [233, 303] on input "Row Selected null" at bounding box center [235, 303] width 19 height 19
checkbox input "true"
click at [235, 357] on input "Row Selected null" at bounding box center [235, 355] width 19 height 19
checkbox input "true"
click at [237, 407] on input "Row Selected null" at bounding box center [235, 407] width 19 height 19
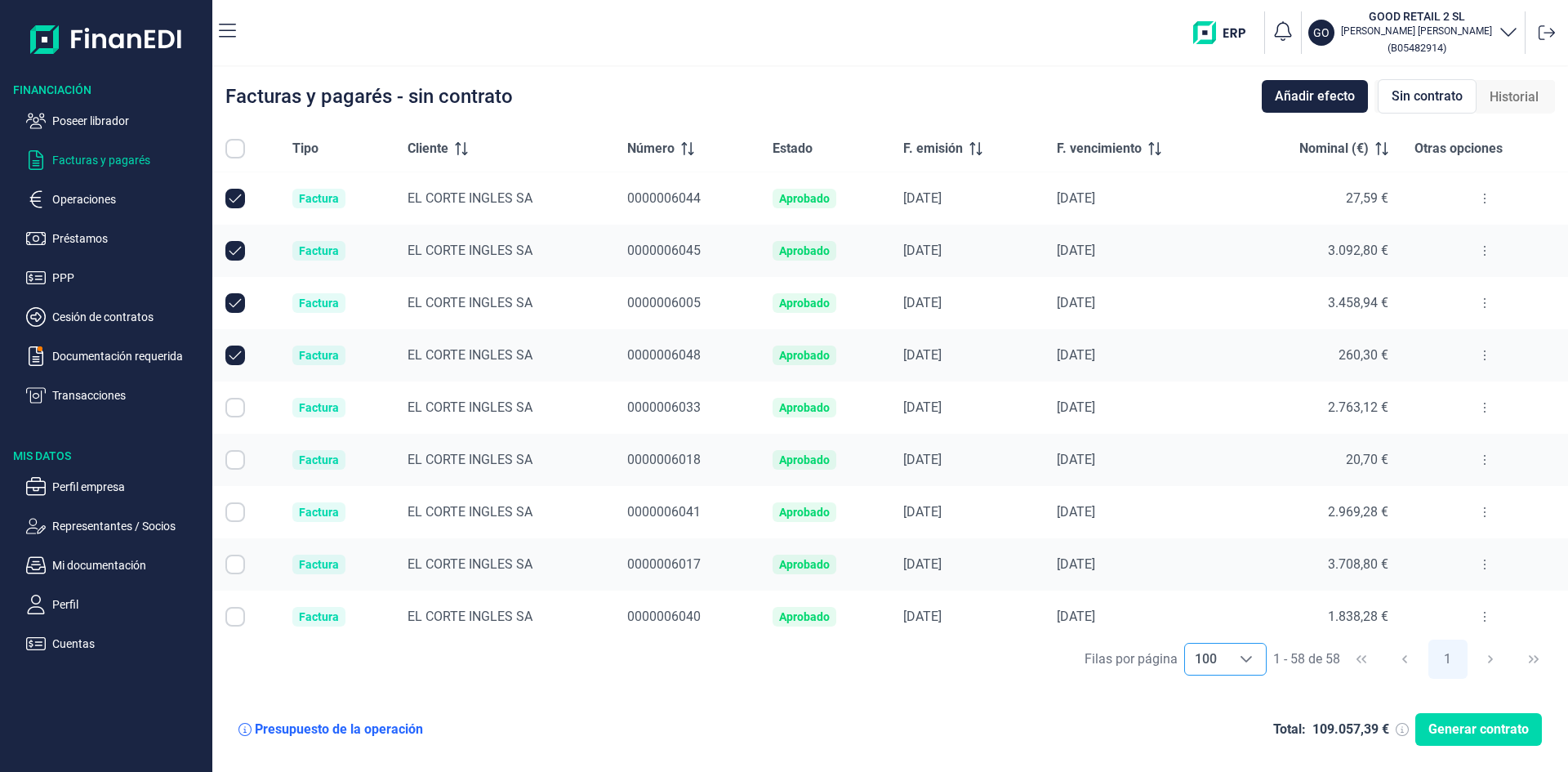
checkbox input "true"
click at [235, 459] on input "Row Selected null" at bounding box center [235, 459] width 19 height 19
checkbox input "true"
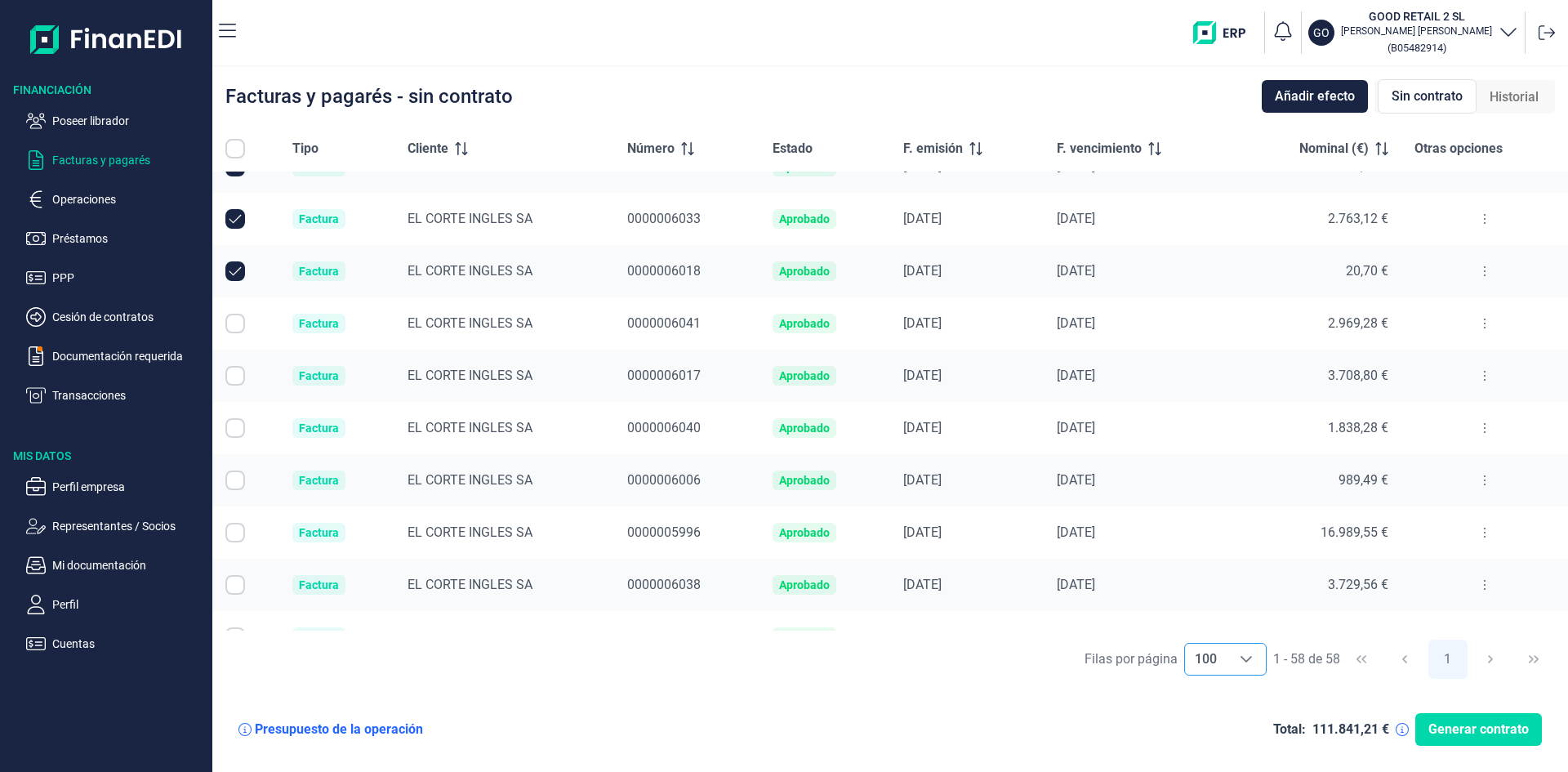
scroll to position [1552, 0]
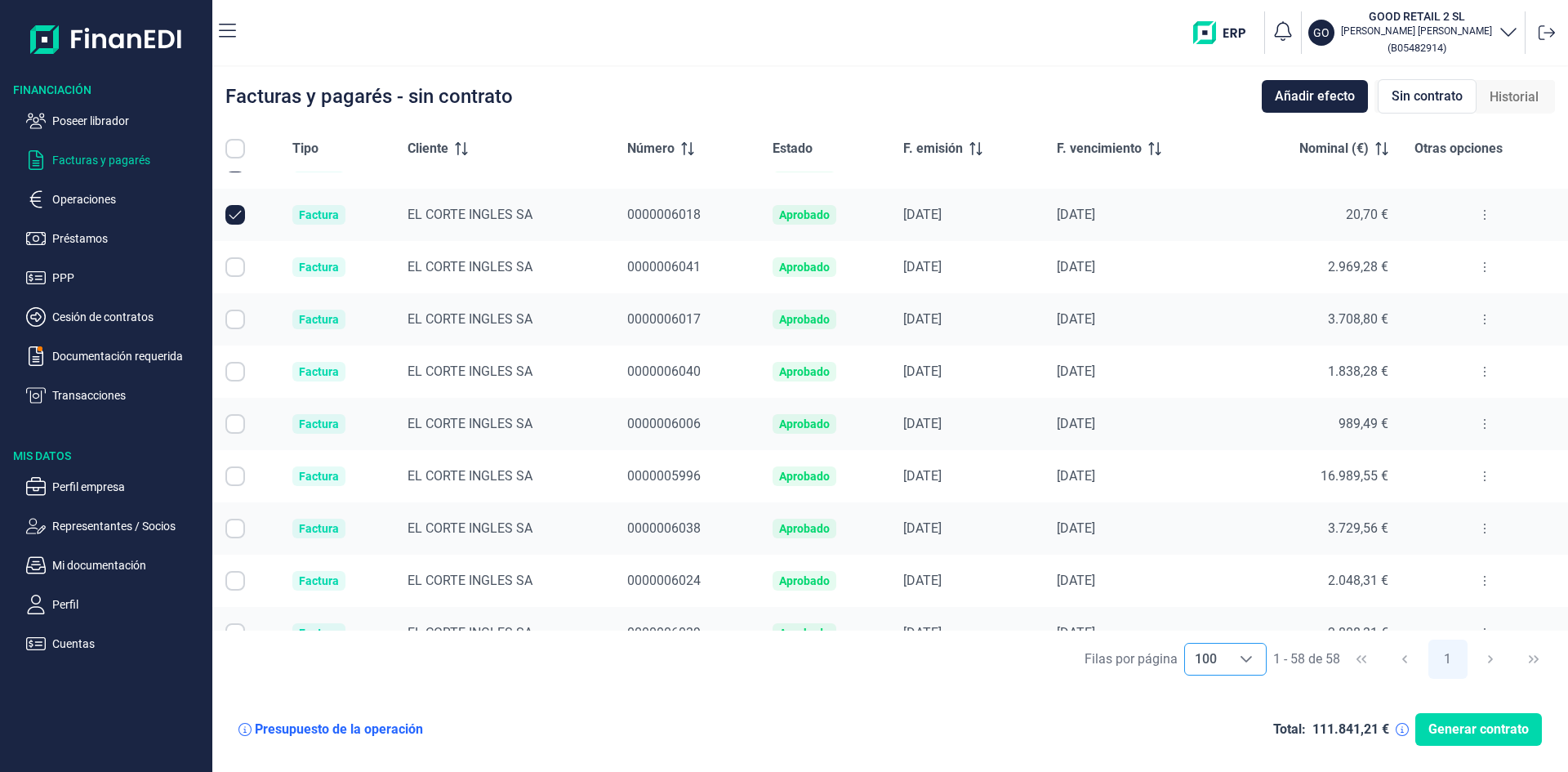
click at [240, 272] on input "Row Selected null" at bounding box center [235, 267] width 19 height 19
checkbox input "true"
click at [236, 320] on input "Row Selected null" at bounding box center [235, 319] width 19 height 19
checkbox input "true"
click at [233, 369] on input "Row Selected null" at bounding box center [235, 371] width 19 height 19
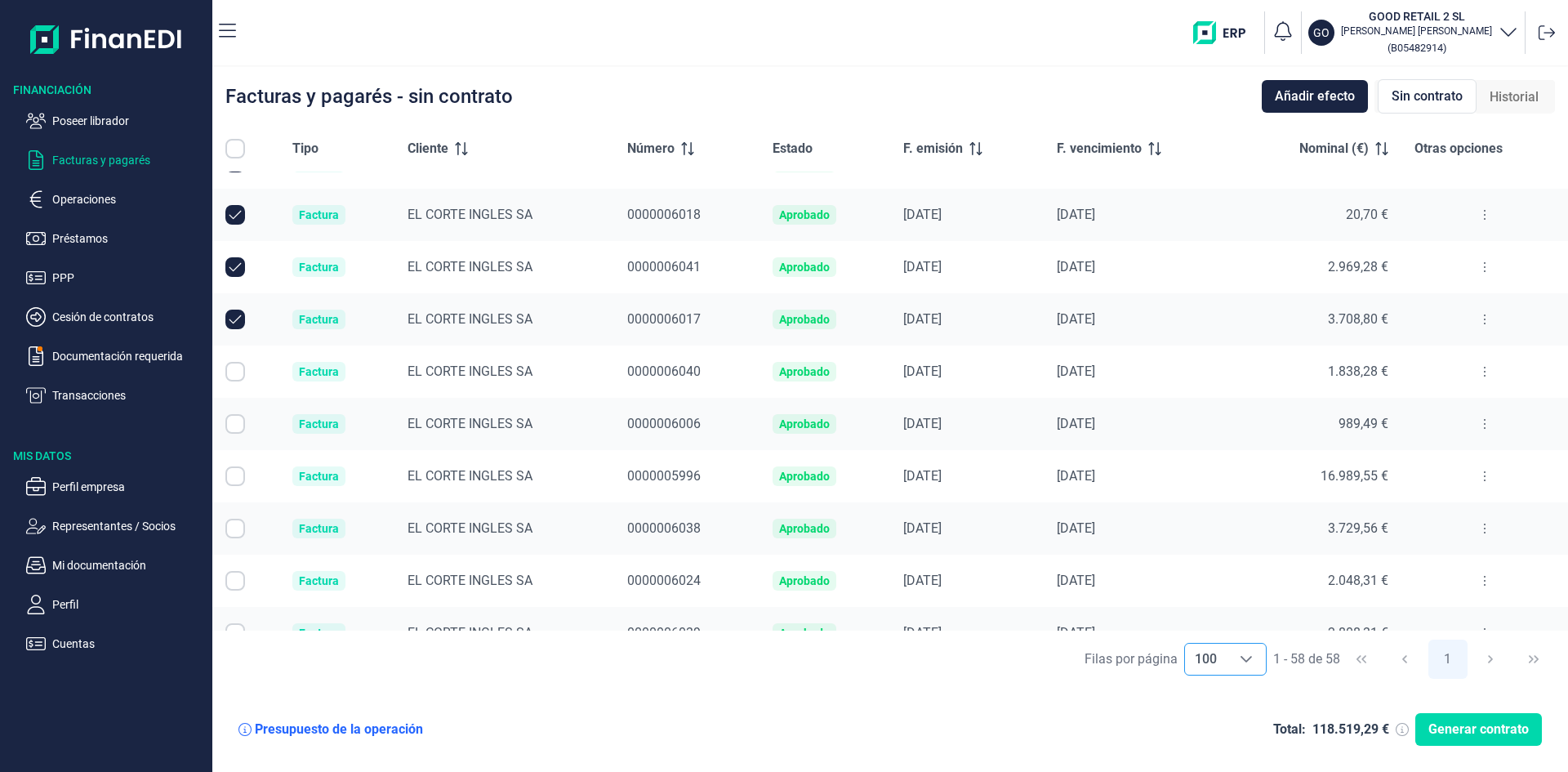
checkbox input "true"
click at [231, 424] on input "Row Selected null" at bounding box center [235, 424] width 19 height 19
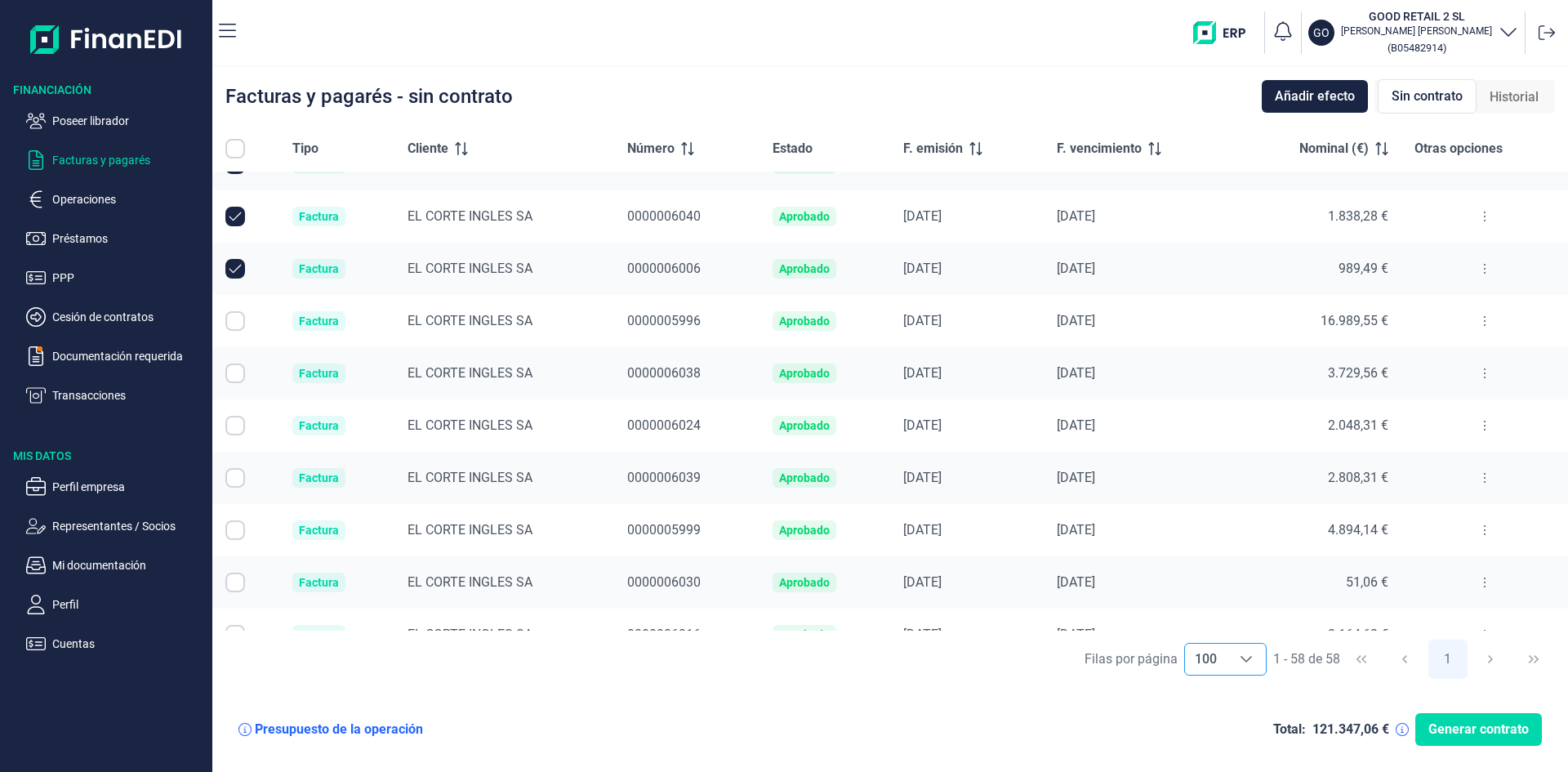
scroll to position [1716, 0]
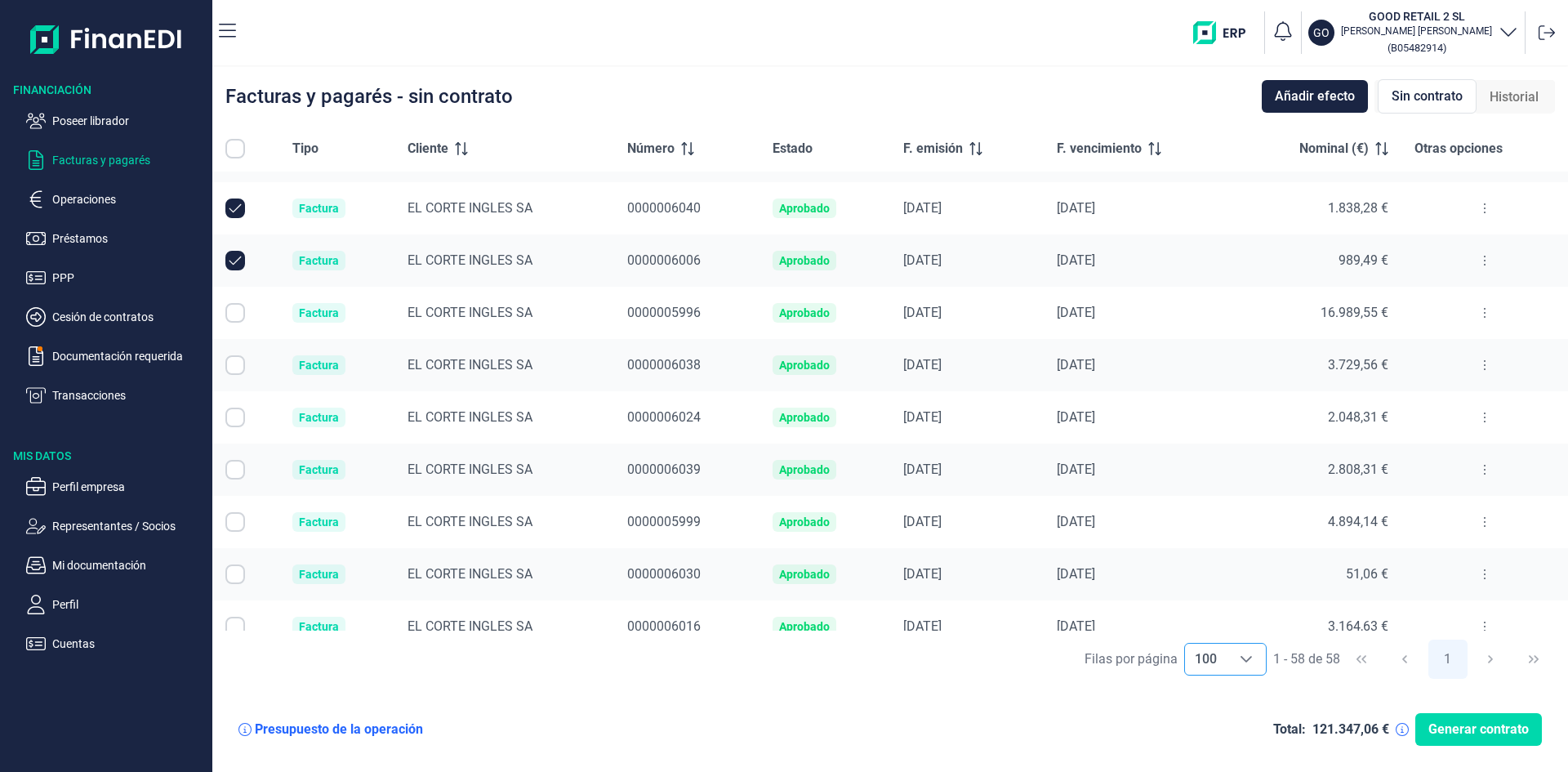
click at [237, 315] on input "Row Selected null" at bounding box center [235, 312] width 19 height 19
click at [238, 366] on input "Row Selected null" at bounding box center [235, 365] width 19 height 19
click at [236, 417] on input "Row Selected null" at bounding box center [235, 417] width 19 height 19
click at [235, 474] on input "Row Selected null" at bounding box center [235, 469] width 19 height 19
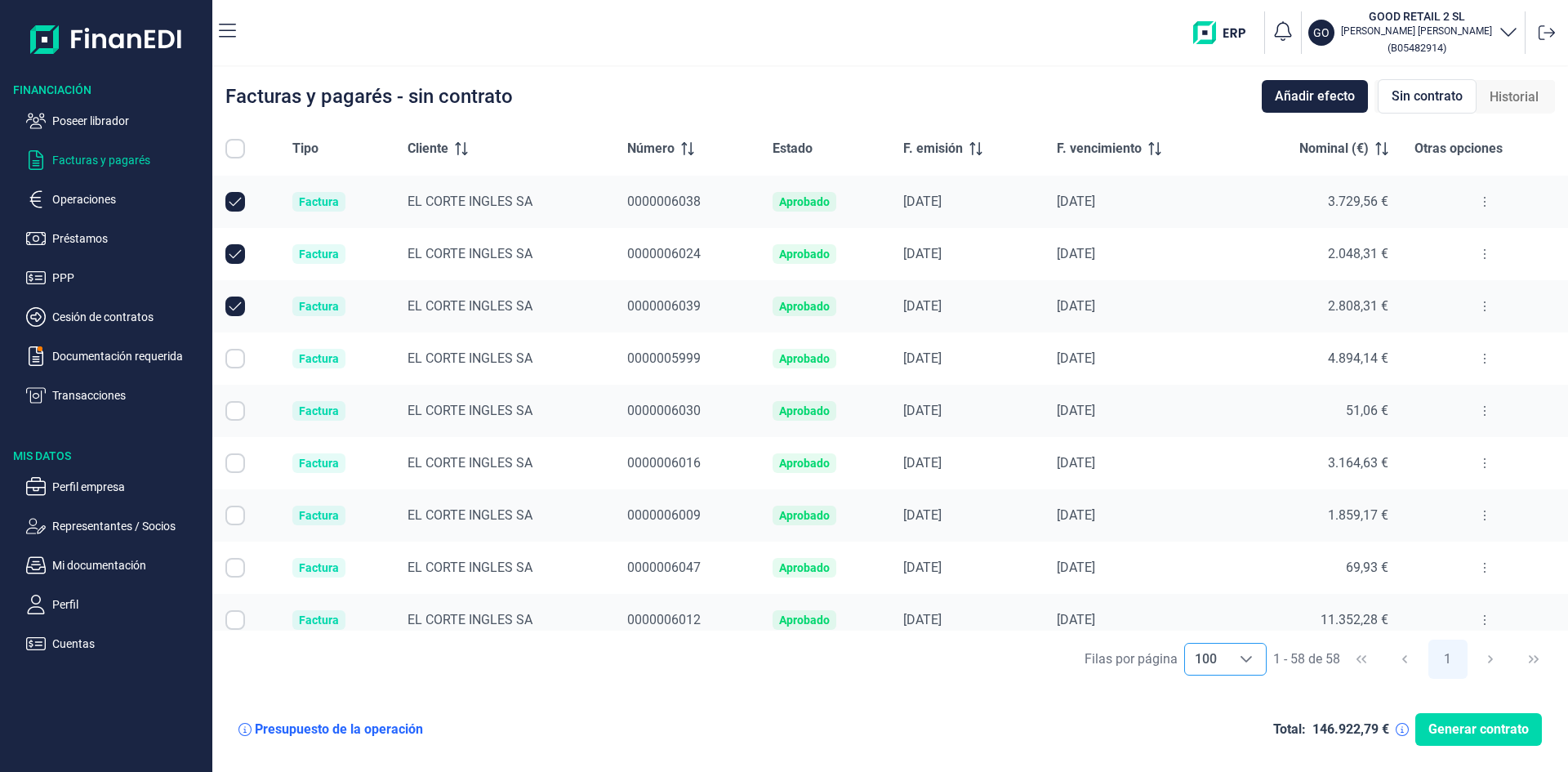
scroll to position [1961, 0]
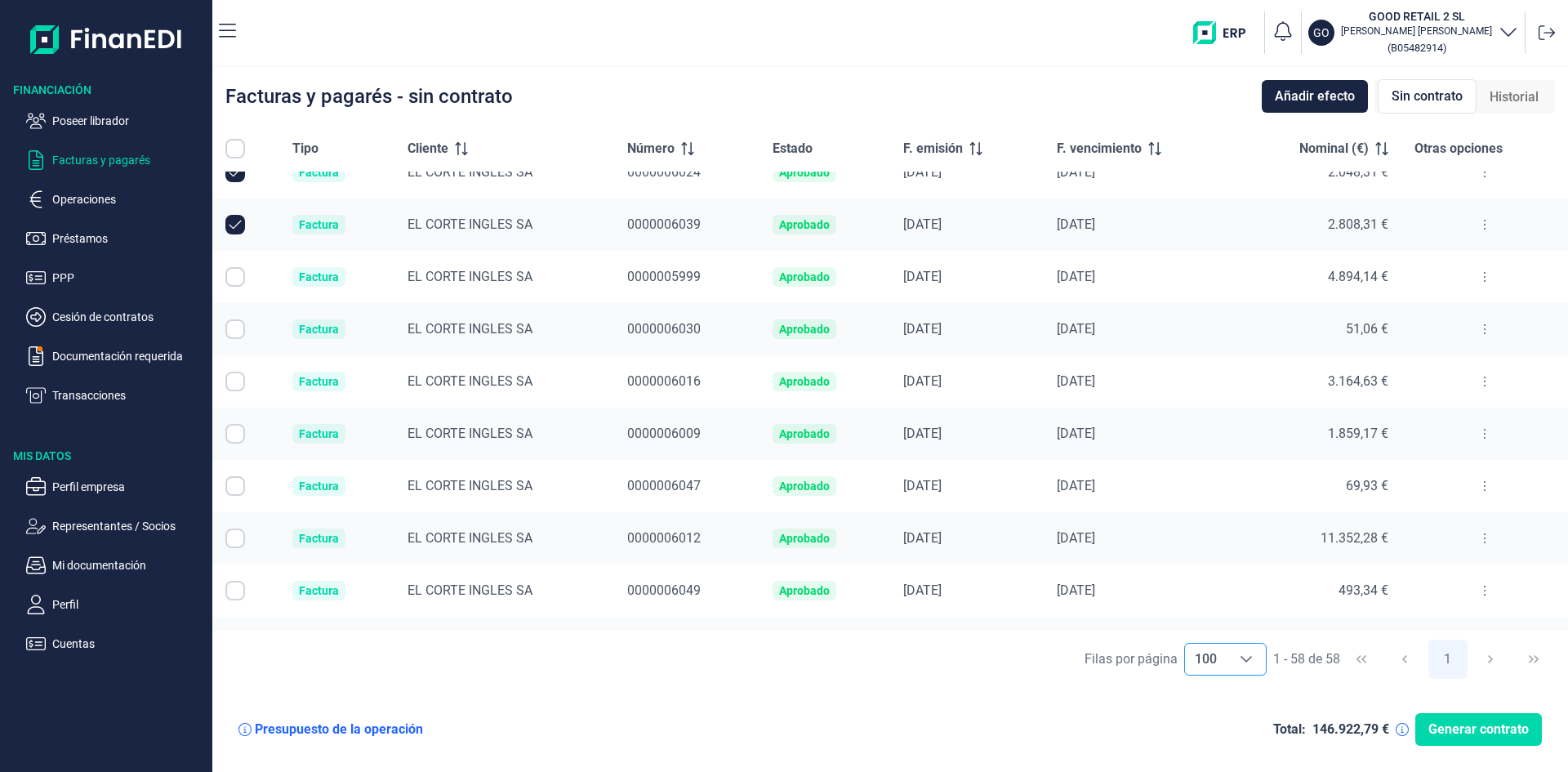
click at [240, 278] on input "Row Selected null" at bounding box center [235, 277] width 19 height 19
click at [234, 334] on input "Row Selected null" at bounding box center [235, 329] width 19 height 19
click at [235, 383] on input "Row Selected null" at bounding box center [235, 381] width 19 height 19
click at [235, 435] on input "Row Selected null" at bounding box center [235, 433] width 19 height 19
click at [235, 484] on input "Row Selected null" at bounding box center [235, 485] width 19 height 19
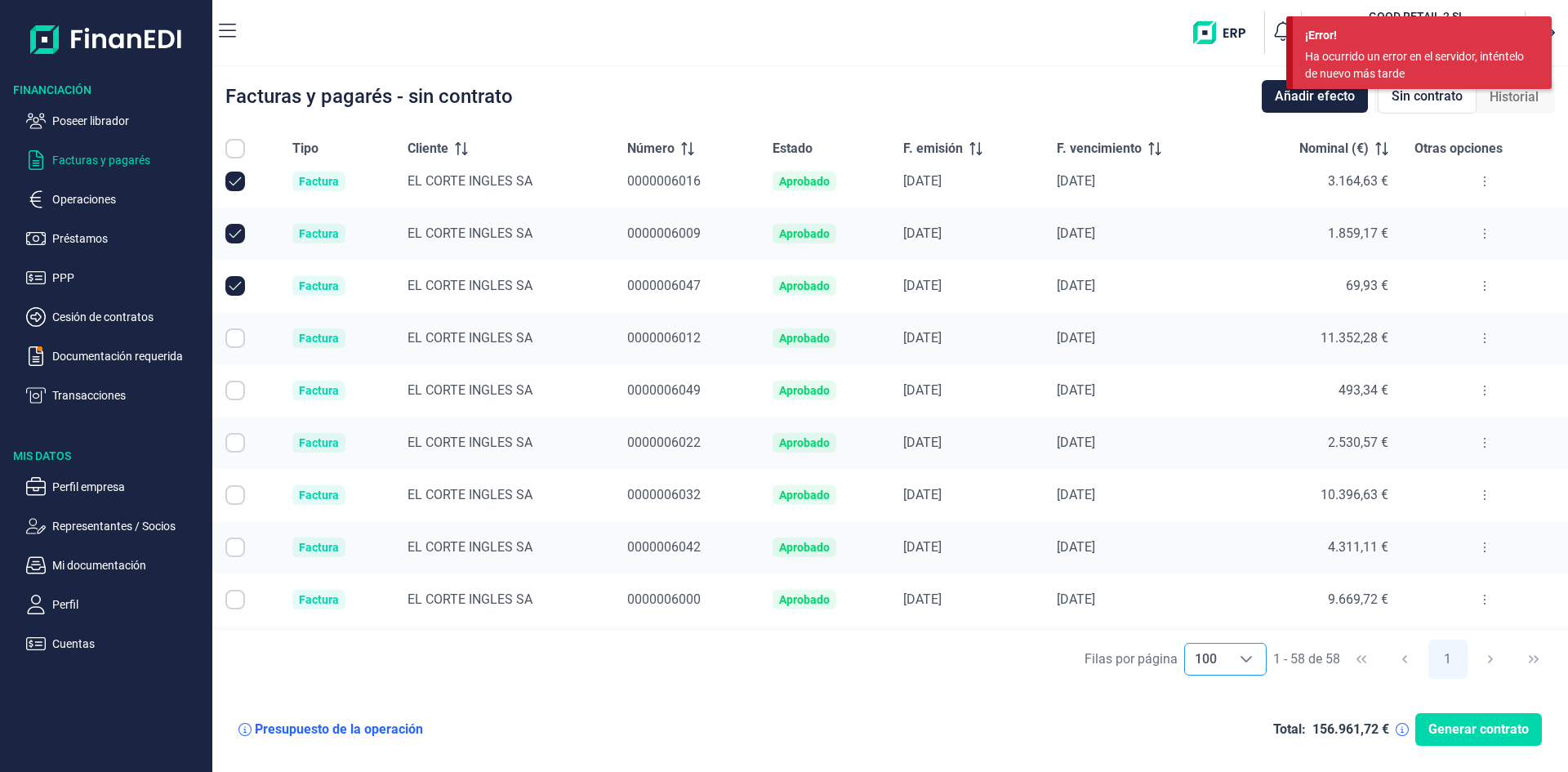
scroll to position [2206, 0]
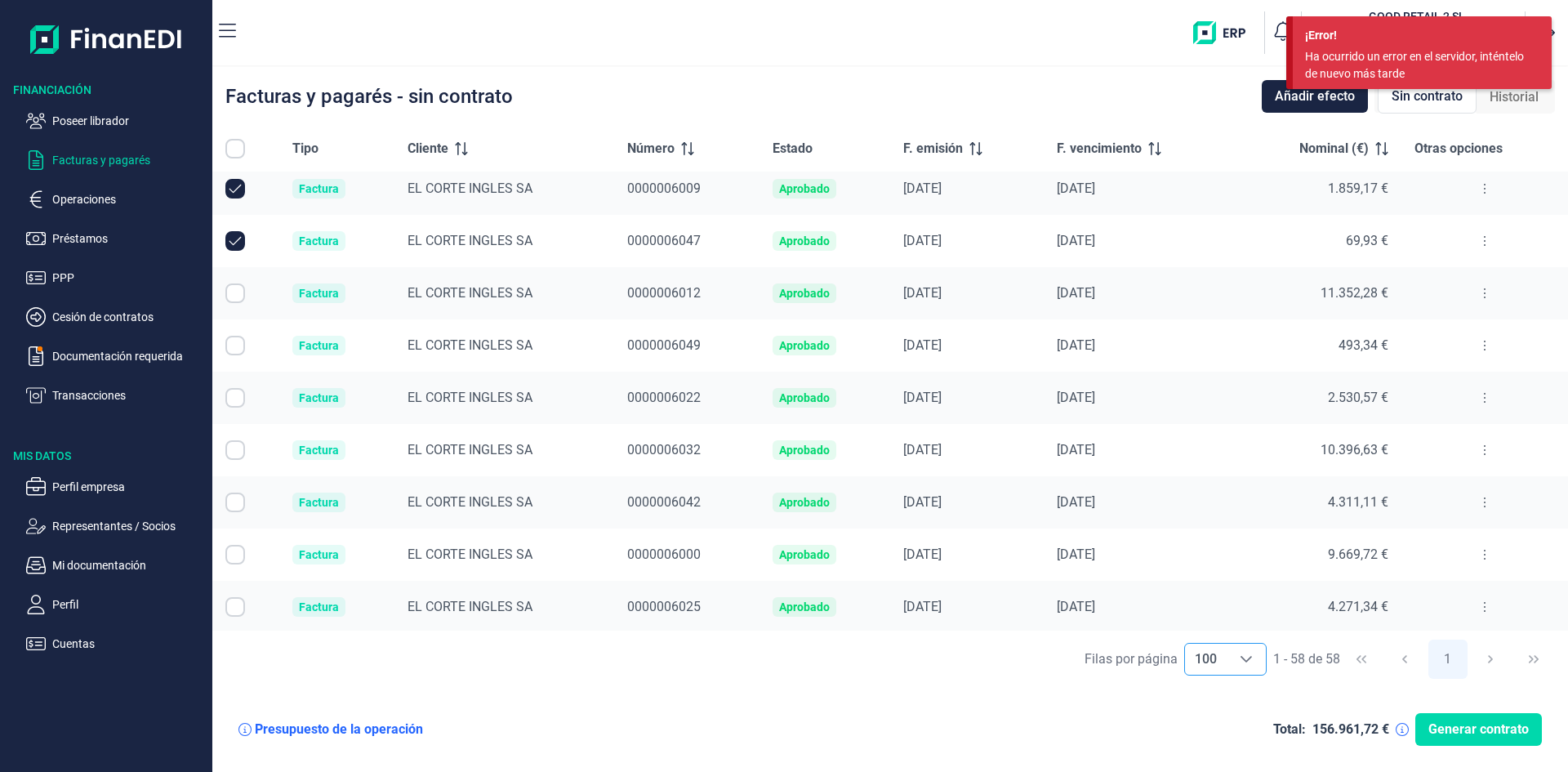
click at [234, 295] on input "Row Selected null" at bounding box center [235, 293] width 19 height 19
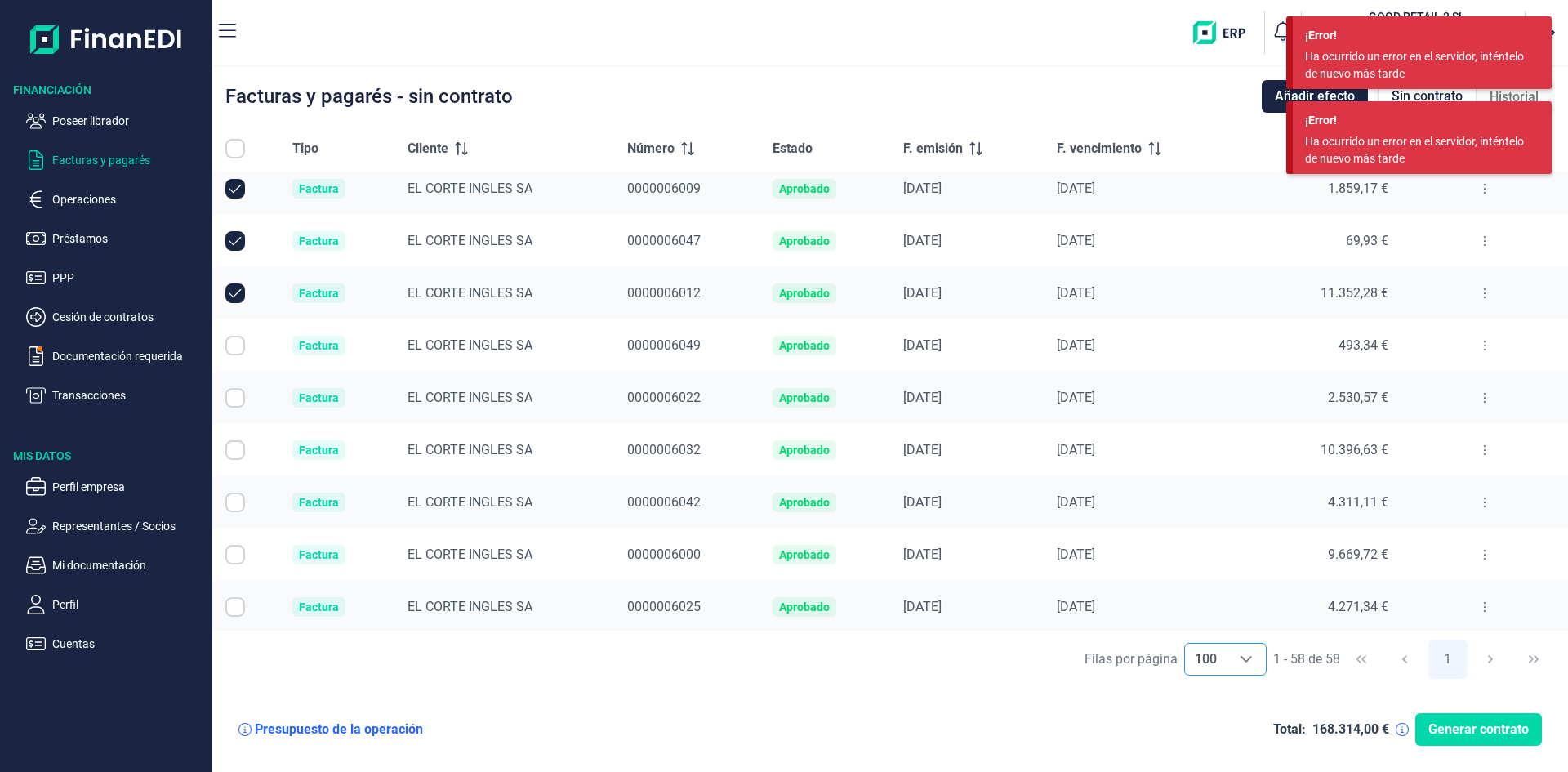
click at [239, 343] on input "Row Selected null" at bounding box center [235, 345] width 19 height 19
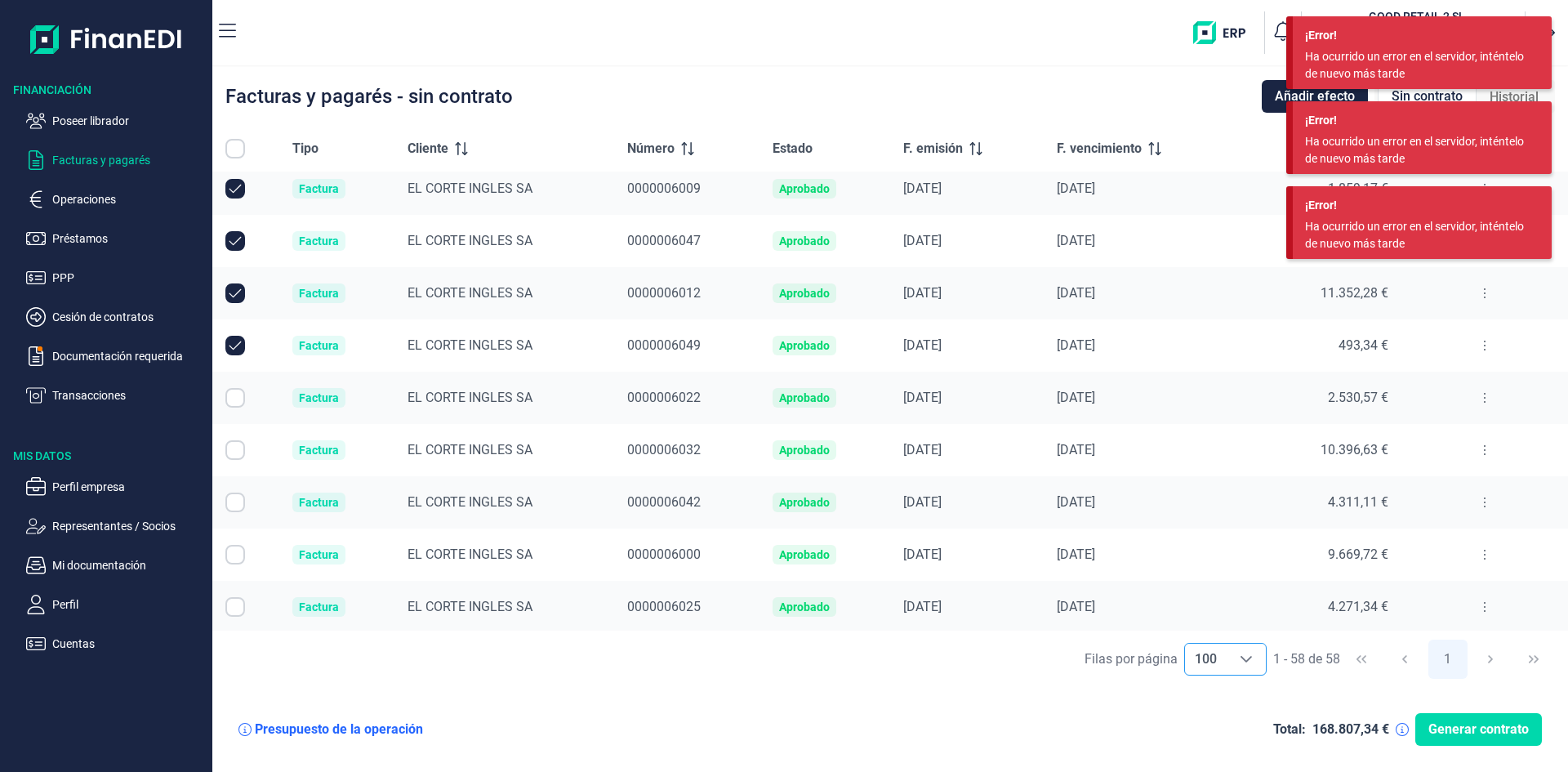
click at [235, 393] on input "Row Selected null" at bounding box center [235, 397] width 19 height 19
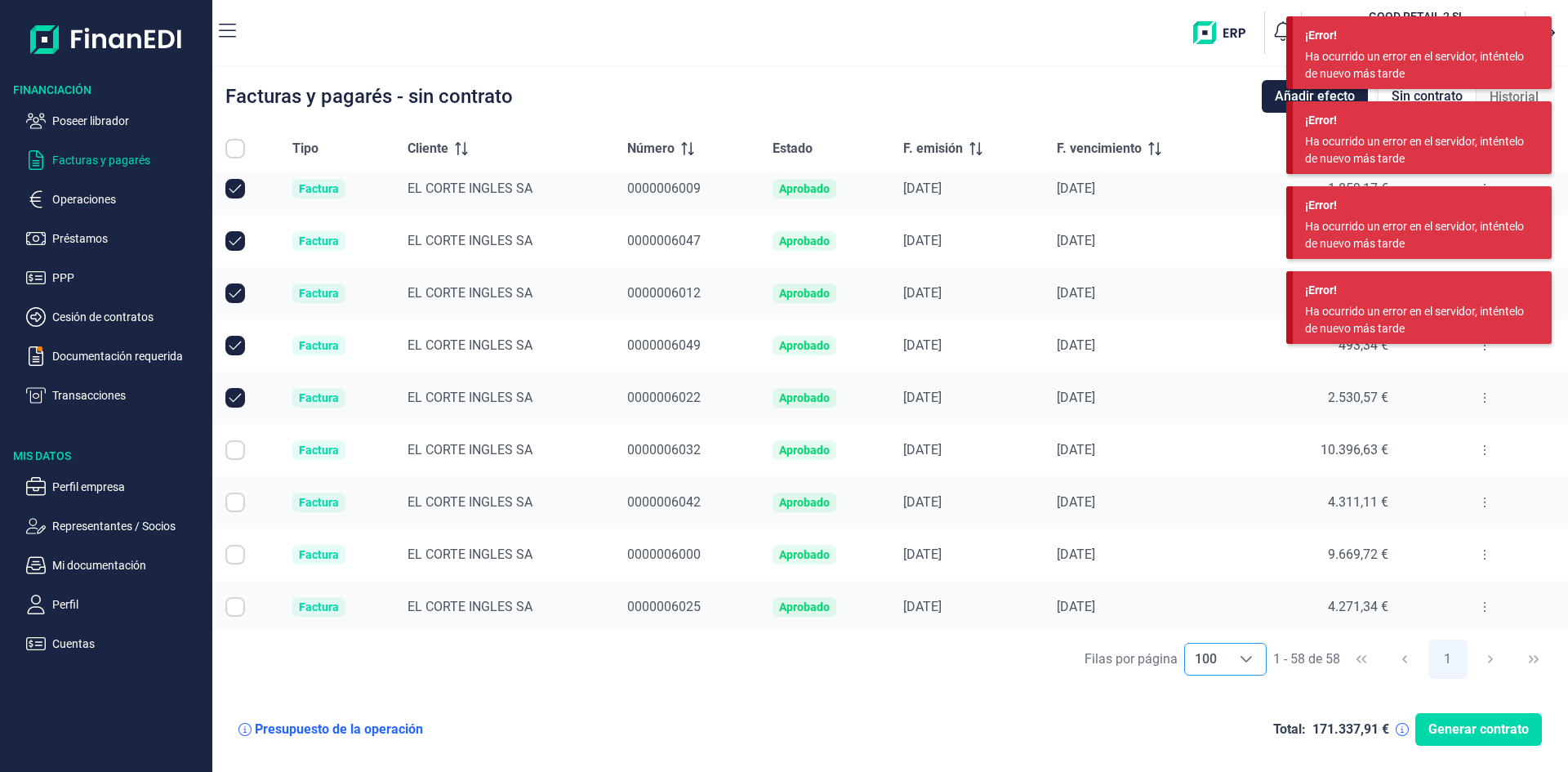
click at [237, 452] on input "Row Selected null" at bounding box center [235, 450] width 19 height 19
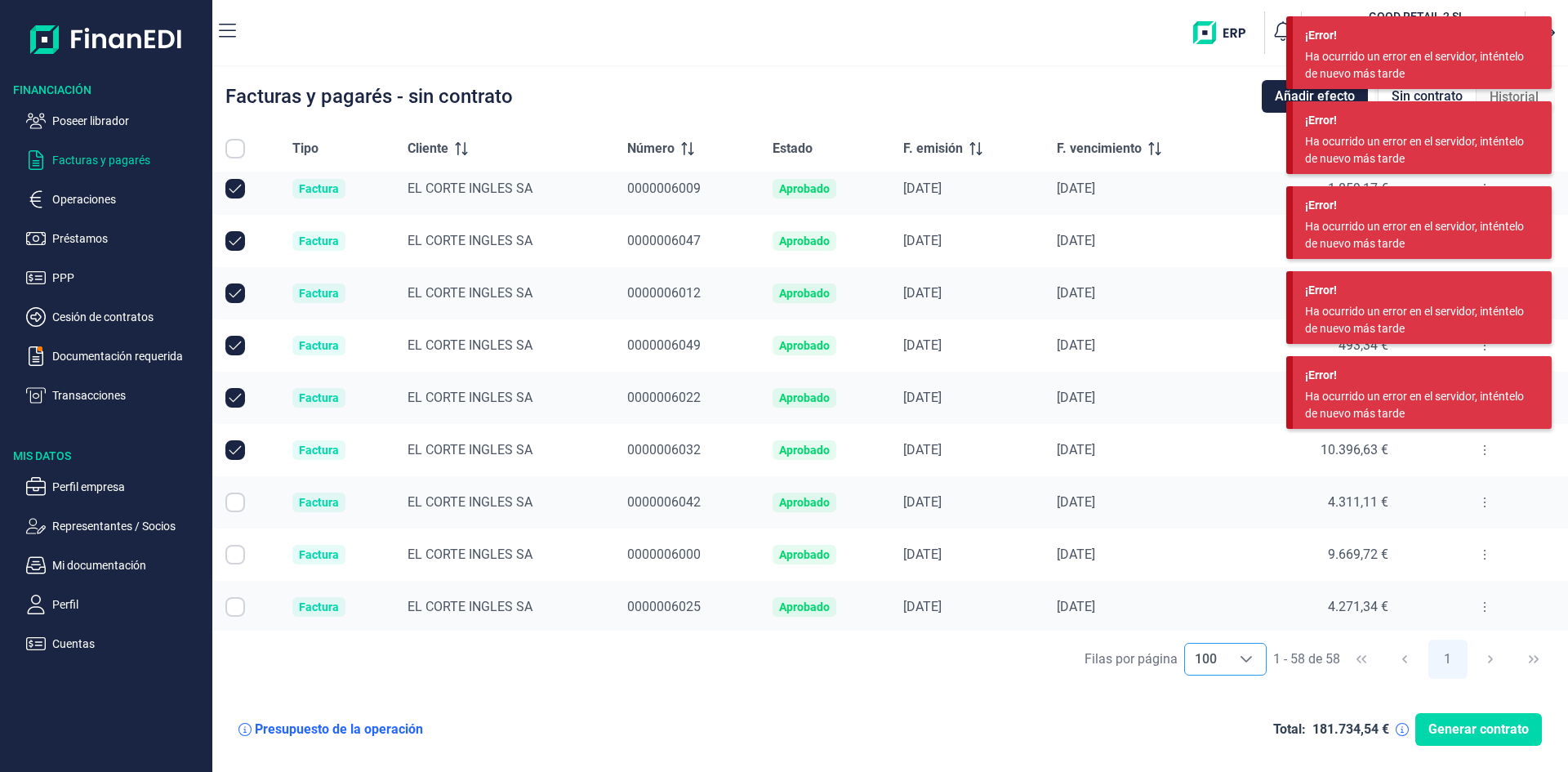
click at [235, 505] on input "Row Selected null" at bounding box center [235, 502] width 19 height 19
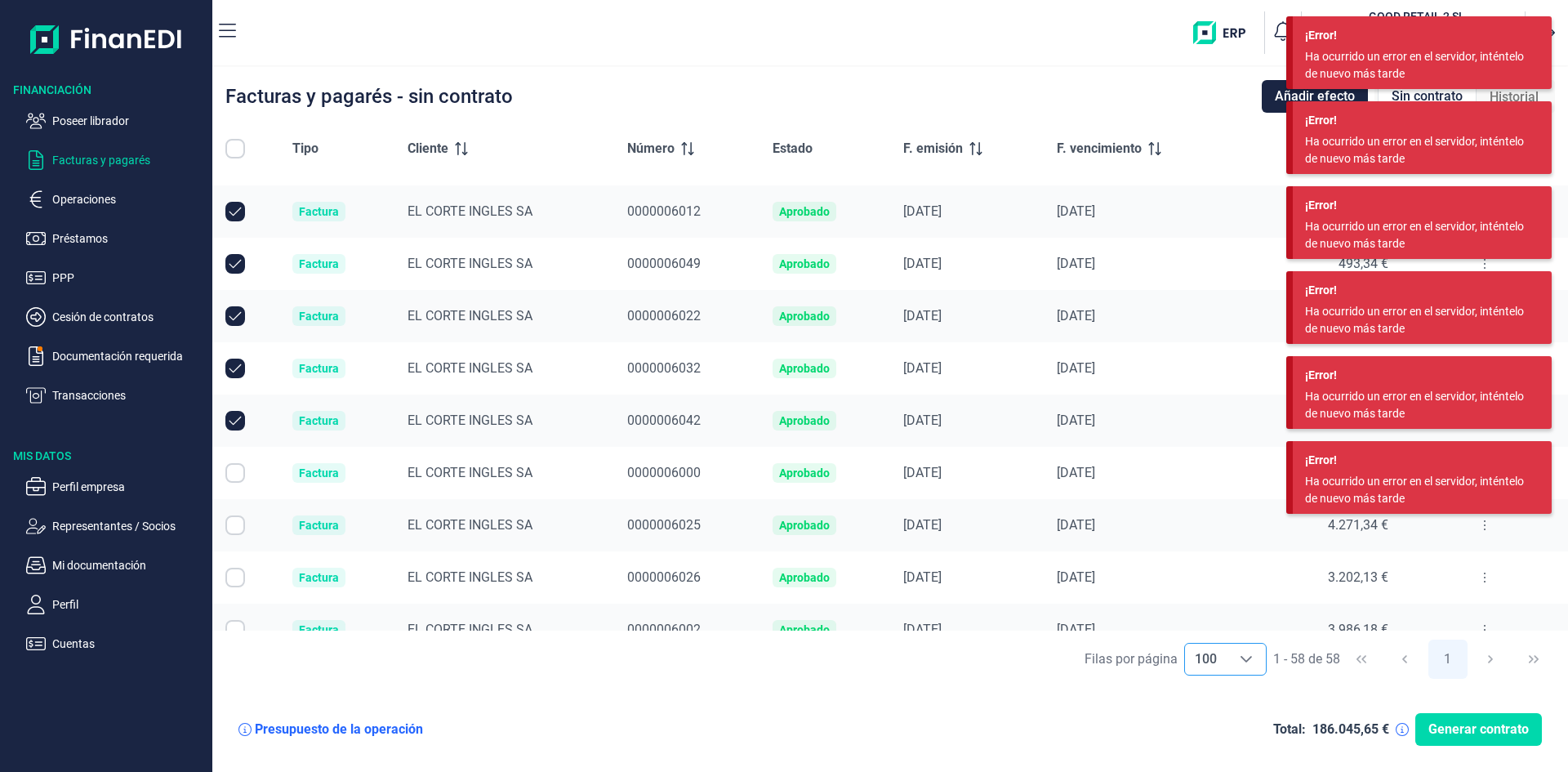
scroll to position [2451, 0]
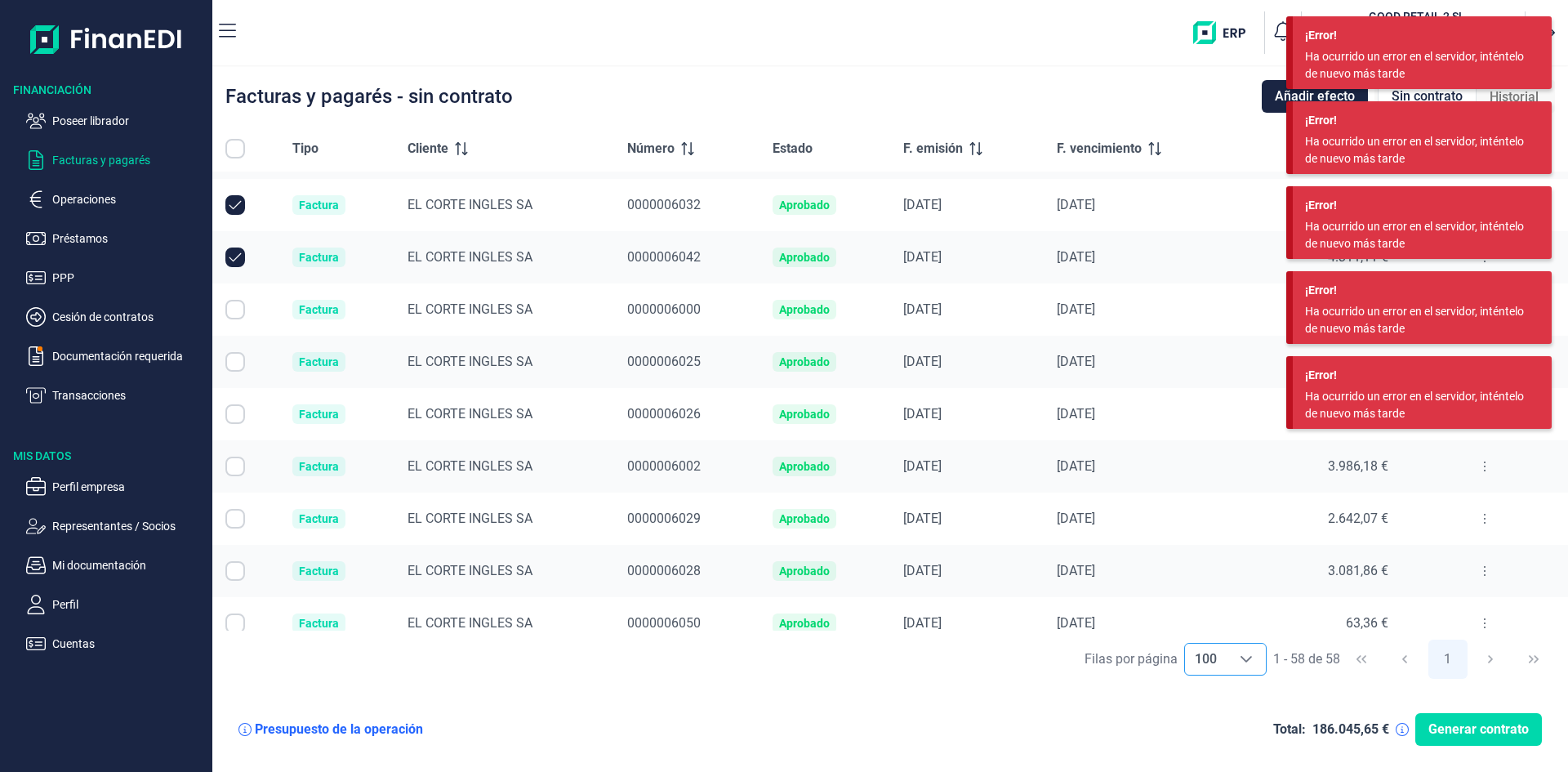
click at [230, 308] on input "Row Selected null" at bounding box center [235, 309] width 19 height 19
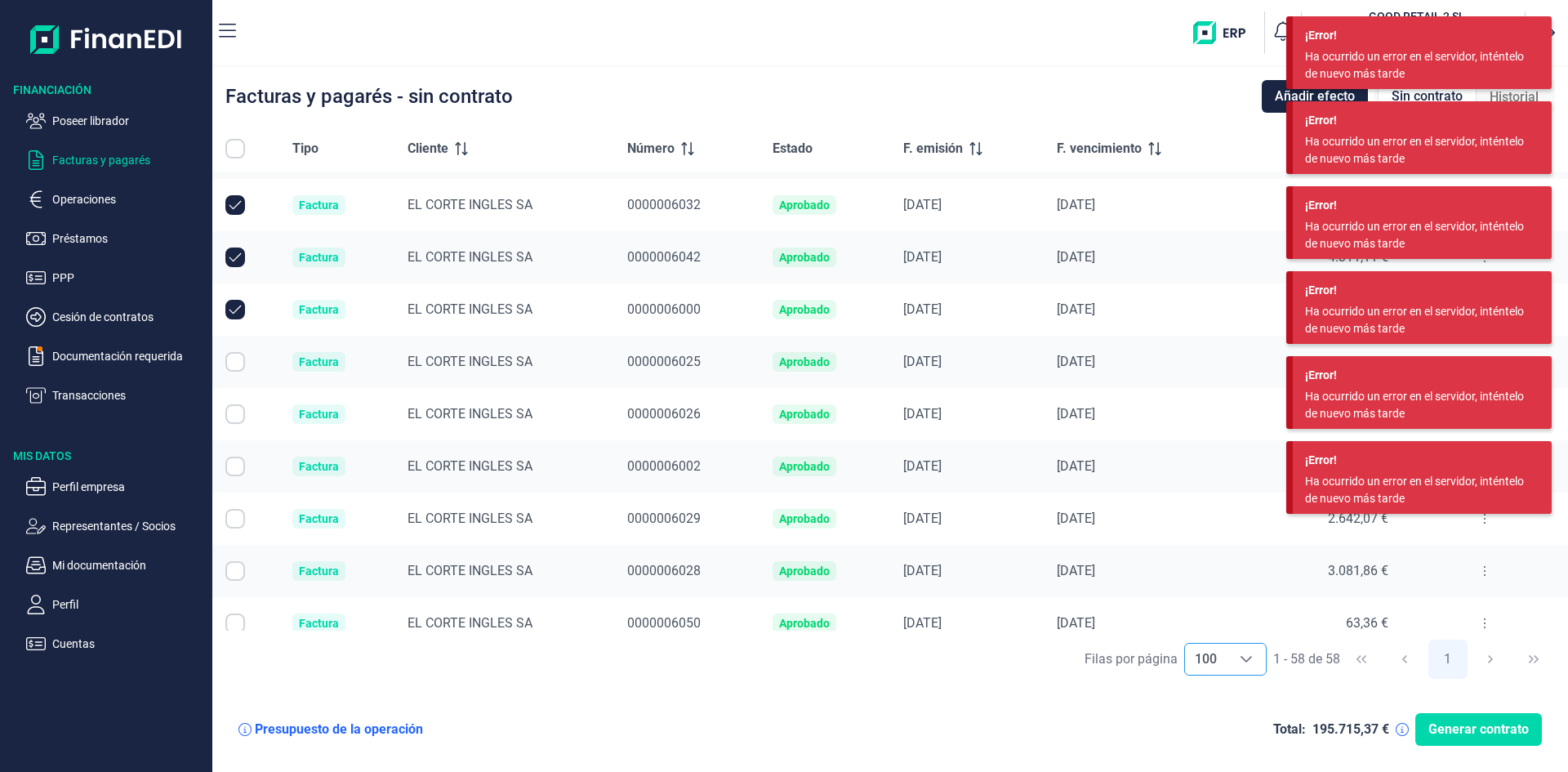
click at [239, 359] on input "Row Selected null" at bounding box center [235, 362] width 19 height 19
click at [234, 413] on input "Row Selected null" at bounding box center [235, 414] width 19 height 19
click at [235, 468] on input "Row Selected null" at bounding box center [235, 466] width 19 height 19
click at [231, 521] on input "Row Selected null" at bounding box center [235, 518] width 19 height 19
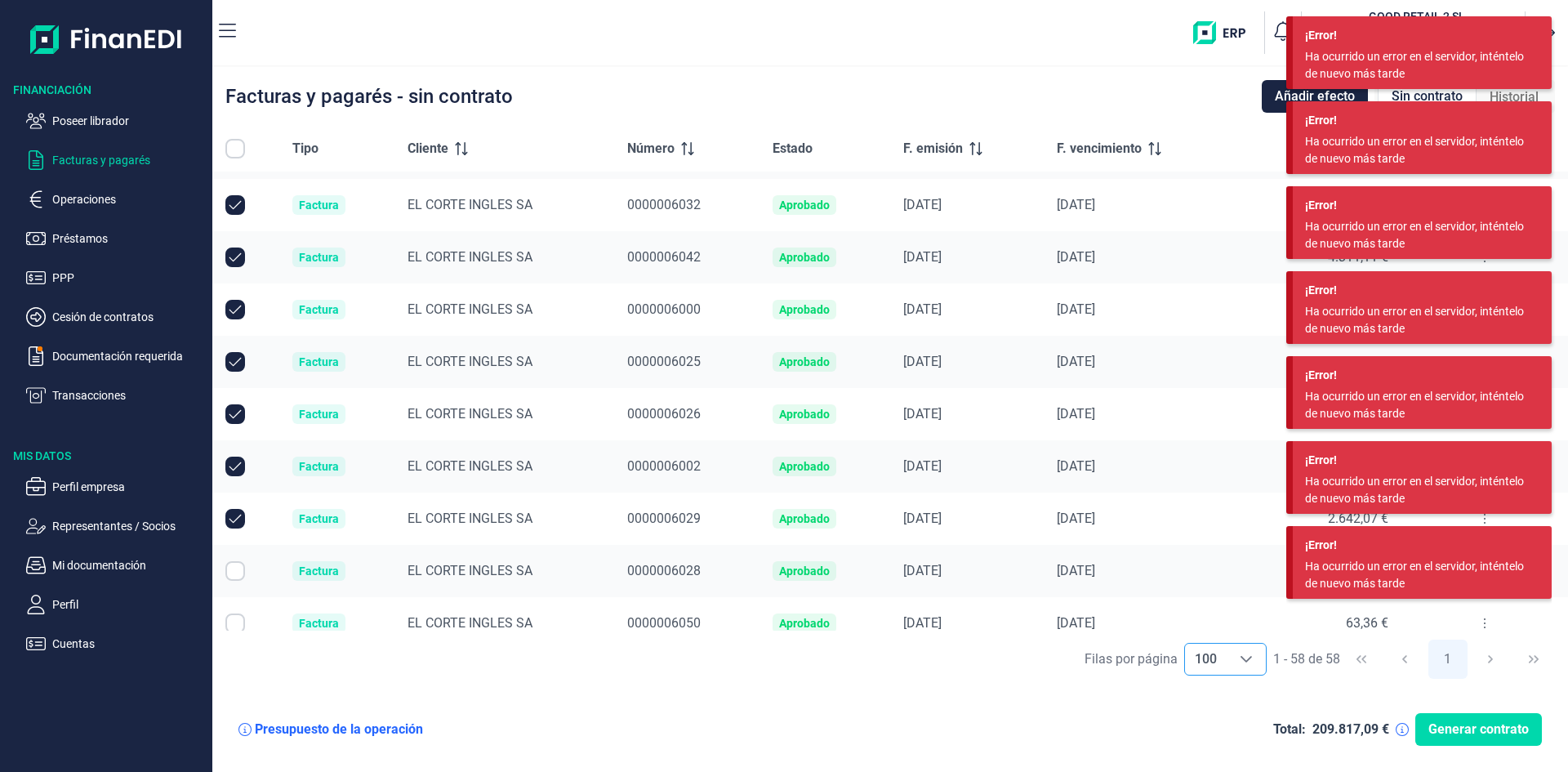
click at [235, 570] on input "Row Selected null" at bounding box center [235, 570] width 19 height 19
click at [233, 623] on input "Row Selected null" at bounding box center [235, 623] width 19 height 19
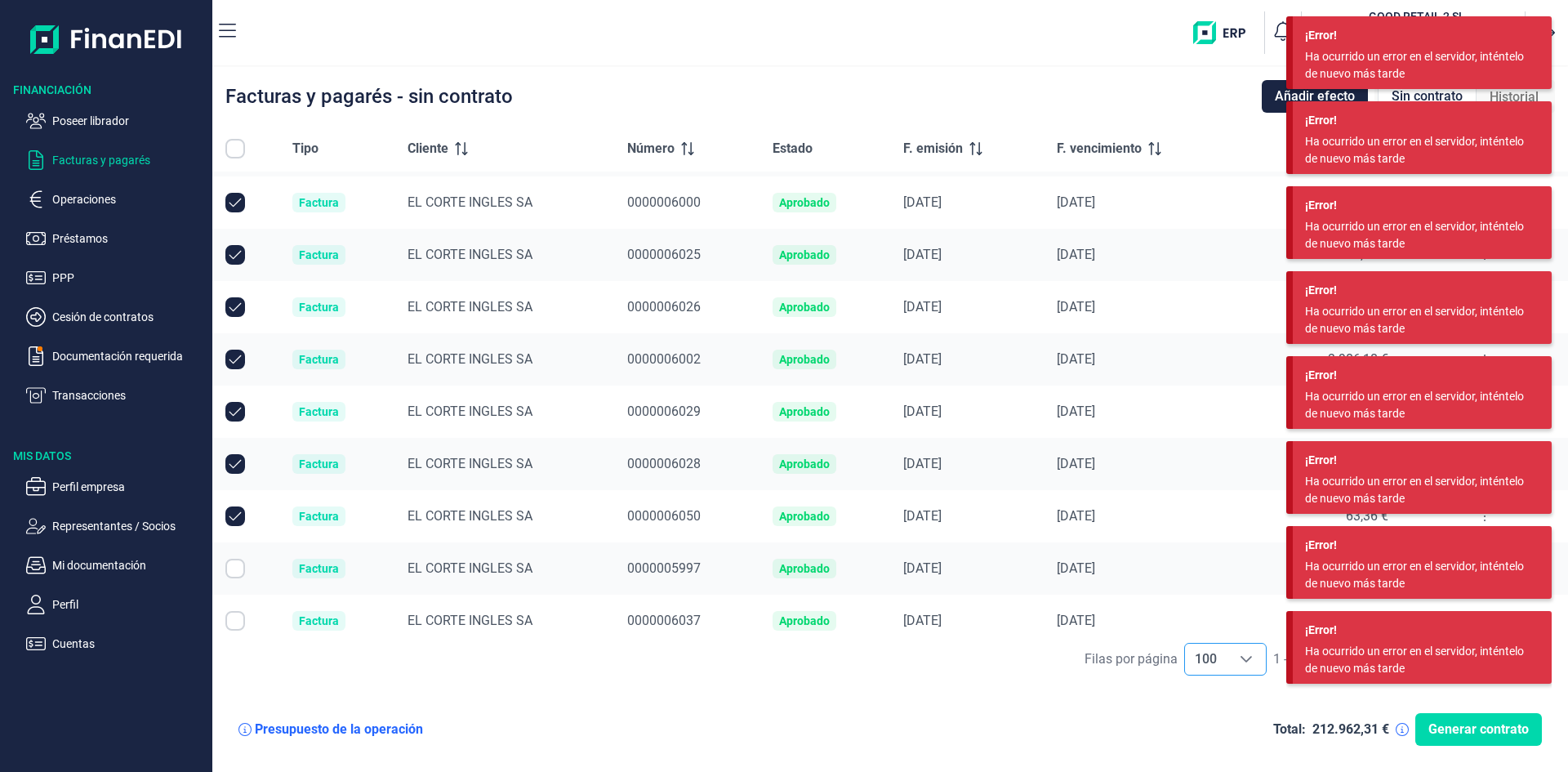
scroll to position [2574, 0]
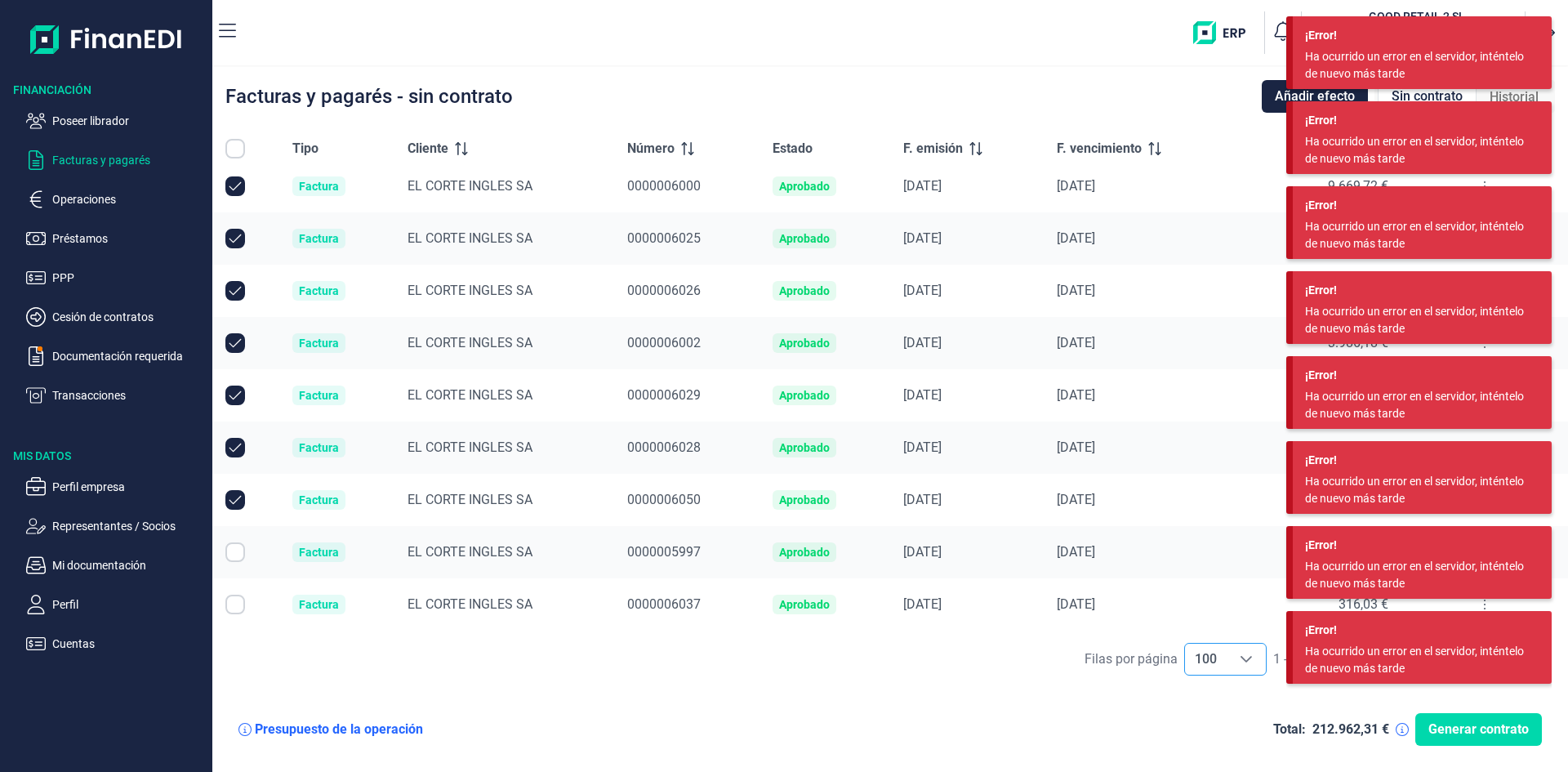
click at [239, 552] on input "Row Selected null" at bounding box center [235, 552] width 19 height 19
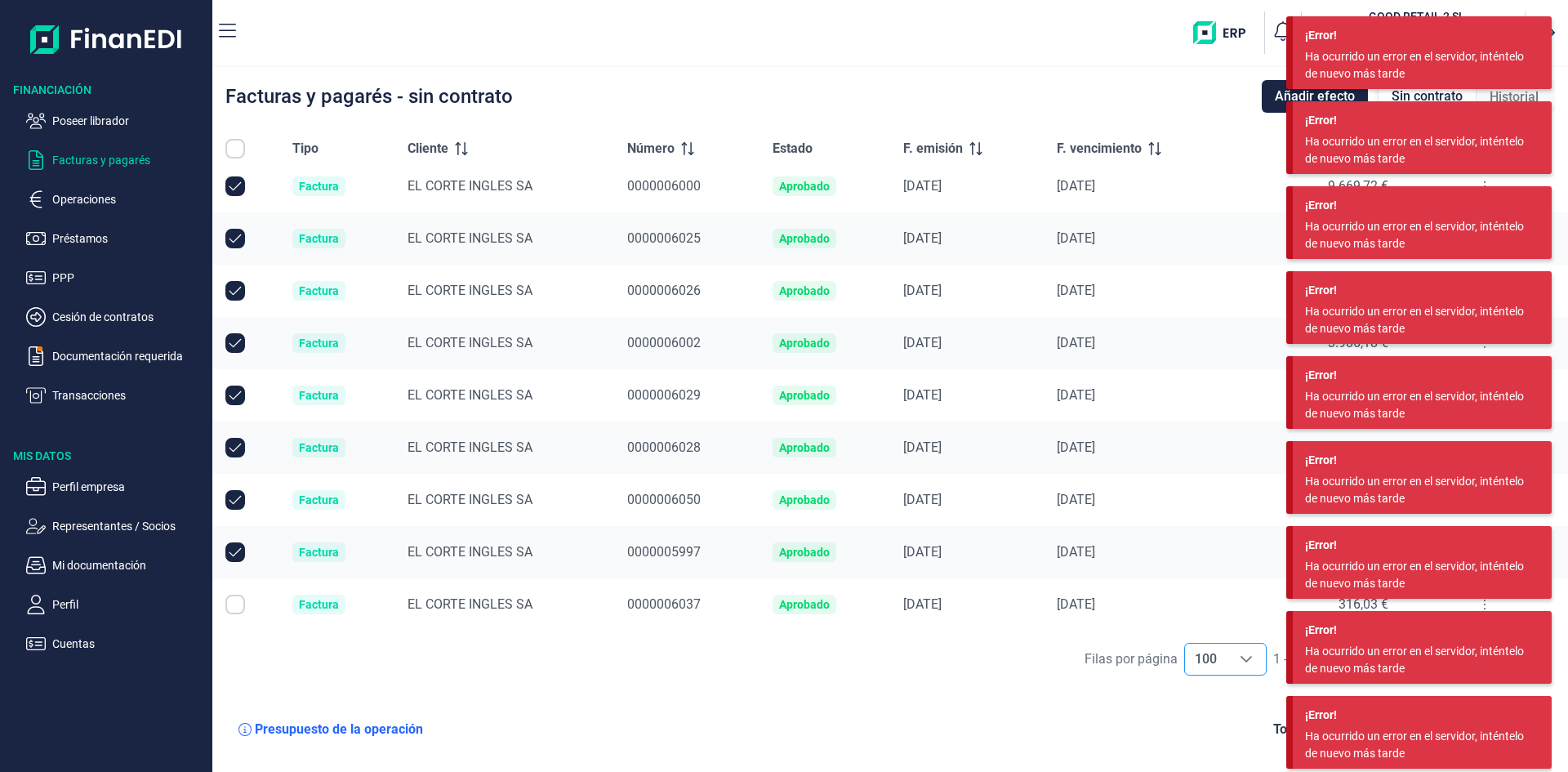
click at [233, 603] on input "Row Selected null" at bounding box center [235, 604] width 19 height 19
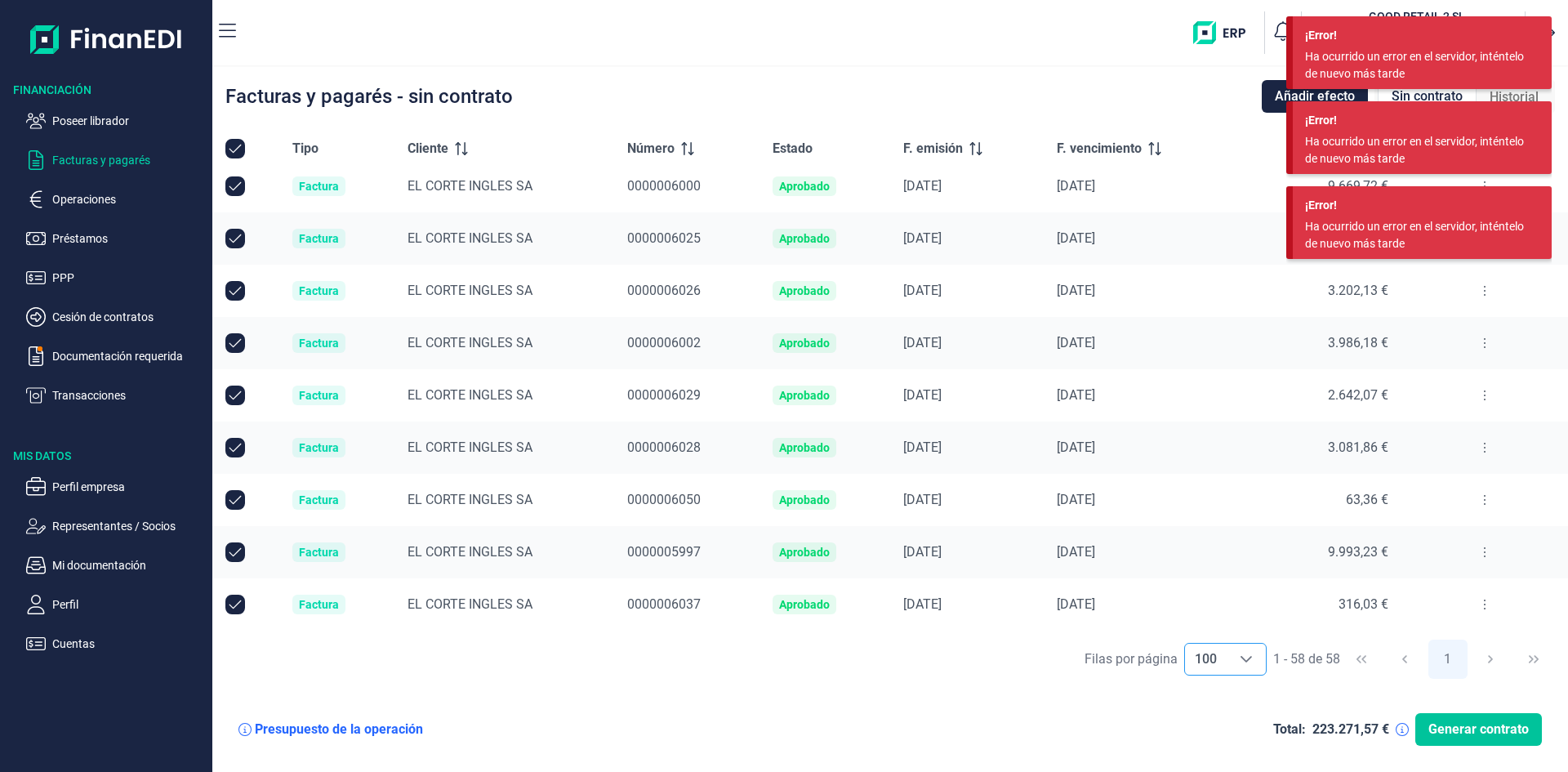
click at [1476, 730] on span "Generar contrato" at bounding box center [1478, 729] width 100 height 19
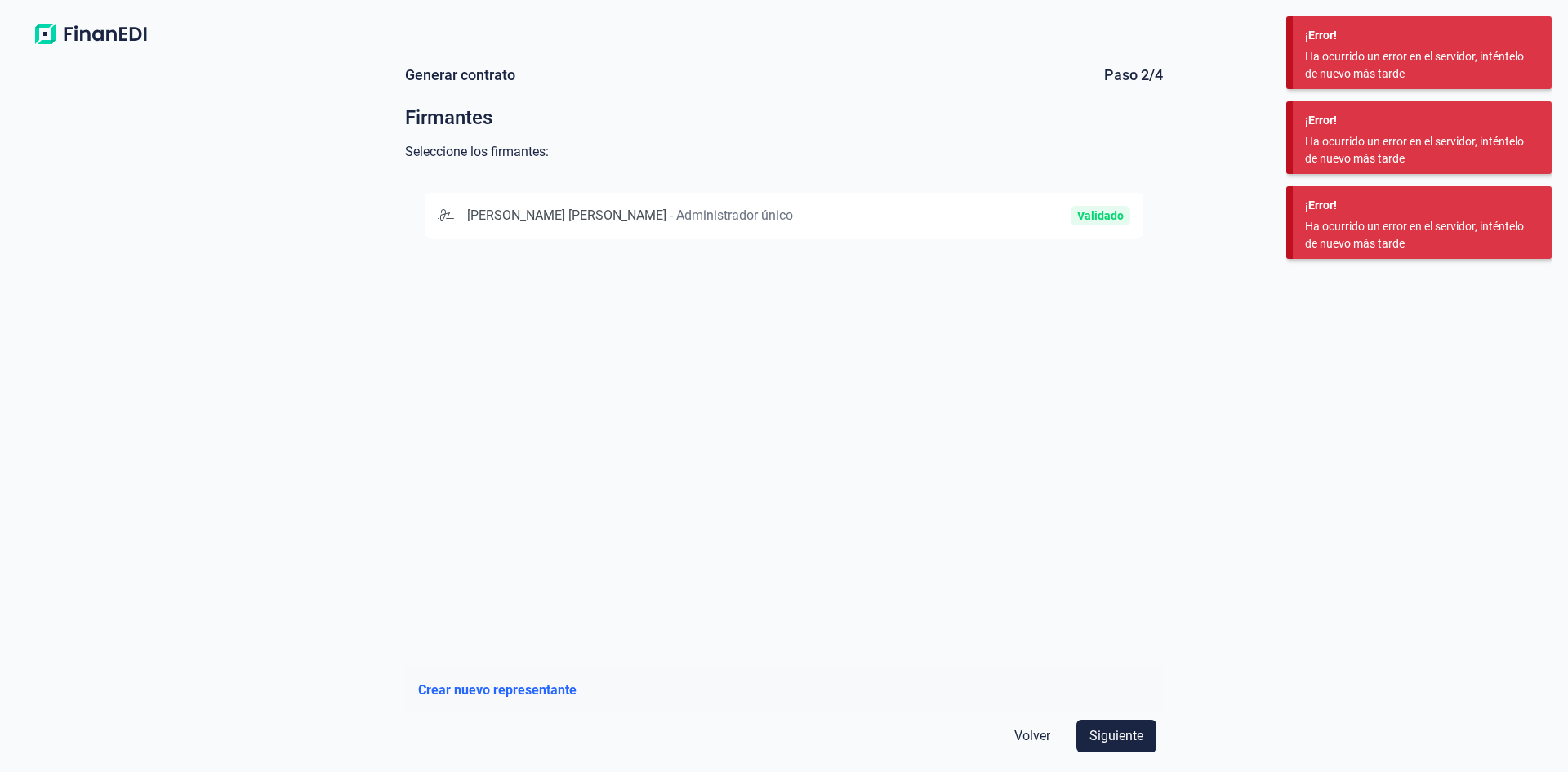
click at [691, 216] on span "Administrador único" at bounding box center [734, 215] width 117 height 15
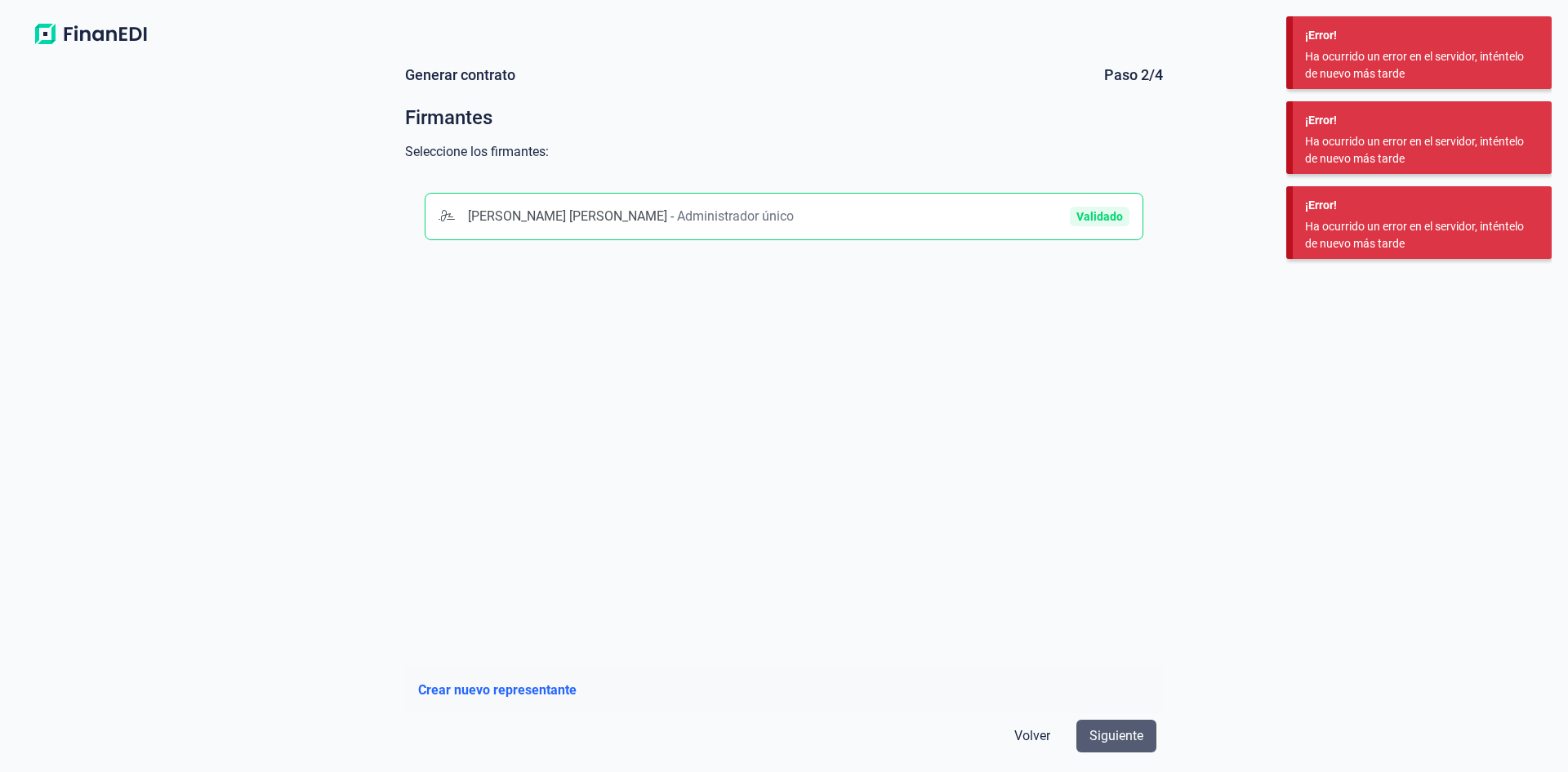
click at [1109, 731] on span "Siguiente" at bounding box center [1117, 736] width 54 height 19
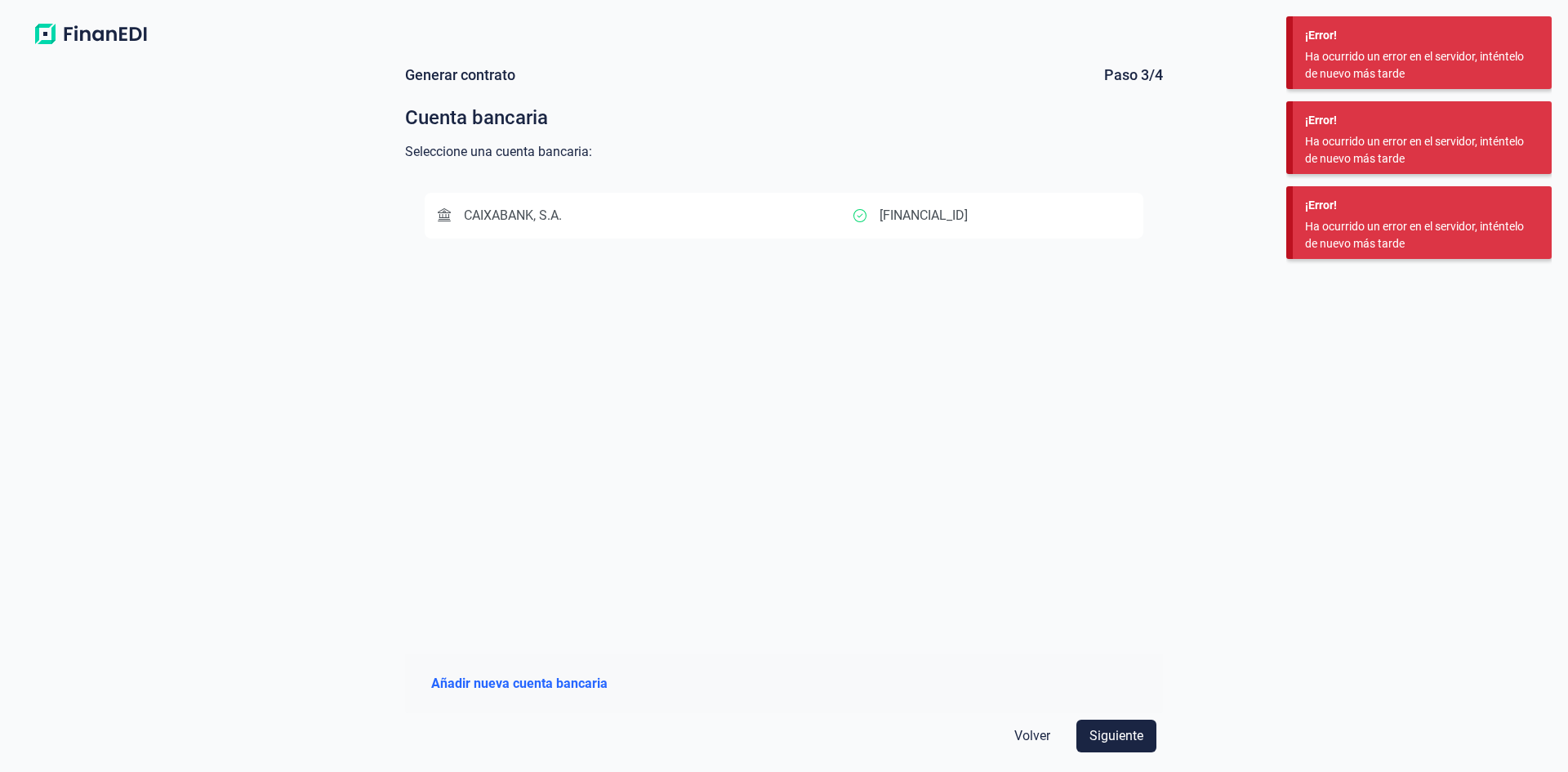
click at [568, 217] on div "CAIXABANK, S.A." at bounding box center [646, 215] width 416 height 19
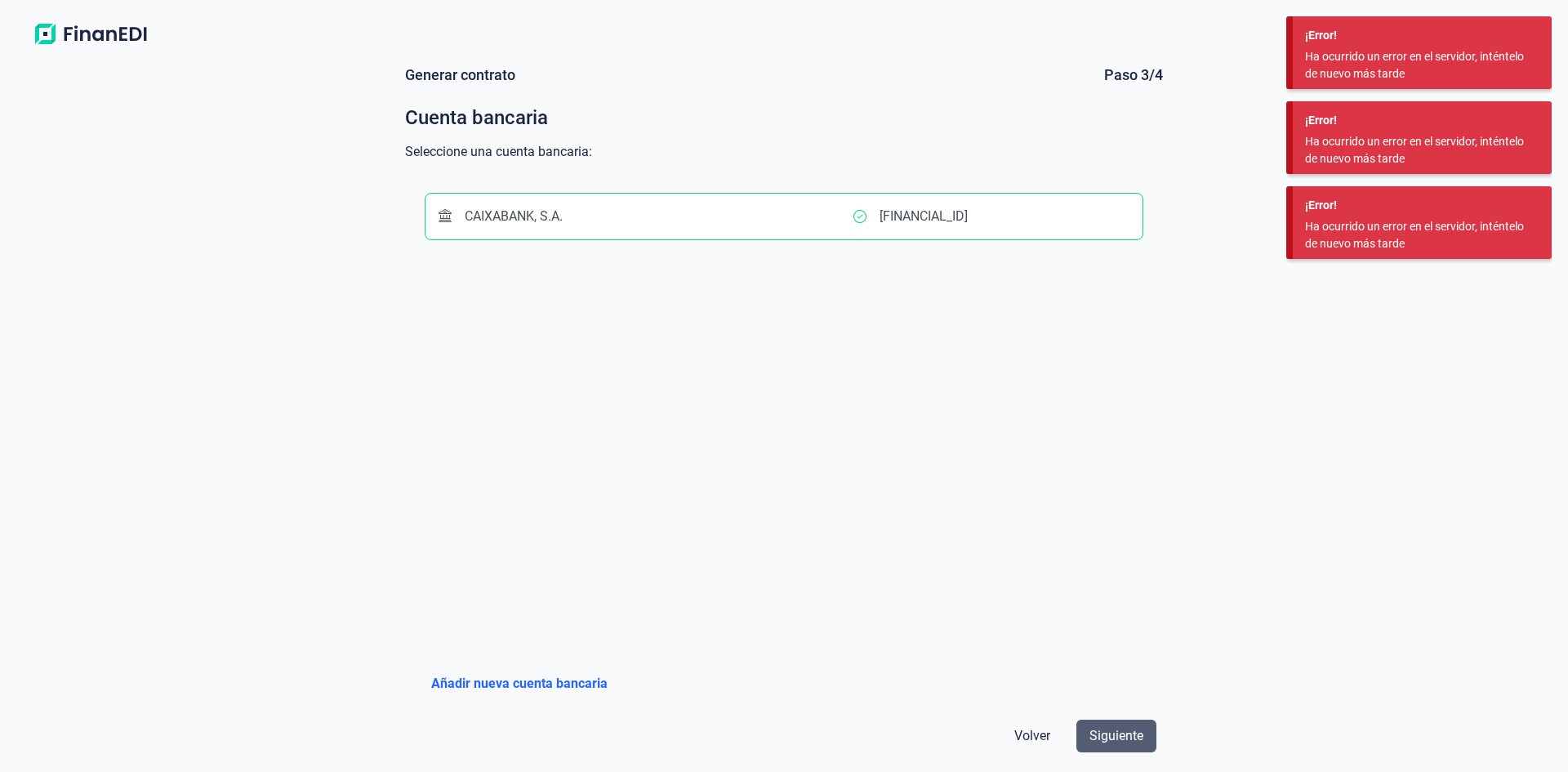
click at [1120, 732] on span "Siguiente" at bounding box center [1117, 736] width 54 height 19
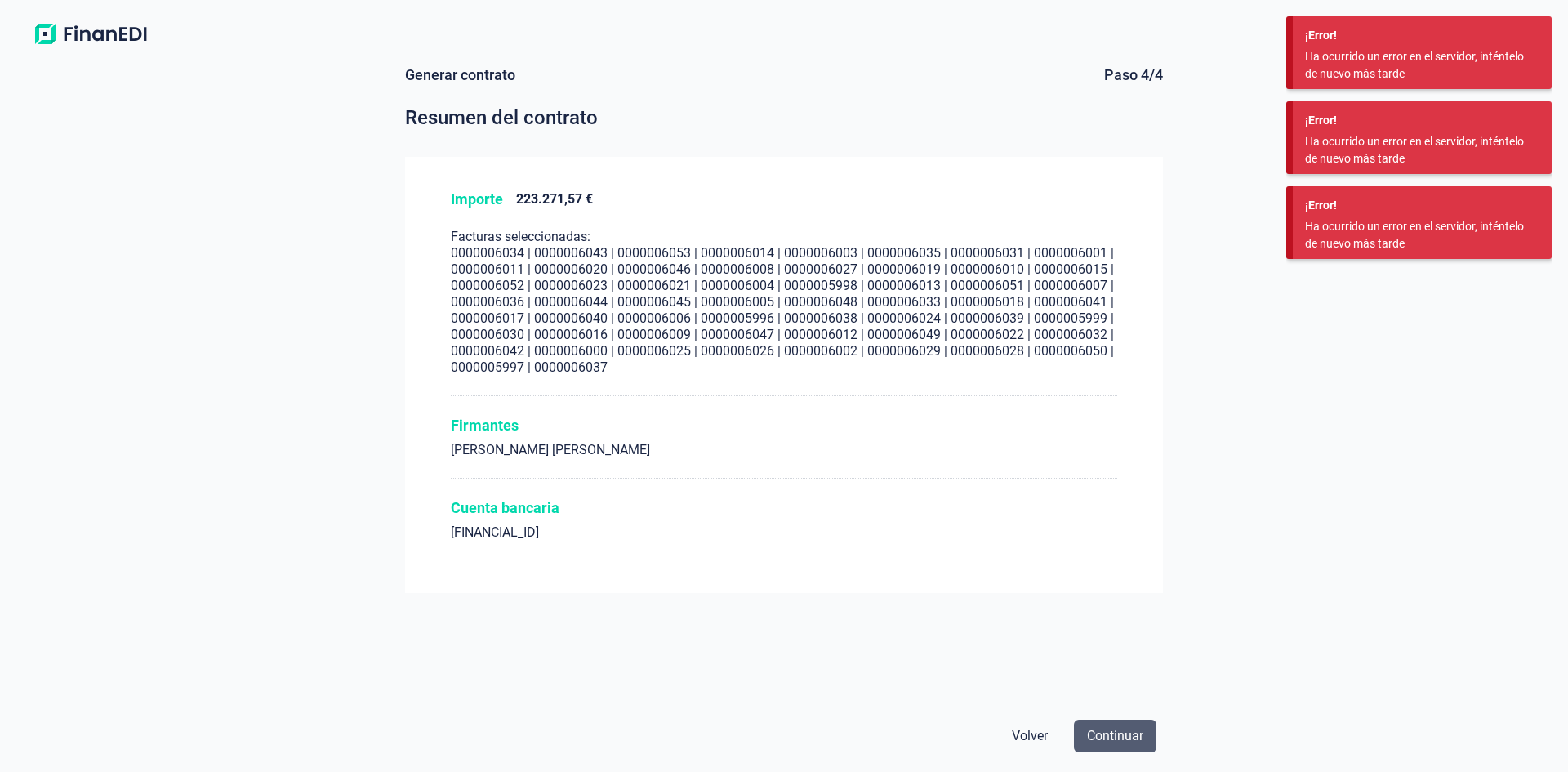
click at [1125, 734] on span "Continuar" at bounding box center [1115, 736] width 56 height 19
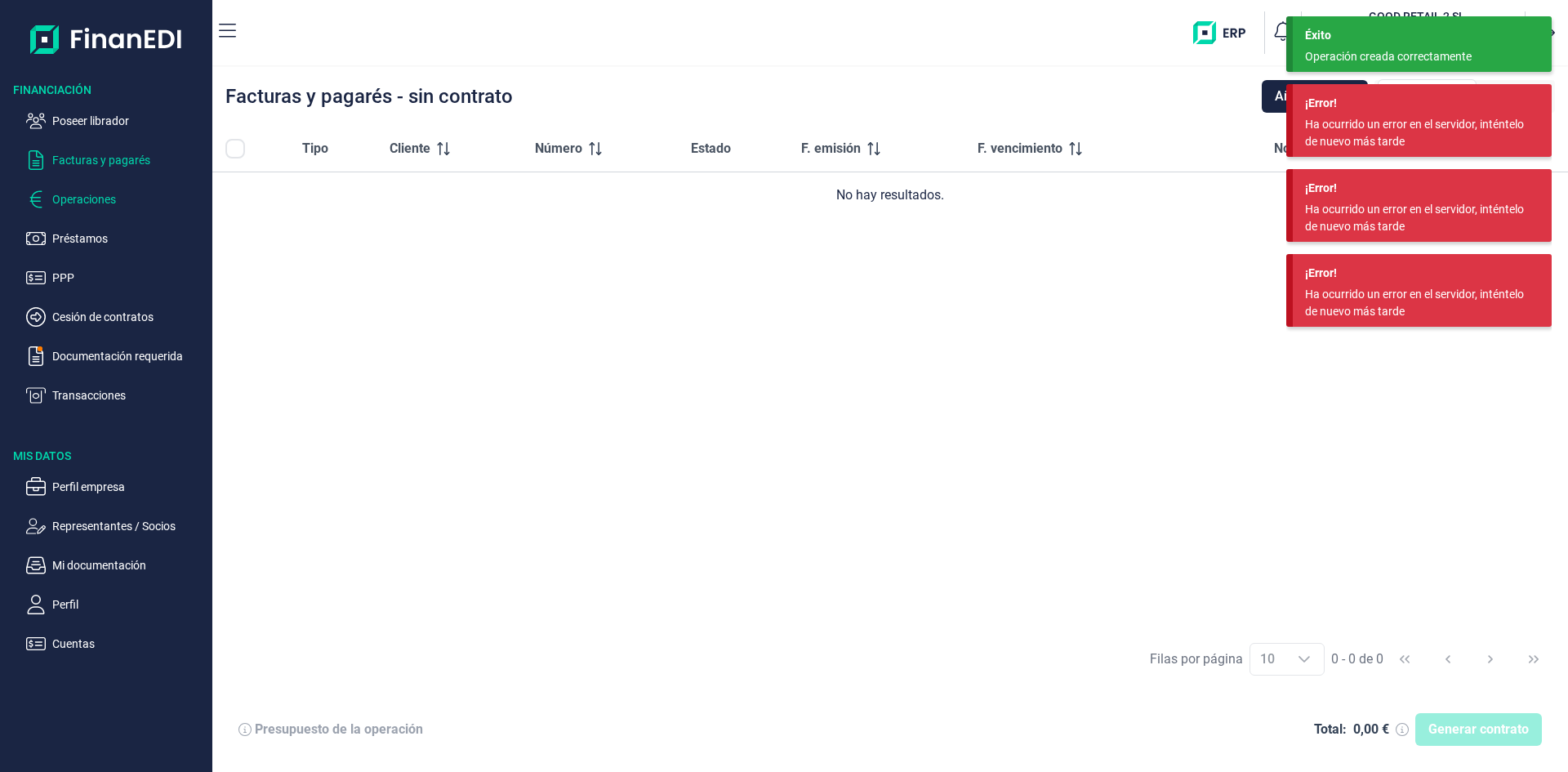
click at [110, 195] on p "Operaciones" at bounding box center [129, 198] width 154 height 19
